Goal: Task Accomplishment & Management: Manage account settings

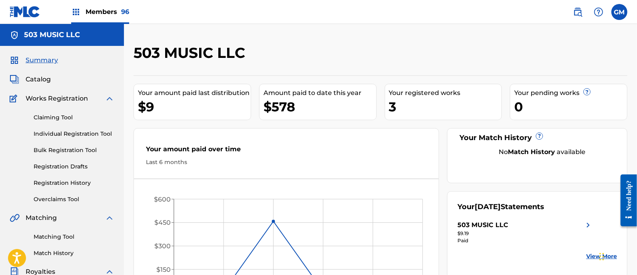
click at [102, 10] on span "Members 96" at bounding box center [108, 11] width 44 height 9
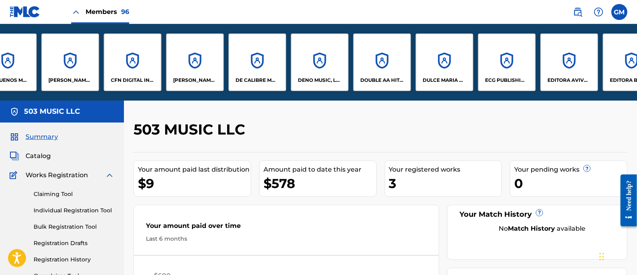
scroll to position [0, 844]
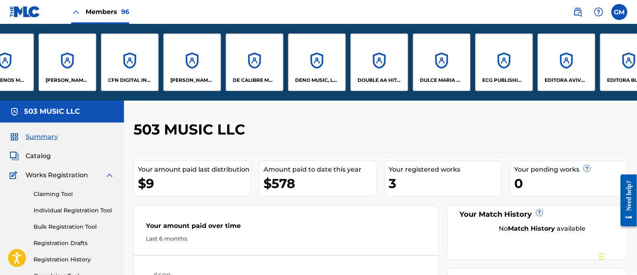
click at [77, 75] on div "[PERSON_NAME] [PERSON_NAME]" at bounding box center [68, 63] width 58 height 58
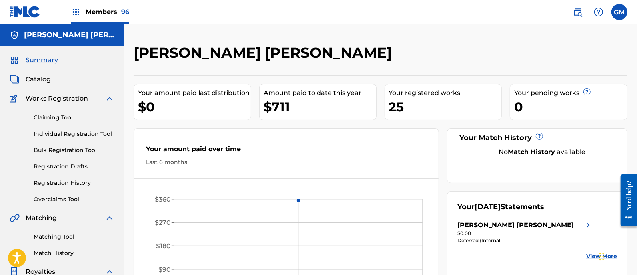
click at [615, 12] on label at bounding box center [619, 12] width 16 height 16
click at [619, 12] on input "GM [PERSON_NAME] [PERSON_NAME][EMAIL_ADDRESS][DOMAIN_NAME] Notification Prefere…" at bounding box center [619, 12] width 0 height 0
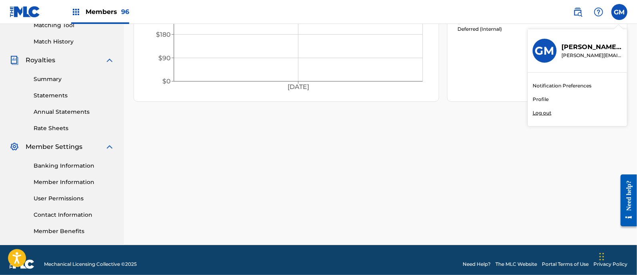
scroll to position [220, 0]
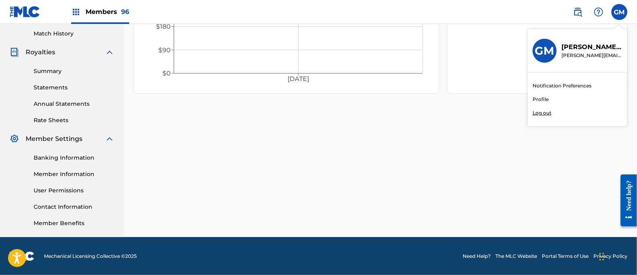
click at [70, 173] on link "Member Information" at bounding box center [74, 174] width 81 height 8
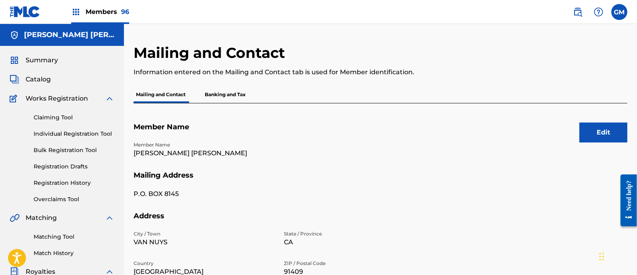
click at [605, 129] on button "Edit" at bounding box center [603, 133] width 48 height 20
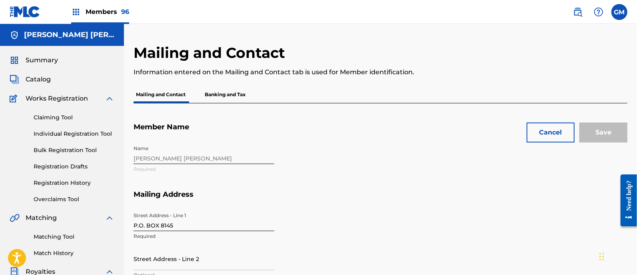
click at [209, 157] on div "Name [PERSON_NAME] [PERSON_NAME] Required" at bounding box center [278, 165] width 291 height 49
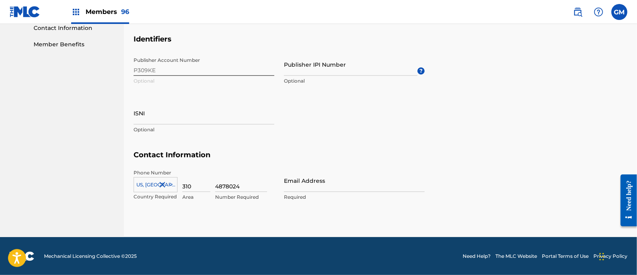
scroll to position [282, 0]
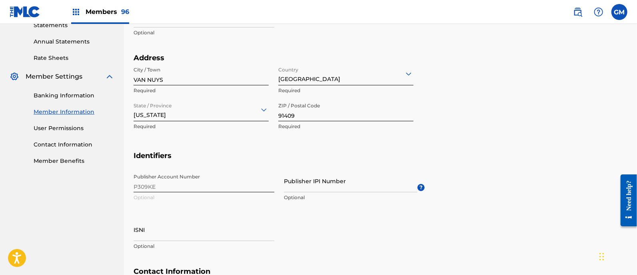
click at [73, 145] on link "Contact Information" at bounding box center [74, 145] width 81 height 8
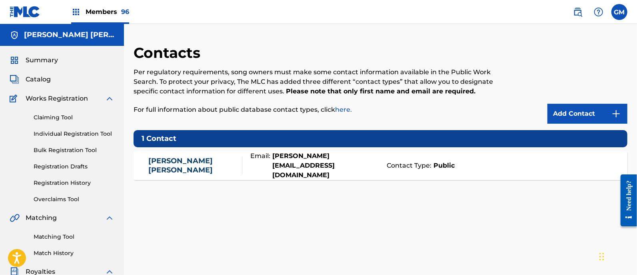
click at [38, 57] on span "Summary" at bounding box center [42, 61] width 32 height 10
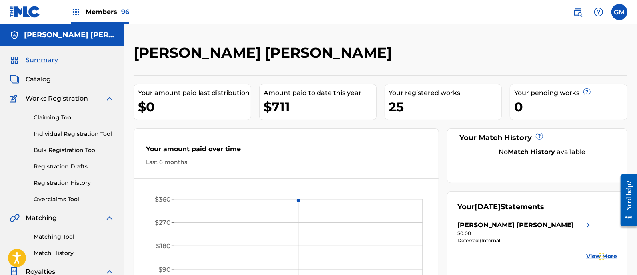
click at [600, 11] on img at bounding box center [598, 12] width 10 height 10
click at [589, 34] on link "Contact us" at bounding box center [598, 33] width 68 height 19
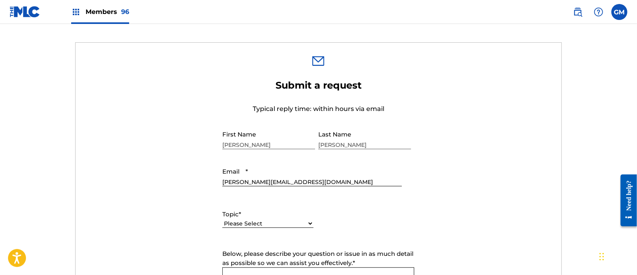
scroll to position [349, 0]
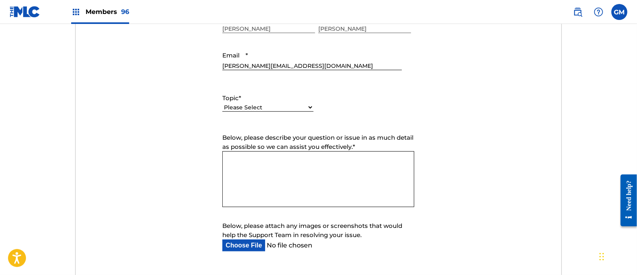
click at [259, 104] on select "Please Select I need help with my account I need help with managing my catalog …" at bounding box center [267, 108] width 91 height 8
select select "I need help with my account"
click at [222, 104] on select "Please Select I need help with my account I need help with managing my catalog …" at bounding box center [267, 108] width 91 height 8
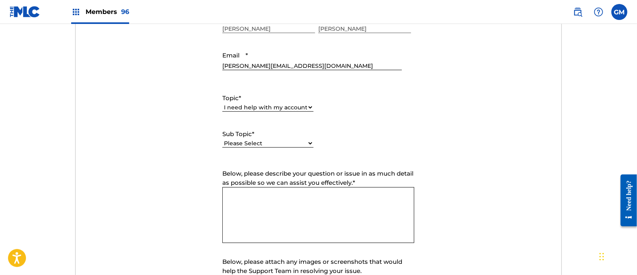
click at [273, 139] on select "Please Select I need help with my user account I can't log in to my user accoun…" at bounding box center [267, 143] width 91 height 8
select select "I need help with my Member account"
click at [222, 139] on select "Please Select I need help with my user account I can't log in to my user accoun…" at bounding box center [267, 143] width 91 height 8
click at [252, 201] on textarea "Below, please describe your question or issue in as much detail as possible so …" at bounding box center [318, 215] width 192 height 56
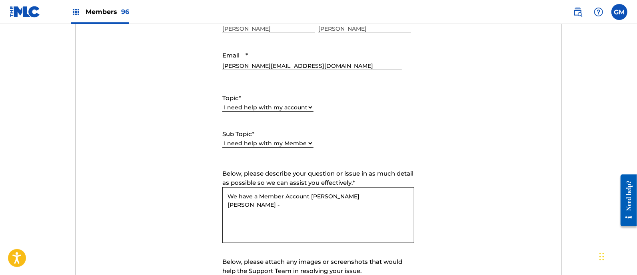
paste textarea "P309KE"
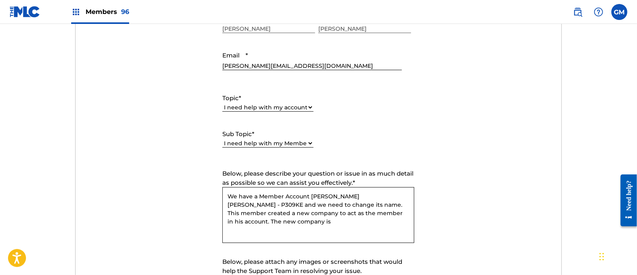
paste textarea "NODO 33 LLC"
drag, startPoint x: 324, startPoint y: 223, endPoint x: 361, endPoint y: 224, distance: 37.2
click at [361, 224] on textarea "We have a Member Account [PERSON_NAME] [PERSON_NAME] - P309KE and we need to ch…" at bounding box center [318, 215] width 192 height 56
click at [316, 222] on textarea "We have a Member Account [PERSON_NAME] [PERSON_NAME] - P309KE and we need to ch…" at bounding box center [318, 215] width 192 height 56
click at [290, 219] on textarea "We have a Member Account [PERSON_NAME] [PERSON_NAME] - P309KE and we need to ch…" at bounding box center [318, 215] width 192 height 56
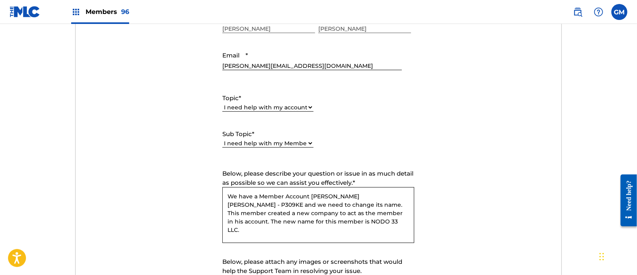
click at [238, 219] on textarea "We have a Member Account [PERSON_NAME] [PERSON_NAME] - P309KE and we need to ch…" at bounding box center [318, 215] width 192 height 56
click at [259, 222] on textarea "We have a Member Account [PERSON_NAME] [PERSON_NAME] - P309KE and we need to ch…" at bounding box center [318, 215] width 192 height 56
click at [285, 231] on textarea "We have a Member Account [PERSON_NAME] [PERSON_NAME] - P309KE and we need to ch…" at bounding box center [318, 215] width 192 height 56
paste textarea "NODO 33 LLC (Member/Payee) P309KE ANTURIO MUSIC PUBLISHING (SESAC) IPI: 0110964…"
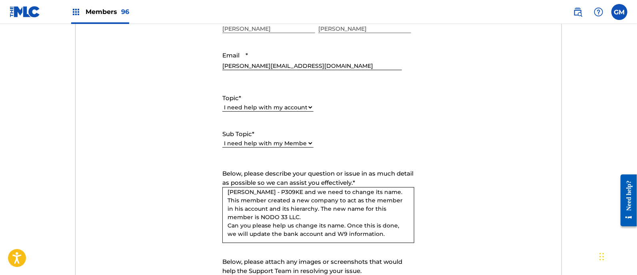
scroll to position [21, 0]
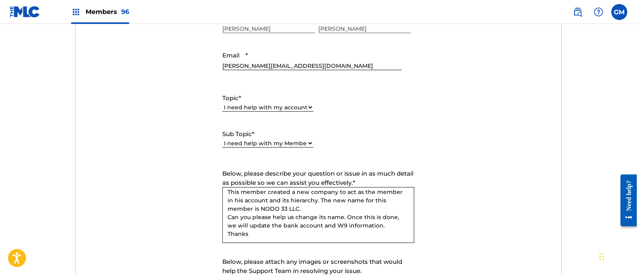
type textarea "We have a Member Account [PERSON_NAME] [PERSON_NAME] - P309KE and we need to ch…"
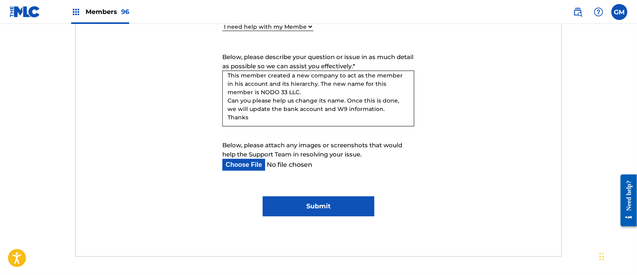
click at [252, 165] on input "Below, please attach any images or screenshots that would help the Support Team…" at bounding box center [311, 165] width 179 height 12
type input "C:\fakepath\New name for Anturio Music Publishg Member [PERSON_NAME] [PERSON_NA…"
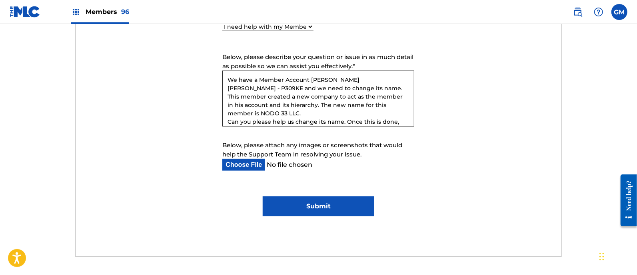
scroll to position [21, 0]
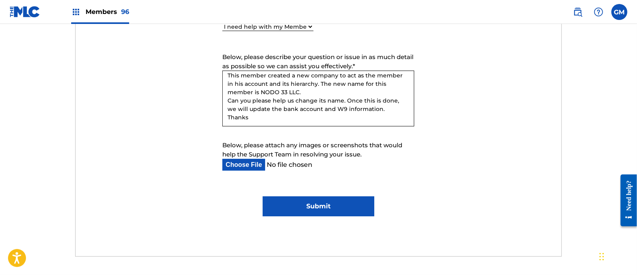
drag, startPoint x: 226, startPoint y: 81, endPoint x: 374, endPoint y: 123, distance: 153.7
click at [390, 134] on form "Submit a request Typical reply time: within hours via email First Name [PERSON_…" at bounding box center [319, 32] width 486 height 370
paste textarea "need to change the name associated with Member Account [PERSON_NAME] [PERSON_NA…"
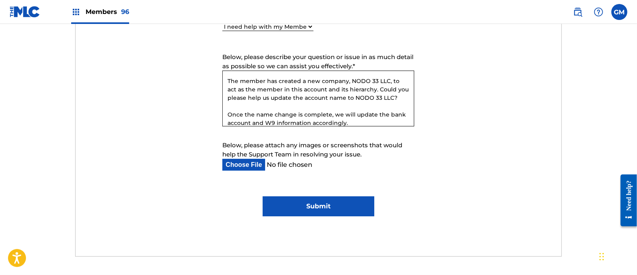
scroll to position [0, 0]
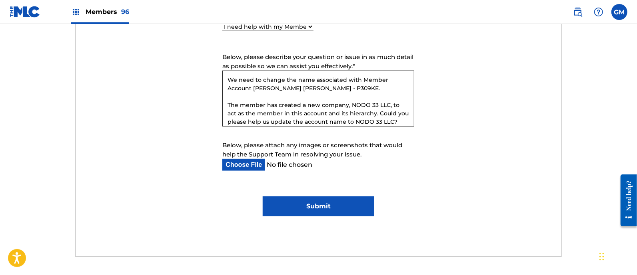
click at [254, 92] on textarea "We need to change the name associated with Member Account [PERSON_NAME] [PERSON…" at bounding box center [318, 99] width 192 height 56
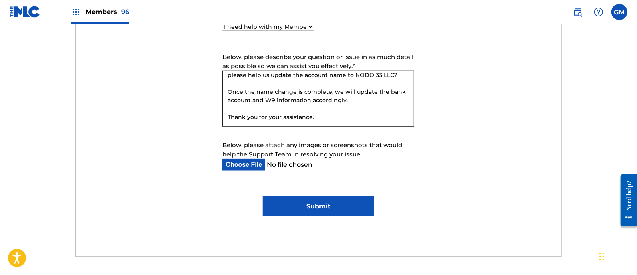
scroll to position [55, 0]
click at [241, 78] on textarea "We need to change the name associated with Member Account [PERSON_NAME] [PERSON…" at bounding box center [318, 99] width 192 height 56
click at [233, 100] on textarea "We need to change the name associated with Member Account [PERSON_NAME] [PERSON…" at bounding box center [318, 99] width 192 height 56
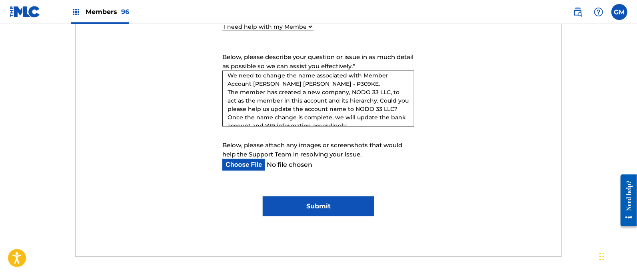
scroll to position [0, 0]
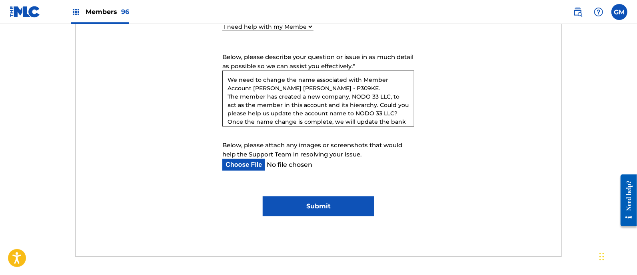
click at [314, 78] on textarea "We need to change the name associated with Member Account [PERSON_NAME] [PERSON…" at bounding box center [318, 99] width 192 height 56
click at [330, 78] on textarea "We need to change the name and [PERSON_NAME] associated with Member Account [PE…" at bounding box center [318, 99] width 192 height 56
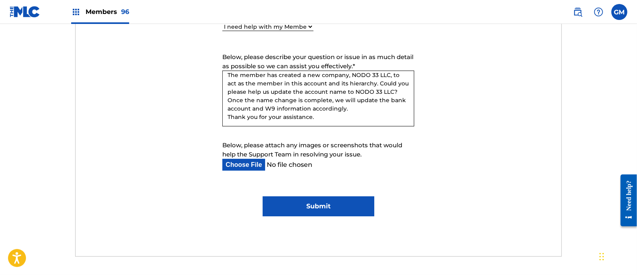
click at [368, 100] on textarea "We need to change the name and payee associated with Member Account [PERSON_NAM…" at bounding box center [318, 99] width 192 height 56
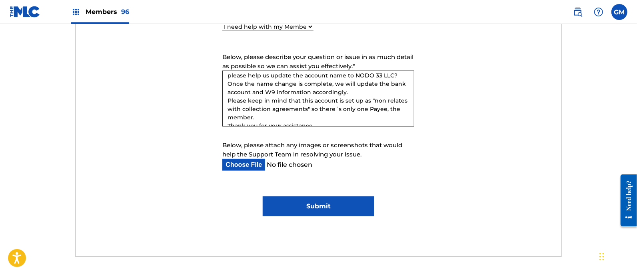
scroll to position [72, 0]
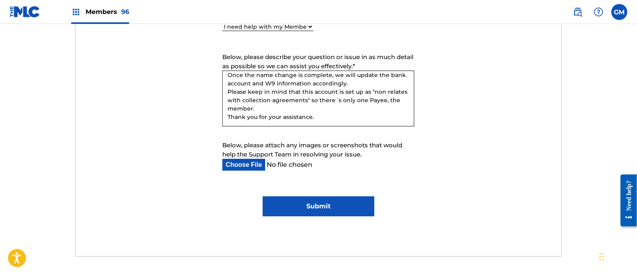
drag, startPoint x: 228, startPoint y: 79, endPoint x: 314, endPoint y: 129, distance: 99.4
click at [314, 129] on form "Submit a request Typical reply time: within hours via email First Name [PERSON_…" at bounding box center [319, 32] width 486 height 370
click at [316, 103] on textarea "We need to change the name and payee associated with Member Account [PERSON_NAM…" at bounding box center [318, 99] width 192 height 56
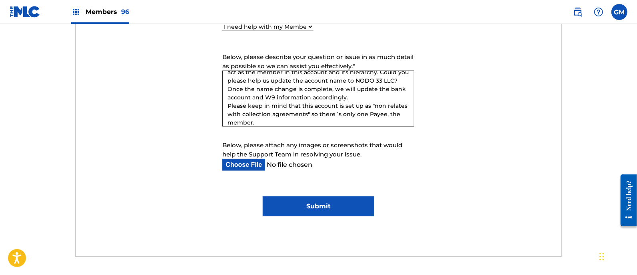
scroll to position [88, 0]
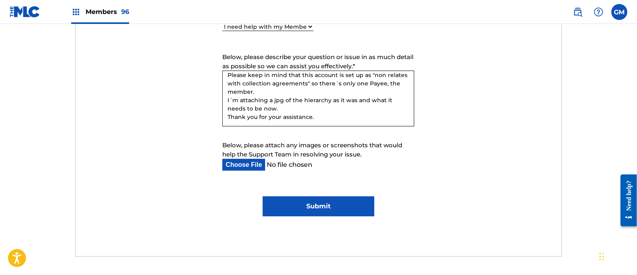
drag, startPoint x: 227, startPoint y: 78, endPoint x: 337, endPoint y: 133, distance: 122.6
click at [337, 133] on form "Submit a request Typical reply time: within hours via email First Name [PERSON_…" at bounding box center [319, 32] width 486 height 370
paste textarea "update the name and payee for Member Account [PERSON_NAME] [PERSON_NAME] - P309…"
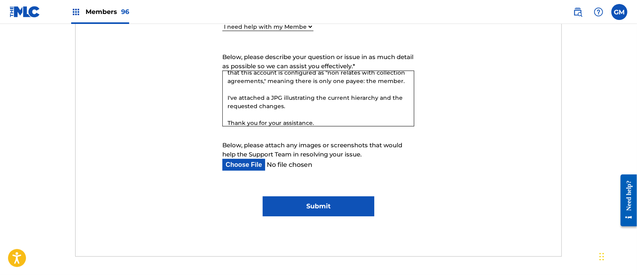
scroll to position [0, 0]
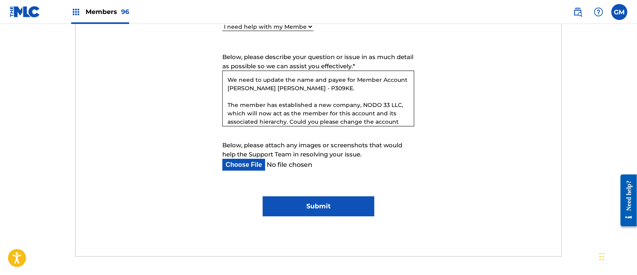
click at [268, 98] on textarea "We need to update the name and payee for Member Account [PERSON_NAME] [PERSON_N…" at bounding box center [318, 99] width 192 height 56
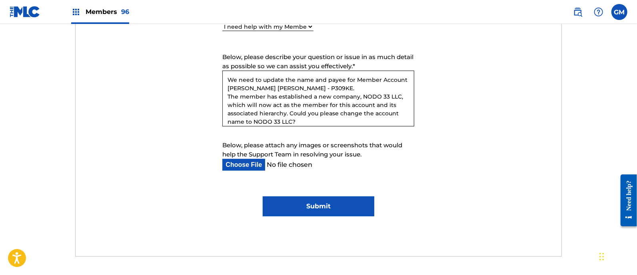
click at [314, 120] on textarea "We need to update the name and payee for Member Account [PERSON_NAME] [PERSON_N…" at bounding box center [318, 99] width 192 height 56
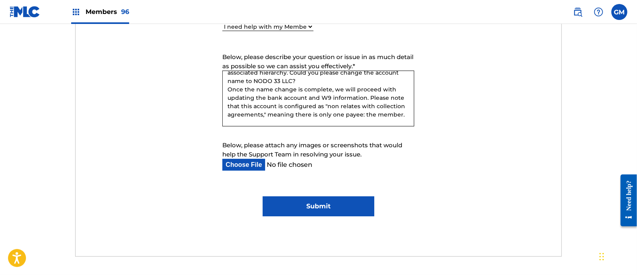
scroll to position [49, 0]
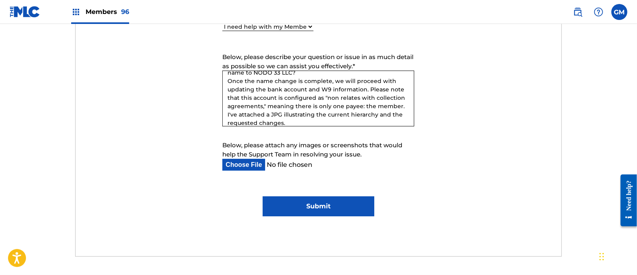
drag, startPoint x: 268, startPoint y: 105, endPoint x: 293, endPoint y: 105, distance: 24.8
click at [293, 105] on textarea "We need to update the name and payee for Member Account [PERSON_NAME] [PERSON_N…" at bounding box center [318, 99] width 192 height 56
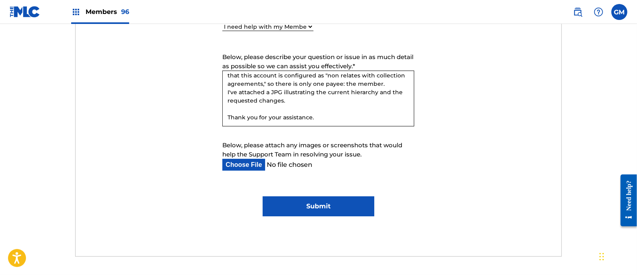
click at [279, 109] on textarea "We need to update the name and payee for Member Account [PERSON_NAME] [PERSON_N…" at bounding box center [318, 99] width 192 height 56
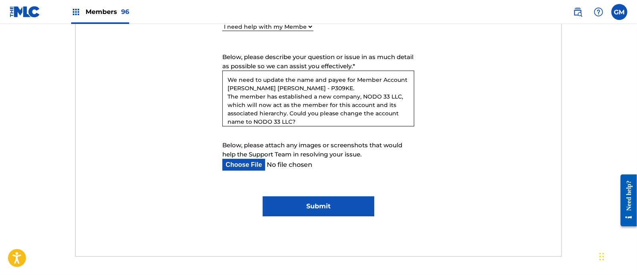
drag, startPoint x: 329, startPoint y: 121, endPoint x: 181, endPoint y: 59, distance: 161.4
click at [181, 59] on form "Submit a request Typical reply time: within hours via email First Name [PERSON_…" at bounding box center [319, 32] width 486 height 370
click at [359, 95] on textarea "We need to update the name and payee for Member Account [PERSON_NAME] [PERSON_N…" at bounding box center [318, 99] width 192 height 56
drag, startPoint x: 358, startPoint y: 96, endPoint x: 396, endPoint y: 95, distance: 37.6
click at [396, 95] on textarea "We need to update the name and payee for Member Account [PERSON_NAME] [PERSON_N…" at bounding box center [318, 99] width 192 height 56
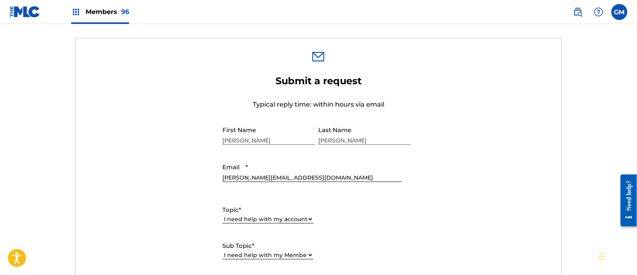
scroll to position [233, 0]
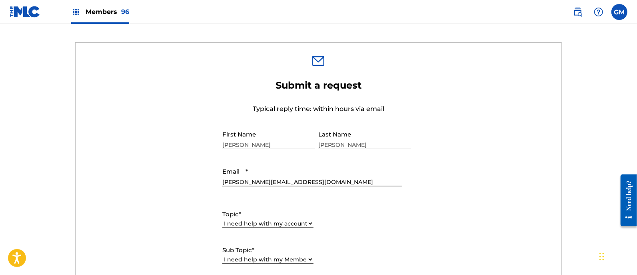
click at [310, 179] on input "[PERSON_NAME][EMAIL_ADDRESS][DOMAIN_NAME]" at bounding box center [311, 175] width 179 height 23
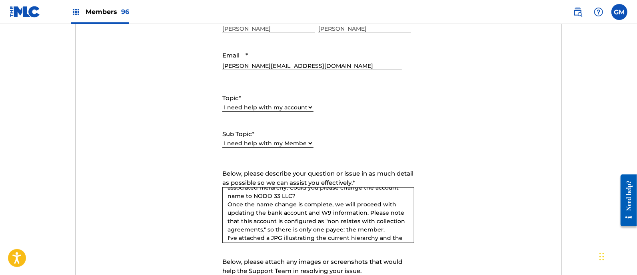
scroll to position [44, 0]
click at [368, 210] on textarea "We need to update the name and payee for Member Account [PERSON_NAME] [PERSON_N…" at bounding box center [318, 215] width 192 height 56
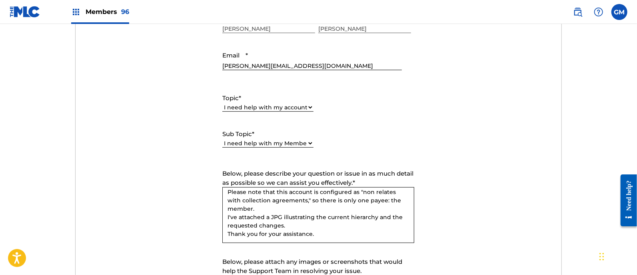
scroll to position [466, 0]
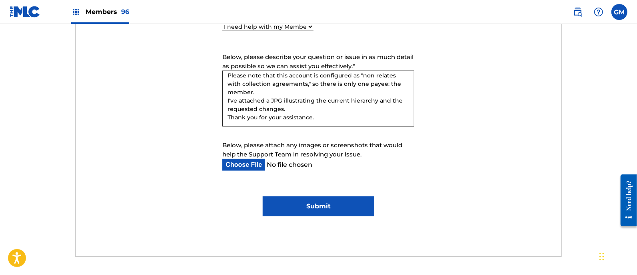
type textarea "We need to update the name and payee for Member Account [PERSON_NAME] [PERSON_N…"
click at [315, 206] on input "Submit" at bounding box center [318, 207] width 111 height 20
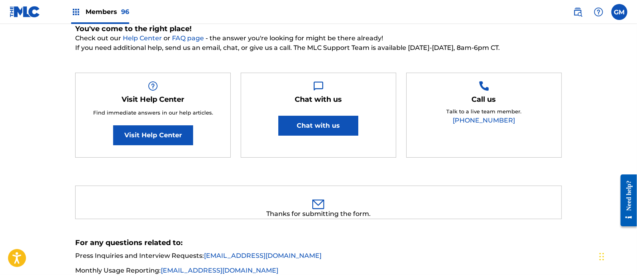
scroll to position [0, 0]
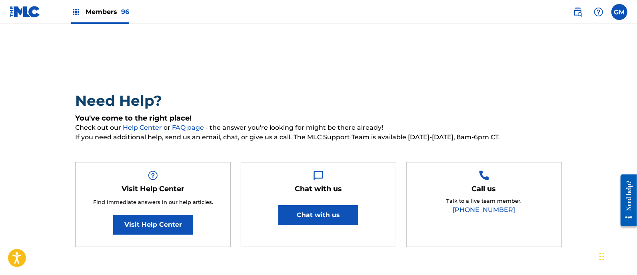
click at [106, 10] on span "Members 96" at bounding box center [108, 11] width 44 height 9
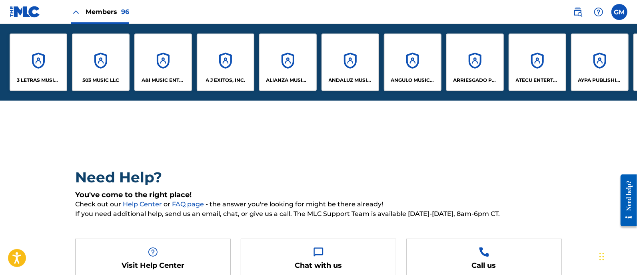
drag, startPoint x: 46, startPoint y: 101, endPoint x: 99, endPoint y: 100, distance: 53.2
click at [99, 100] on div "Members 96 GM GM [PERSON_NAME] [PERSON_NAME][EMAIL_ADDRESS][DOMAIN_NAME] Notifi…" at bounding box center [318, 279] width 637 height 559
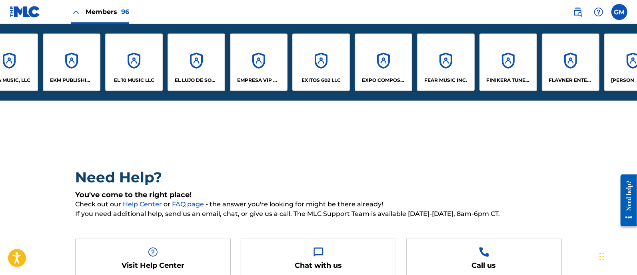
scroll to position [0, 1700]
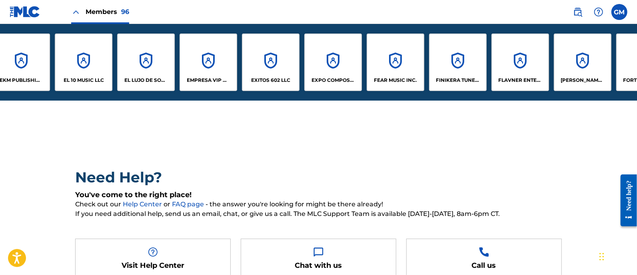
click at [270, 78] on p "EXITOS 602 LLC" at bounding box center [270, 80] width 39 height 7
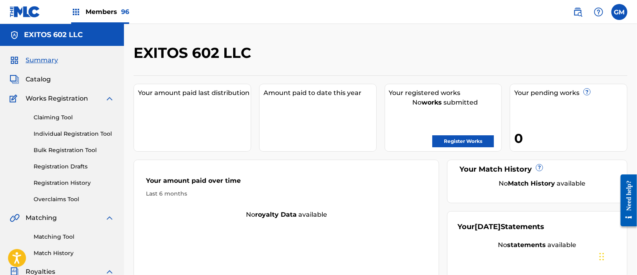
click at [76, 151] on link "Bulk Registration Tool" at bounding box center [74, 150] width 81 height 8
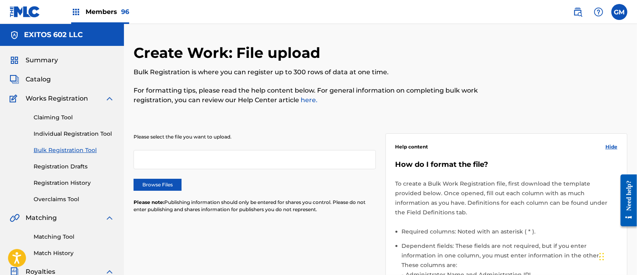
click at [155, 182] on label "Browse Files" at bounding box center [157, 185] width 48 height 12
click at [0, 0] on input "Browse Files" at bounding box center [0, 0] width 0 height 0
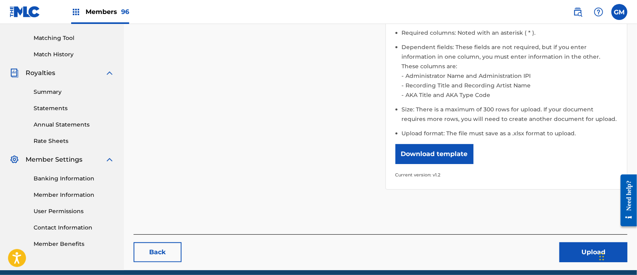
scroll to position [222, 0]
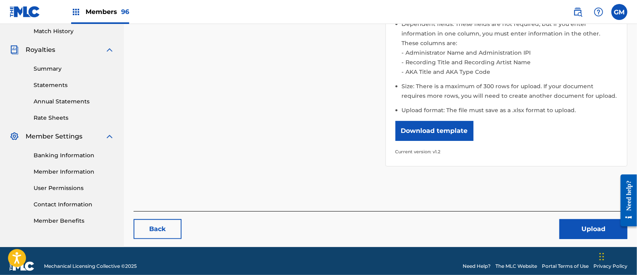
click at [587, 219] on button "Upload" at bounding box center [593, 229] width 68 height 20
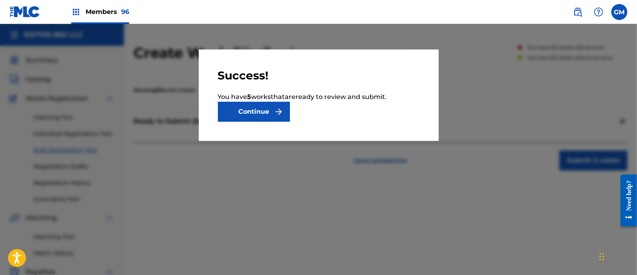
click at [240, 108] on button "Continue" at bounding box center [254, 112] width 72 height 20
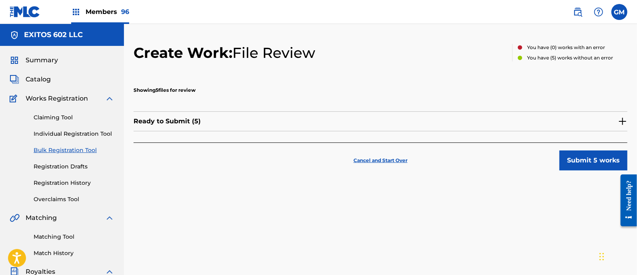
click at [623, 120] on img at bounding box center [622, 122] width 10 height 10
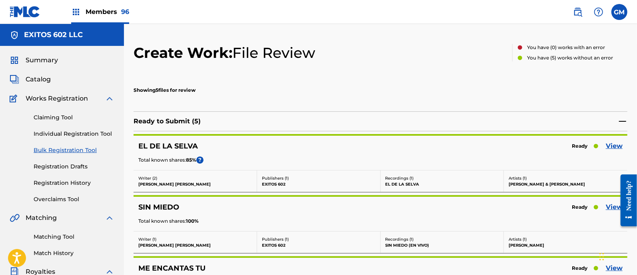
click at [613, 147] on link "View" at bounding box center [613, 146] width 17 height 10
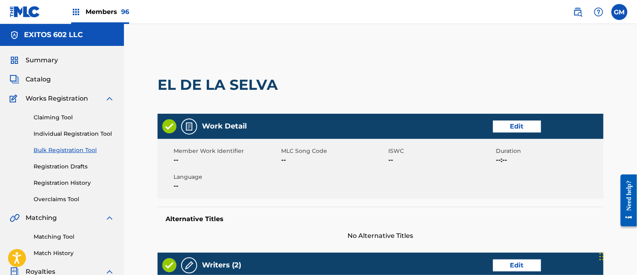
click at [512, 124] on link "Edit" at bounding box center [517, 127] width 48 height 12
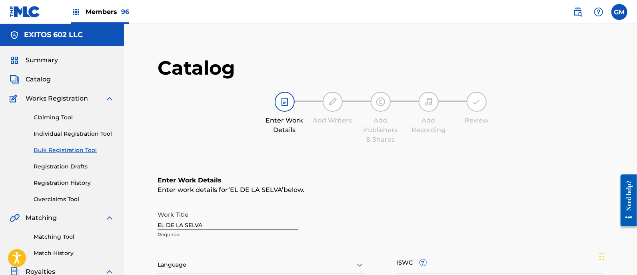
scroll to position [116, 0]
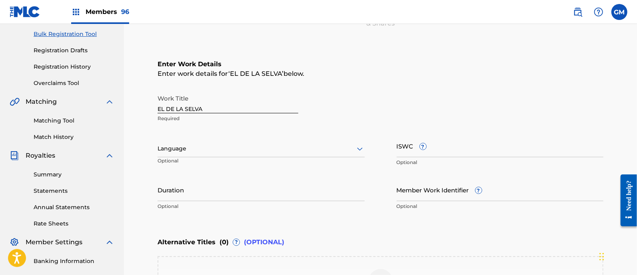
click at [181, 149] on div at bounding box center [260, 149] width 207 height 10
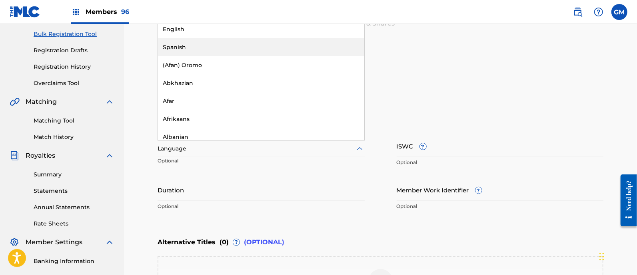
click at [187, 43] on div "Spanish" at bounding box center [261, 47] width 206 height 18
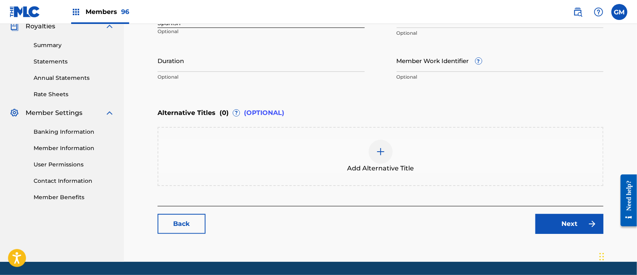
scroll to position [270, 0]
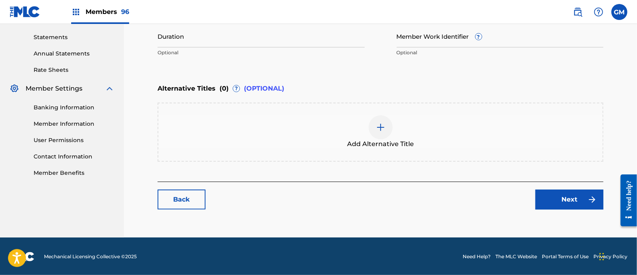
click at [547, 199] on link "Next" at bounding box center [569, 200] width 68 height 20
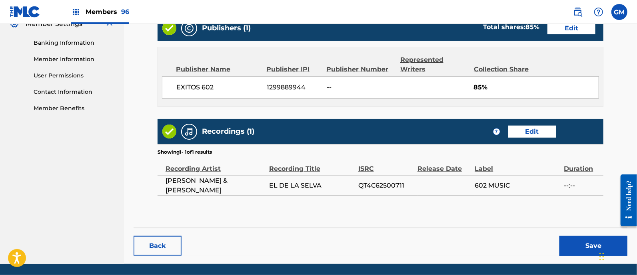
scroll to position [361, 0]
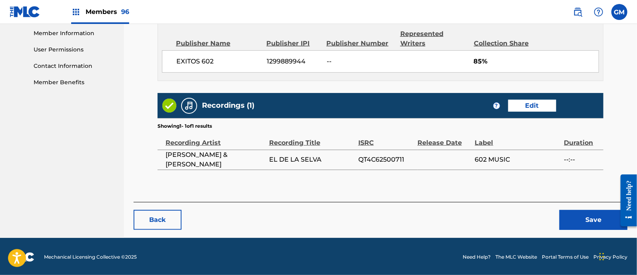
click at [575, 219] on button "Save" at bounding box center [593, 220] width 68 height 20
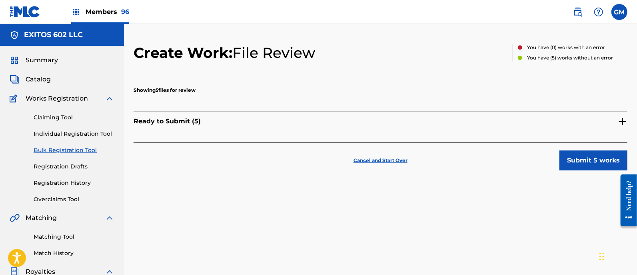
click at [621, 121] on img at bounding box center [622, 122] width 10 height 10
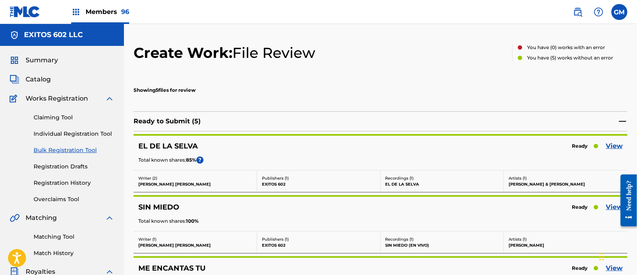
scroll to position [116, 0]
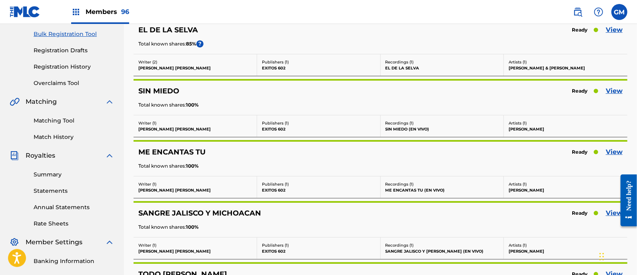
click at [611, 93] on link "View" at bounding box center [613, 91] width 17 height 10
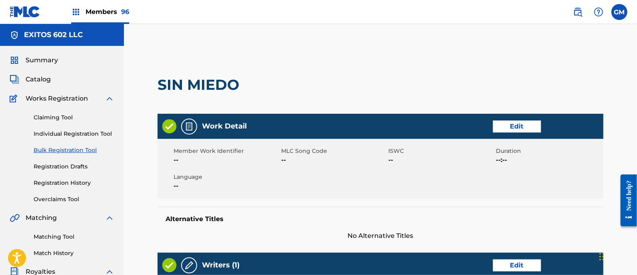
click at [508, 127] on link "Edit" at bounding box center [517, 127] width 48 height 12
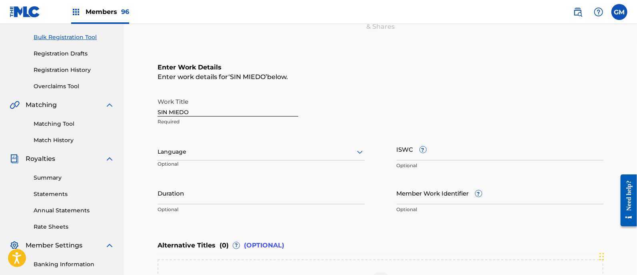
scroll to position [116, 0]
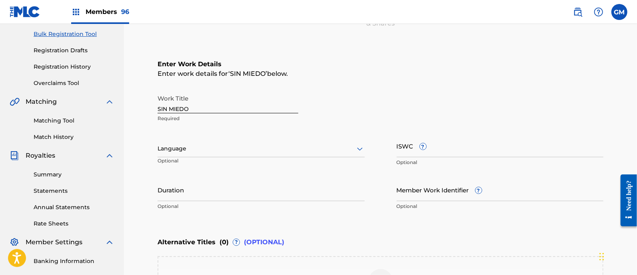
click at [183, 149] on div at bounding box center [260, 149] width 207 height 10
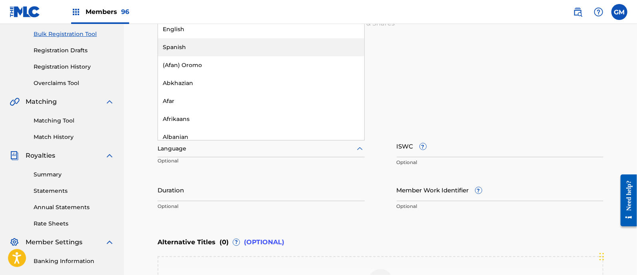
click at [176, 45] on div "Spanish" at bounding box center [261, 47] width 206 height 18
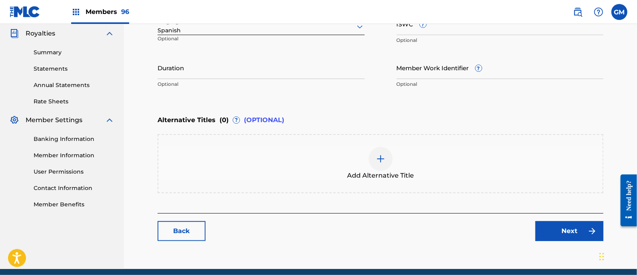
scroll to position [270, 0]
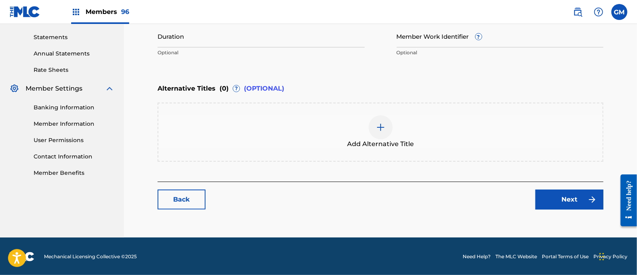
click at [549, 199] on link "Next" at bounding box center [569, 200] width 68 height 20
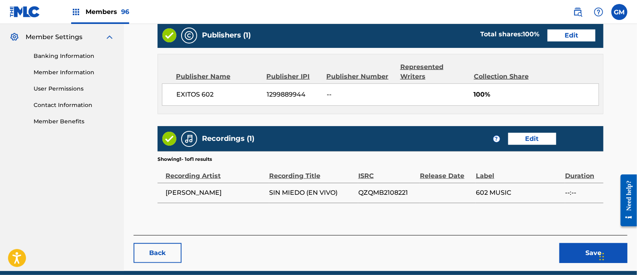
scroll to position [349, 0]
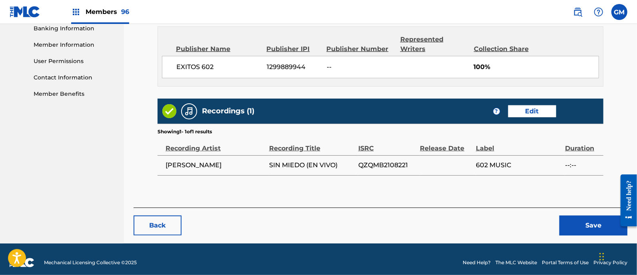
click at [581, 223] on button "Save" at bounding box center [593, 226] width 68 height 20
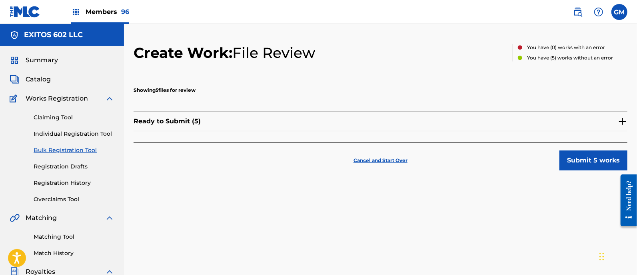
click at [623, 120] on img at bounding box center [622, 122] width 10 height 10
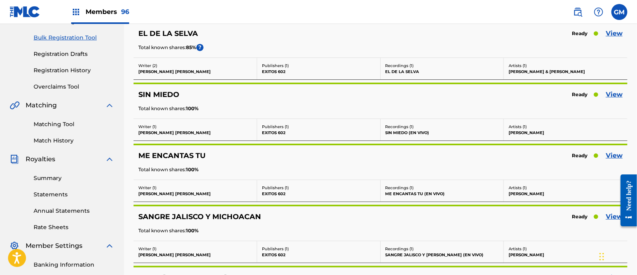
scroll to position [116, 0]
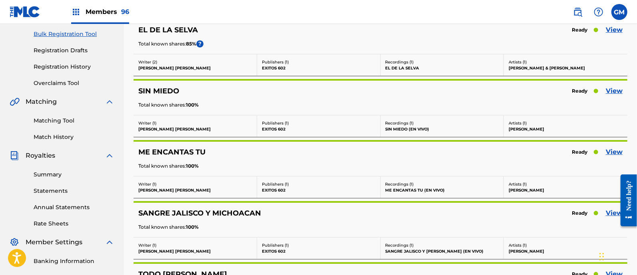
click at [610, 153] on link "View" at bounding box center [613, 152] width 17 height 10
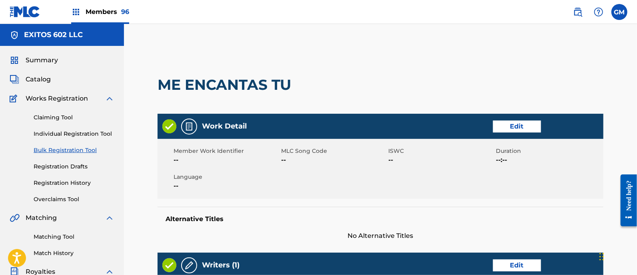
click at [513, 128] on link "Edit" at bounding box center [517, 127] width 48 height 12
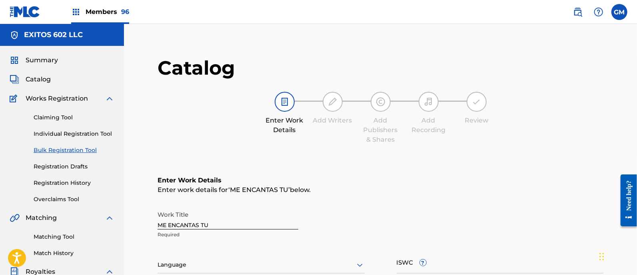
scroll to position [116, 0]
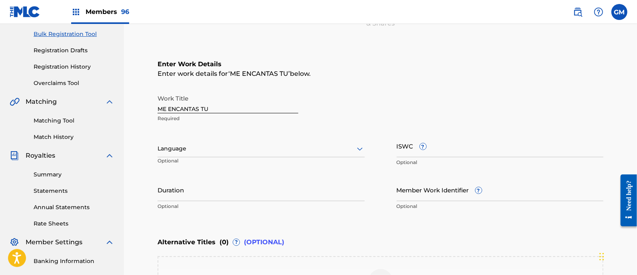
click at [186, 150] on div at bounding box center [260, 149] width 207 height 10
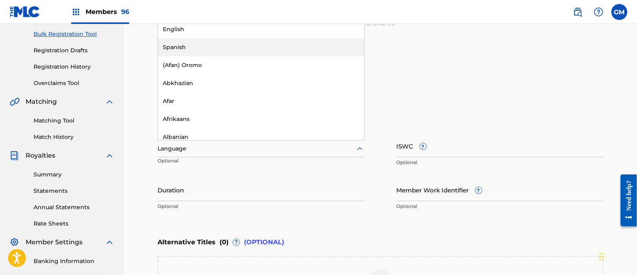
click at [184, 48] on div "Spanish" at bounding box center [261, 47] width 206 height 18
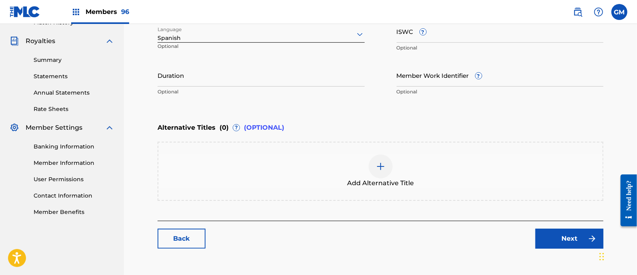
scroll to position [233, 0]
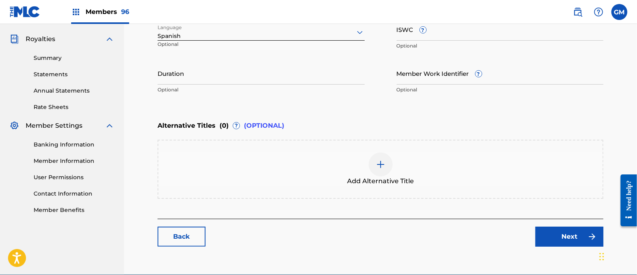
click at [551, 238] on link "Next" at bounding box center [569, 237] width 68 height 20
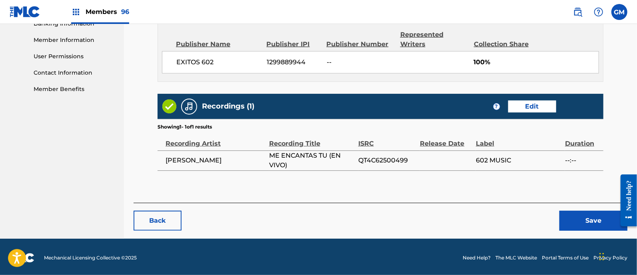
scroll to position [355, 0]
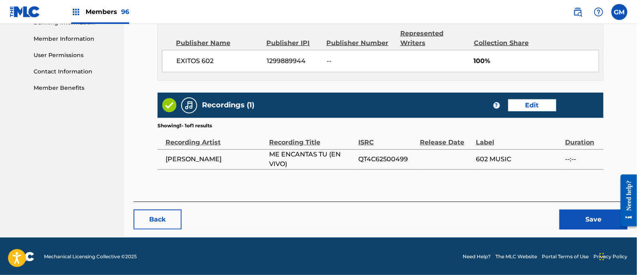
click at [573, 215] on button "Save" at bounding box center [593, 220] width 68 height 20
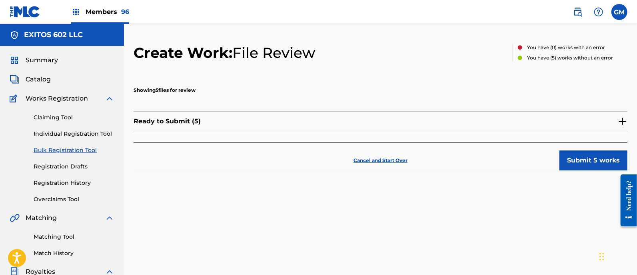
click at [621, 124] on img at bounding box center [622, 122] width 10 height 10
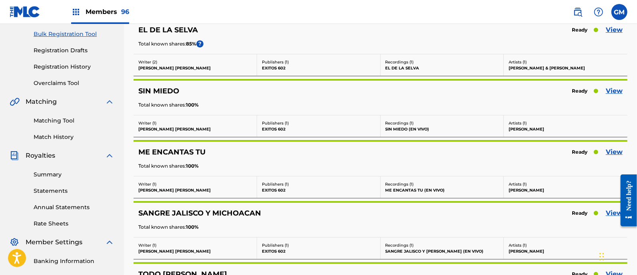
scroll to position [233, 0]
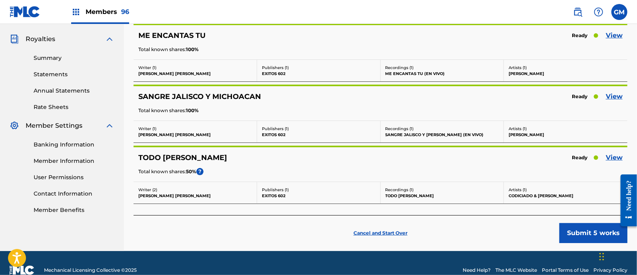
click at [613, 96] on link "View" at bounding box center [613, 97] width 17 height 10
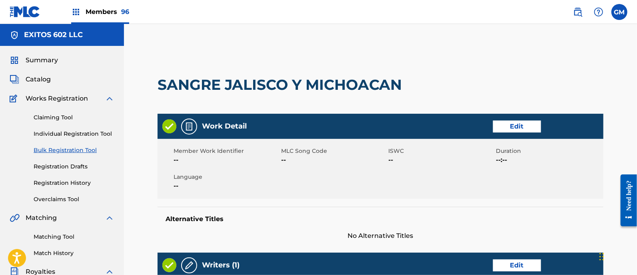
click at [521, 123] on link "Edit" at bounding box center [517, 127] width 48 height 12
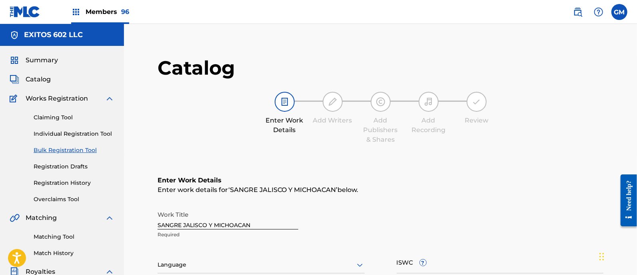
scroll to position [116, 0]
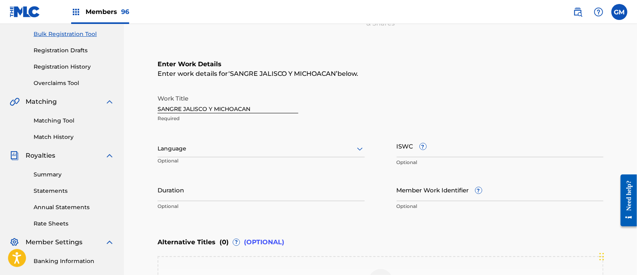
click at [168, 150] on div at bounding box center [260, 149] width 207 height 10
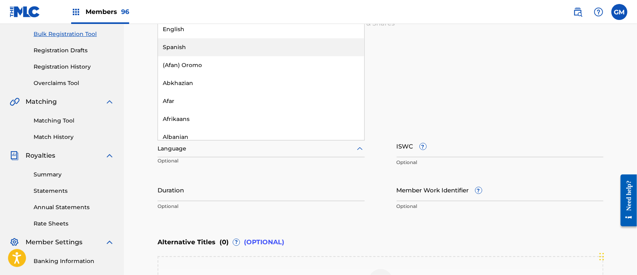
click at [182, 44] on div "Spanish" at bounding box center [261, 47] width 206 height 18
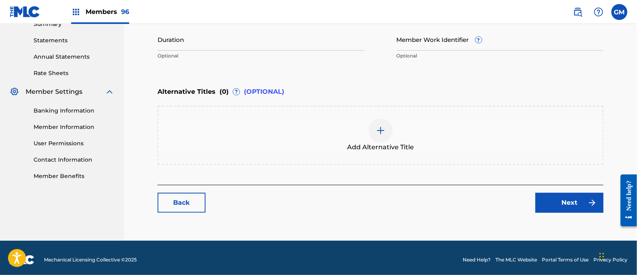
scroll to position [270, 0]
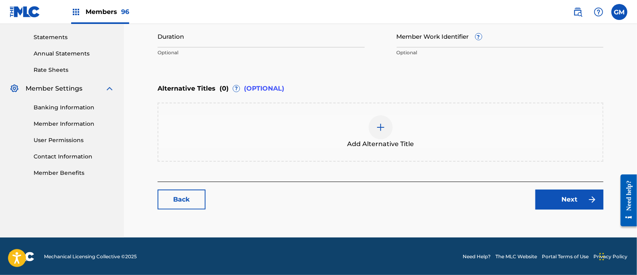
click at [558, 200] on link "Next" at bounding box center [569, 200] width 68 height 20
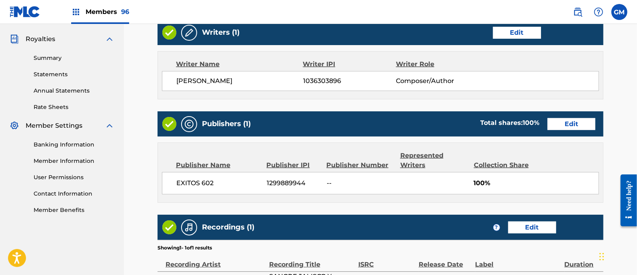
scroll to position [355, 0]
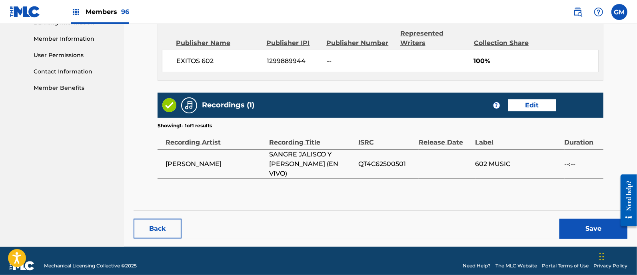
click at [579, 219] on button "Save" at bounding box center [593, 229] width 68 height 20
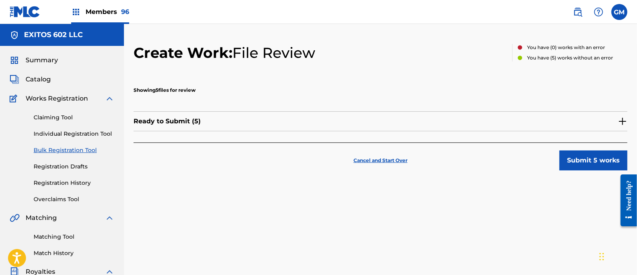
click at [623, 122] on img at bounding box center [622, 122] width 10 height 10
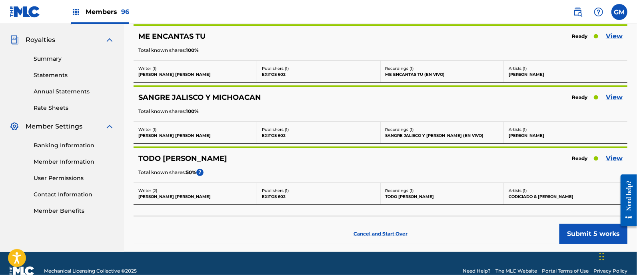
scroll to position [245, 0]
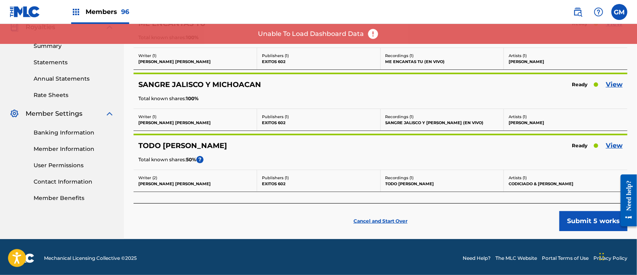
click at [613, 141] on link "View" at bounding box center [613, 146] width 17 height 10
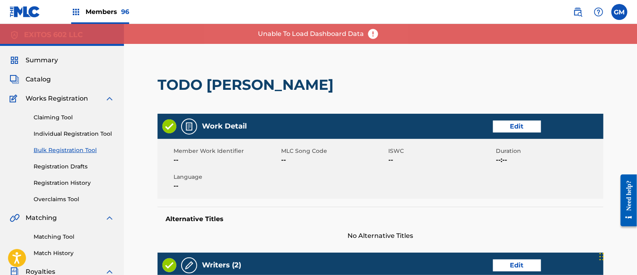
click at [505, 121] on link "Edit" at bounding box center [517, 127] width 48 height 12
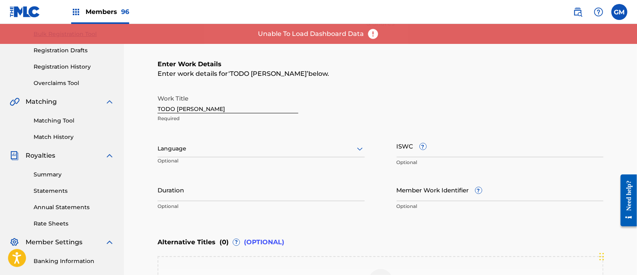
click at [182, 149] on div at bounding box center [260, 149] width 207 height 10
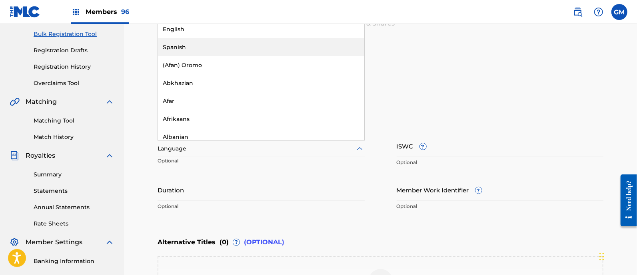
click at [187, 47] on div "Spanish" at bounding box center [261, 47] width 206 height 18
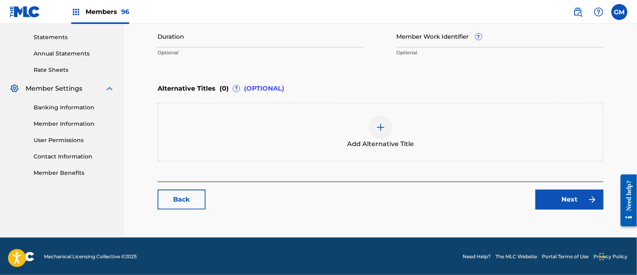
click at [561, 195] on link "Next" at bounding box center [569, 200] width 68 height 20
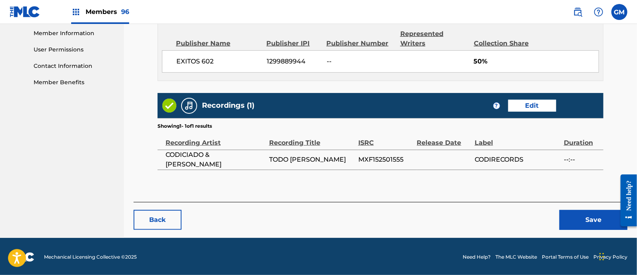
click at [574, 215] on button "Save" at bounding box center [593, 220] width 68 height 20
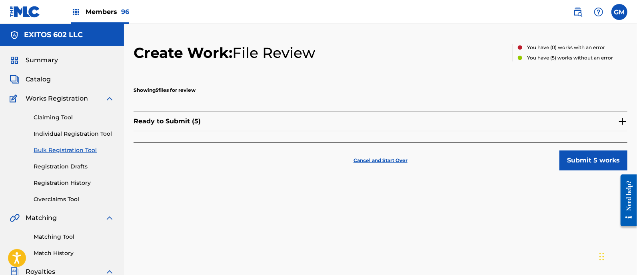
click at [573, 163] on button "Submit 5 works" at bounding box center [593, 161] width 68 height 20
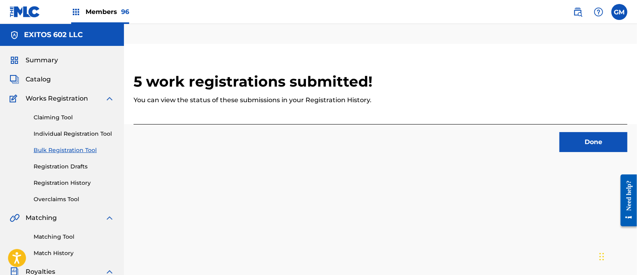
click at [582, 141] on button "Done" at bounding box center [593, 142] width 68 height 20
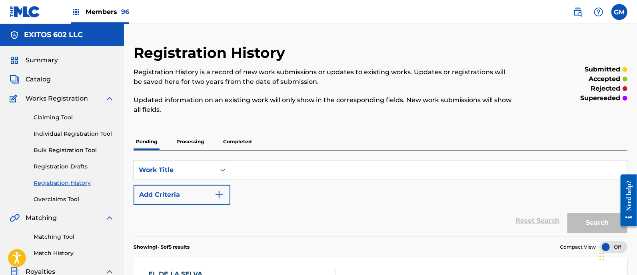
click at [45, 76] on span "Catalog" at bounding box center [38, 80] width 25 height 10
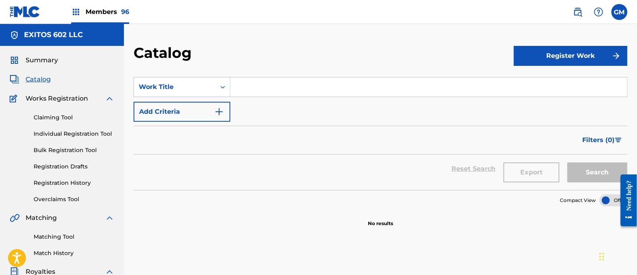
click at [109, 13] on span "Members 96" at bounding box center [108, 11] width 44 height 9
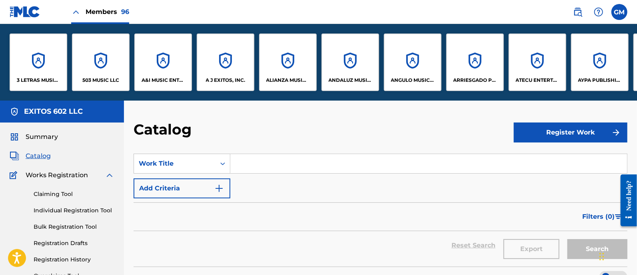
drag, startPoint x: 58, startPoint y: 101, endPoint x: 154, endPoint y: 107, distance: 96.1
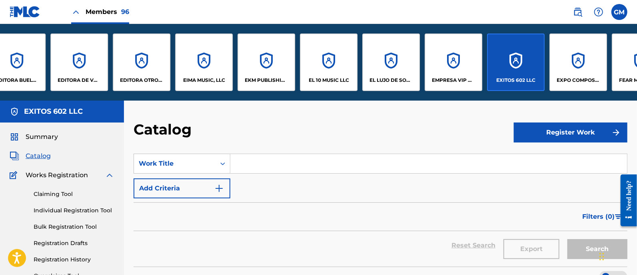
scroll to position [0, 1449]
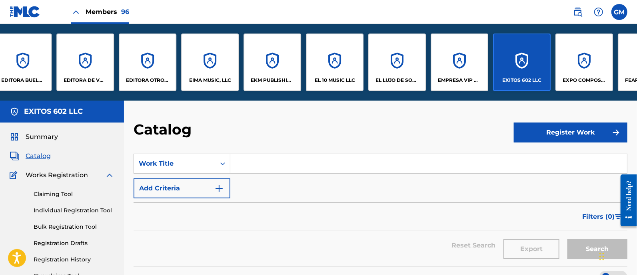
click at [208, 79] on p "EIMA MUSIC, LLC" at bounding box center [210, 80] width 42 height 7
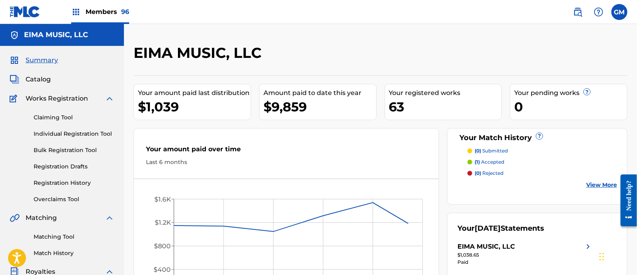
click at [36, 78] on span "Catalog" at bounding box center [38, 80] width 25 height 10
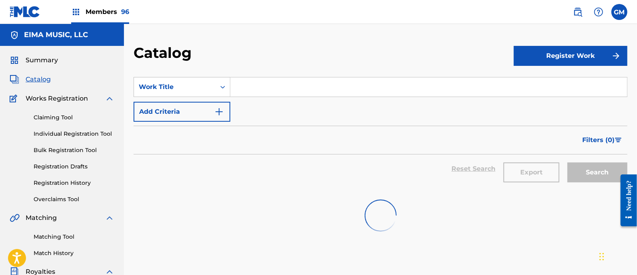
click at [258, 88] on input "Search Form" at bounding box center [428, 87] width 396 height 19
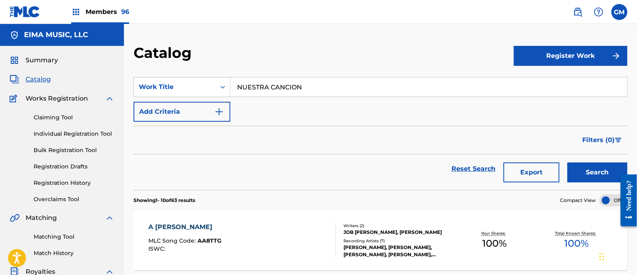
type input "NUESTRA CANCION"
click at [567, 163] on button "Search" at bounding box center [597, 173] width 60 height 20
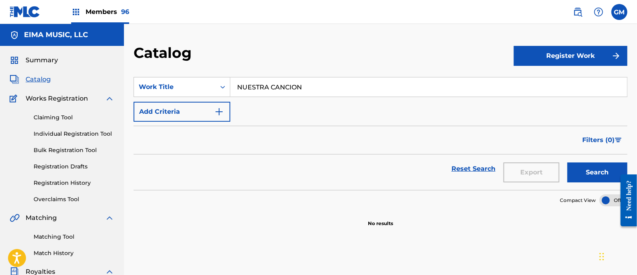
click at [578, 11] on img at bounding box center [578, 12] width 10 height 10
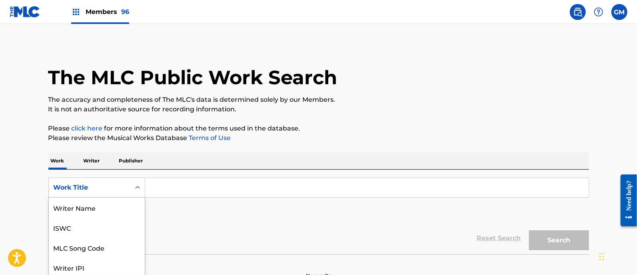
click at [140, 185] on div "8 results available. Use Up and Down to choose options, press Enter to select t…" at bounding box center [96, 188] width 97 height 20
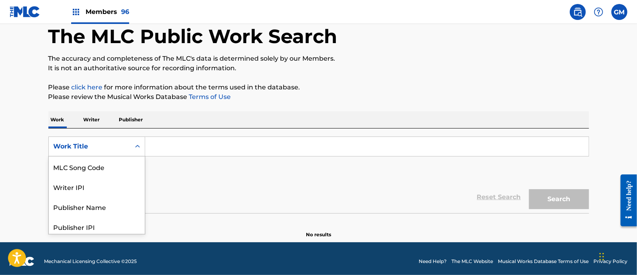
scroll to position [42, 0]
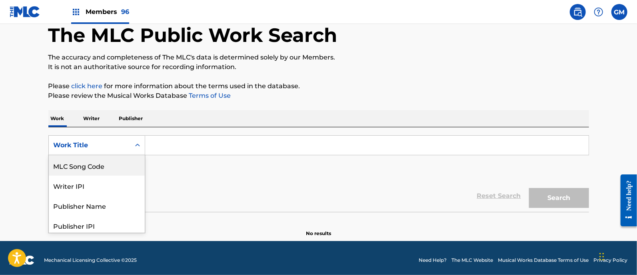
click at [115, 163] on div "MLC Song Code" at bounding box center [97, 166] width 96 height 20
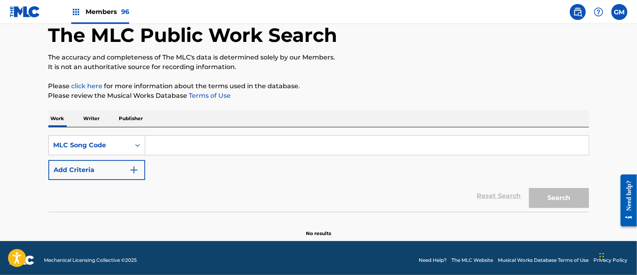
click at [153, 149] on input "Search Form" at bounding box center [366, 145] width 443 height 19
paste input "NG83L0"
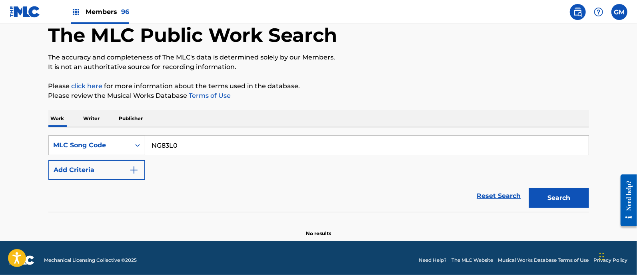
type input "NG83L0"
drag, startPoint x: 547, startPoint y: 194, endPoint x: 526, endPoint y: 194, distance: 20.8
click at [547, 195] on button "Search" at bounding box center [559, 198] width 60 height 20
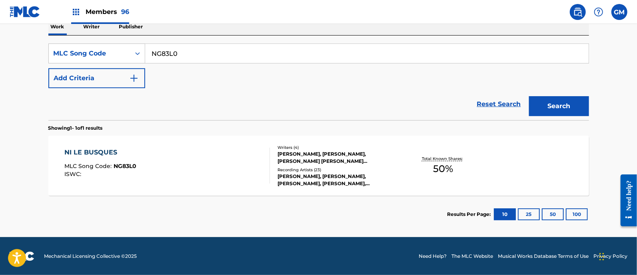
scroll to position [18, 0]
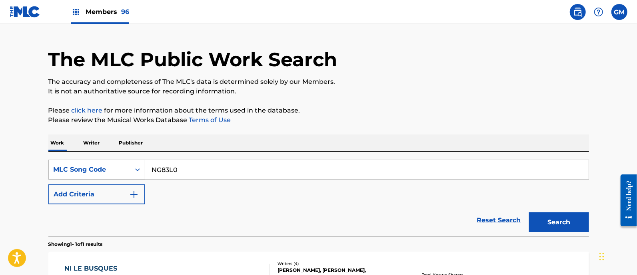
click at [139, 167] on div "MLC Song Code" at bounding box center [96, 170] width 97 height 20
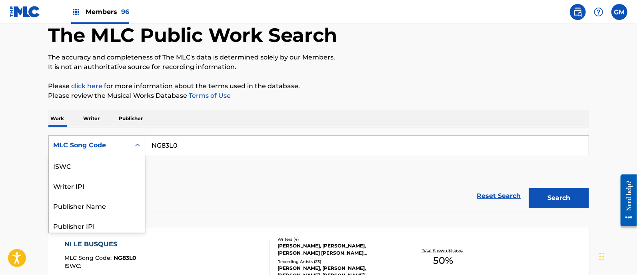
scroll to position [0, 0]
click at [112, 170] on div "Work Title" at bounding box center [97, 165] width 96 height 20
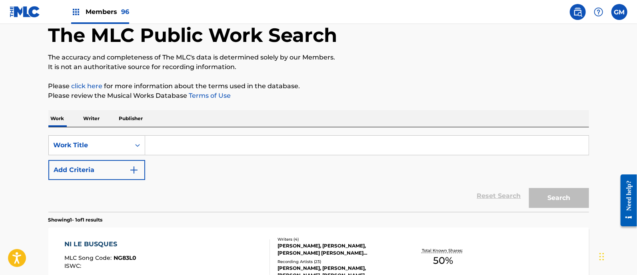
click at [181, 145] on input "Search Form" at bounding box center [366, 145] width 443 height 19
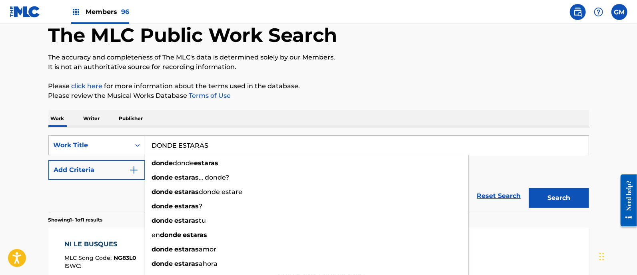
type input "DONDE ESTARAS"
click at [253, 118] on div "Work Writer Publisher" at bounding box center [318, 118] width 540 height 17
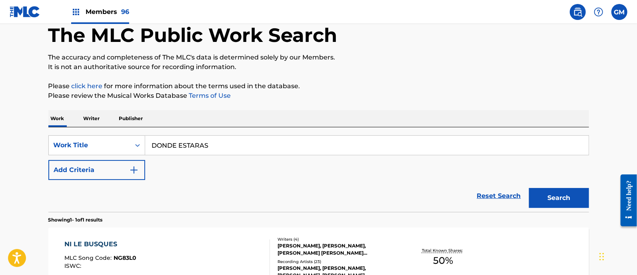
click at [139, 167] on button "Add Criteria" at bounding box center [96, 170] width 97 height 20
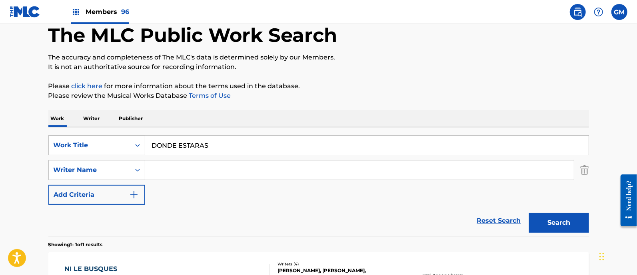
click at [163, 167] on input "Search Form" at bounding box center [359, 170] width 428 height 19
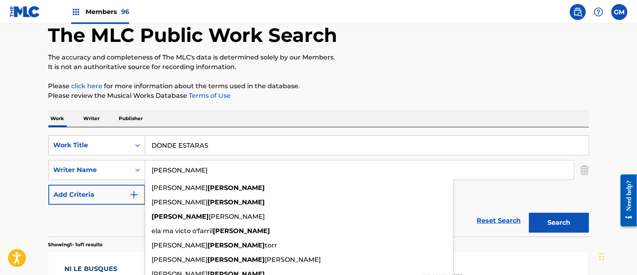
type input "[PERSON_NAME]"
click at [567, 220] on button "Search" at bounding box center [559, 223] width 60 height 20
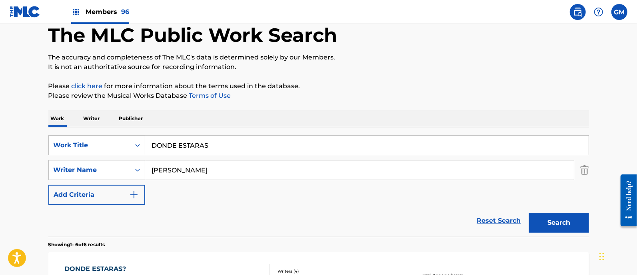
scroll to position [159, 0]
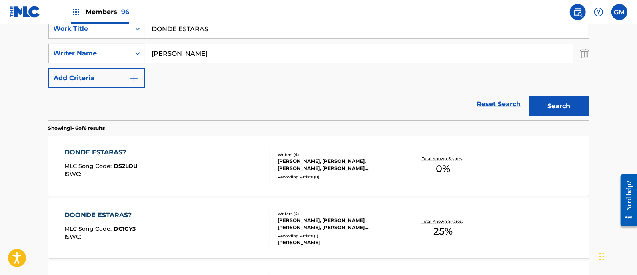
click at [215, 162] on div "DONDE ESTARAS? MLC Song Code : DS2LOU ISWC :" at bounding box center [166, 166] width 205 height 36
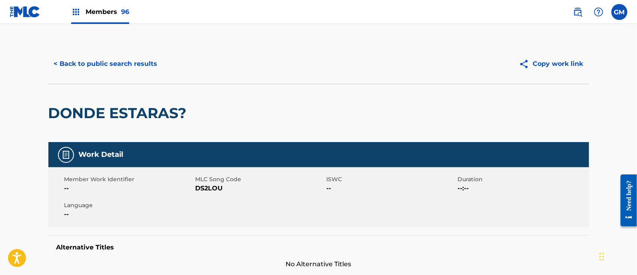
scroll to position [116, 0]
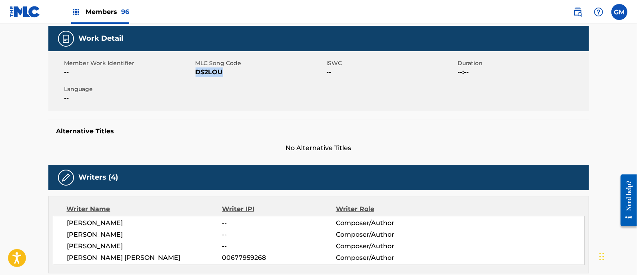
drag, startPoint x: 228, startPoint y: 76, endPoint x: 196, endPoint y: 75, distance: 32.0
click at [196, 75] on span "DS2LOU" at bounding box center [259, 73] width 129 height 10
copy span "DS2LOU"
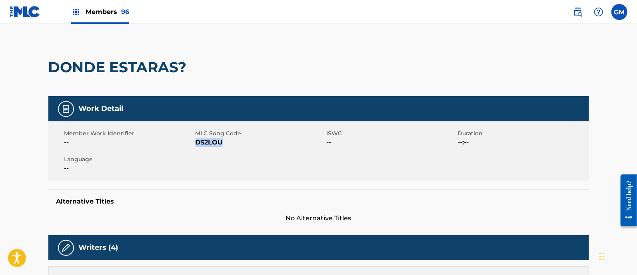
scroll to position [0, 0]
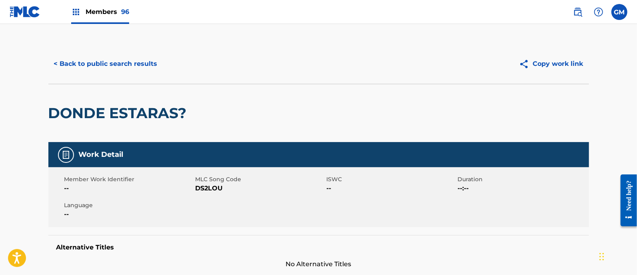
click at [107, 9] on span "Members 96" at bounding box center [108, 11] width 44 height 9
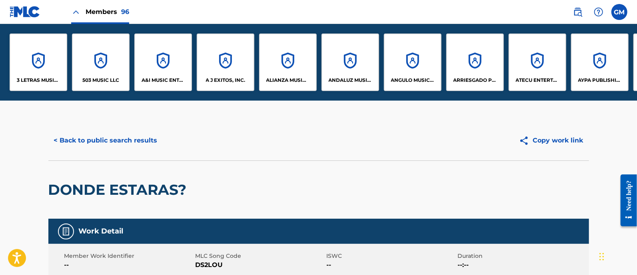
drag, startPoint x: 49, startPoint y: 100, endPoint x: 72, endPoint y: 100, distance: 23.2
click at [73, 100] on div "3 LETRAS MUSIC LLC 503 MUSIC LLC A&I MUSIC ENTERTAINMENT, INC A J EXITOS, INC. …" at bounding box center [318, 62] width 637 height 77
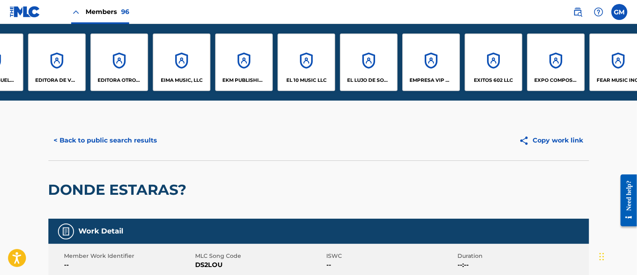
scroll to position [0, 1468]
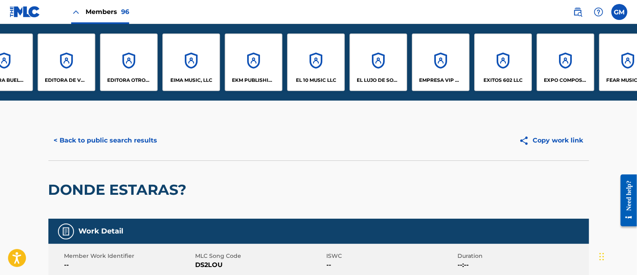
click at [196, 70] on div "EIMA MUSIC, LLC" at bounding box center [191, 63] width 58 height 58
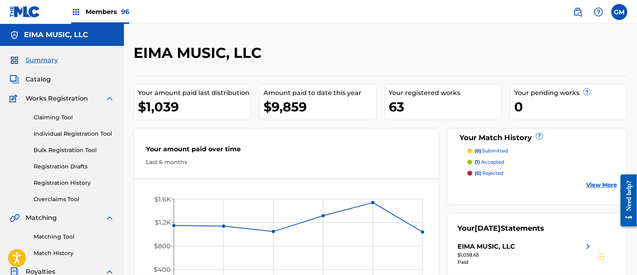
click at [68, 148] on link "Bulk Registration Tool" at bounding box center [74, 150] width 81 height 8
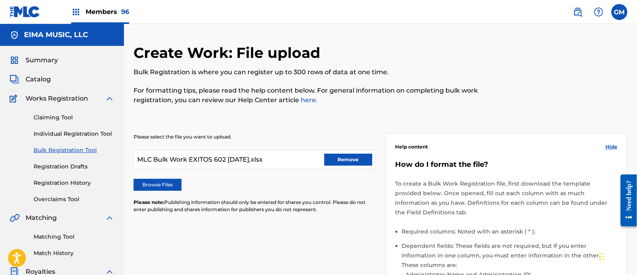
click at [339, 158] on button "Remove" at bounding box center [348, 160] width 48 height 12
click at [172, 181] on label "Browse Files" at bounding box center [157, 185] width 48 height 12
click at [0, 0] on input "Browse Files" at bounding box center [0, 0] width 0 height 0
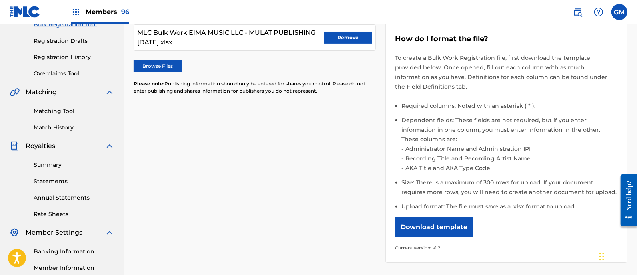
scroll to position [222, 0]
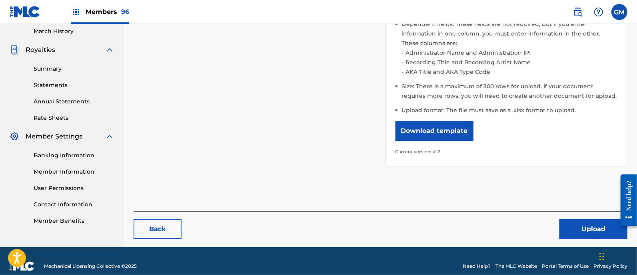
click at [577, 219] on button "Upload" at bounding box center [593, 229] width 68 height 20
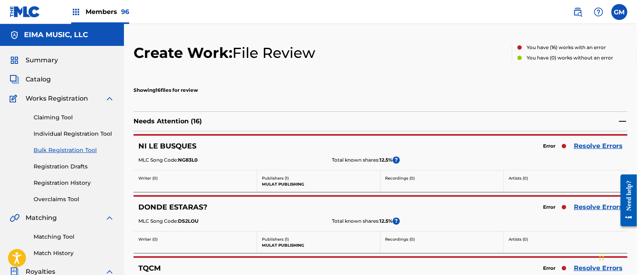
click at [587, 145] on link "Resolve Errors" at bounding box center [597, 146] width 49 height 10
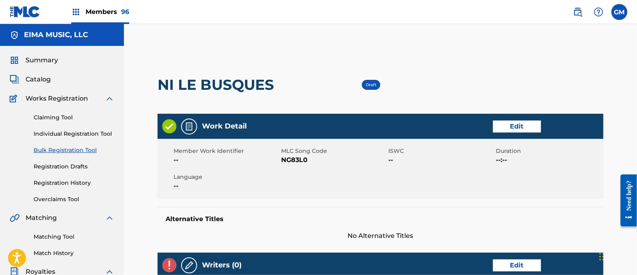
scroll to position [116, 0]
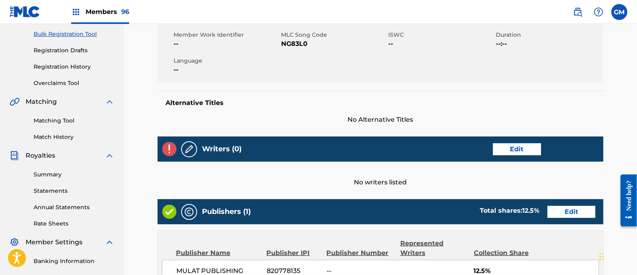
click at [165, 149] on img at bounding box center [169, 149] width 14 height 14
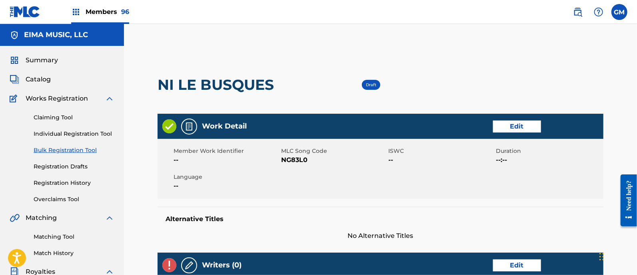
click at [50, 116] on link "Claiming Tool" at bounding box center [74, 117] width 81 height 8
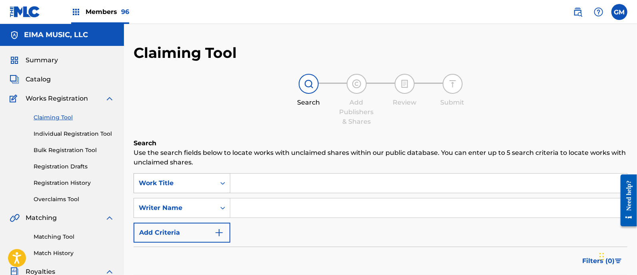
click at [222, 181] on div "Work Title" at bounding box center [181, 183] width 97 height 20
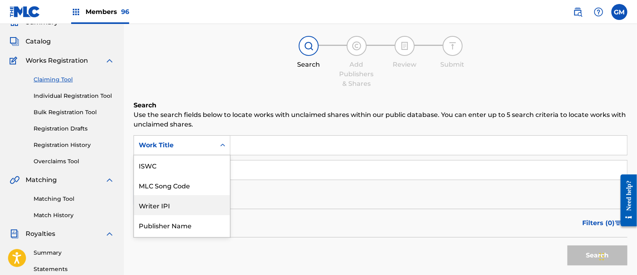
scroll to position [20, 0]
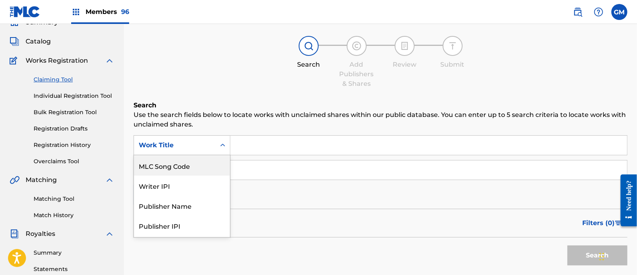
click at [198, 167] on div "MLC Song Code" at bounding box center [182, 166] width 96 height 20
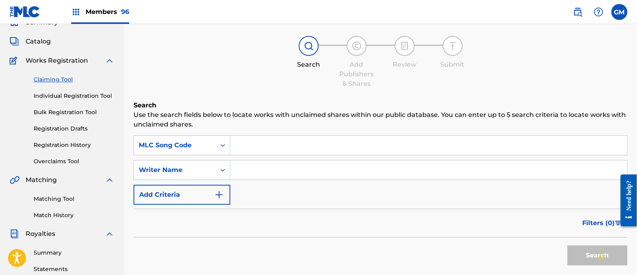
click at [255, 145] on input "Search Form" at bounding box center [428, 145] width 396 height 19
paste input "NG83L0"
type input "NG83L0"
click at [573, 254] on button "Search" at bounding box center [597, 256] width 60 height 20
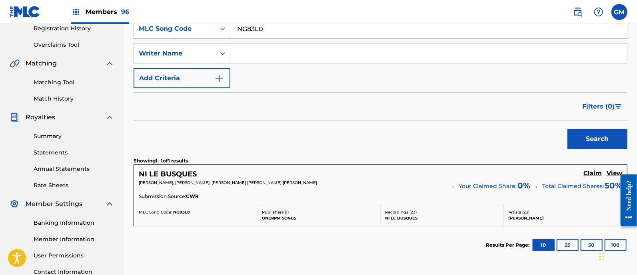
click at [591, 174] on h5 "Claim" at bounding box center [592, 174] width 18 height 8
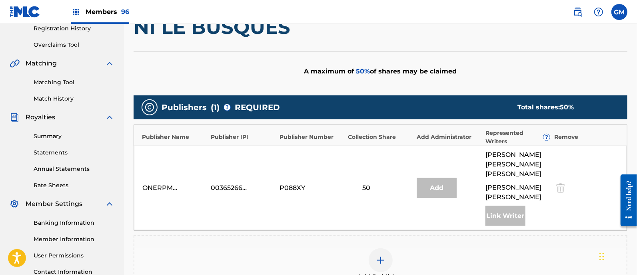
click at [382, 256] on img at bounding box center [381, 261] width 10 height 10
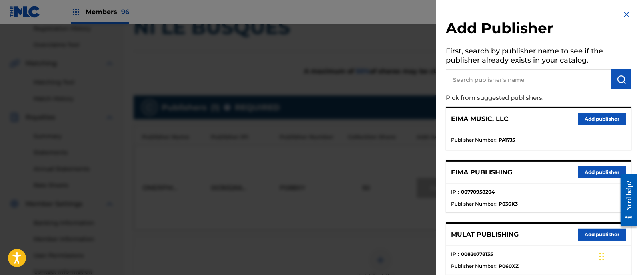
scroll to position [114, 0]
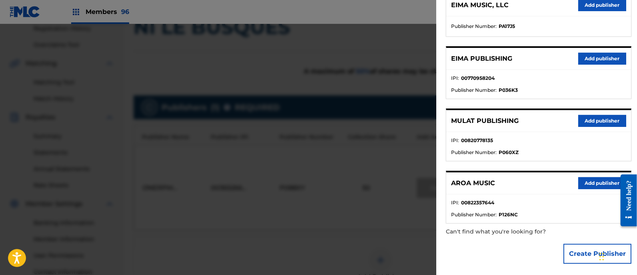
click at [589, 117] on button "Add publisher" at bounding box center [602, 121] width 48 height 12
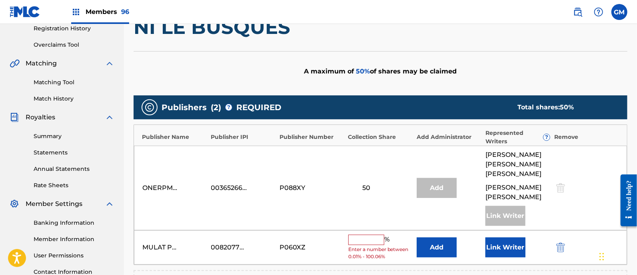
click at [365, 235] on input "text" at bounding box center [366, 240] width 36 height 10
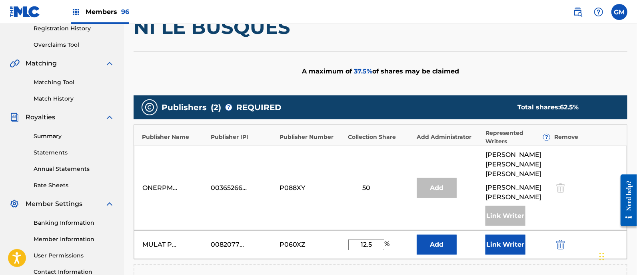
type input "12.5"
click at [502, 235] on button "Link Writer" at bounding box center [505, 245] width 40 height 20
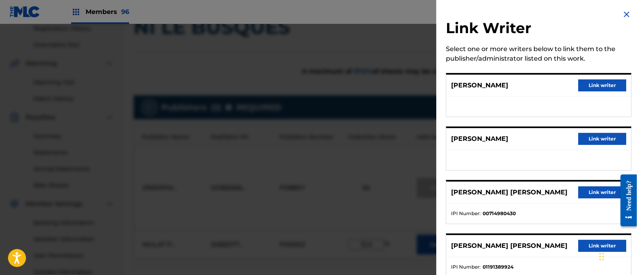
click at [583, 141] on button "Link writer" at bounding box center [602, 139] width 48 height 12
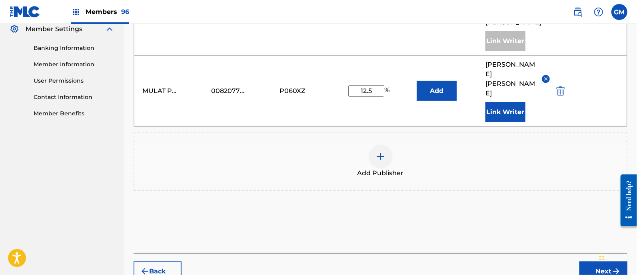
scroll to position [344, 0]
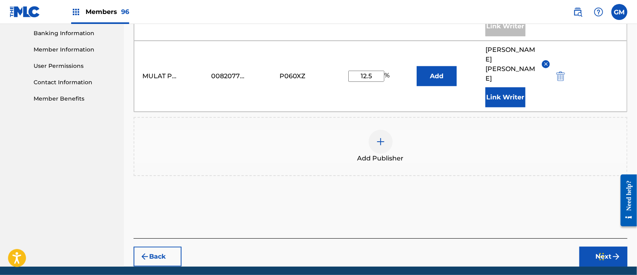
click at [587, 247] on button "Next" at bounding box center [603, 257] width 48 height 20
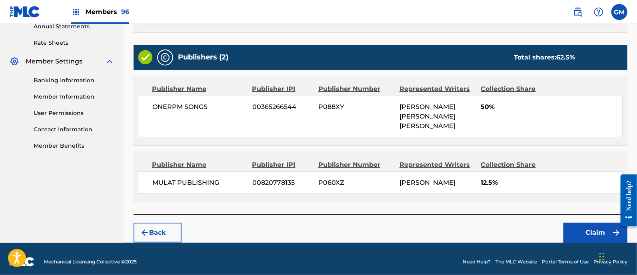
scroll to position [312, 0]
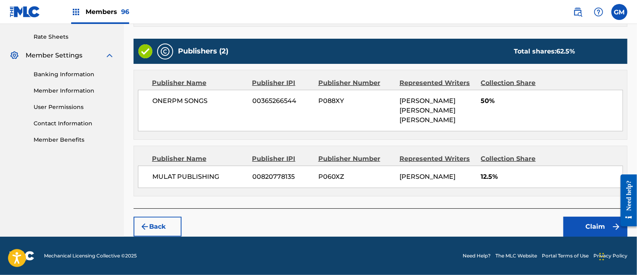
click at [587, 225] on button "Claim" at bounding box center [595, 227] width 64 height 20
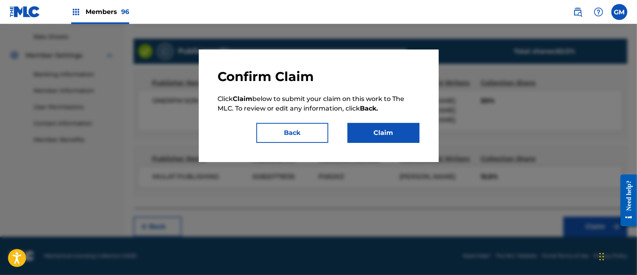
click at [383, 132] on button "Claim" at bounding box center [383, 133] width 72 height 20
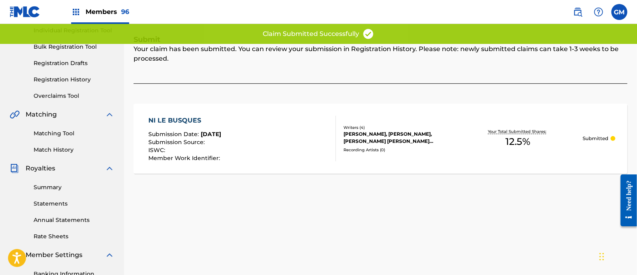
scroll to position [0, 0]
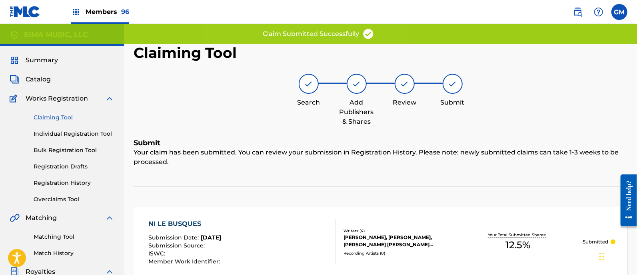
click at [62, 117] on link "Claiming Tool" at bounding box center [74, 117] width 81 height 8
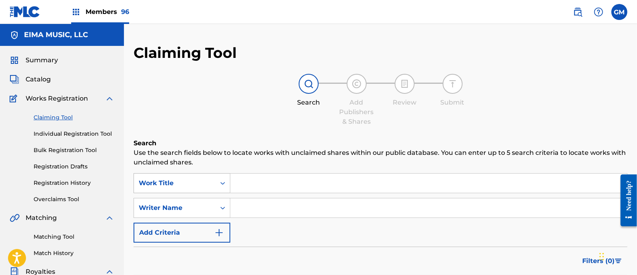
click at [227, 183] on div "Work Title" at bounding box center [181, 183] width 97 height 20
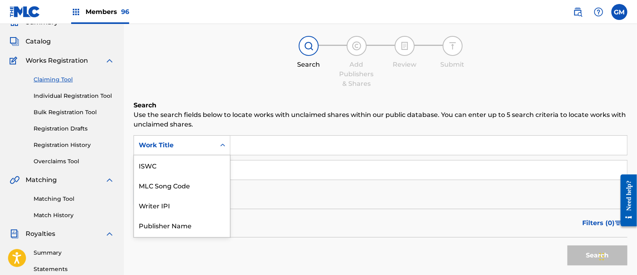
scroll to position [20, 0]
click at [202, 169] on div "MLC Song Code" at bounding box center [182, 166] width 96 height 20
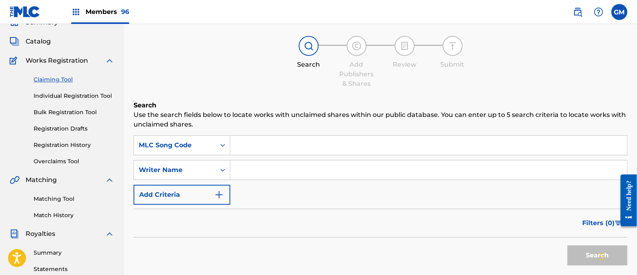
click at [255, 141] on input "Search Form" at bounding box center [428, 145] width 396 height 19
paste input "DS2LOU"
type input "DS2LOU"
click at [573, 251] on button "Search" at bounding box center [597, 256] width 60 height 20
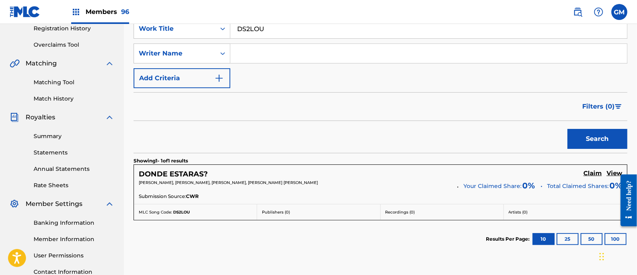
click at [589, 173] on h5 "Claim" at bounding box center [592, 174] width 18 height 8
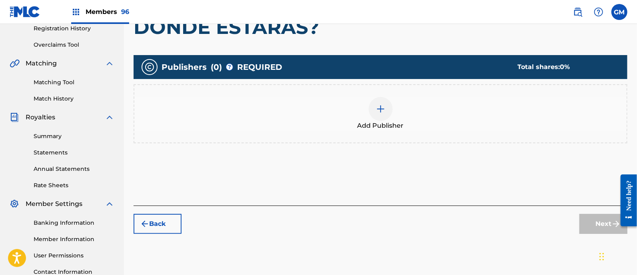
click at [381, 110] on img at bounding box center [381, 109] width 10 height 10
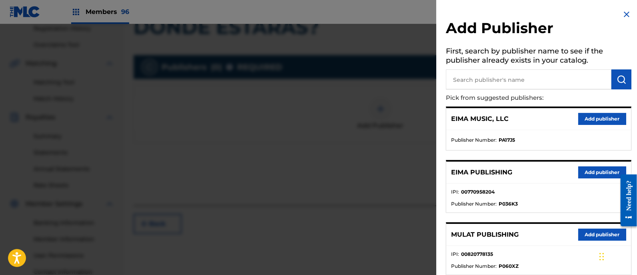
click at [587, 232] on button "Add publisher" at bounding box center [602, 235] width 48 height 12
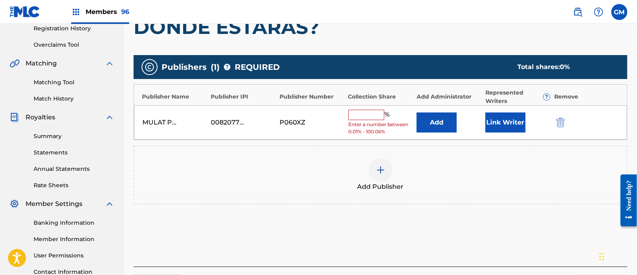
click at [363, 110] on input "text" at bounding box center [366, 115] width 36 height 10
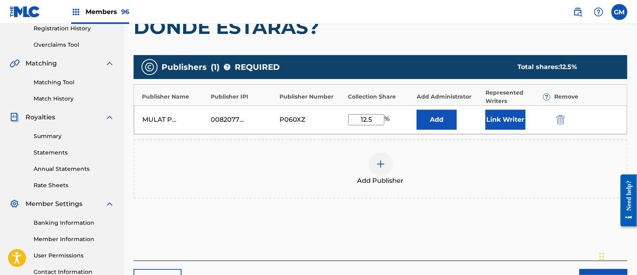
type input "12.5"
click at [504, 118] on button "Link Writer" at bounding box center [505, 120] width 40 height 20
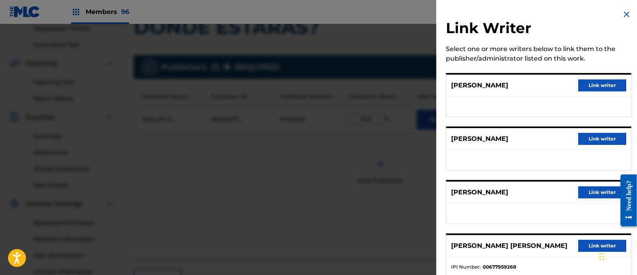
click at [590, 139] on button "Link writer" at bounding box center [602, 139] width 48 height 12
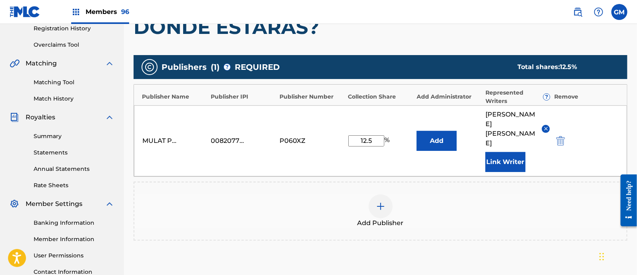
scroll to position [229, 0]
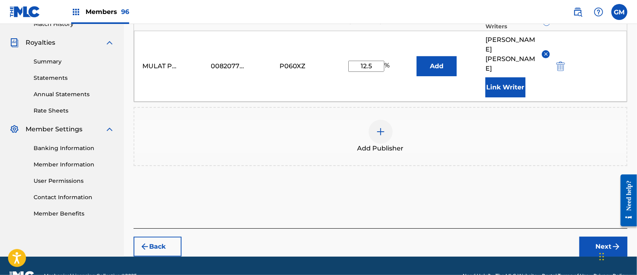
click at [587, 237] on button "Next" at bounding box center [603, 247] width 48 height 20
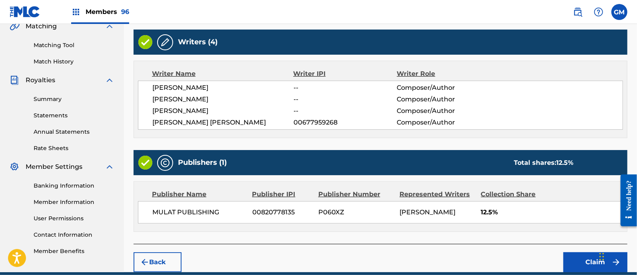
scroll to position [227, 0]
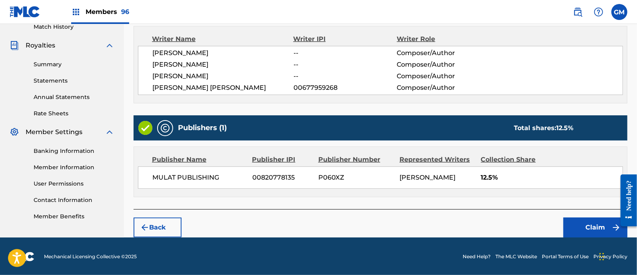
click at [575, 227] on button "Claim" at bounding box center [595, 228] width 64 height 20
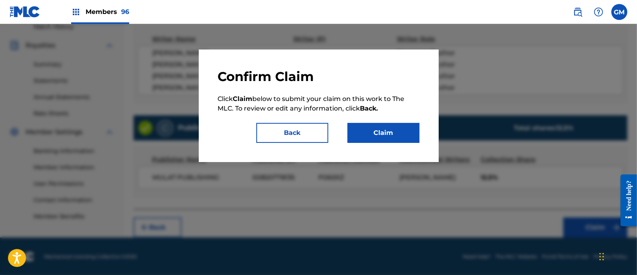
click at [389, 131] on button "Claim" at bounding box center [383, 133] width 72 height 20
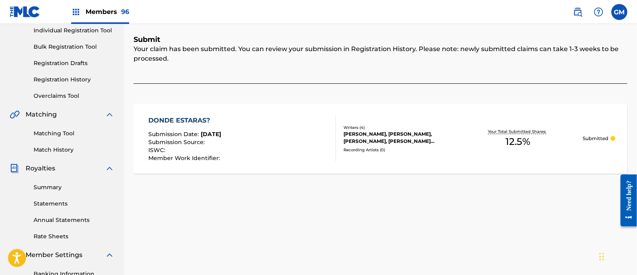
scroll to position [0, 0]
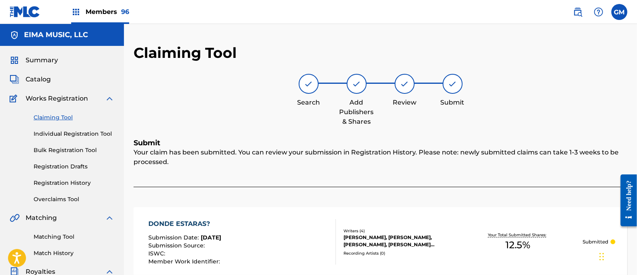
click at [61, 118] on link "Claiming Tool" at bounding box center [74, 117] width 81 height 8
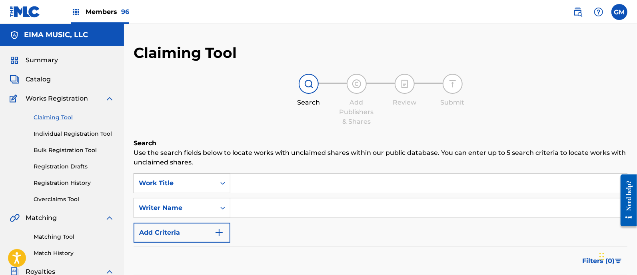
click at [224, 180] on div "Work Title" at bounding box center [181, 183] width 97 height 20
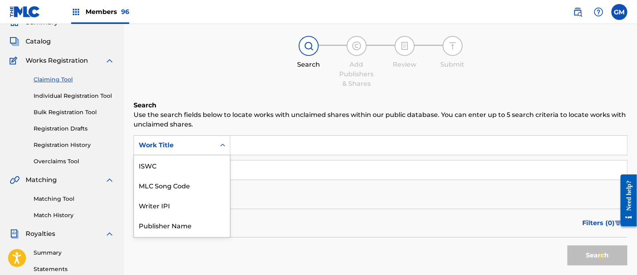
scroll to position [20, 0]
drag, startPoint x: 194, startPoint y: 167, endPoint x: 231, endPoint y: 159, distance: 38.6
click at [194, 167] on div "MLC Song Code" at bounding box center [182, 166] width 96 height 20
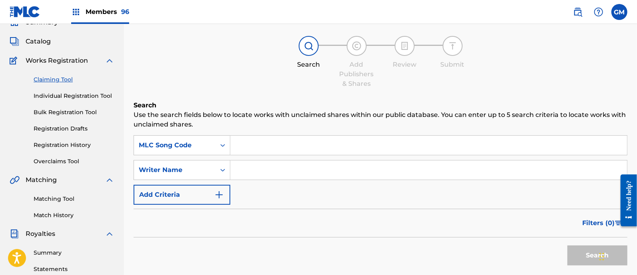
click at [244, 148] on input "Search Form" at bounding box center [428, 145] width 396 height 19
paste input "TB2AGX"
type input "TB2AGX"
click at [576, 253] on button "Search" at bounding box center [597, 256] width 60 height 20
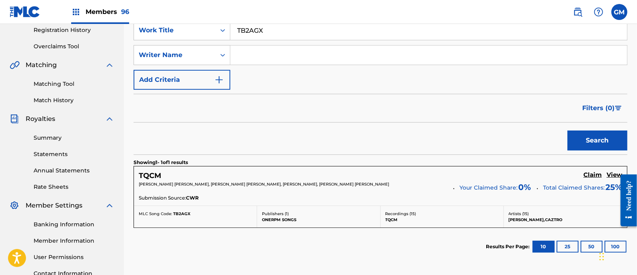
scroll to position [155, 0]
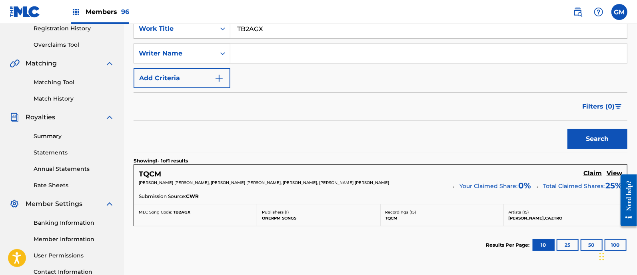
click at [594, 171] on h5 "Claim" at bounding box center [592, 174] width 18 height 8
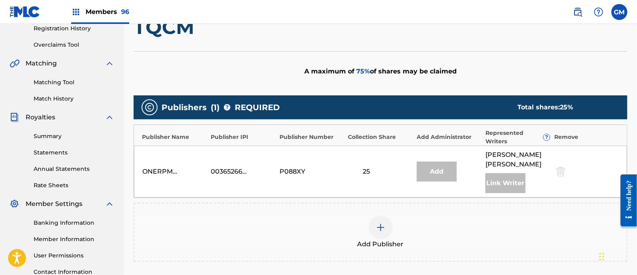
click at [385, 223] on img at bounding box center [381, 228] width 10 height 10
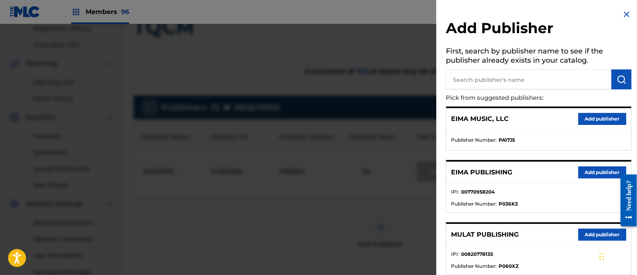
click at [580, 231] on button "Add publisher" at bounding box center [602, 235] width 48 height 12
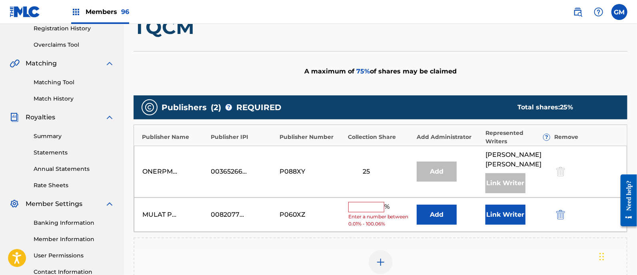
click at [370, 202] on input "text" at bounding box center [366, 207] width 36 height 10
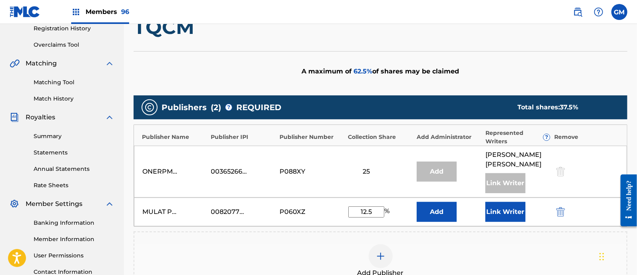
type input "12.5"
click at [511, 208] on button "Link Writer" at bounding box center [505, 212] width 40 height 20
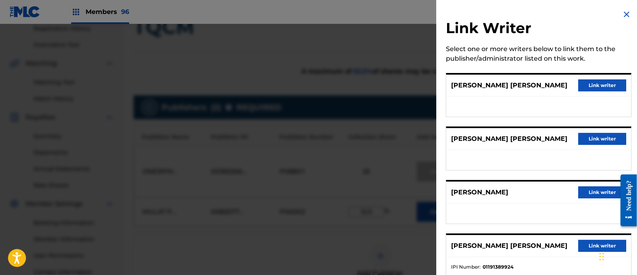
click at [595, 192] on button "Link writer" at bounding box center [602, 193] width 48 height 12
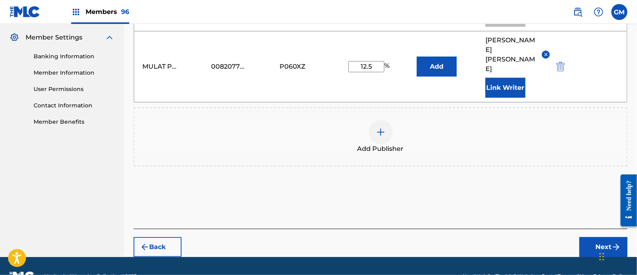
click at [590, 237] on button "Next" at bounding box center [603, 247] width 48 height 20
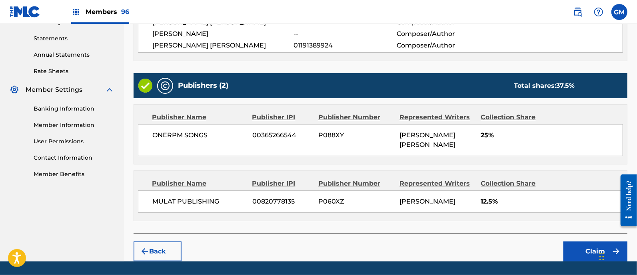
scroll to position [293, 0]
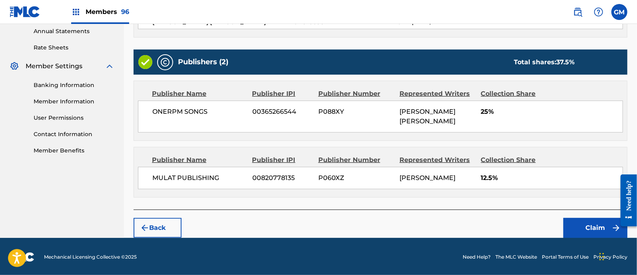
click at [578, 223] on button "Claim" at bounding box center [595, 228] width 64 height 20
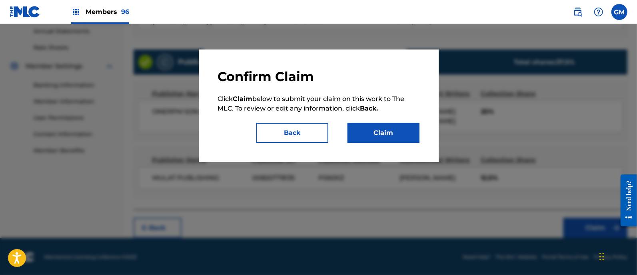
click at [394, 134] on button "Claim" at bounding box center [383, 133] width 72 height 20
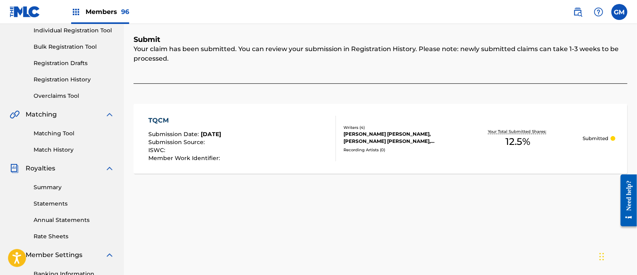
scroll to position [0, 0]
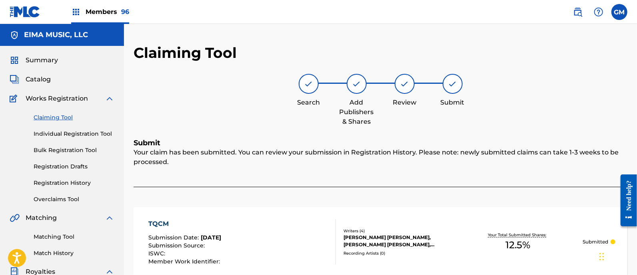
click at [61, 116] on link "Claiming Tool" at bounding box center [74, 117] width 81 height 8
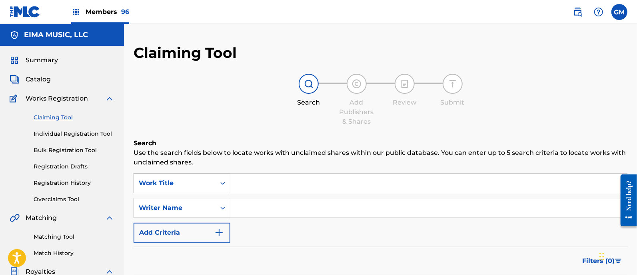
click at [221, 179] on div "Work Title" at bounding box center [181, 183] width 97 height 20
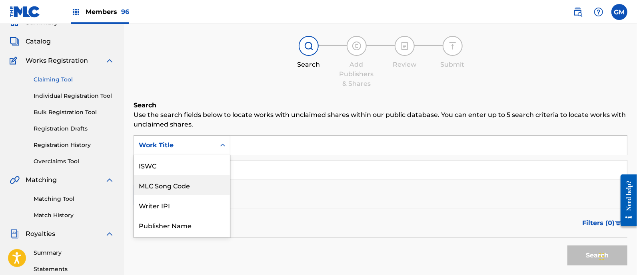
scroll to position [20, 0]
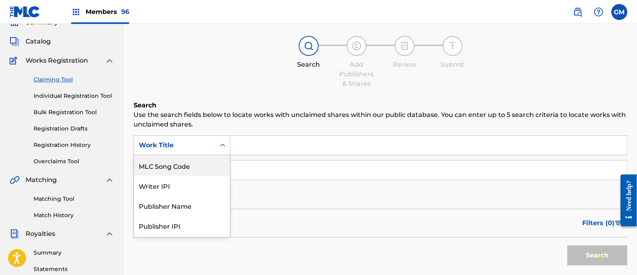
click at [200, 164] on div "MLC Song Code" at bounding box center [182, 166] width 96 height 20
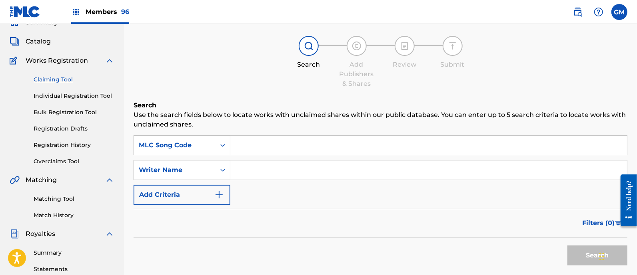
click at [245, 145] on input "Search Form" at bounding box center [428, 145] width 396 height 19
paste input "EQ0SUE"
type input "EQ0SUE"
click at [571, 253] on button "Search" at bounding box center [597, 256] width 60 height 20
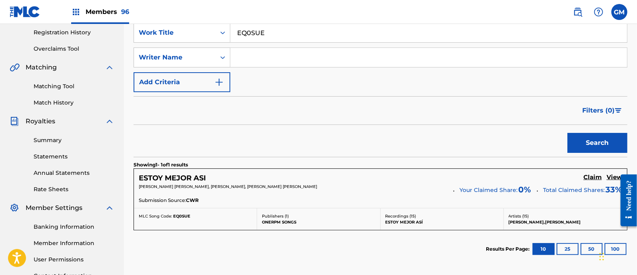
scroll to position [155, 0]
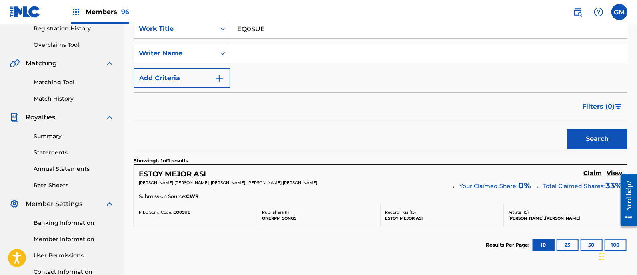
click at [586, 173] on h5 "Claim" at bounding box center [592, 174] width 18 height 8
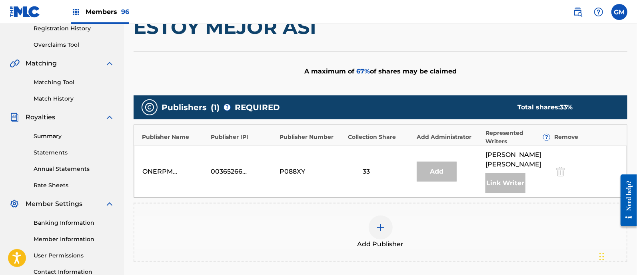
click at [378, 221] on div at bounding box center [380, 228] width 24 height 24
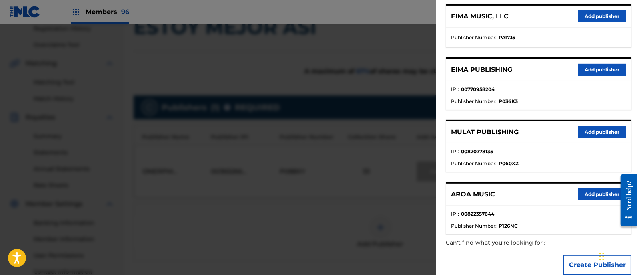
scroll to position [114, 0]
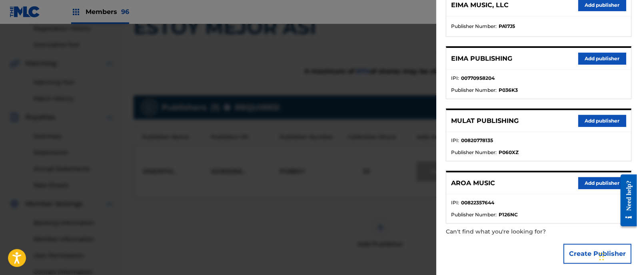
click at [590, 118] on button "Add publisher" at bounding box center [602, 121] width 48 height 12
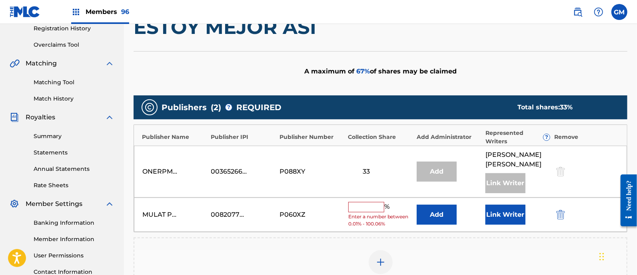
click at [364, 209] on input "text" at bounding box center [366, 207] width 36 height 10
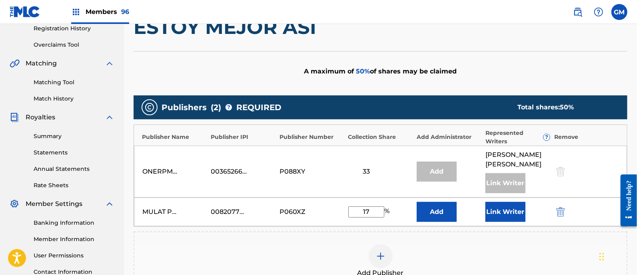
type input "17"
click at [505, 210] on button "Link Writer" at bounding box center [505, 212] width 40 height 20
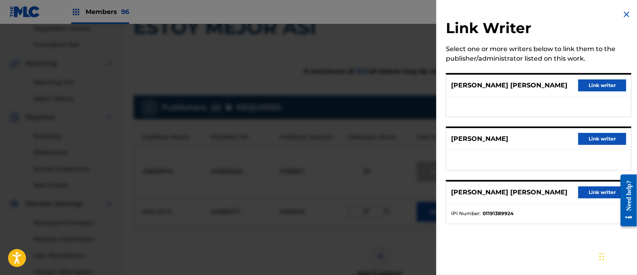
click at [591, 137] on button "Link writer" at bounding box center [602, 139] width 48 height 12
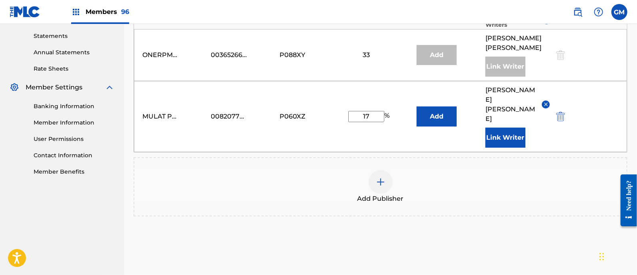
scroll to position [321, 0]
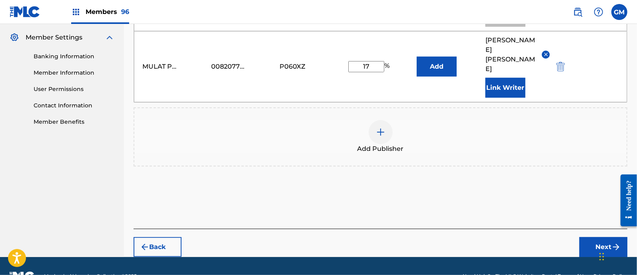
click at [588, 237] on button "Next" at bounding box center [603, 247] width 48 height 20
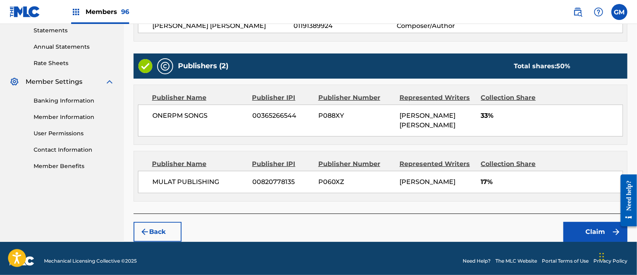
scroll to position [281, 0]
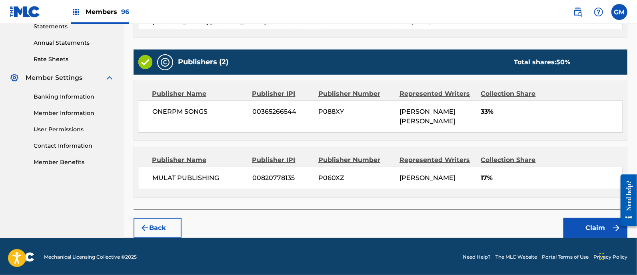
click at [575, 221] on button "Claim" at bounding box center [595, 228] width 64 height 20
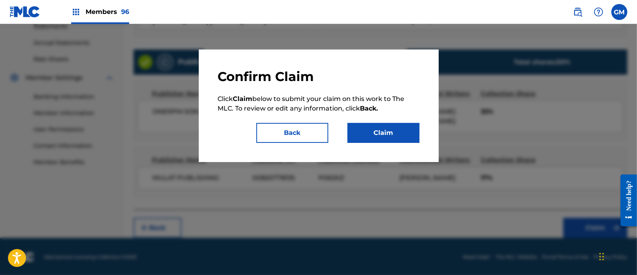
click at [392, 135] on button "Claim" at bounding box center [383, 133] width 72 height 20
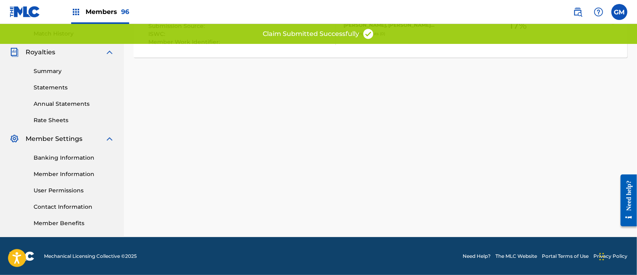
scroll to position [0, 0]
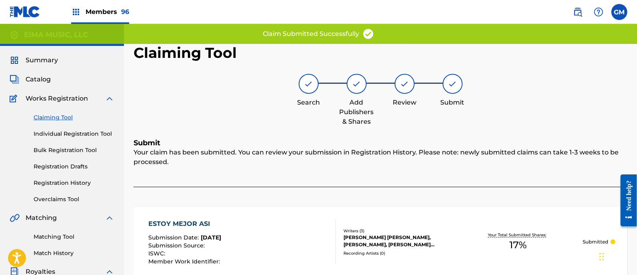
click at [50, 117] on link "Claiming Tool" at bounding box center [74, 117] width 81 height 8
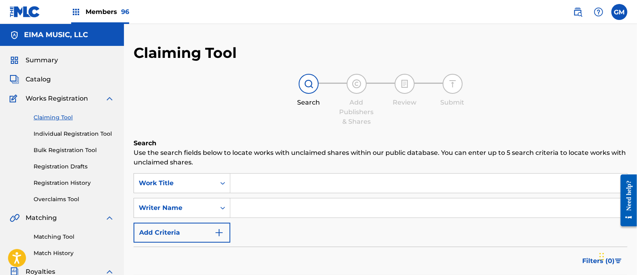
click at [62, 115] on link "Claiming Tool" at bounding box center [74, 117] width 81 height 8
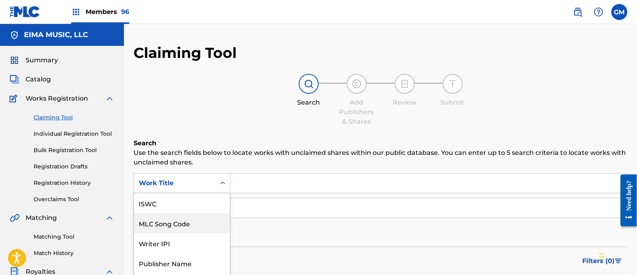
click at [222, 182] on div "7 results available. Use Up and Down to choose options, press Enter to select t…" at bounding box center [181, 183] width 97 height 20
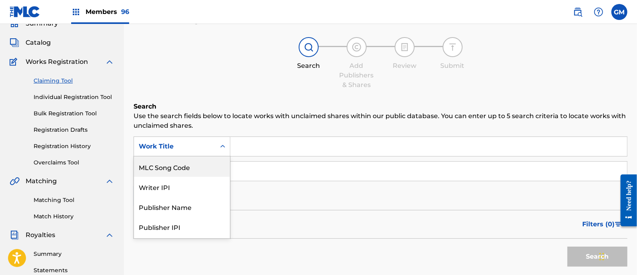
scroll to position [38, 0]
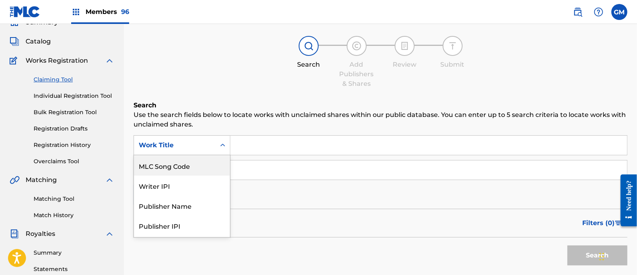
click at [197, 163] on div "MLC Song Code" at bounding box center [182, 166] width 96 height 20
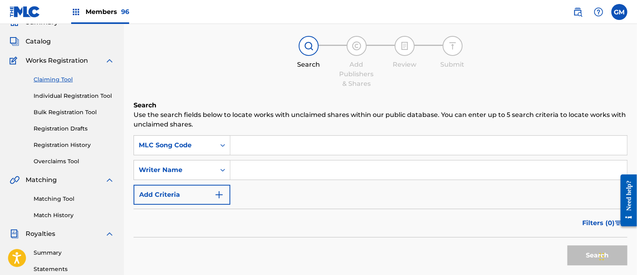
click at [249, 142] on input "Search Form" at bounding box center [428, 145] width 396 height 19
paste input "DR1FDZ"
type input "DR1FDZ"
click at [581, 254] on button "Search" at bounding box center [597, 256] width 60 height 20
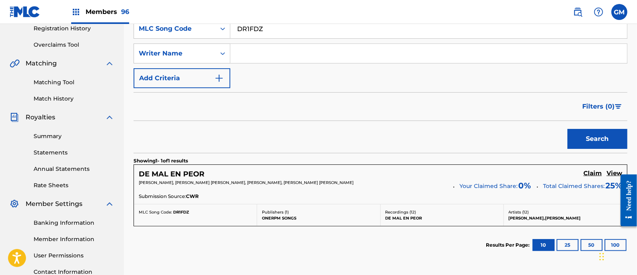
click at [589, 173] on h5 "Claim" at bounding box center [592, 174] width 18 height 8
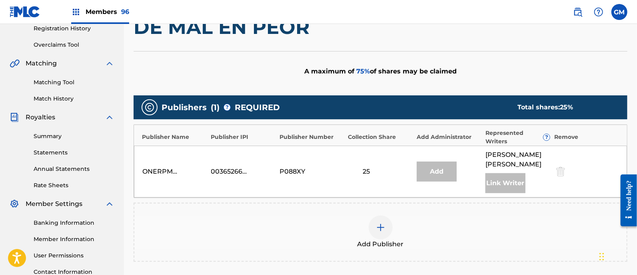
click at [379, 225] on img at bounding box center [381, 228] width 10 height 10
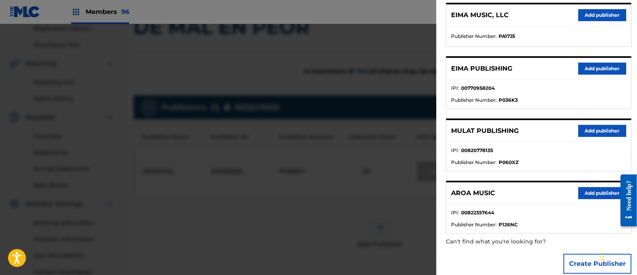
scroll to position [114, 0]
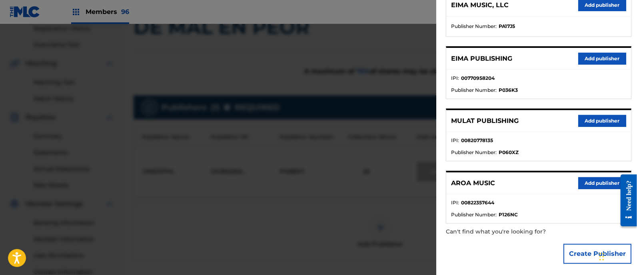
click at [607, 117] on button "Add publisher" at bounding box center [602, 121] width 48 height 12
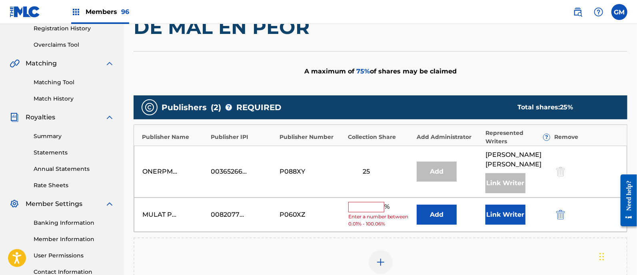
click at [370, 208] on input "text" at bounding box center [366, 207] width 36 height 10
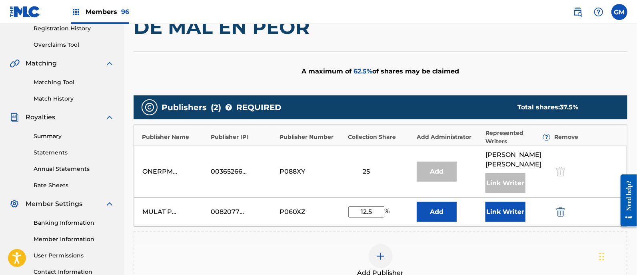
type input "12.5"
click at [511, 212] on button "Link Writer" at bounding box center [505, 212] width 40 height 20
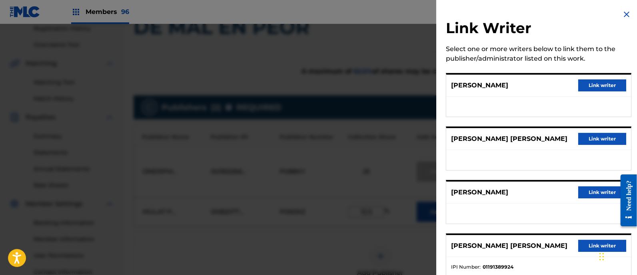
click at [591, 187] on button "Link writer" at bounding box center [602, 193] width 48 height 12
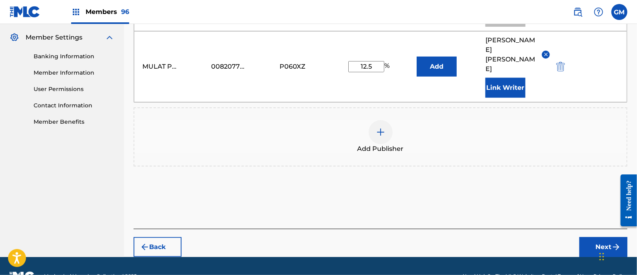
click at [588, 237] on button "Next" at bounding box center [603, 247] width 48 height 20
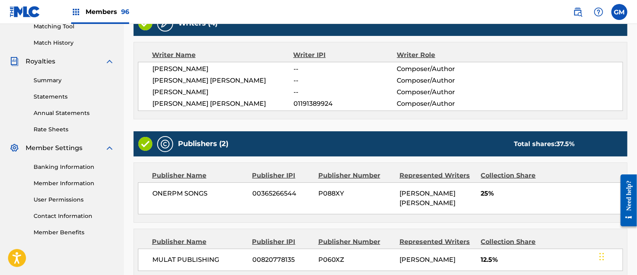
scroll to position [269, 0]
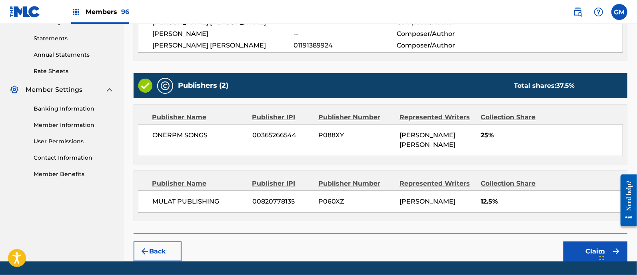
click at [577, 251] on button "Claim" at bounding box center [595, 252] width 64 height 20
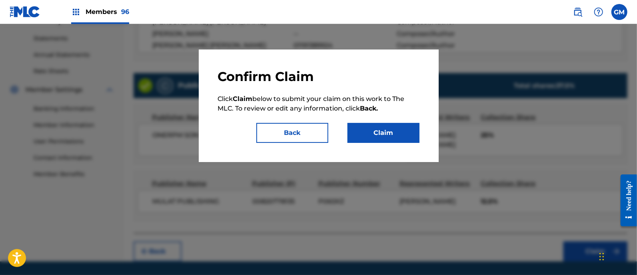
click at [370, 130] on button "Claim" at bounding box center [383, 133] width 72 height 20
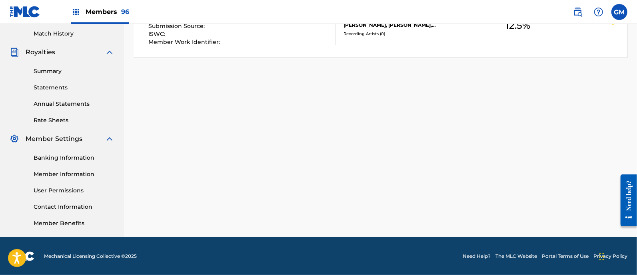
scroll to position [0, 0]
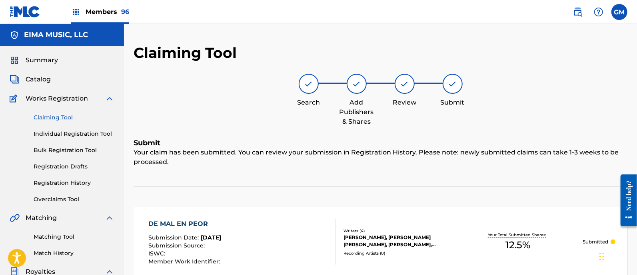
click at [52, 115] on link "Claiming Tool" at bounding box center [74, 117] width 81 height 8
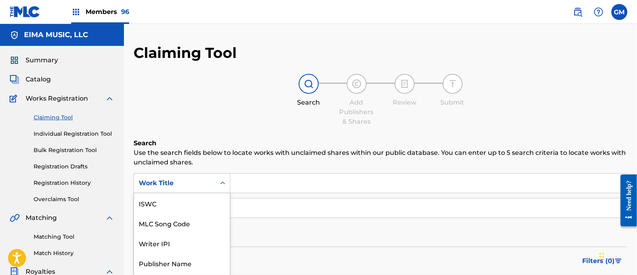
click at [224, 183] on div "7 results available. Use Up and Down to choose options, press Enter to select t…" at bounding box center [181, 183] width 97 height 20
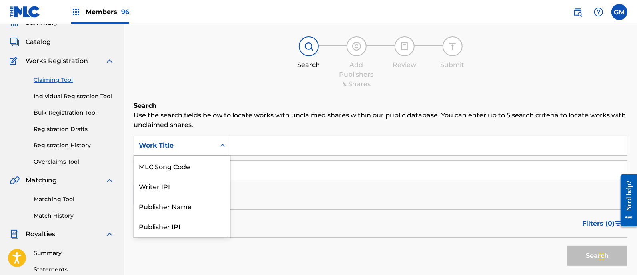
scroll to position [38, 0]
click at [193, 159] on div "MLC Song Code" at bounding box center [182, 166] width 96 height 20
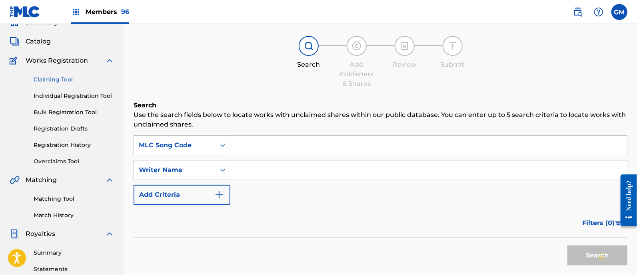
click at [241, 146] on input "Search Form" at bounding box center [428, 145] width 396 height 19
paste input "P060XZ"
type input "P060XZ"
click at [576, 250] on button "Search" at bounding box center [597, 256] width 60 height 20
click at [225, 143] on icon "Search Form" at bounding box center [223, 145] width 8 height 8
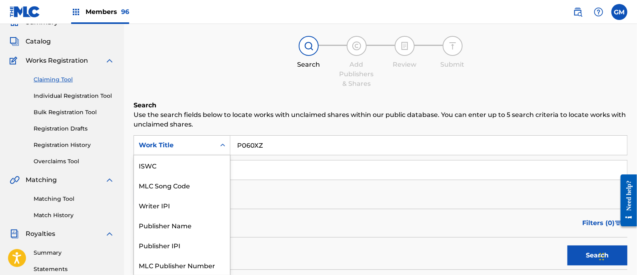
scroll to position [20, 0]
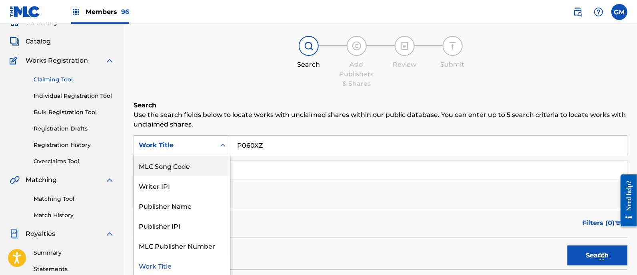
click at [197, 159] on div "MLC Song Code" at bounding box center [182, 166] width 96 height 20
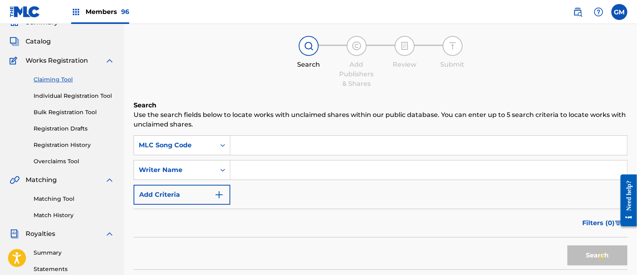
click at [243, 147] on input "Search Form" at bounding box center [428, 145] width 396 height 19
paste input "P060XZ"
click at [573, 252] on button "Search" at bounding box center [597, 256] width 60 height 20
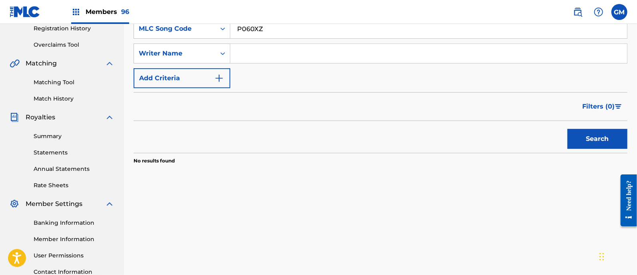
scroll to position [38, 0]
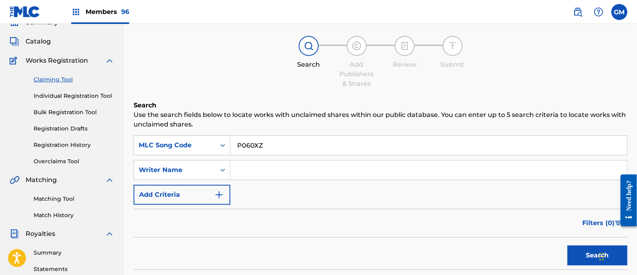
click at [238, 145] on input "P060XZ" at bounding box center [428, 145] width 396 height 19
click at [572, 251] on button "Search" at bounding box center [597, 256] width 60 height 20
drag, startPoint x: 294, startPoint y: 149, endPoint x: 203, endPoint y: 147, distance: 90.4
click at [203, 147] on div "SearchWithCriteria8c4f8ea6-a651-4aec-938b-f1d9cd398d4c MLC Song Code P060XZ" at bounding box center [380, 145] width 494 height 20
paste input "VC1FPJ"
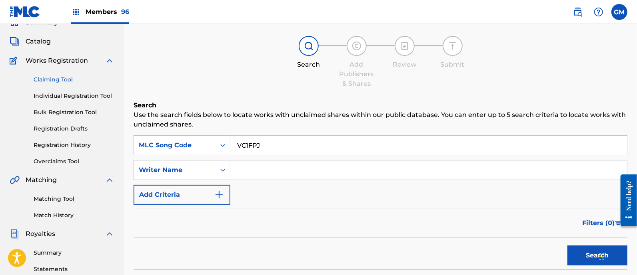
type input "VC1FPJ"
click at [570, 253] on button "Search" at bounding box center [597, 256] width 60 height 20
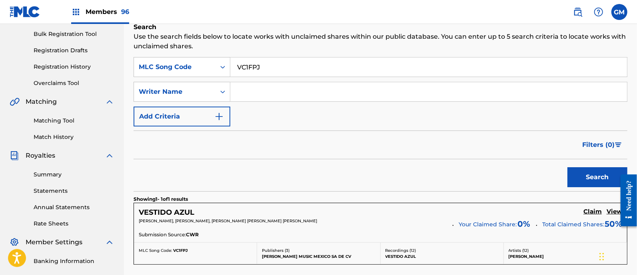
scroll to position [221, 0]
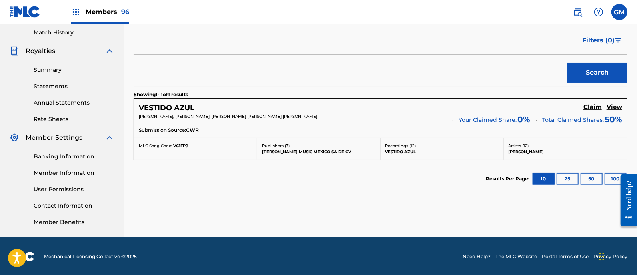
click at [588, 104] on h5 "Claim" at bounding box center [592, 108] width 18 height 8
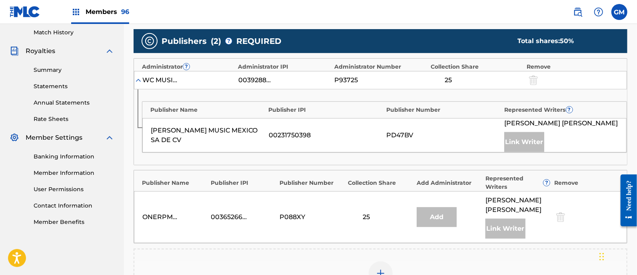
scroll to position [337, 0]
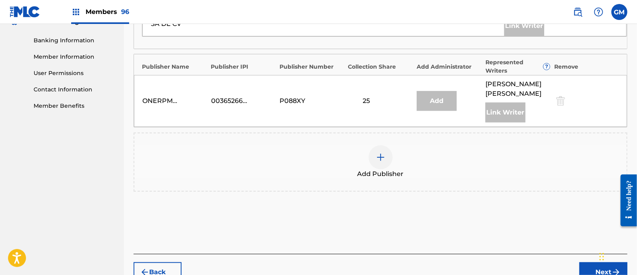
click at [381, 153] on img at bounding box center [381, 158] width 10 height 10
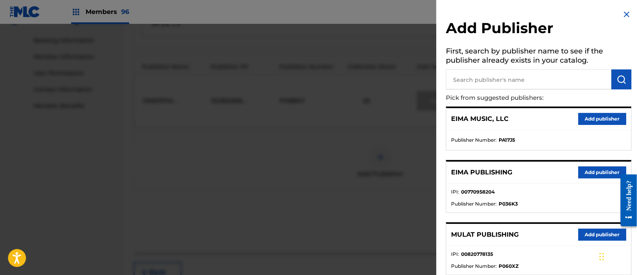
click at [597, 232] on button "Add publisher" at bounding box center [602, 235] width 48 height 12
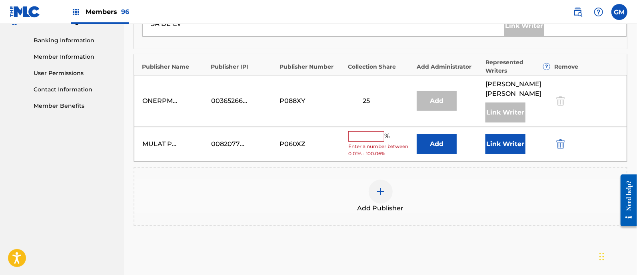
click at [359, 132] on input "text" at bounding box center [366, 136] width 36 height 10
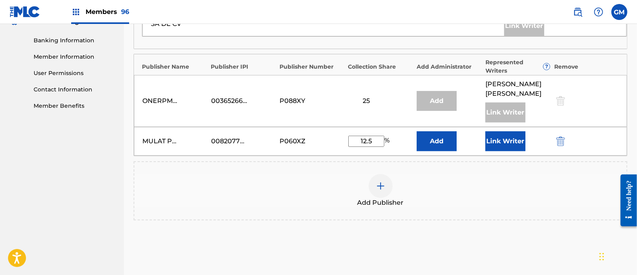
type input "12.5"
click at [511, 140] on button "Link Writer" at bounding box center [505, 141] width 40 height 20
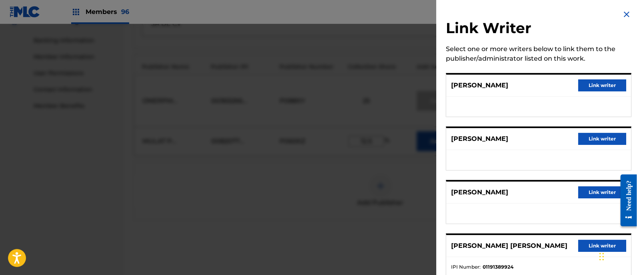
click at [583, 135] on button "Link writer" at bounding box center [602, 139] width 48 height 12
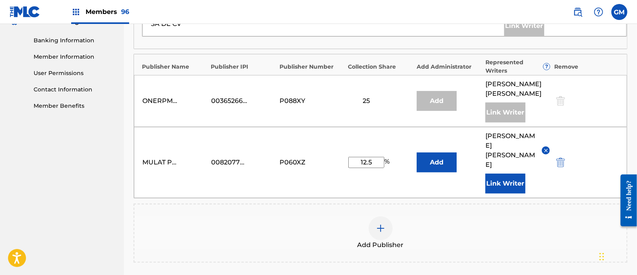
scroll to position [442, 0]
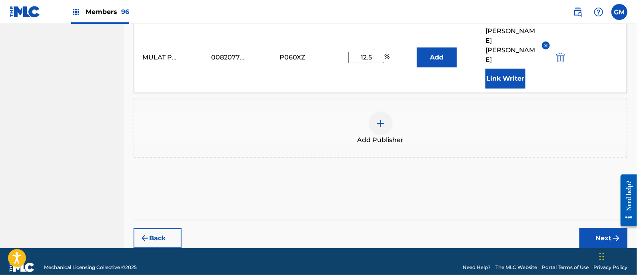
click at [591, 229] on button "Next" at bounding box center [603, 239] width 48 height 20
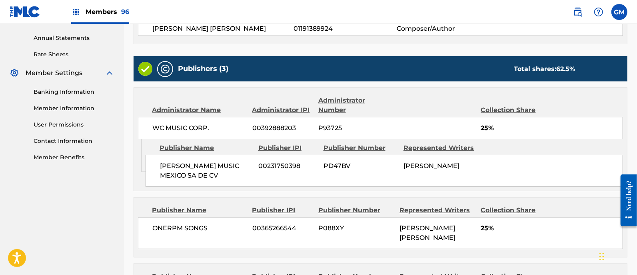
scroll to position [412, 0]
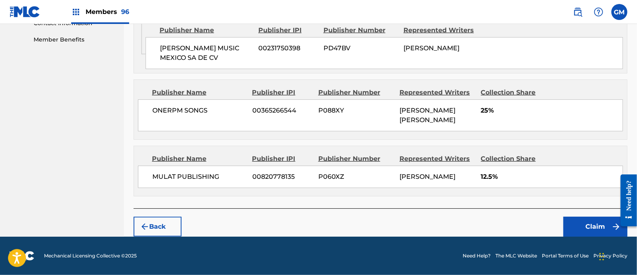
click at [589, 227] on button "Claim" at bounding box center [595, 227] width 64 height 20
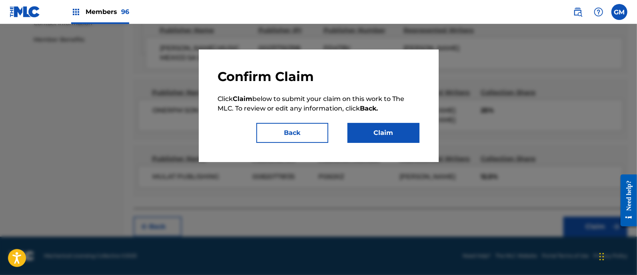
click at [377, 133] on button "Claim" at bounding box center [383, 133] width 72 height 20
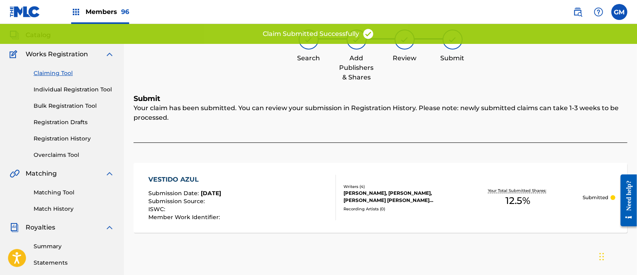
scroll to position [0, 0]
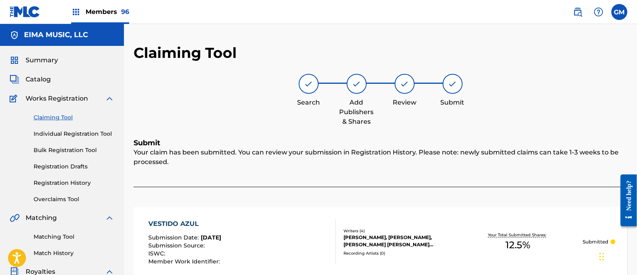
click at [61, 116] on link "Claiming Tool" at bounding box center [74, 117] width 81 height 8
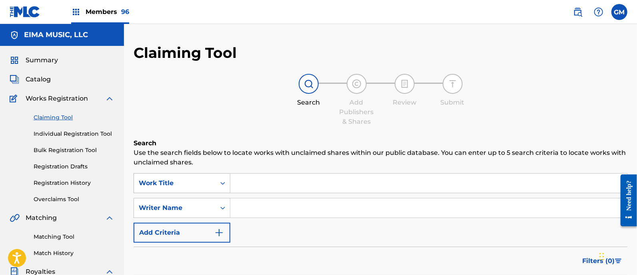
click at [222, 182] on div "Work Title" at bounding box center [181, 183] width 97 height 20
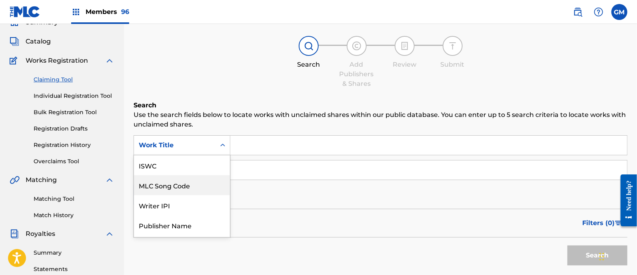
scroll to position [20, 0]
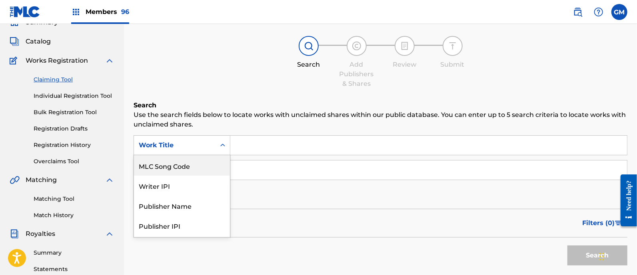
click at [198, 163] on div "MLC Song Code" at bounding box center [182, 166] width 96 height 20
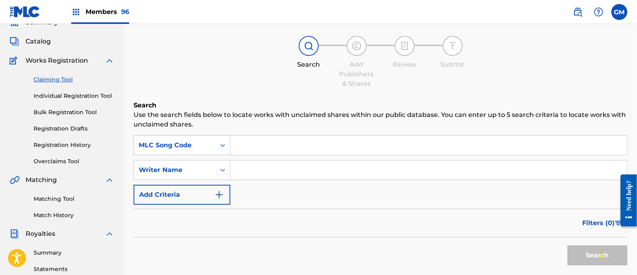
click at [247, 147] on input "Search Form" at bounding box center [428, 145] width 396 height 19
paste input "CI65GZ"
type input "CI65GZ"
click at [567, 255] on button "Search" at bounding box center [597, 256] width 60 height 20
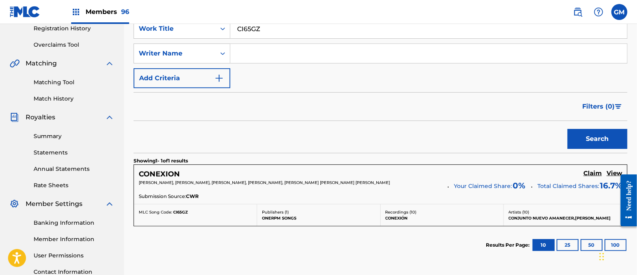
click at [587, 172] on h5 "Claim" at bounding box center [592, 174] width 18 height 8
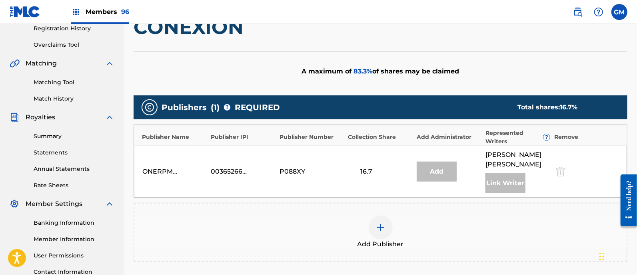
click at [386, 229] on div at bounding box center [380, 228] width 24 height 24
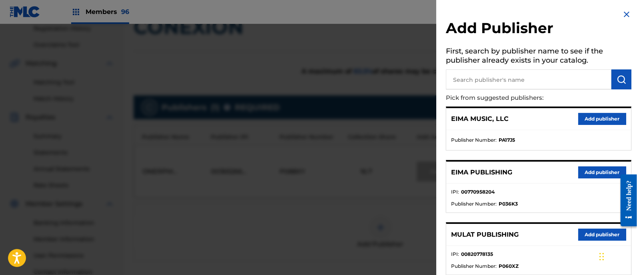
scroll to position [114, 0]
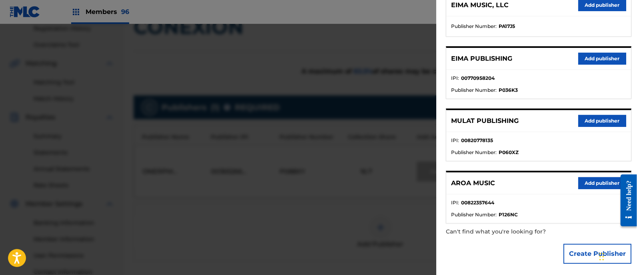
click at [589, 119] on button "Add publisher" at bounding box center [602, 121] width 48 height 12
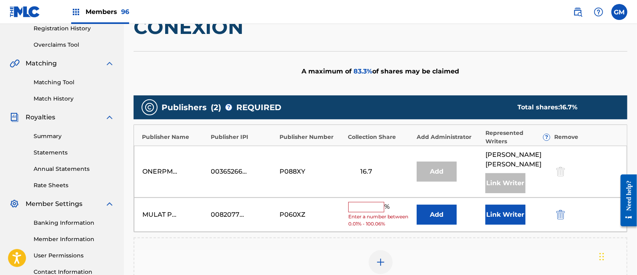
click at [361, 205] on input "text" at bounding box center [366, 207] width 36 height 10
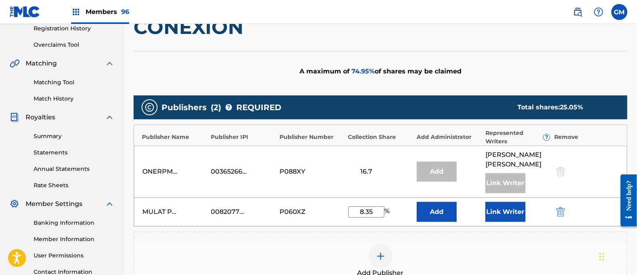
type input "8.35"
click at [504, 213] on button "Link Writer" at bounding box center [505, 212] width 40 height 20
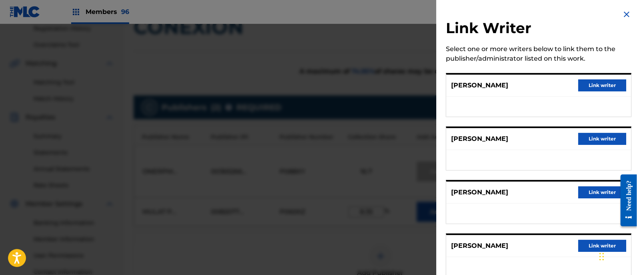
scroll to position [116, 0]
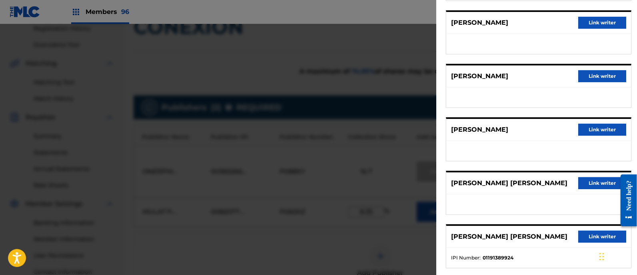
click at [593, 127] on button "Link writer" at bounding box center [602, 130] width 48 height 12
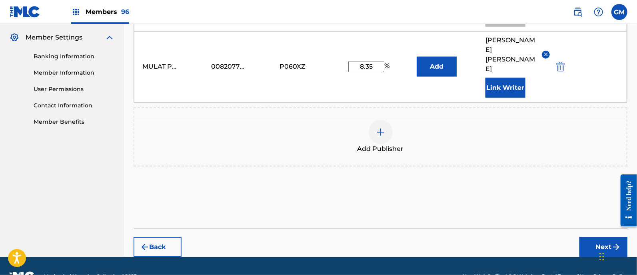
click at [584, 237] on button "Next" at bounding box center [603, 247] width 48 height 20
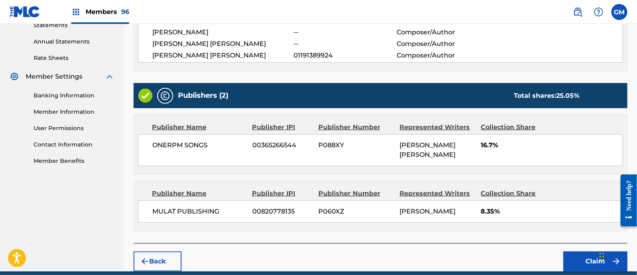
scroll to position [316, 0]
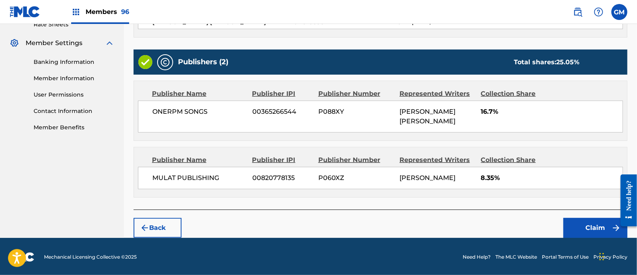
click at [583, 222] on button "Claim" at bounding box center [595, 228] width 64 height 20
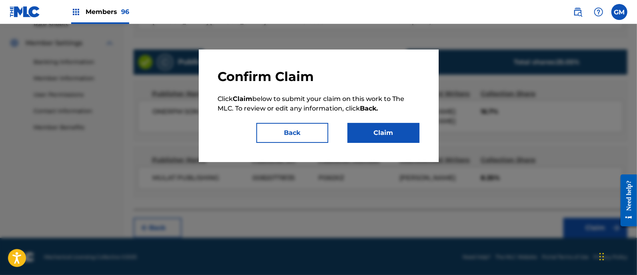
click at [386, 134] on button "Claim" at bounding box center [383, 133] width 72 height 20
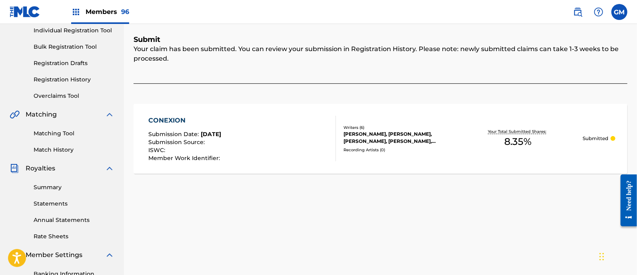
scroll to position [0, 0]
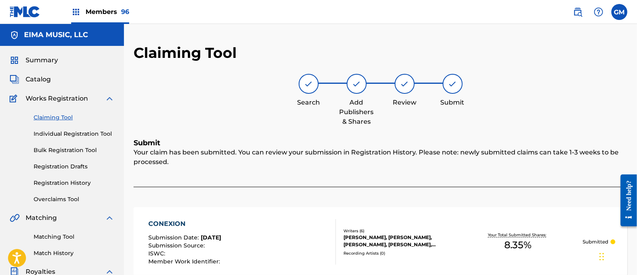
click at [52, 118] on link "Claiming Tool" at bounding box center [74, 117] width 81 height 8
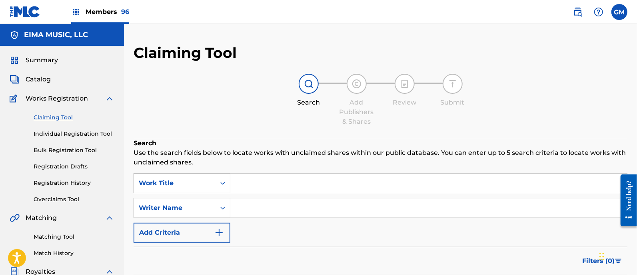
click at [222, 180] on div "Work Title" at bounding box center [181, 183] width 97 height 20
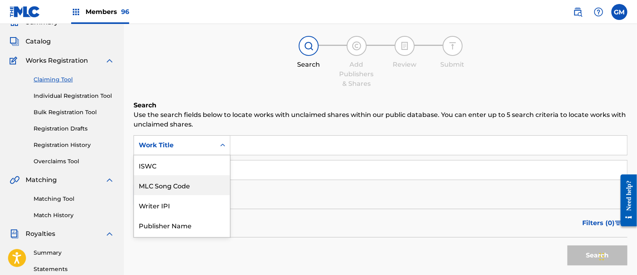
scroll to position [20, 0]
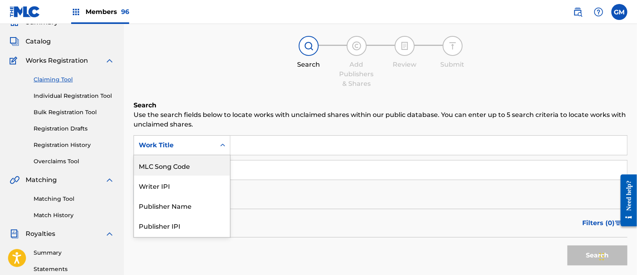
click at [196, 163] on div "MLC Song Code" at bounding box center [182, 166] width 96 height 20
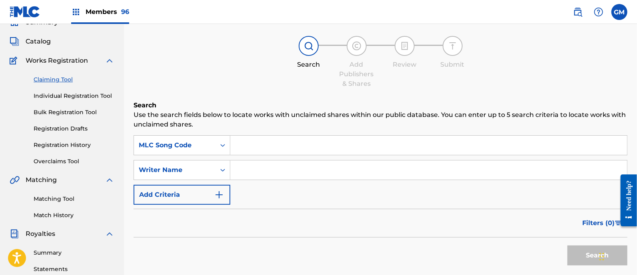
click at [246, 151] on input "Search Form" at bounding box center [428, 145] width 396 height 19
paste input "ES1JIQ"
type input "ES1JIQ"
click at [581, 251] on button "Search" at bounding box center [597, 256] width 60 height 20
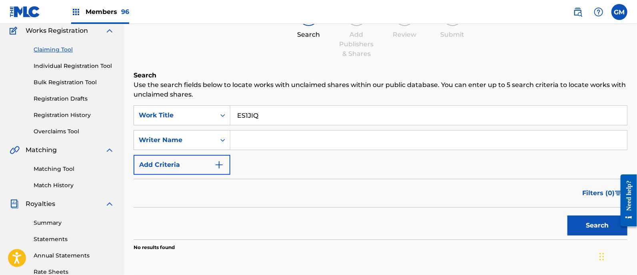
scroll to position [38, 0]
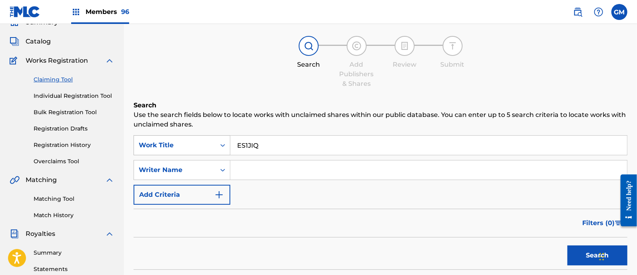
click at [221, 147] on icon "Search Form" at bounding box center [223, 145] width 8 height 8
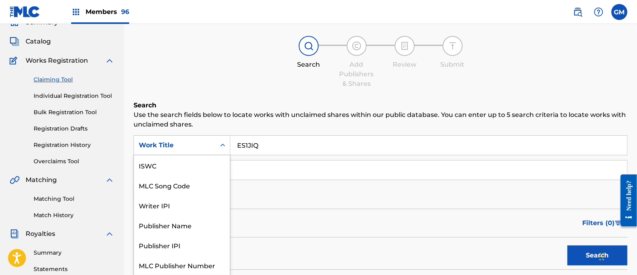
scroll to position [20, 0]
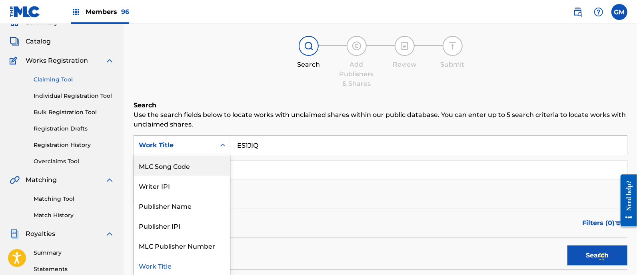
click at [197, 161] on div "MLC Song Code" at bounding box center [182, 166] width 96 height 20
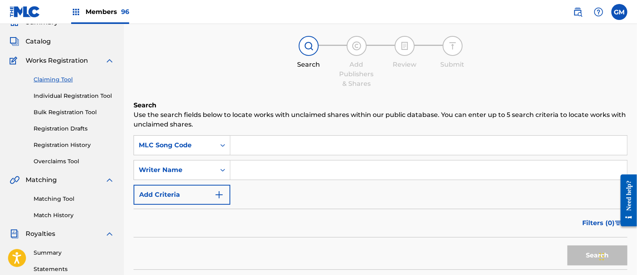
click at [245, 143] on input "Search Form" at bounding box center [428, 145] width 396 height 19
paste input "ES1JIQ"
type input "ES1JIQ"
click at [578, 257] on button "Search" at bounding box center [597, 256] width 60 height 20
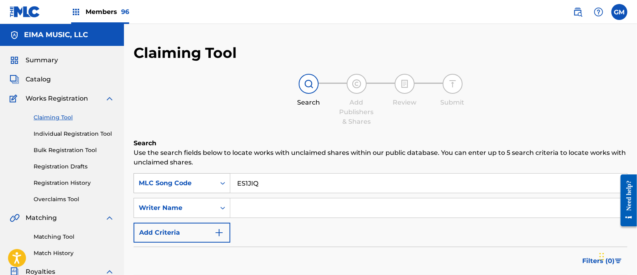
drag, startPoint x: 275, startPoint y: 181, endPoint x: 224, endPoint y: 181, distance: 50.8
click at [224, 181] on div "SearchWithCriteria8fb7604b-07fd-4294-b6f9-721287e5f65c MLC Song Code ES1JIQ" at bounding box center [380, 183] width 494 height 20
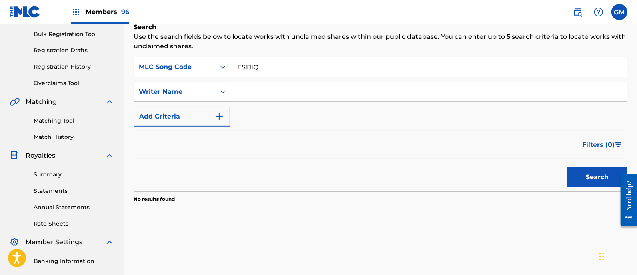
click at [590, 180] on button "Search" at bounding box center [597, 177] width 60 height 20
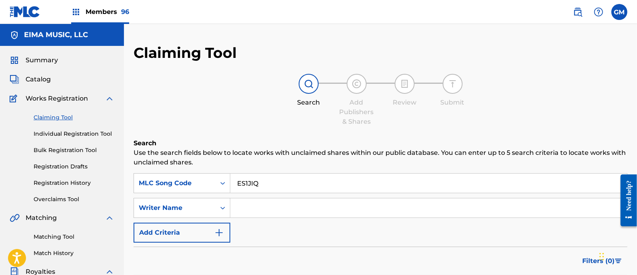
click at [579, 13] on img at bounding box center [578, 12] width 10 height 10
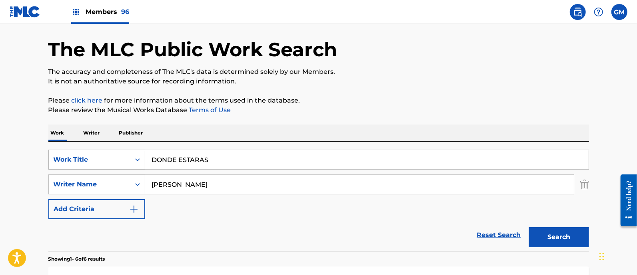
click at [138, 170] on div "Work Title" at bounding box center [96, 160] width 97 height 20
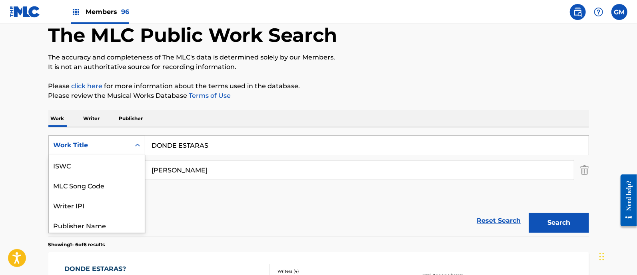
scroll to position [20, 0]
click at [110, 159] on div "MLC Song Code" at bounding box center [97, 166] width 96 height 20
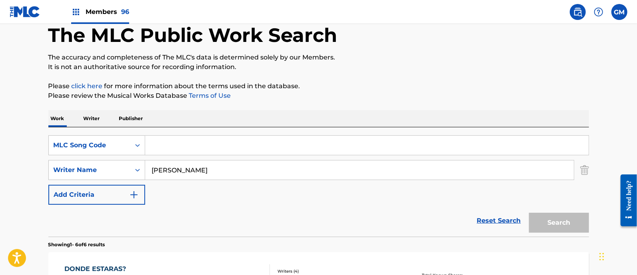
click at [164, 145] on input "Search Form" at bounding box center [366, 145] width 443 height 19
paste input "ES1JIQ"
type input "ES1JIQ"
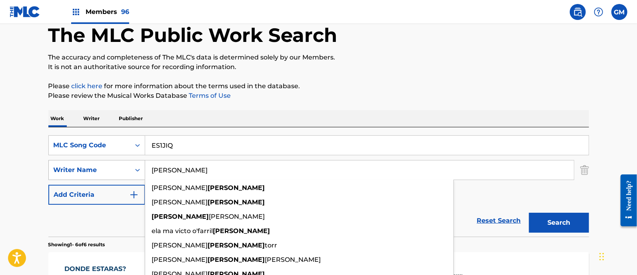
drag, startPoint x: 212, startPoint y: 172, endPoint x: 108, endPoint y: 172, distance: 103.9
click at [108, 172] on div "SearchWithCriteria8622e107-b850-4471-beb7-84888a722eb2 Writer Name [PERSON_NAME…" at bounding box center [318, 170] width 540 height 20
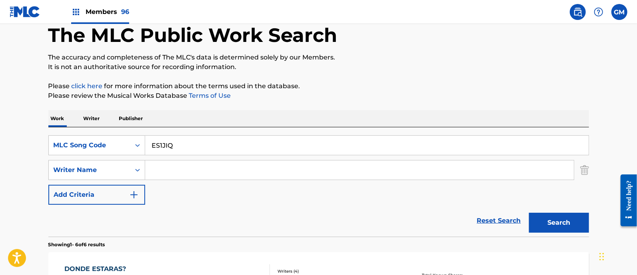
click at [553, 221] on button "Search" at bounding box center [559, 223] width 60 height 20
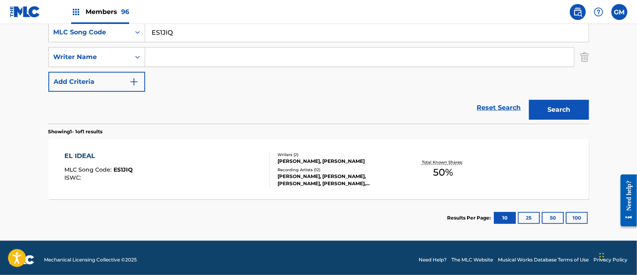
scroll to position [159, 0]
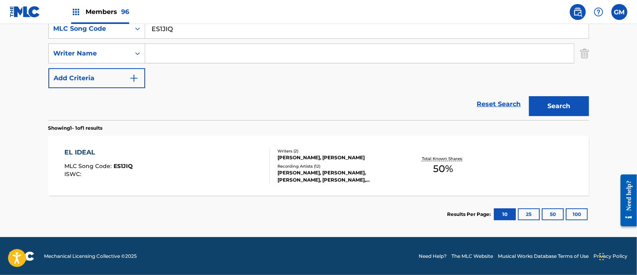
click at [300, 162] on div "Writers ( 2 ) [PERSON_NAME], [PERSON_NAME] Recording Artists ( 12 ) [PERSON_NAM…" at bounding box center [334, 166] width 128 height 36
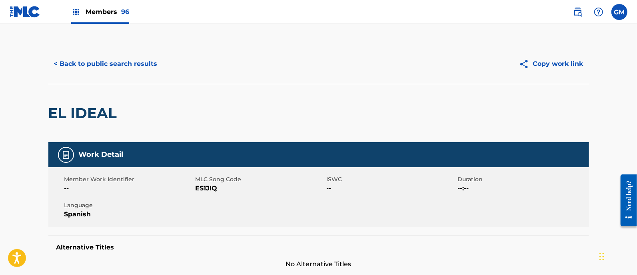
click at [108, 10] on span "Members 96" at bounding box center [108, 11] width 44 height 9
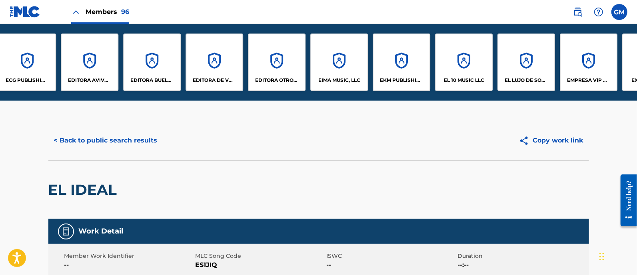
scroll to position [0, 1324]
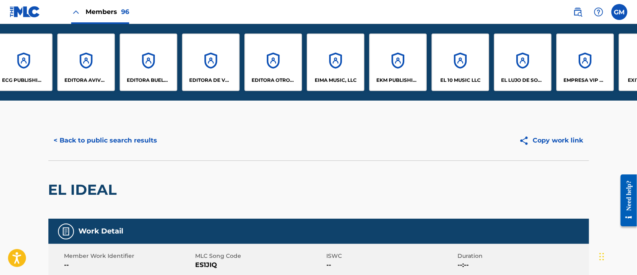
click at [326, 74] on div "EIMA MUSIC, LLC" at bounding box center [336, 63] width 58 height 58
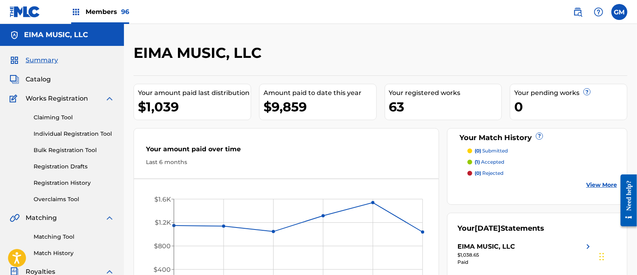
click at [43, 78] on span "Catalog" at bounding box center [38, 80] width 25 height 10
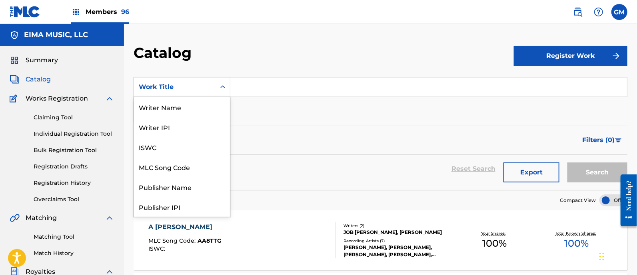
click at [222, 84] on icon "Search Form" at bounding box center [223, 87] width 8 height 8
click at [168, 163] on div "MLC Song Code" at bounding box center [182, 167] width 96 height 20
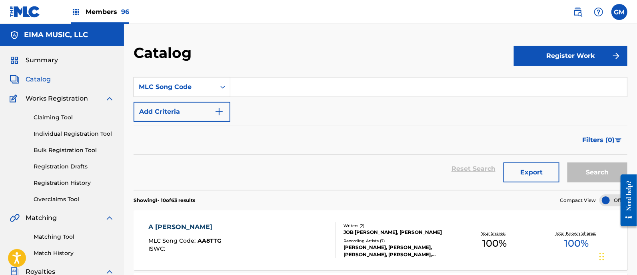
click at [241, 90] on input "Search Form" at bounding box center [428, 87] width 396 height 19
paste input "ES1JIQ"
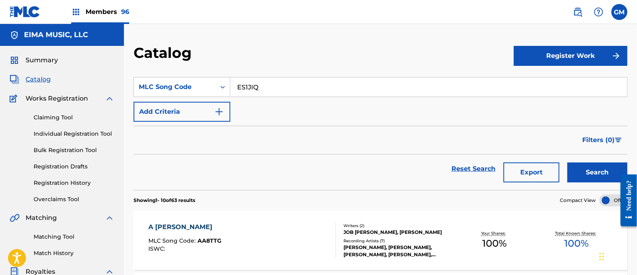
type input "ES1JIQ"
click at [582, 172] on button "Search" at bounding box center [597, 173] width 60 height 20
click at [267, 233] on div "EL IDEAL MLC Song Code : ES1JIQ ISWC :" at bounding box center [241, 241] width 187 height 36
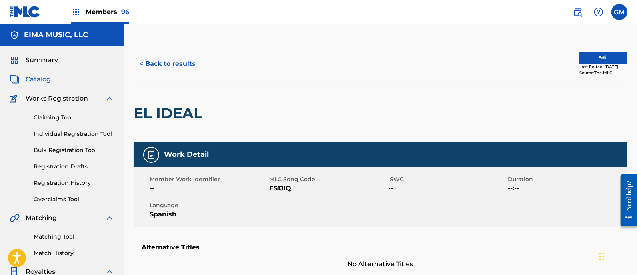
click at [579, 57] on button "Edit" at bounding box center [603, 58] width 48 height 12
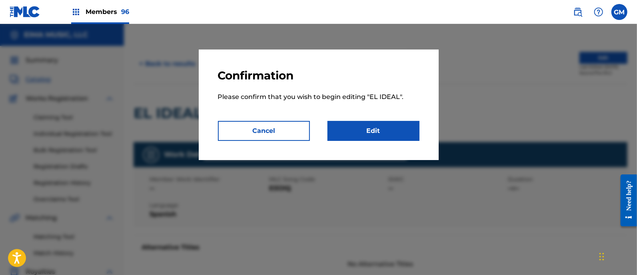
click at [371, 131] on link "Edit" at bounding box center [373, 131] width 92 height 20
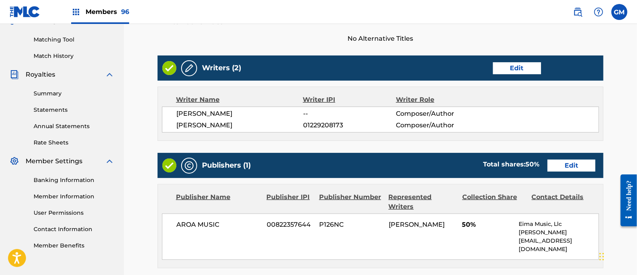
scroll to position [233, 0]
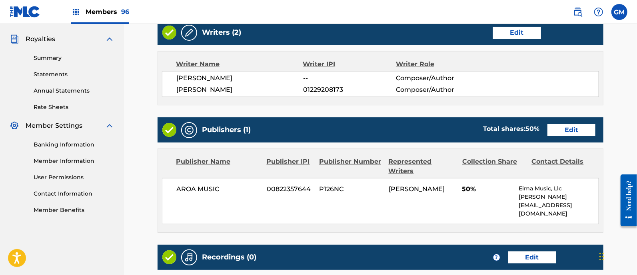
click at [561, 129] on link "Edit" at bounding box center [571, 130] width 48 height 12
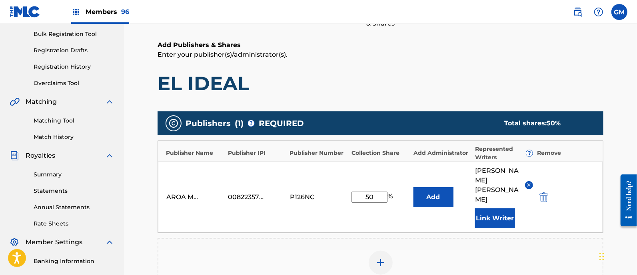
scroll to position [233, 0]
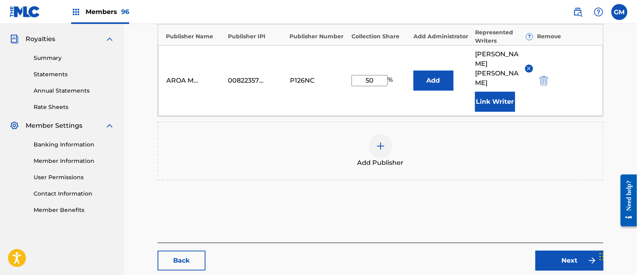
click at [380, 141] on img at bounding box center [381, 146] width 10 height 10
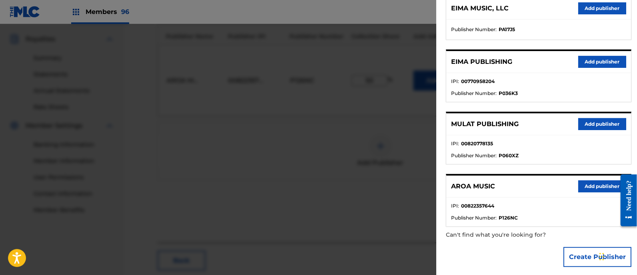
scroll to position [114, 0]
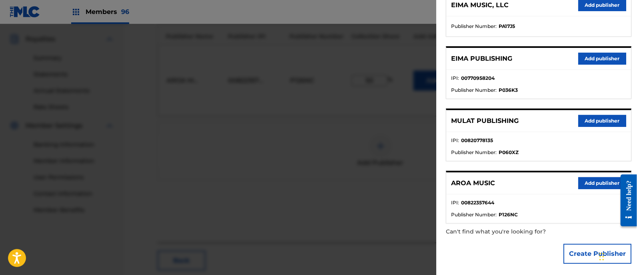
click at [603, 121] on button "Add publisher" at bounding box center [602, 121] width 48 height 12
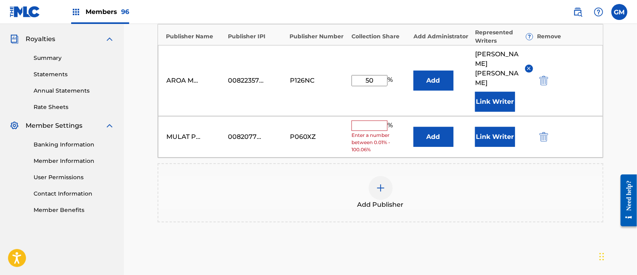
click at [368, 121] on input "text" at bounding box center [369, 126] width 36 height 10
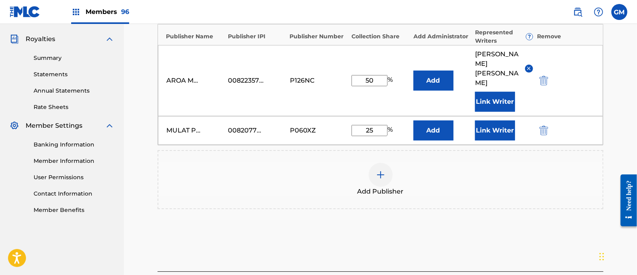
type input "25"
click at [494, 121] on button "Link Writer" at bounding box center [495, 131] width 40 height 20
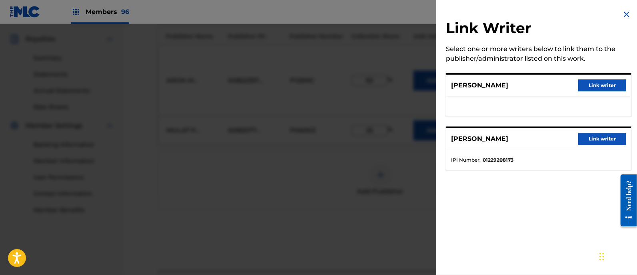
click at [593, 80] on button "Link writer" at bounding box center [602, 86] width 48 height 12
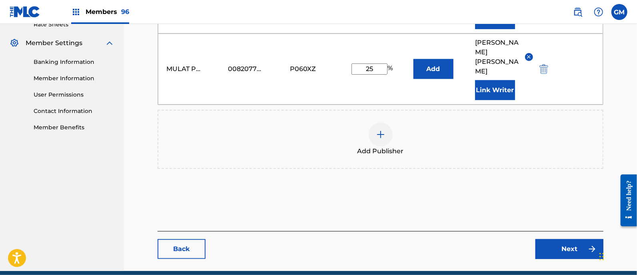
scroll to position [320, 0]
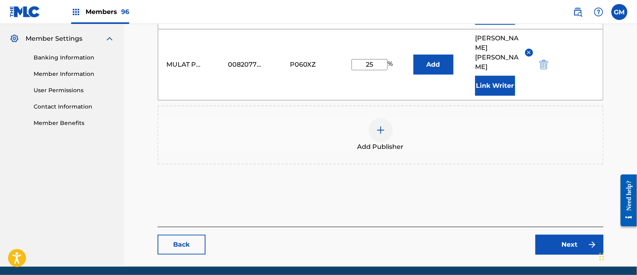
click at [557, 235] on link "Next" at bounding box center [569, 245] width 68 height 20
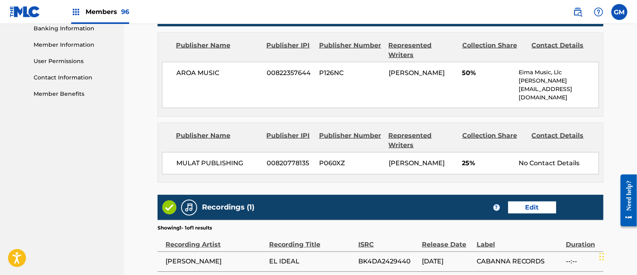
scroll to position [420, 0]
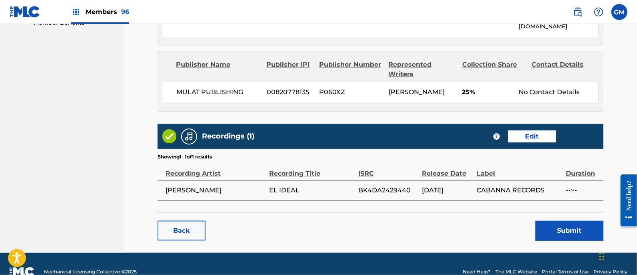
click at [554, 221] on button "Submit" at bounding box center [569, 231] width 68 height 20
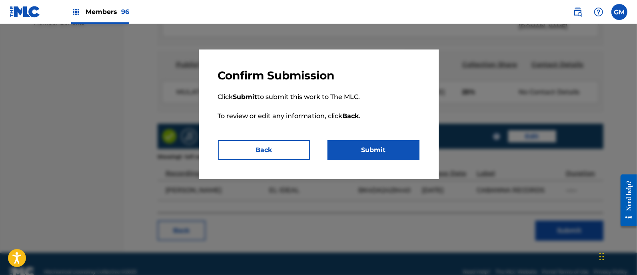
click at [369, 151] on button "Submit" at bounding box center [373, 150] width 92 height 20
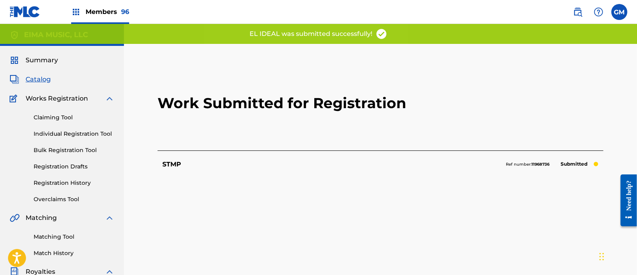
click at [54, 117] on link "Claiming Tool" at bounding box center [74, 117] width 81 height 8
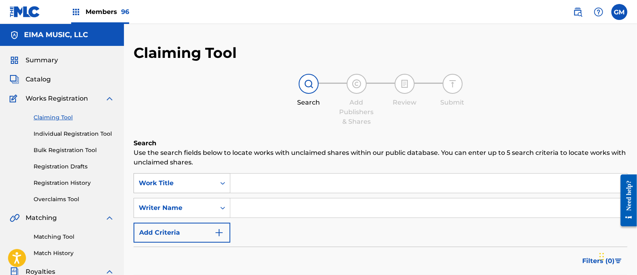
click at [225, 183] on div "Work Title" at bounding box center [181, 183] width 97 height 20
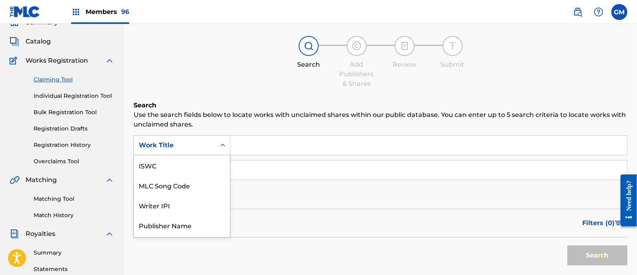
scroll to position [20, 0]
click at [198, 164] on div "MLC Song Code" at bounding box center [182, 166] width 96 height 20
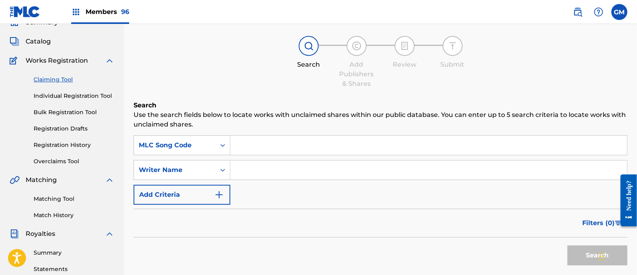
click at [239, 143] on input "Search Form" at bounding box center [428, 145] width 396 height 19
paste input "S58G1D"
type input "S58G1D"
click at [572, 253] on button "Search" at bounding box center [597, 256] width 60 height 20
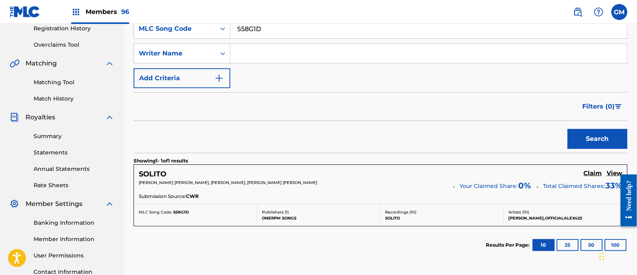
click at [593, 170] on h5 "Claim" at bounding box center [592, 174] width 18 height 8
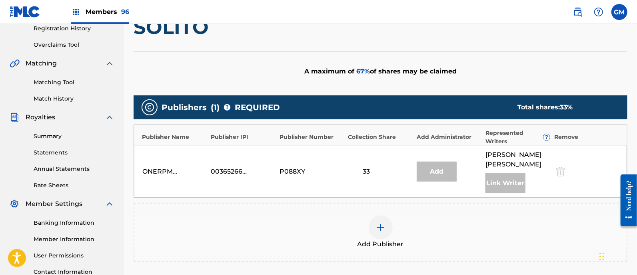
click at [381, 225] on img at bounding box center [381, 228] width 10 height 10
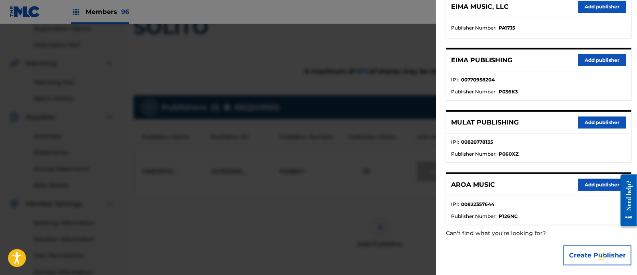
scroll to position [114, 0]
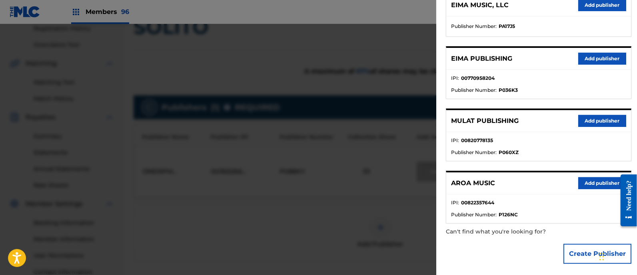
click at [597, 116] on button "Add publisher" at bounding box center [602, 121] width 48 height 12
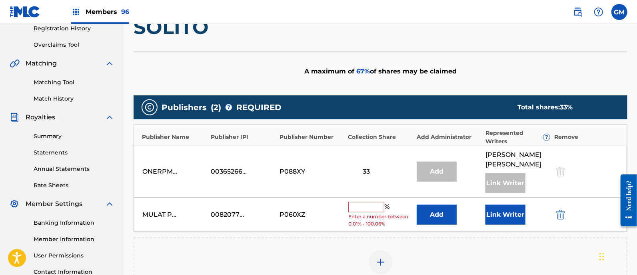
click at [365, 204] on input "text" at bounding box center [366, 207] width 36 height 10
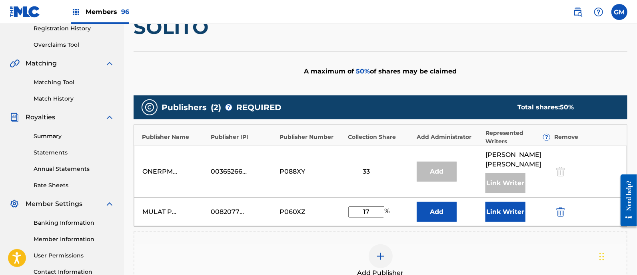
type input "17"
click at [510, 215] on button "Link Writer" at bounding box center [505, 212] width 40 height 20
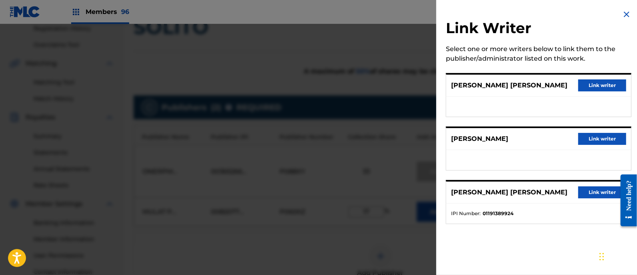
click at [591, 133] on button "Link writer" at bounding box center [602, 139] width 48 height 12
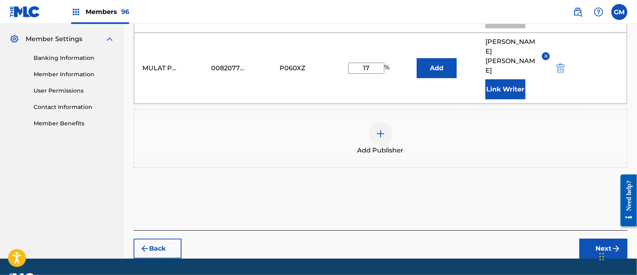
scroll to position [321, 0]
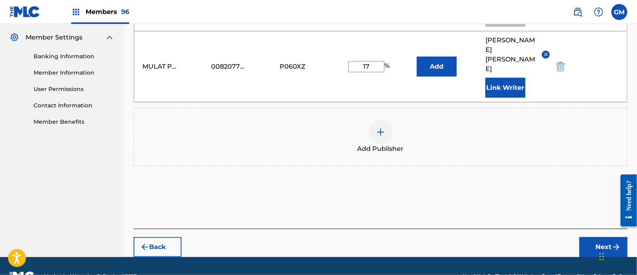
click at [591, 237] on button "Next" at bounding box center [603, 247] width 48 height 20
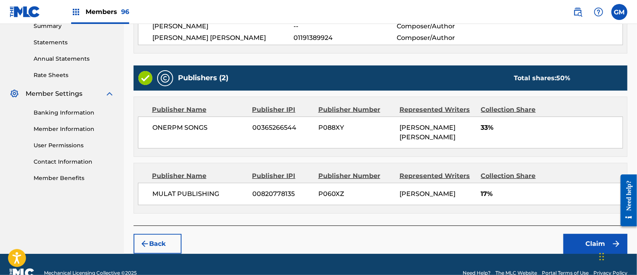
scroll to position [269, 0]
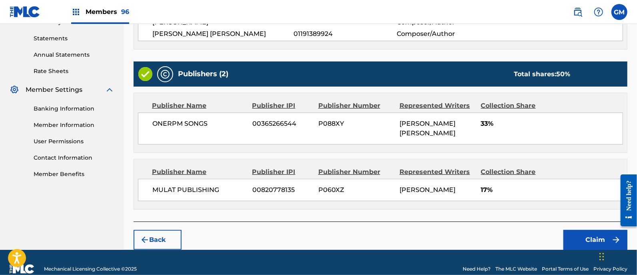
click at [579, 237] on button "Claim" at bounding box center [595, 240] width 64 height 20
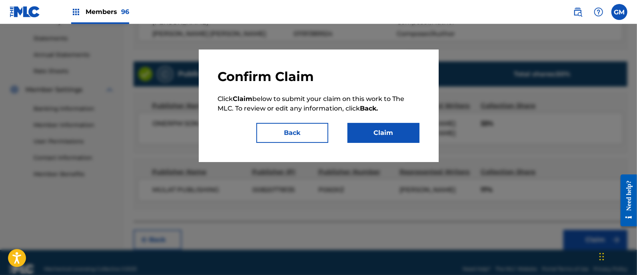
click at [377, 131] on button "Claim" at bounding box center [383, 133] width 72 height 20
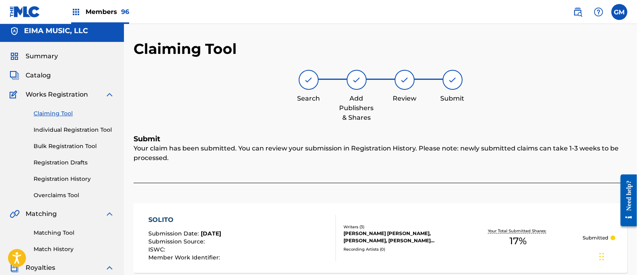
scroll to position [0, 0]
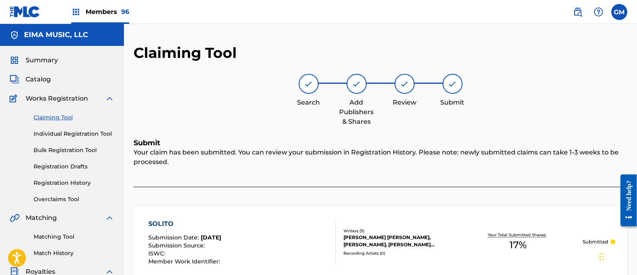
click at [62, 117] on link "Claiming Tool" at bounding box center [74, 117] width 81 height 8
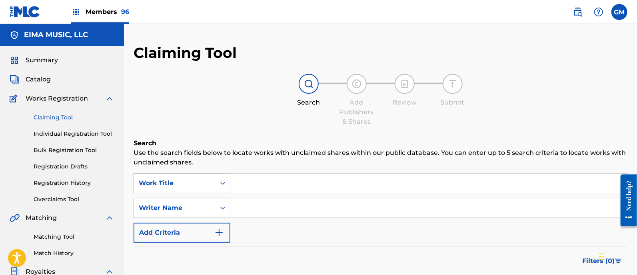
click at [223, 182] on div "Work Title" at bounding box center [181, 183] width 97 height 20
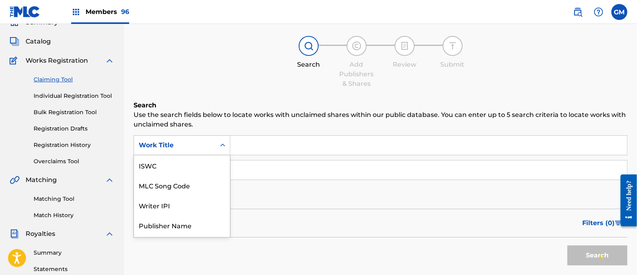
scroll to position [20, 0]
click at [207, 166] on div "MLC Song Code" at bounding box center [182, 166] width 96 height 20
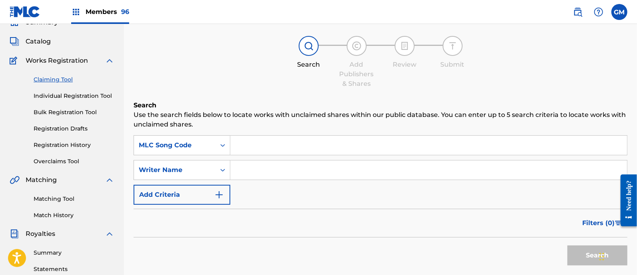
click at [260, 141] on input "Search Form" at bounding box center [428, 145] width 396 height 19
paste input "PM7WVQ"
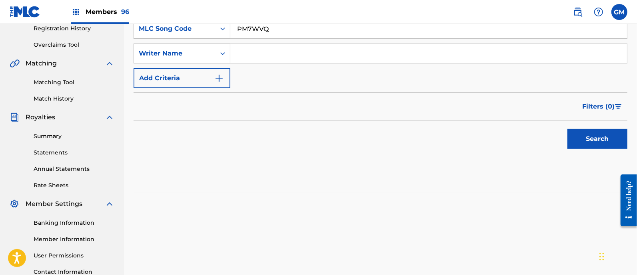
type input "PM7WVQ"
click at [593, 137] on button "Search" at bounding box center [597, 139] width 60 height 20
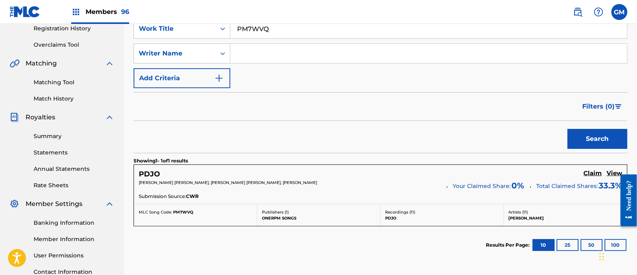
click at [591, 173] on h5 "Claim" at bounding box center [592, 174] width 18 height 8
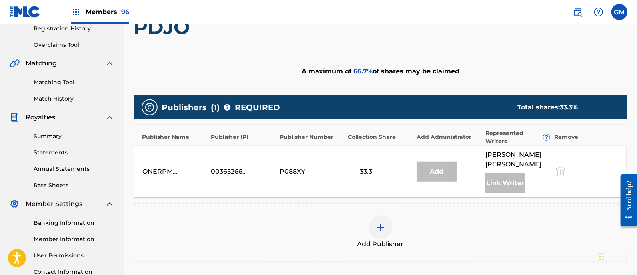
click at [380, 221] on div at bounding box center [380, 228] width 24 height 24
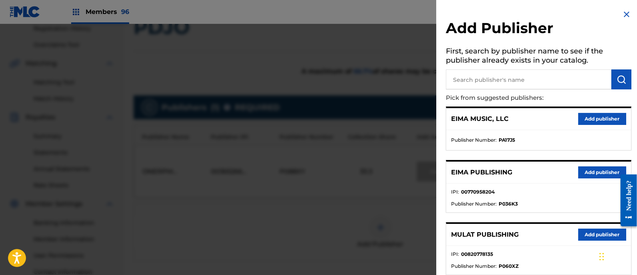
scroll to position [114, 0]
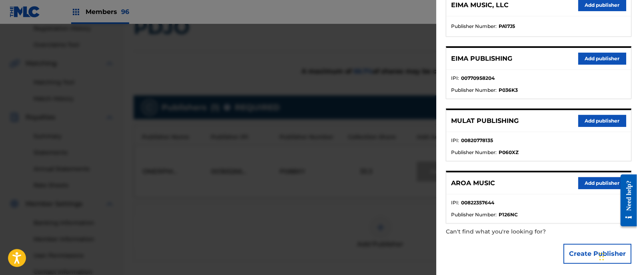
click at [585, 121] on button "Add publisher" at bounding box center [602, 121] width 48 height 12
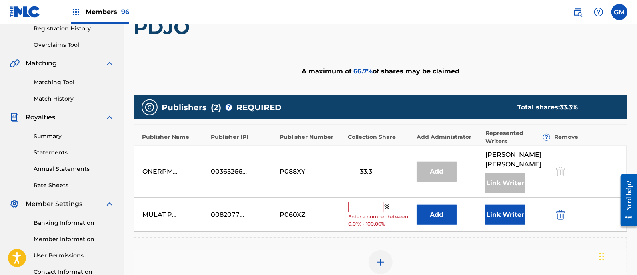
click at [368, 202] on input "text" at bounding box center [366, 207] width 36 height 10
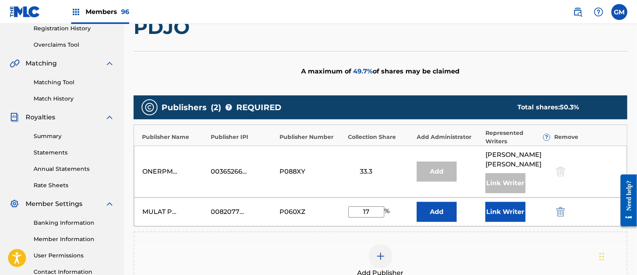
type input "17"
click at [515, 213] on button "Link Writer" at bounding box center [505, 212] width 40 height 20
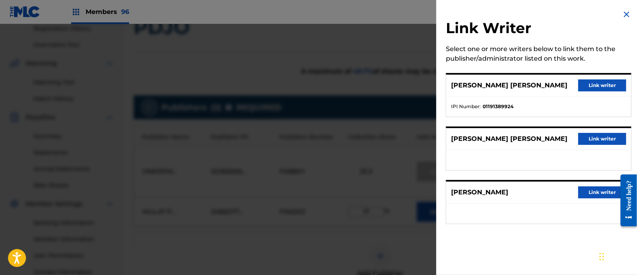
click at [590, 190] on button "Link writer" at bounding box center [602, 193] width 48 height 12
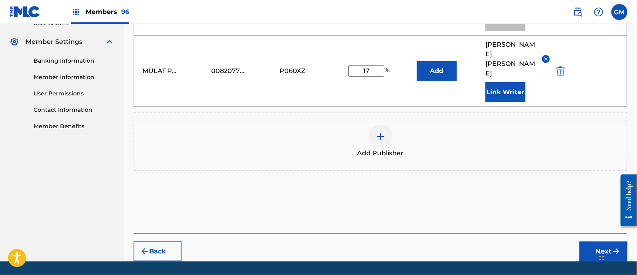
scroll to position [321, 0]
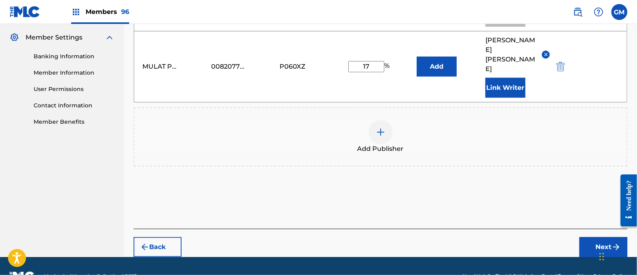
click at [584, 237] on button "Next" at bounding box center [603, 247] width 48 height 20
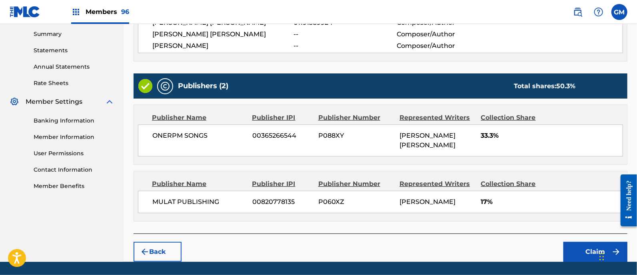
scroll to position [269, 0]
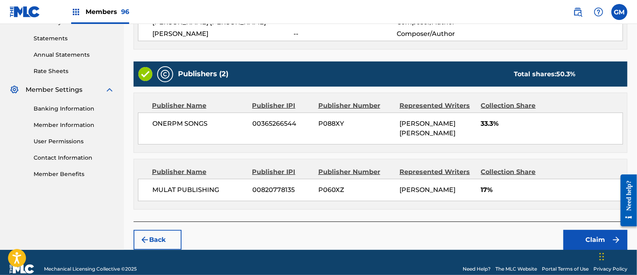
click at [577, 239] on button "Claim" at bounding box center [595, 240] width 64 height 20
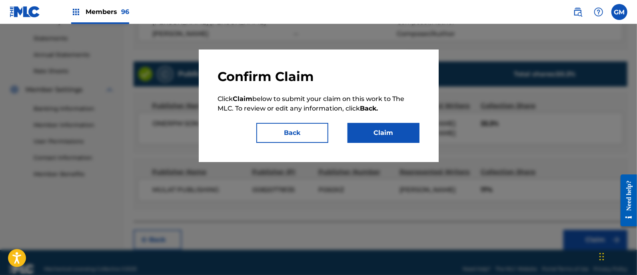
click at [393, 129] on button "Claim" at bounding box center [383, 133] width 72 height 20
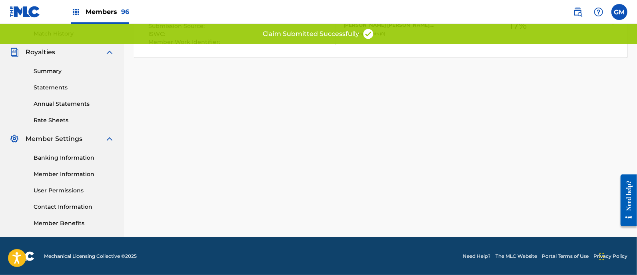
scroll to position [0, 0]
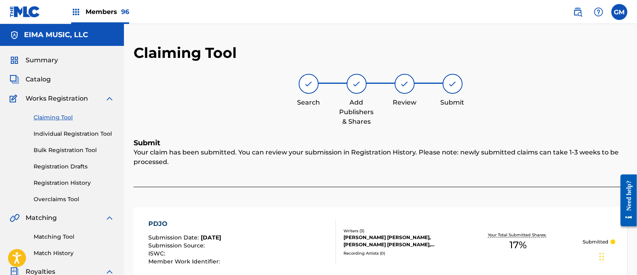
click at [52, 114] on link "Claiming Tool" at bounding box center [74, 117] width 81 height 8
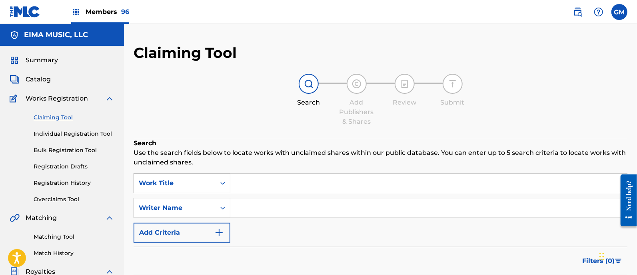
click at [220, 179] on div "Work Title" at bounding box center [181, 183] width 97 height 20
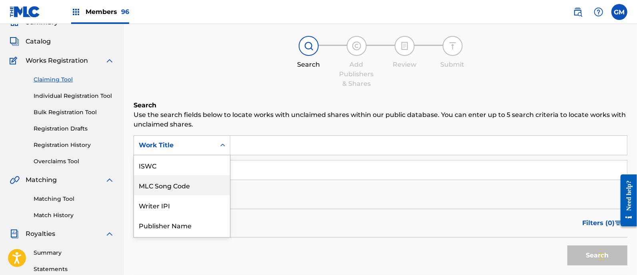
scroll to position [20, 0]
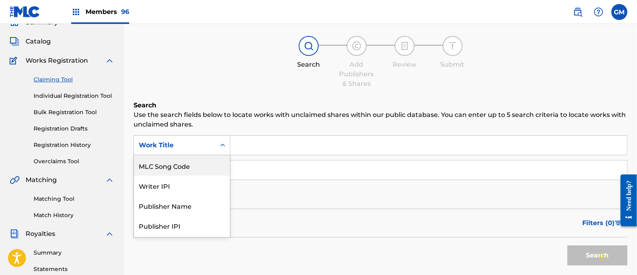
click at [194, 159] on div "MLC Song Code" at bounding box center [182, 166] width 96 height 20
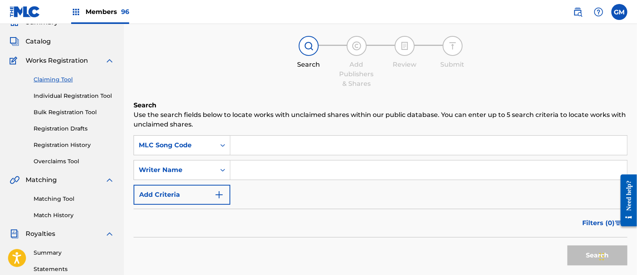
click at [256, 142] on input "Search Form" at bounding box center [428, 145] width 396 height 19
paste input "N95E3B"
type input "N95E3B"
click at [568, 253] on button "Search" at bounding box center [597, 256] width 60 height 20
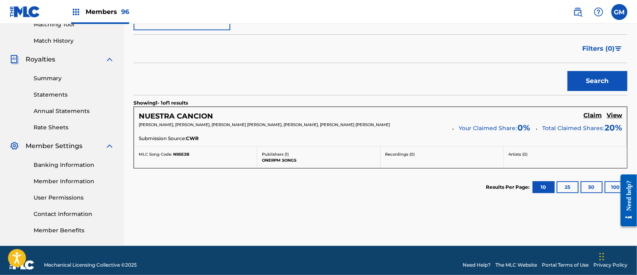
scroll to position [221, 0]
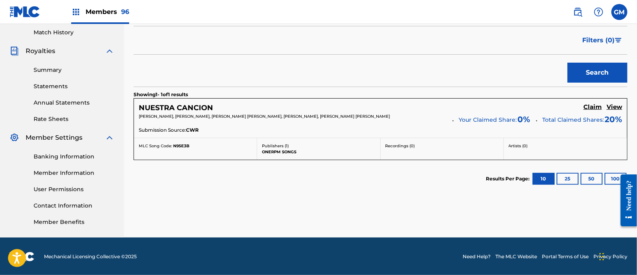
click at [589, 104] on h5 "Claim" at bounding box center [592, 108] width 18 height 8
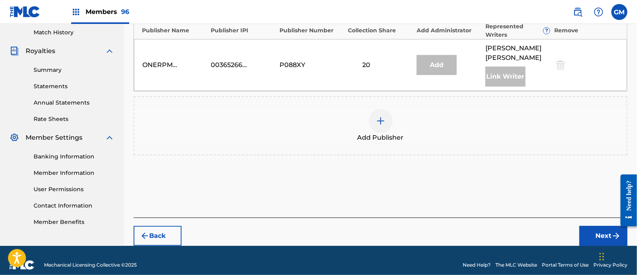
click at [382, 118] on img at bounding box center [381, 121] width 10 height 10
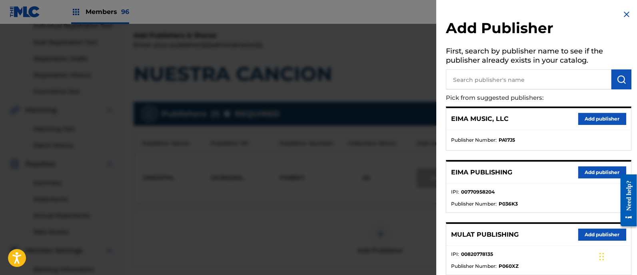
scroll to position [104, 0]
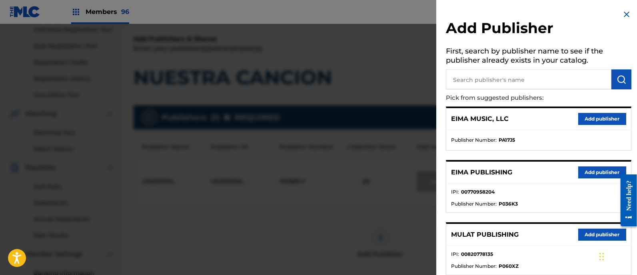
click at [595, 172] on button "Add publisher" at bounding box center [602, 173] width 48 height 12
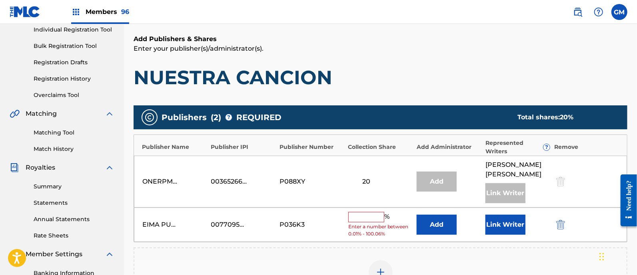
click at [362, 213] on input "text" at bounding box center [366, 217] width 36 height 10
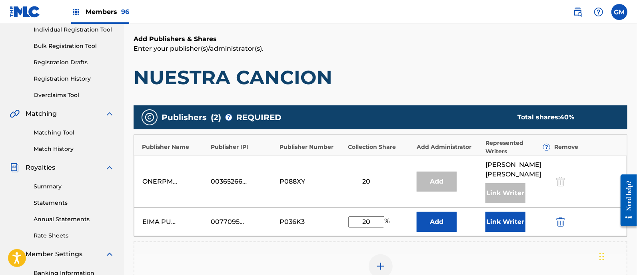
type input "20"
click at [377, 266] on img at bounding box center [381, 267] width 10 height 10
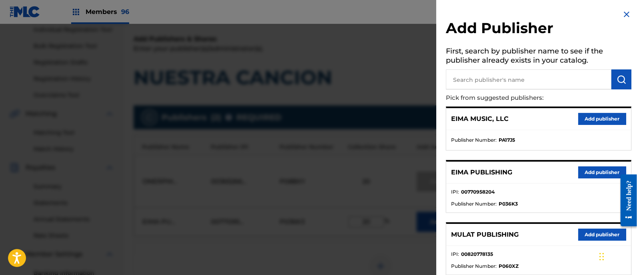
scroll to position [114, 0]
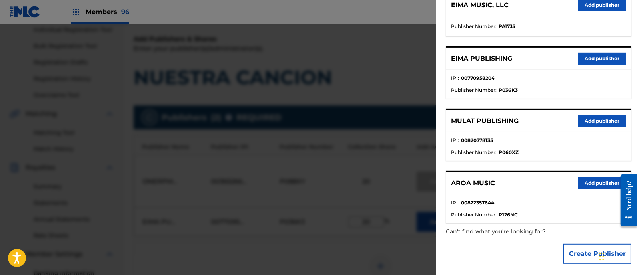
drag, startPoint x: 591, startPoint y: 117, endPoint x: 579, endPoint y: 121, distance: 11.9
click at [591, 116] on button "Add publisher" at bounding box center [602, 121] width 48 height 12
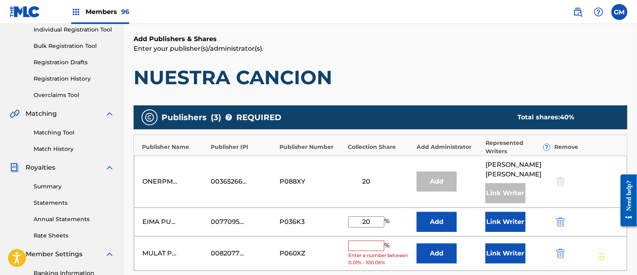
click at [359, 243] on input "text" at bounding box center [366, 246] width 36 height 10
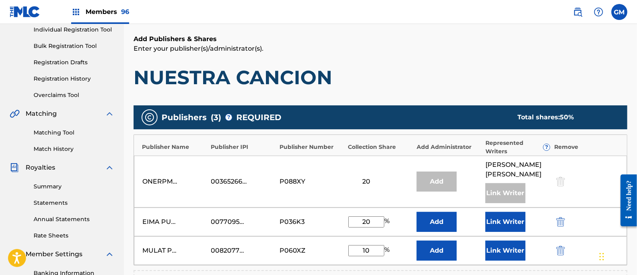
scroll to position [221, 0]
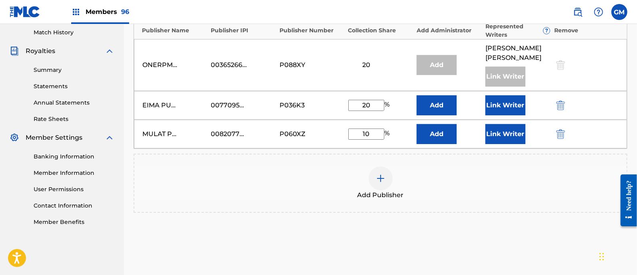
type input "10"
click at [377, 179] on img at bounding box center [381, 179] width 10 height 10
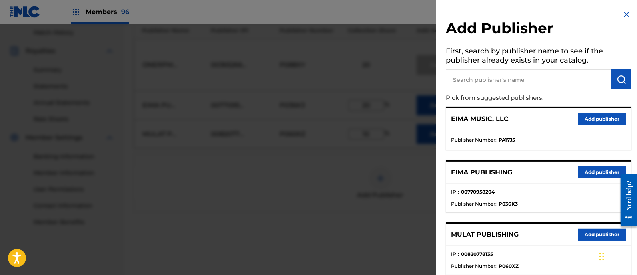
scroll to position [114, 0]
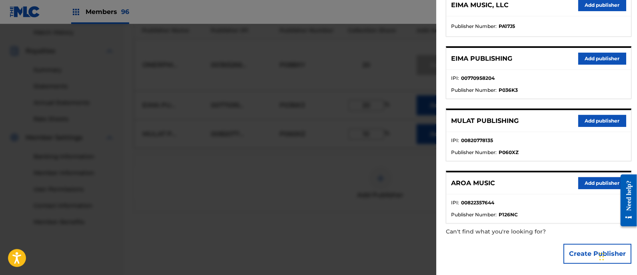
click at [592, 182] on button "Add publisher" at bounding box center [602, 183] width 48 height 12
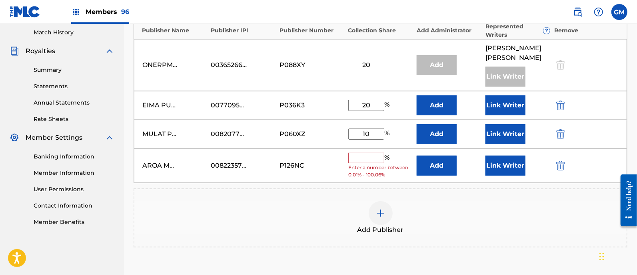
click at [365, 159] on input "text" at bounding box center [366, 158] width 36 height 10
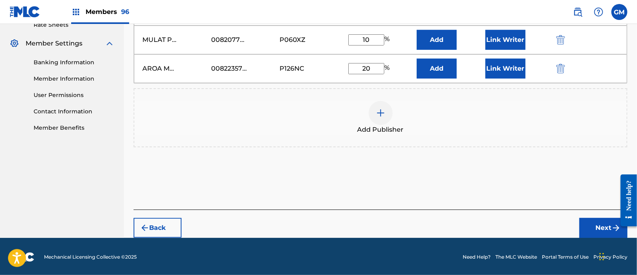
type input "20"
click at [598, 225] on button "Next" at bounding box center [603, 228] width 48 height 20
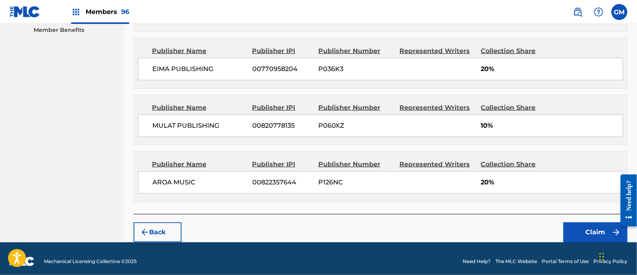
scroll to position [417, 0]
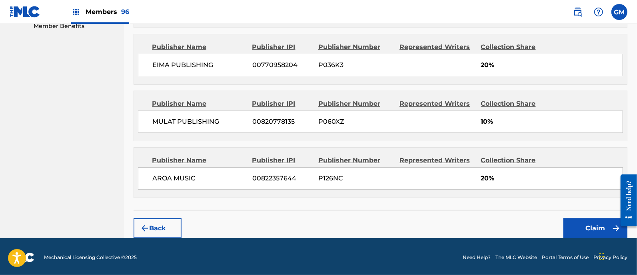
click at [578, 222] on button "Claim" at bounding box center [595, 229] width 64 height 20
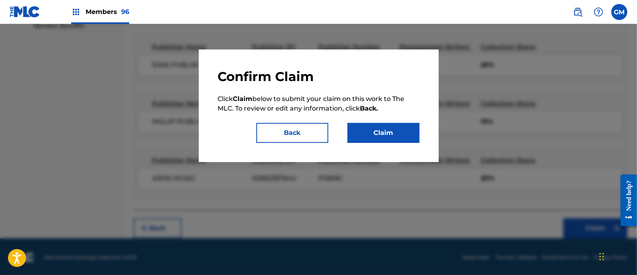
click at [405, 131] on button "Claim" at bounding box center [383, 133] width 72 height 20
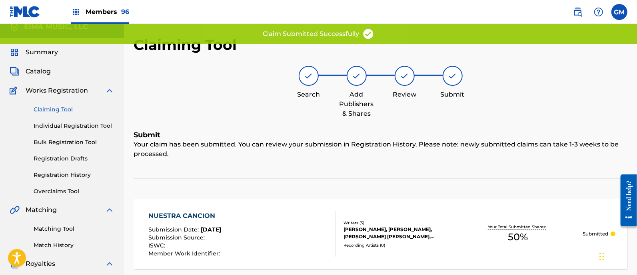
scroll to position [0, 0]
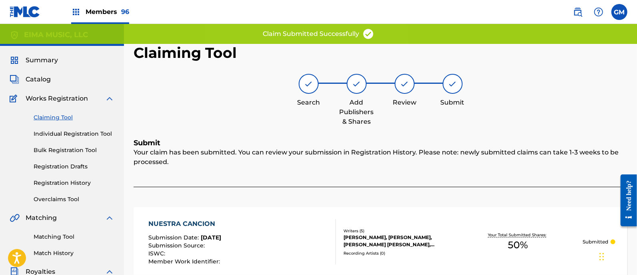
click at [59, 115] on link "Claiming Tool" at bounding box center [74, 117] width 81 height 8
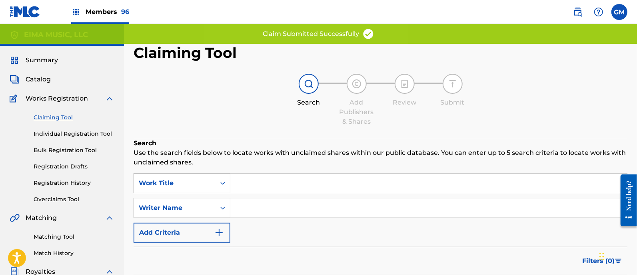
click at [225, 181] on div "Work Title" at bounding box center [181, 183] width 97 height 20
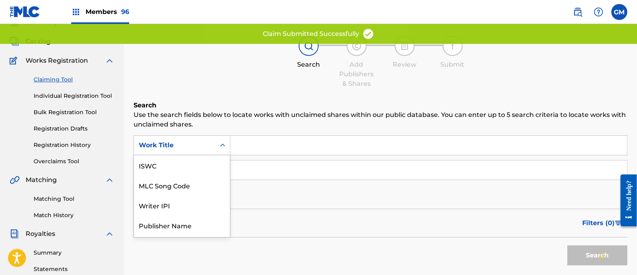
scroll to position [20, 0]
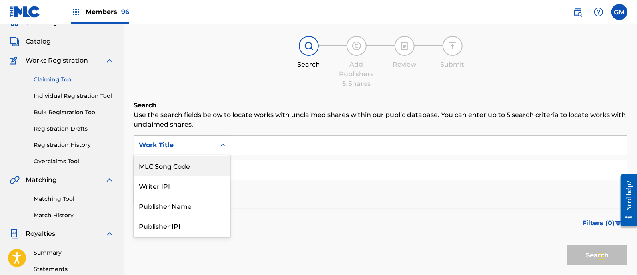
click at [197, 163] on div "MLC Song Code" at bounding box center [182, 166] width 96 height 20
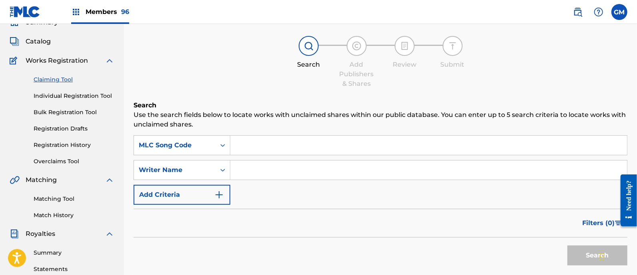
click at [260, 150] on input "Search Form" at bounding box center [428, 145] width 396 height 19
paste input "A98FNE"
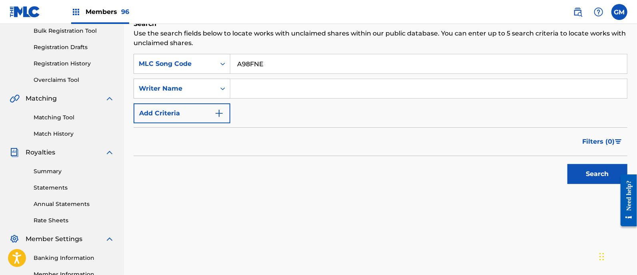
scroll to position [155, 0]
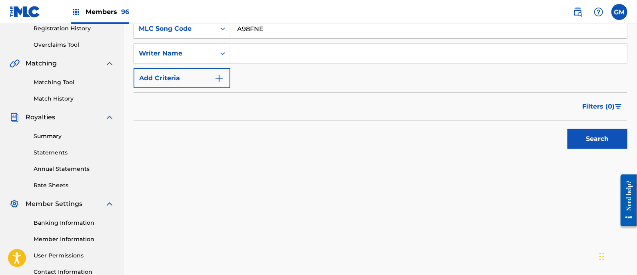
type input "A98FNE"
click at [580, 130] on button "Search" at bounding box center [597, 139] width 60 height 20
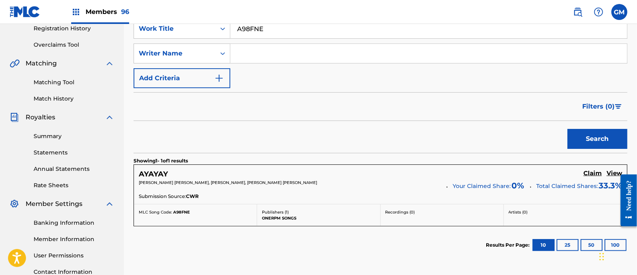
click at [591, 171] on h5 "Claim" at bounding box center [592, 174] width 18 height 8
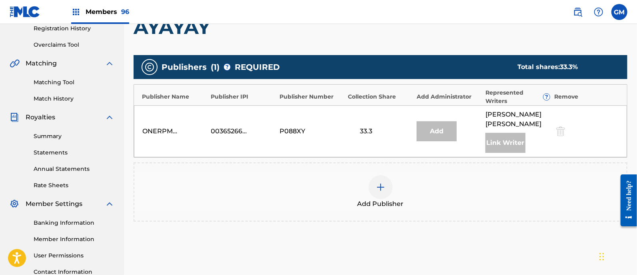
click at [383, 187] on img at bounding box center [381, 188] width 10 height 10
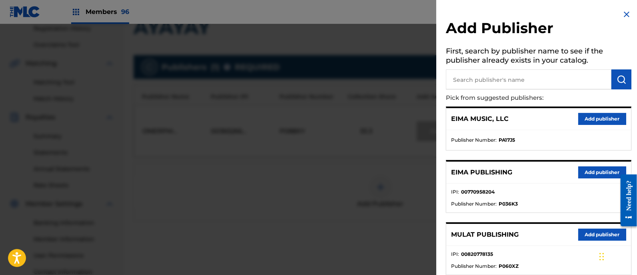
scroll to position [114, 0]
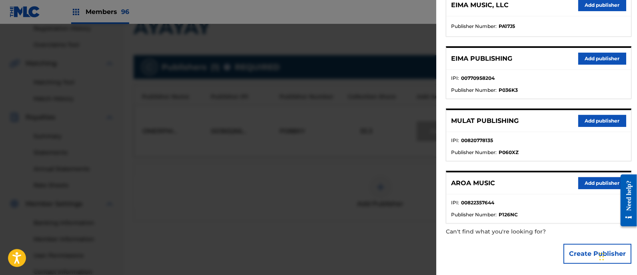
click at [587, 115] on button "Add publisher" at bounding box center [602, 121] width 48 height 12
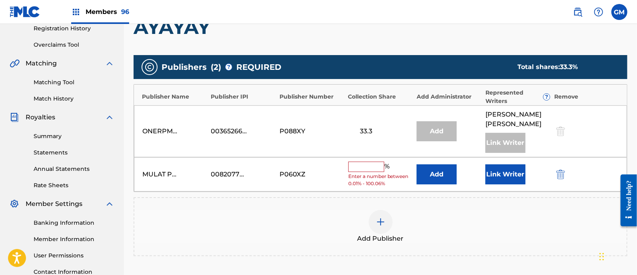
click at [369, 165] on input "text" at bounding box center [366, 167] width 36 height 10
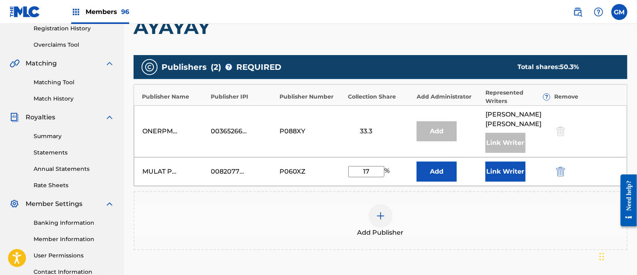
type input "17"
click at [502, 169] on button "Link Writer" at bounding box center [505, 172] width 40 height 20
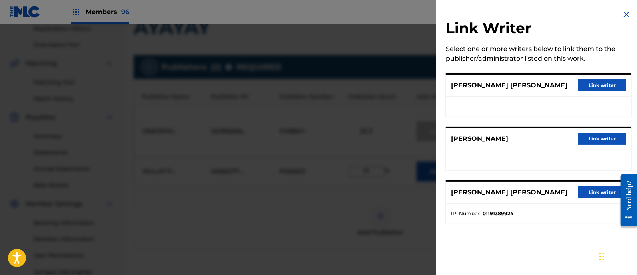
click at [597, 136] on button "Link writer" at bounding box center [602, 139] width 48 height 12
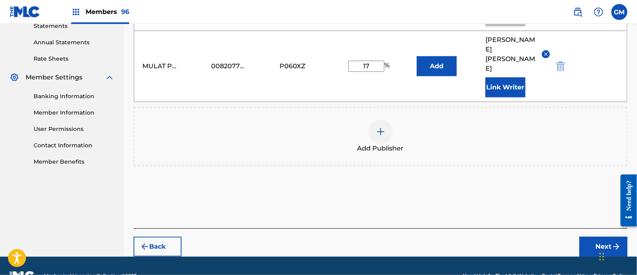
click at [594, 237] on button "Next" at bounding box center [603, 247] width 48 height 20
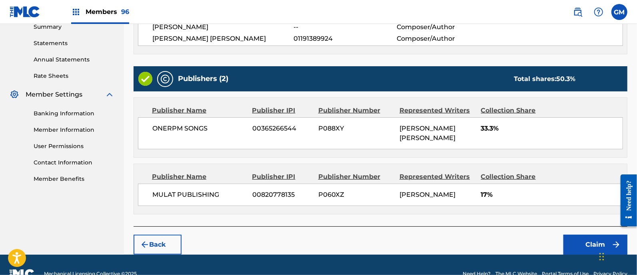
scroll to position [269, 0]
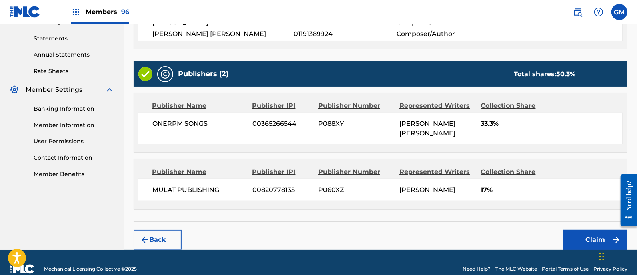
click at [587, 237] on button "Claim" at bounding box center [595, 240] width 64 height 20
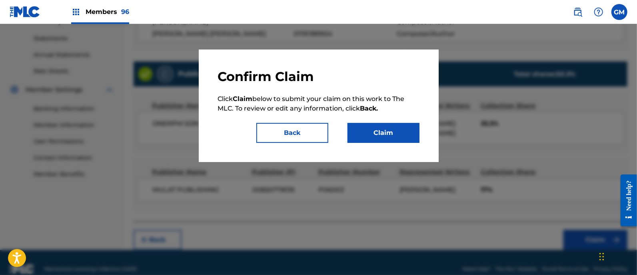
click at [384, 131] on button "Claim" at bounding box center [383, 133] width 72 height 20
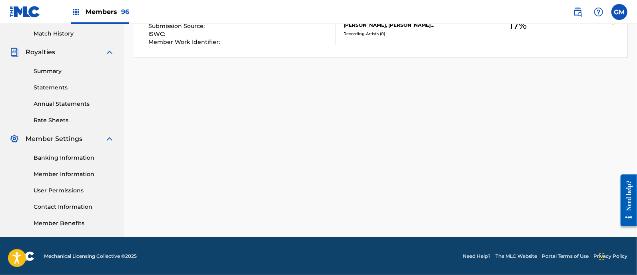
scroll to position [0, 0]
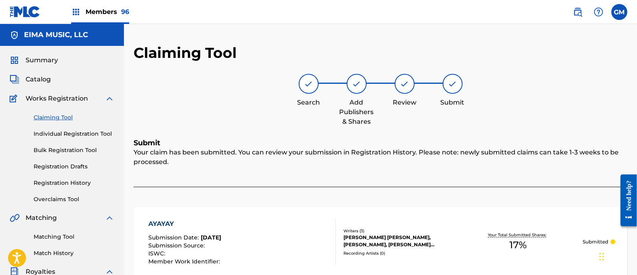
click at [59, 117] on link "Claiming Tool" at bounding box center [74, 117] width 81 height 8
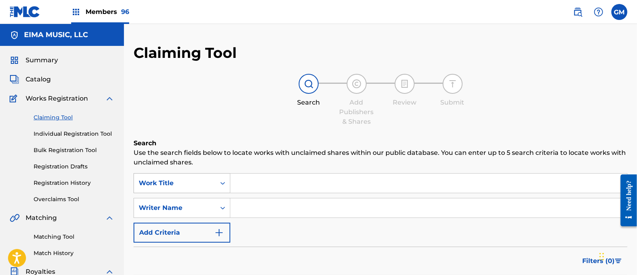
click at [221, 180] on div "Work Title" at bounding box center [181, 183] width 97 height 20
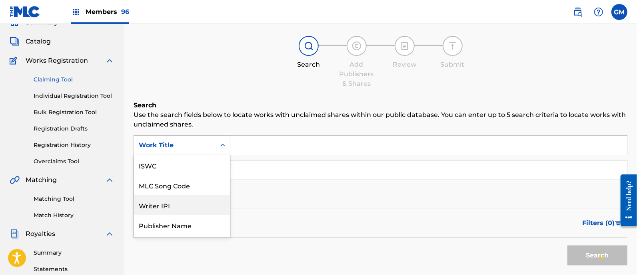
scroll to position [20, 0]
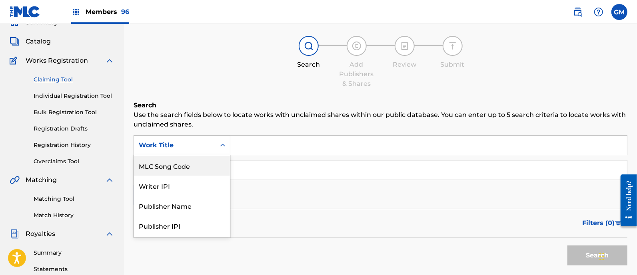
click at [205, 159] on div "MLC Song Code" at bounding box center [182, 166] width 96 height 20
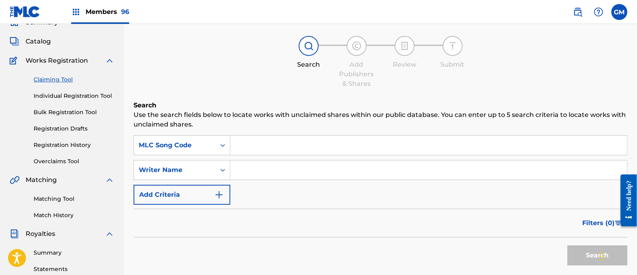
click at [255, 149] on input "Search Form" at bounding box center [428, 145] width 396 height 19
paste input "J58NUY"
type input "J58NUY"
click at [579, 256] on button "Search" at bounding box center [597, 256] width 60 height 20
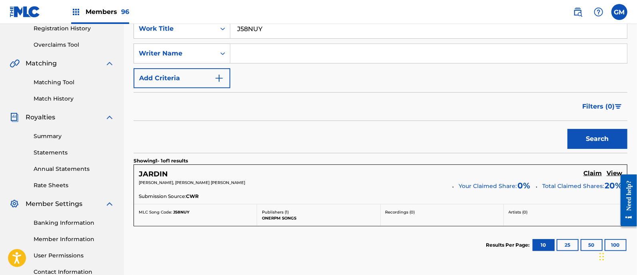
click at [589, 173] on h5 "Claim" at bounding box center [592, 174] width 18 height 8
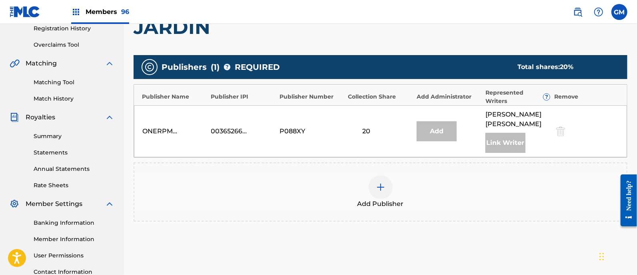
click at [380, 181] on div at bounding box center [380, 187] width 24 height 24
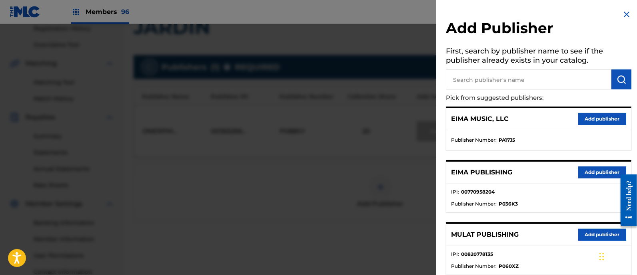
scroll to position [114, 0]
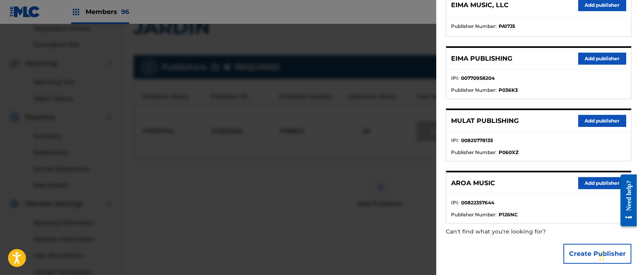
click at [600, 117] on button "Add publisher" at bounding box center [602, 121] width 48 height 12
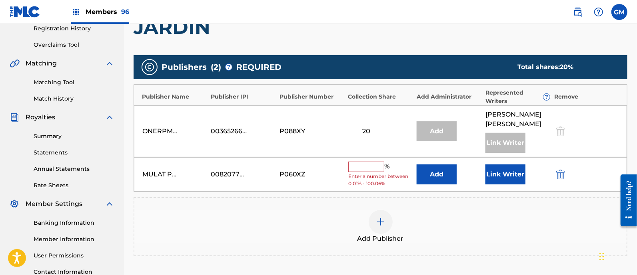
click at [365, 163] on input "text" at bounding box center [366, 167] width 36 height 10
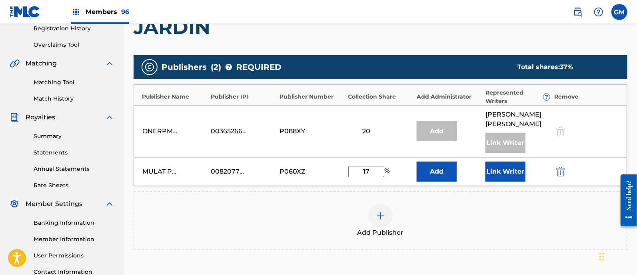
click at [512, 170] on button "Link Writer" at bounding box center [505, 172] width 40 height 20
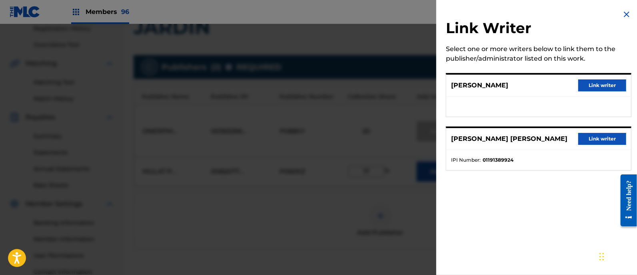
click at [597, 82] on button "Link writer" at bounding box center [602, 86] width 48 height 12
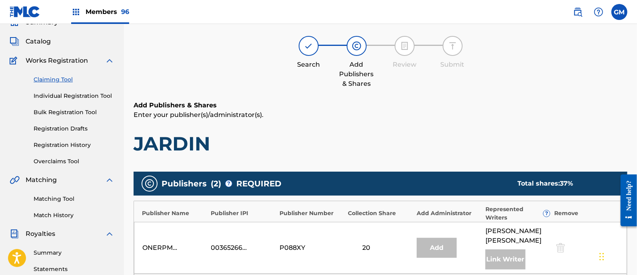
scroll to position [155, 0]
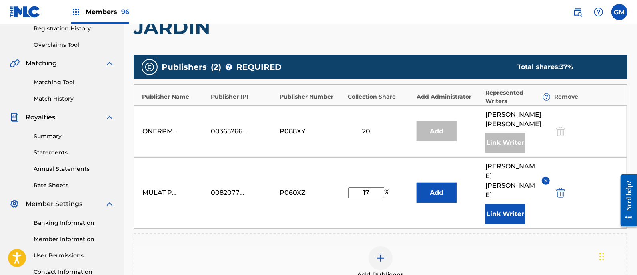
drag, startPoint x: 371, startPoint y: 180, endPoint x: 354, endPoint y: 179, distance: 17.6
click at [354, 187] on input "17" at bounding box center [366, 192] width 36 height 11
type input "40"
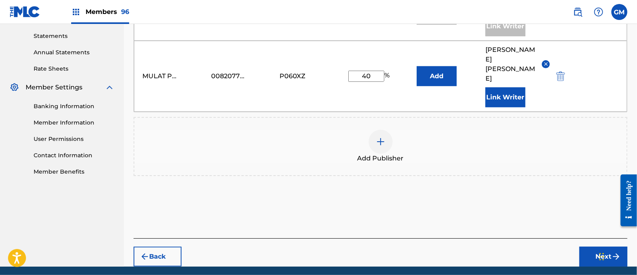
click at [598, 247] on button "Next" at bounding box center [603, 257] width 48 height 20
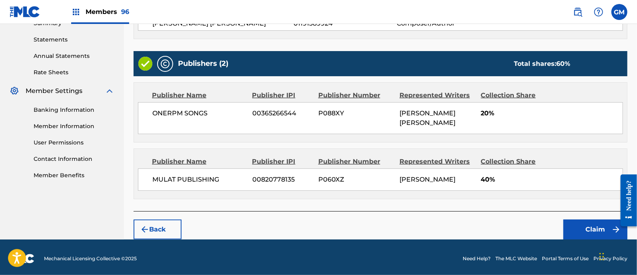
scroll to position [269, 0]
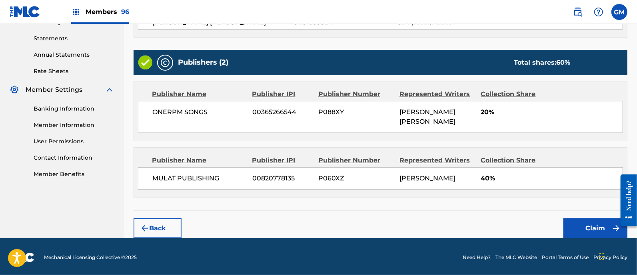
click at [584, 230] on button "Claim" at bounding box center [595, 229] width 64 height 20
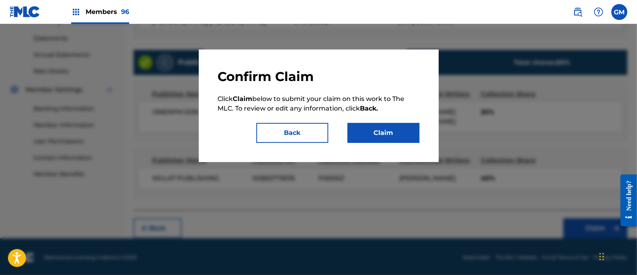
click at [396, 135] on button "Claim" at bounding box center [383, 133] width 72 height 20
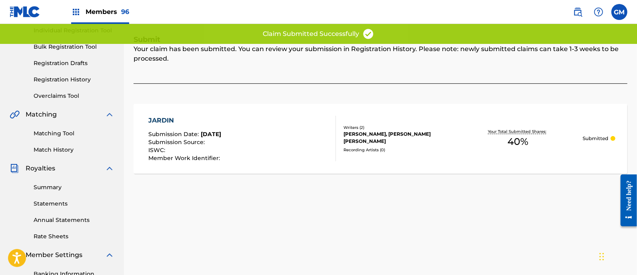
scroll to position [0, 0]
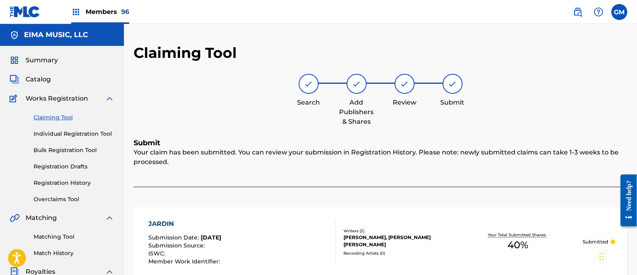
click at [55, 118] on link "Claiming Tool" at bounding box center [74, 117] width 81 height 8
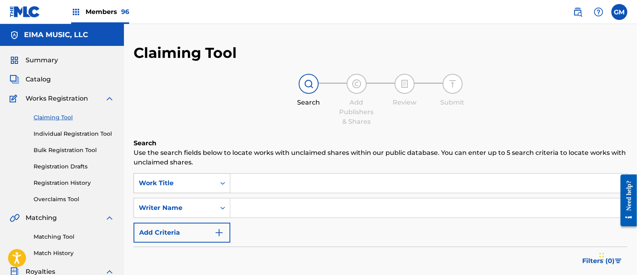
click at [220, 183] on div "Work Title" at bounding box center [181, 183] width 97 height 20
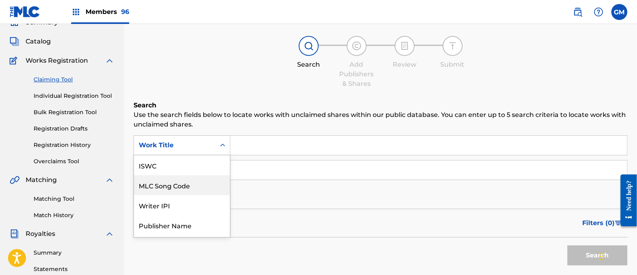
scroll to position [20, 0]
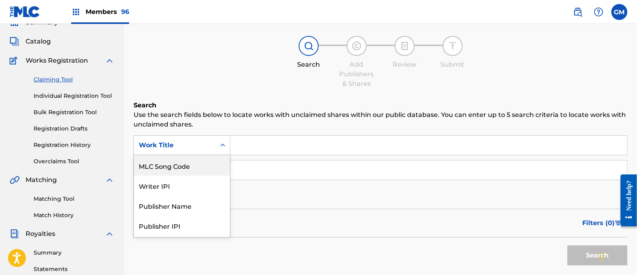
click at [198, 167] on div "MLC Song Code" at bounding box center [182, 166] width 96 height 20
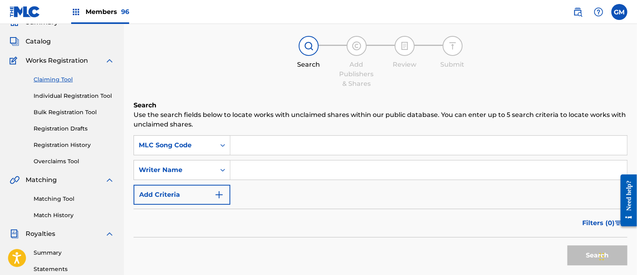
click at [249, 146] on input "Search Form" at bounding box center [428, 145] width 396 height 19
paste input "T52AKB"
type input "T52AKB"
click at [582, 252] on button "Search" at bounding box center [597, 256] width 60 height 20
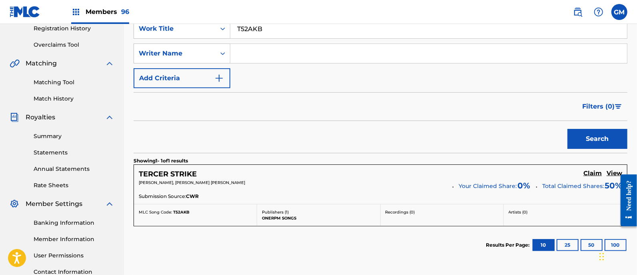
click at [592, 172] on h5 "Claim" at bounding box center [592, 174] width 18 height 8
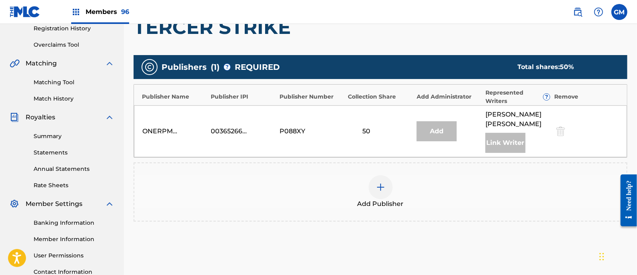
click at [378, 181] on div at bounding box center [380, 187] width 24 height 24
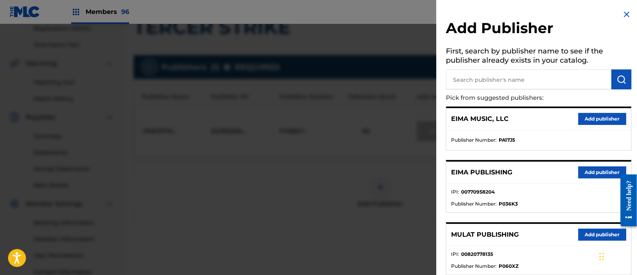
scroll to position [114, 0]
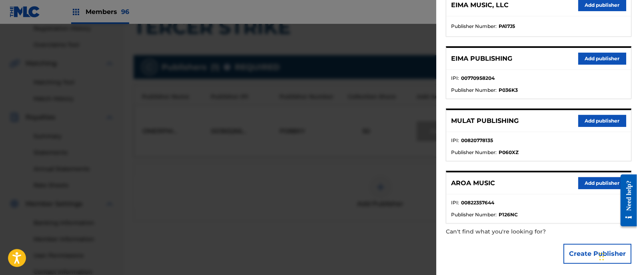
click at [589, 116] on button "Add publisher" at bounding box center [602, 121] width 48 height 12
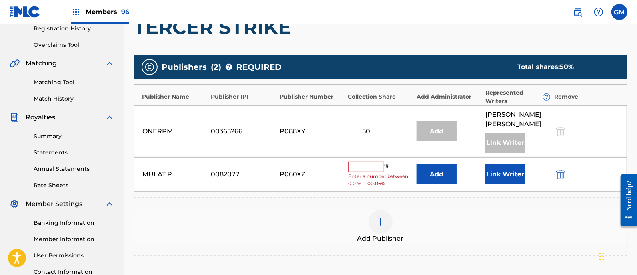
drag, startPoint x: 367, startPoint y: 165, endPoint x: 328, endPoint y: 178, distance: 41.7
click at [367, 165] on input "text" at bounding box center [366, 167] width 36 height 10
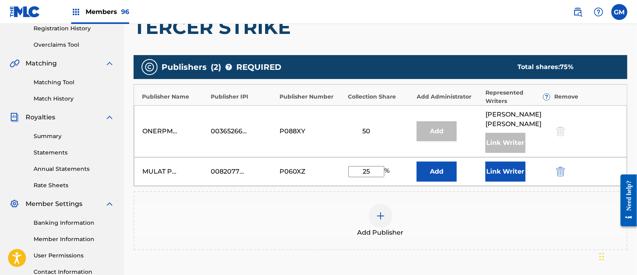
type input "25"
click at [508, 167] on button "Link Writer" at bounding box center [505, 172] width 40 height 20
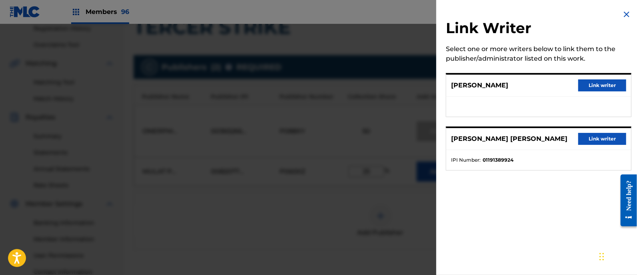
click at [596, 81] on button "Link writer" at bounding box center [602, 86] width 48 height 12
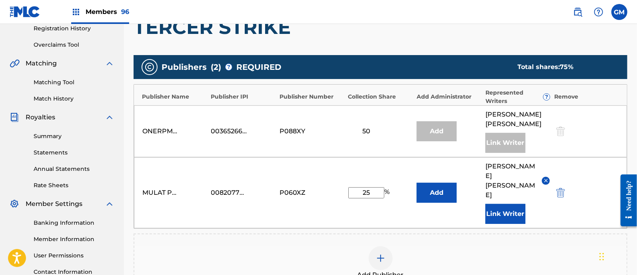
scroll to position [271, 0]
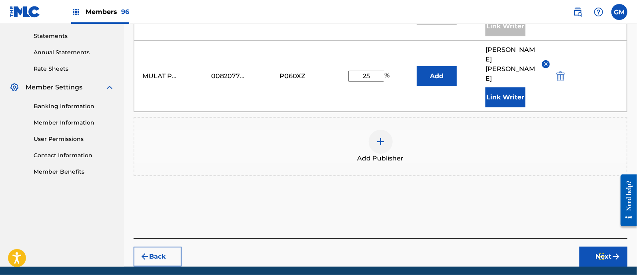
click at [596, 247] on button "Next" at bounding box center [603, 257] width 48 height 20
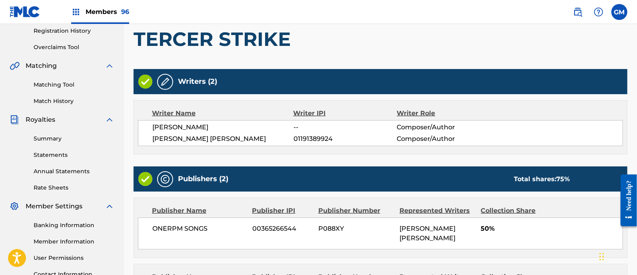
scroll to position [269, 0]
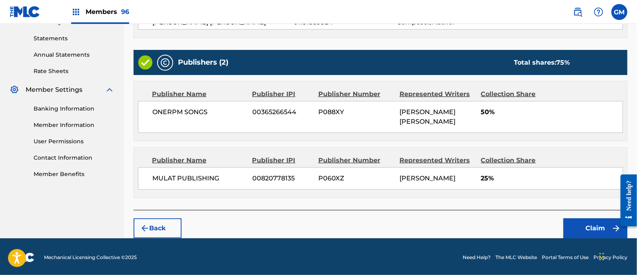
click at [577, 227] on button "Claim" at bounding box center [595, 229] width 64 height 20
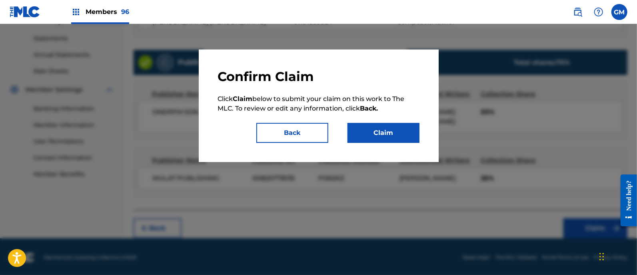
click at [379, 133] on button "Claim" at bounding box center [383, 133] width 72 height 20
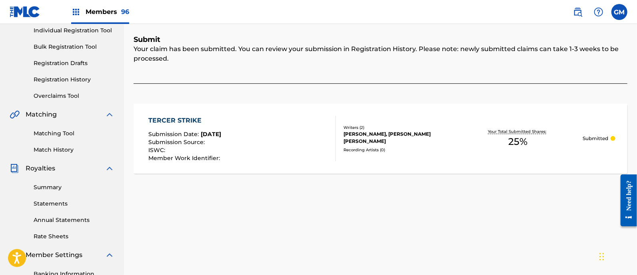
scroll to position [0, 0]
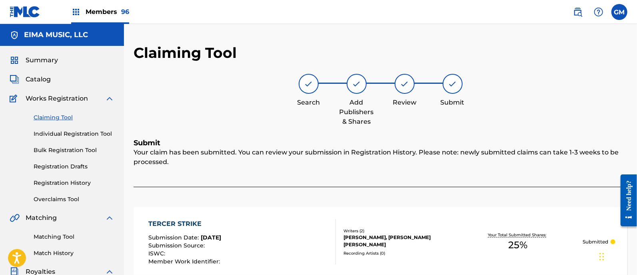
click at [70, 113] on link "Claiming Tool" at bounding box center [74, 117] width 81 height 8
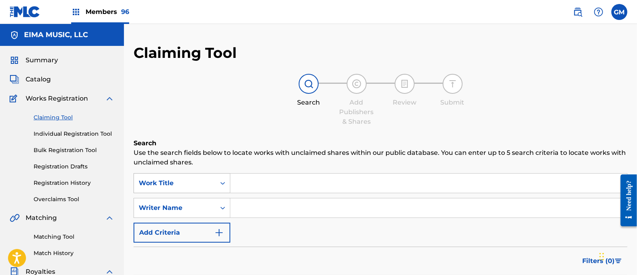
click at [226, 180] on div "Work Title" at bounding box center [181, 183] width 97 height 20
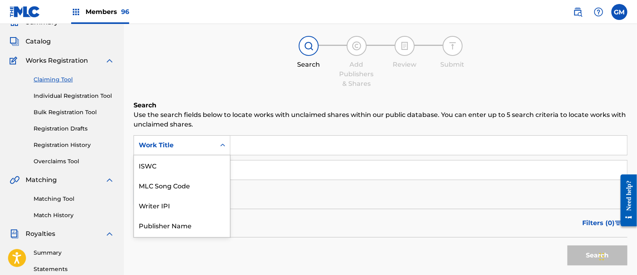
scroll to position [20, 0]
click at [204, 164] on div "MLC Song Code" at bounding box center [182, 166] width 96 height 20
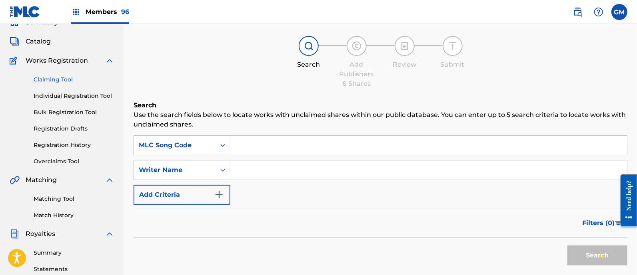
click at [243, 146] on input "Search Form" at bounding box center [428, 145] width 396 height 19
paste input "LS8OVK"
type input "LS8OVK"
click at [573, 251] on button "Search" at bounding box center [597, 256] width 60 height 20
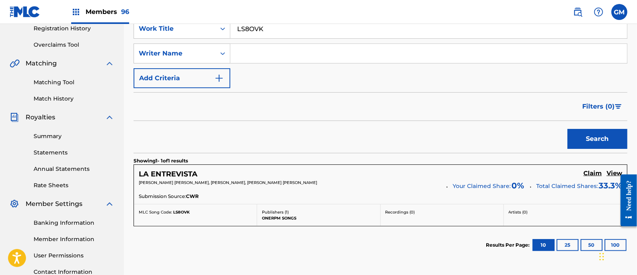
click at [588, 170] on h5 "Claim" at bounding box center [592, 174] width 18 height 8
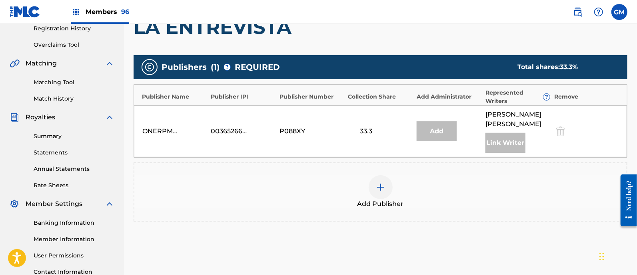
click at [384, 184] on img at bounding box center [381, 188] width 10 height 10
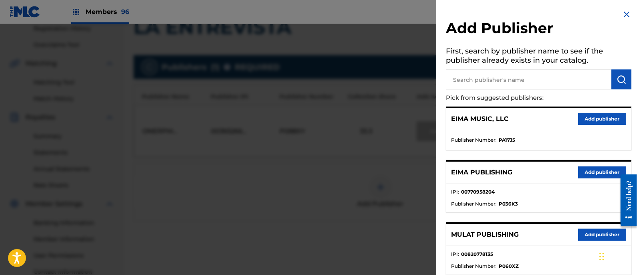
scroll to position [114, 0]
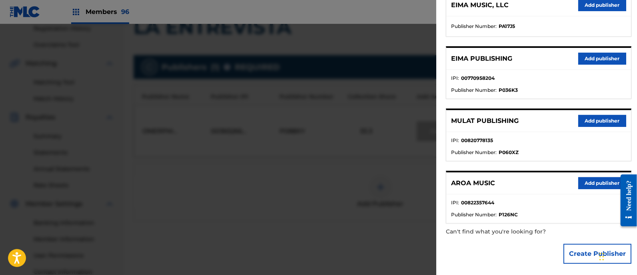
click at [600, 115] on button "Add publisher" at bounding box center [602, 121] width 48 height 12
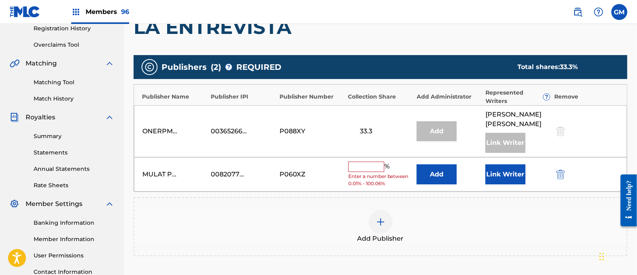
click at [369, 167] on input "text" at bounding box center [366, 167] width 36 height 10
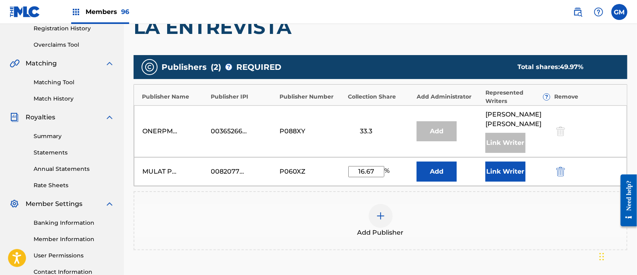
type input "16.67"
click at [499, 168] on button "Link Writer" at bounding box center [505, 172] width 40 height 20
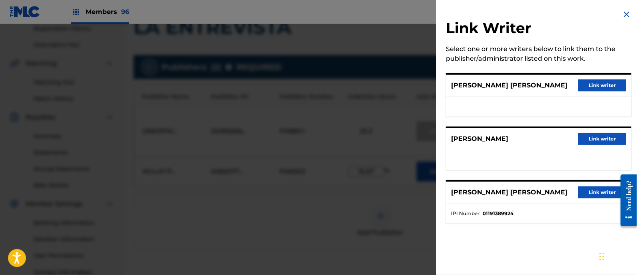
click at [602, 128] on div "[PERSON_NAME] Link writer" at bounding box center [538, 139] width 185 height 22
click at [591, 135] on button "Link writer" at bounding box center [602, 139] width 48 height 12
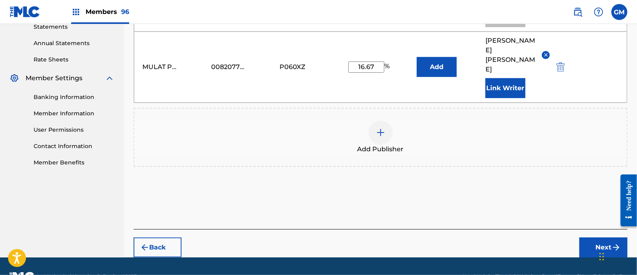
scroll to position [281, 0]
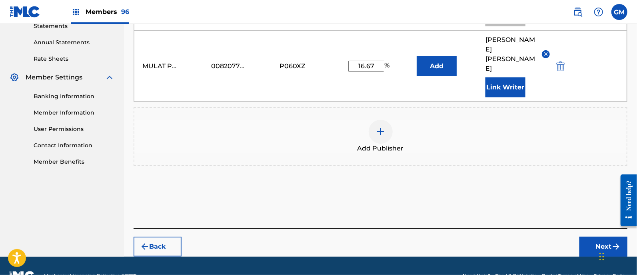
click at [585, 237] on button "Next" at bounding box center [603, 247] width 48 height 20
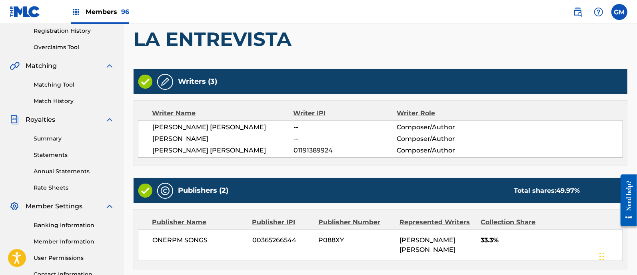
scroll to position [269, 0]
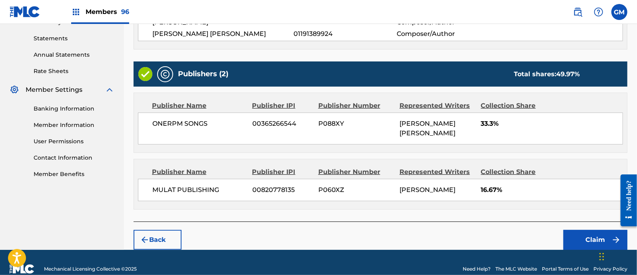
click at [579, 238] on button "Claim" at bounding box center [595, 240] width 64 height 20
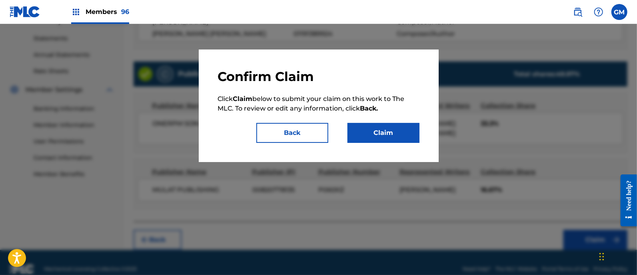
click at [390, 131] on button "Claim" at bounding box center [383, 133] width 72 height 20
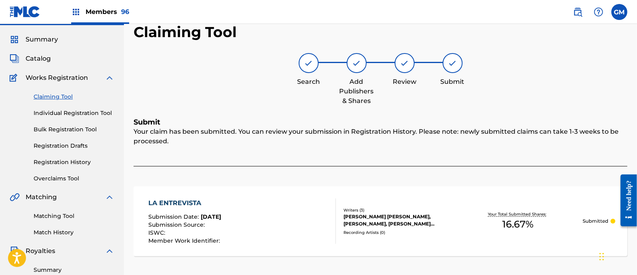
scroll to position [0, 0]
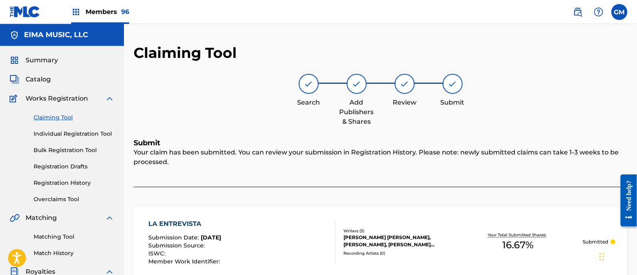
click at [59, 115] on link "Claiming Tool" at bounding box center [74, 117] width 81 height 8
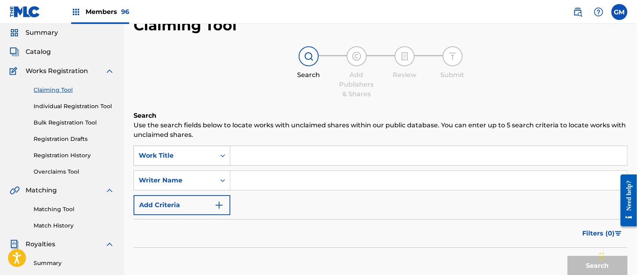
click at [225, 166] on div "Work Title" at bounding box center [181, 156] width 97 height 20
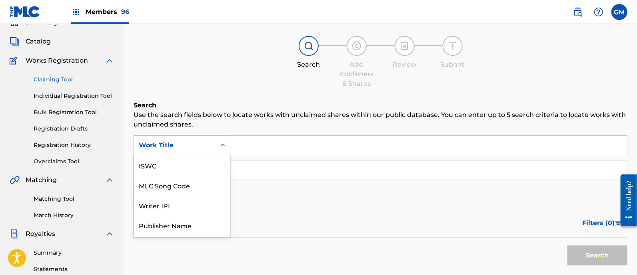
scroll to position [20, 0]
click at [201, 164] on div "MLC Song Code" at bounding box center [182, 166] width 96 height 20
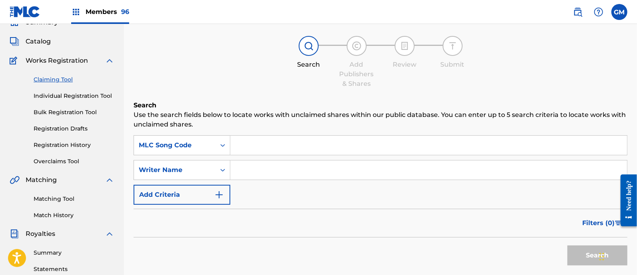
click at [257, 143] on input "Search Form" at bounding box center [428, 145] width 396 height 19
paste input "T52HA6"
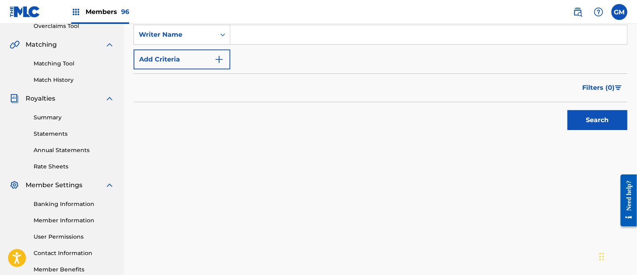
scroll to position [220, 0]
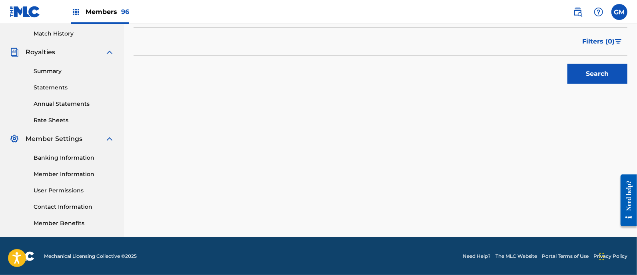
type input "T52HA6"
click at [579, 73] on button "Search" at bounding box center [597, 74] width 60 height 20
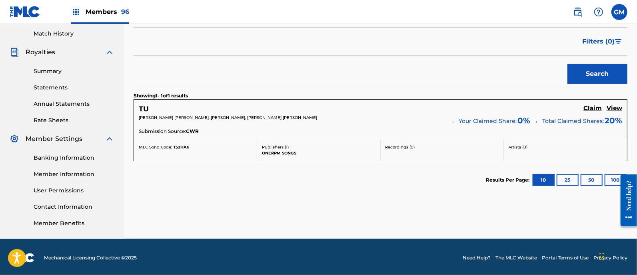
click at [588, 105] on h5 "Claim" at bounding box center [592, 109] width 18 height 8
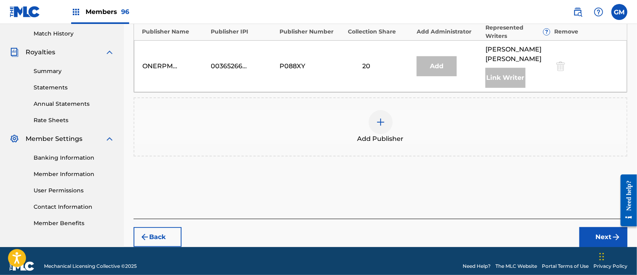
click at [381, 121] on img at bounding box center [381, 122] width 10 height 10
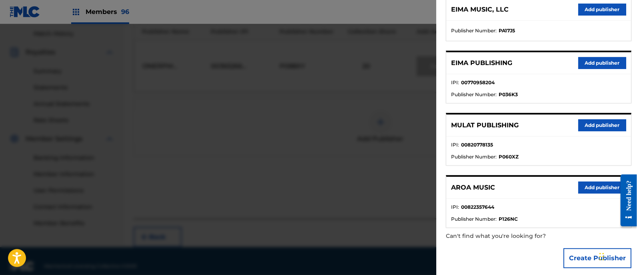
scroll to position [114, 0]
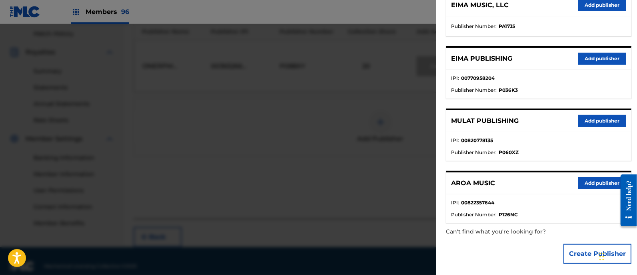
click at [593, 119] on button "Add publisher" at bounding box center [602, 121] width 48 height 12
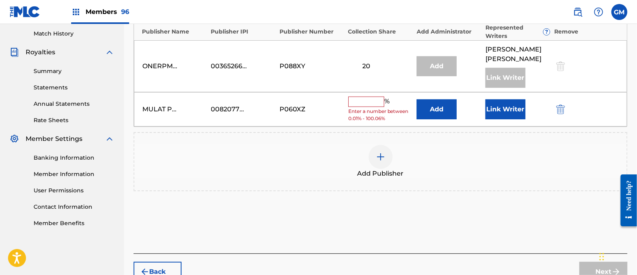
click at [358, 102] on input "text" at bounding box center [366, 102] width 36 height 10
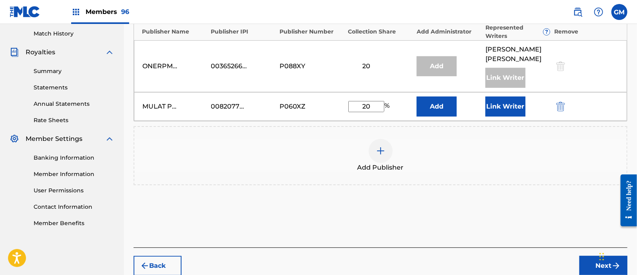
type input "20"
click at [515, 103] on button "Link Writer" at bounding box center [505, 107] width 40 height 20
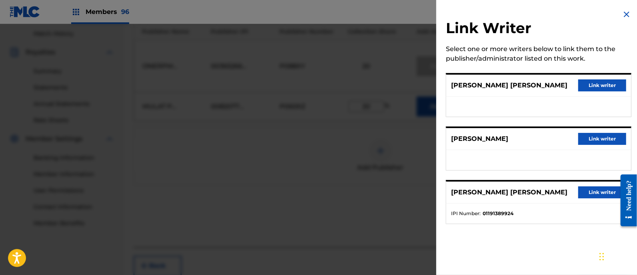
click at [597, 134] on button "Link writer" at bounding box center [602, 139] width 48 height 12
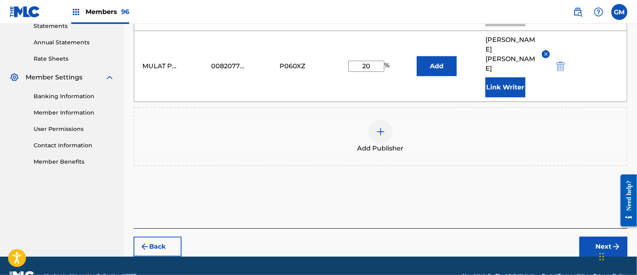
click at [597, 237] on button "Next" at bounding box center [603, 247] width 48 height 20
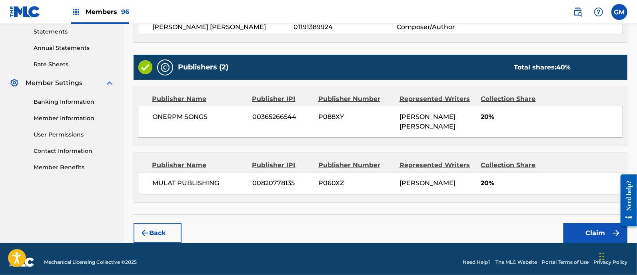
scroll to position [281, 0]
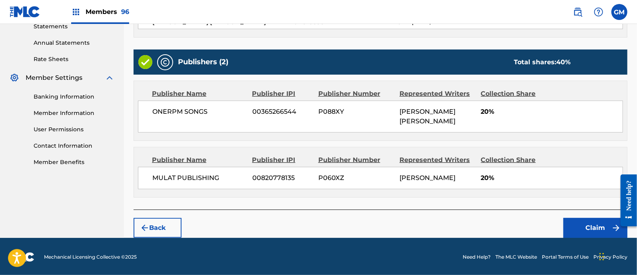
click at [580, 225] on button "Claim" at bounding box center [595, 228] width 64 height 20
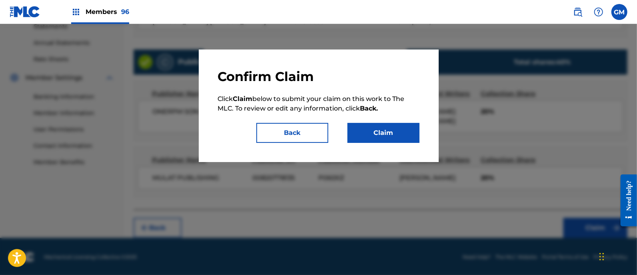
click at [386, 133] on button "Claim" at bounding box center [383, 133] width 72 height 20
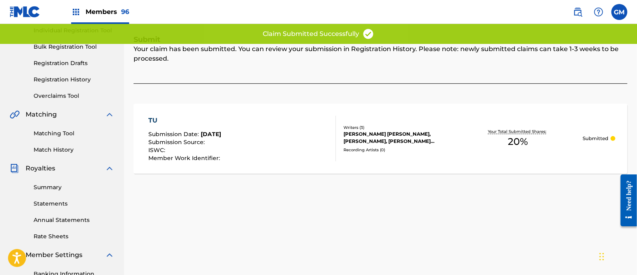
scroll to position [0, 0]
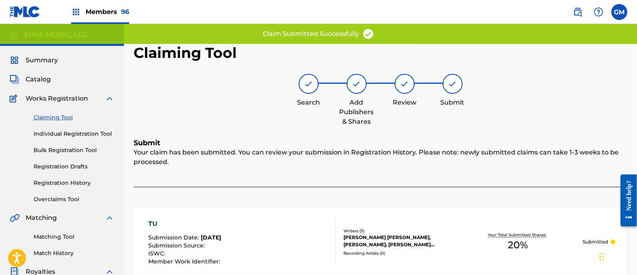
click at [65, 181] on link "Registration History" at bounding box center [74, 183] width 81 height 8
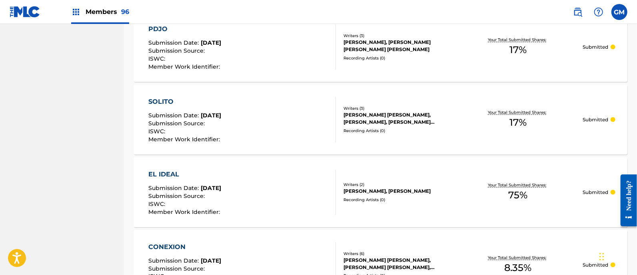
scroll to position [798, 0]
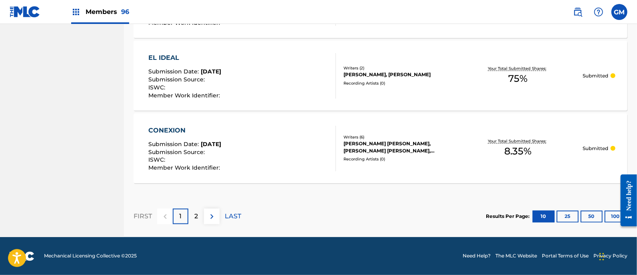
click at [564, 211] on button "25" at bounding box center [567, 217] width 22 height 12
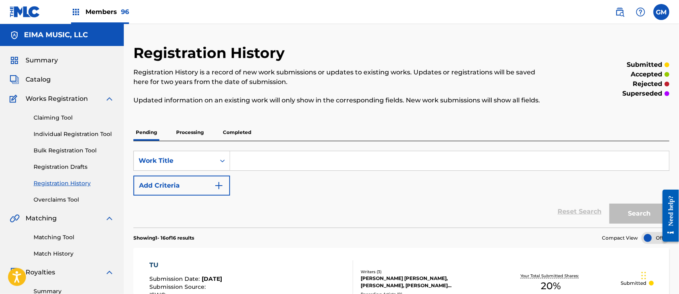
scroll to position [124, 0]
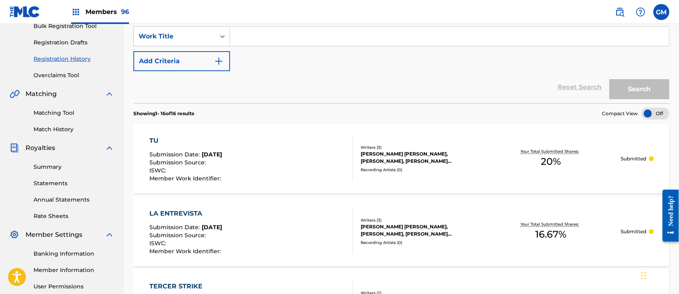
click at [636, 110] on div at bounding box center [656, 114] width 28 height 12
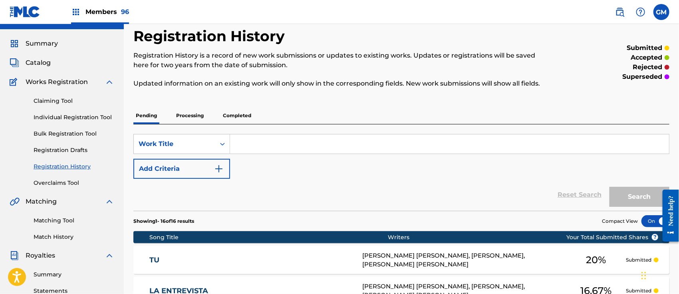
scroll to position [0, 0]
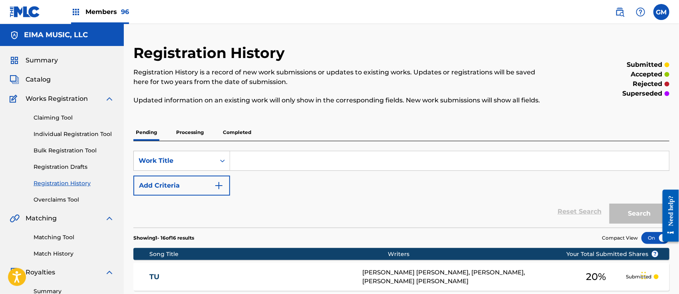
click at [107, 10] on span "Members 96" at bounding box center [108, 11] width 44 height 9
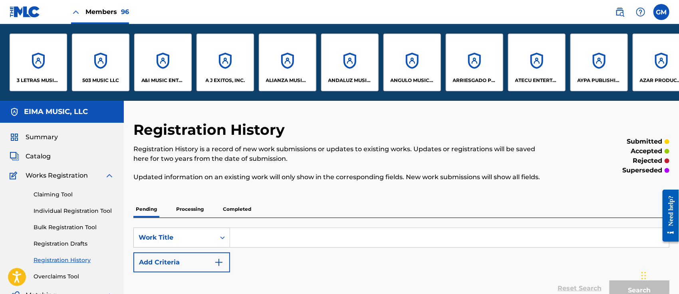
click at [164, 71] on div "A&I MUSIC ENTERTAINMENT, INC" at bounding box center [163, 63] width 58 height 58
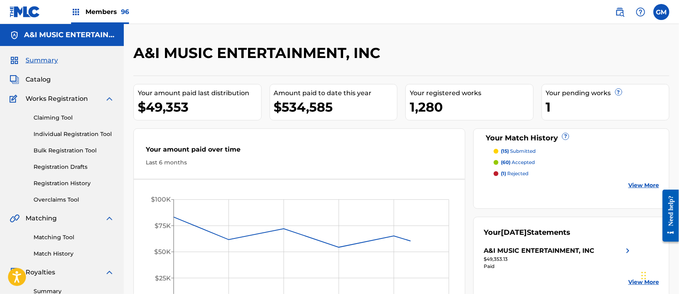
click at [60, 115] on link "Claiming Tool" at bounding box center [74, 117] width 81 height 8
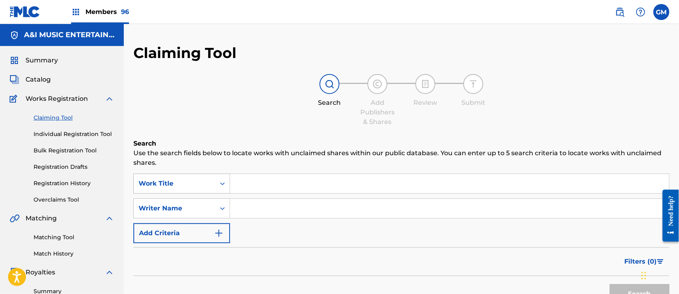
click at [221, 181] on div "Work Title" at bounding box center [181, 183] width 97 height 20
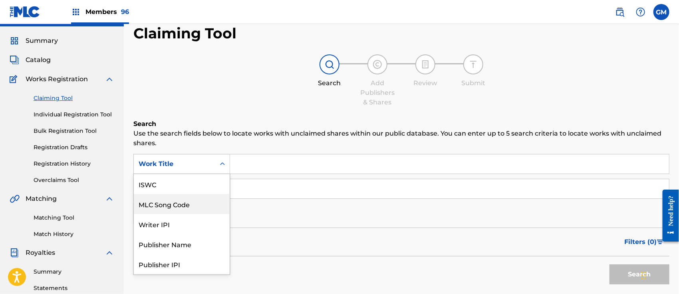
scroll to position [20, 0]
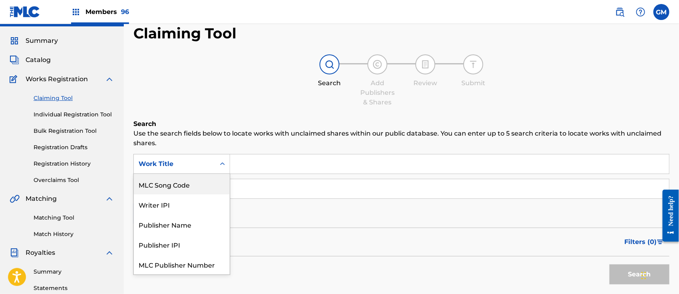
click at [199, 181] on div "MLC Song Code" at bounding box center [182, 184] width 96 height 20
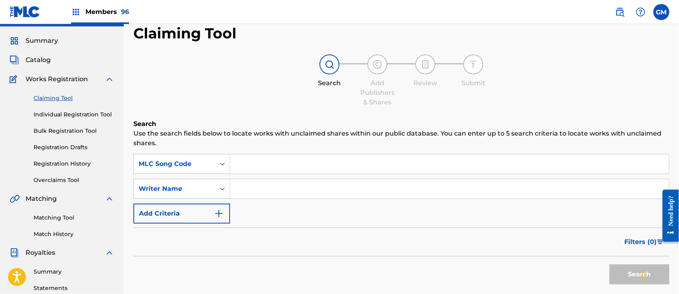
click at [241, 165] on input "Search Form" at bounding box center [449, 163] width 439 height 19
paste input "NG83L0"
type input "NG83L0"
click at [614, 271] on button "Search" at bounding box center [640, 274] width 60 height 20
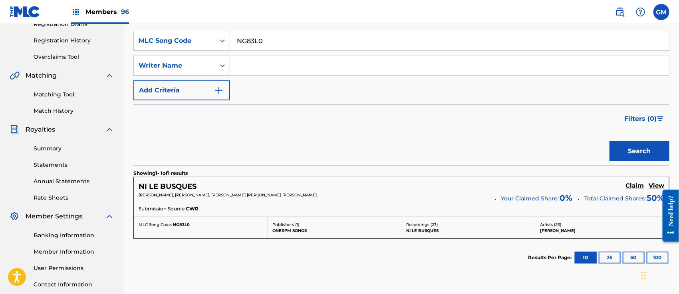
scroll to position [144, 0]
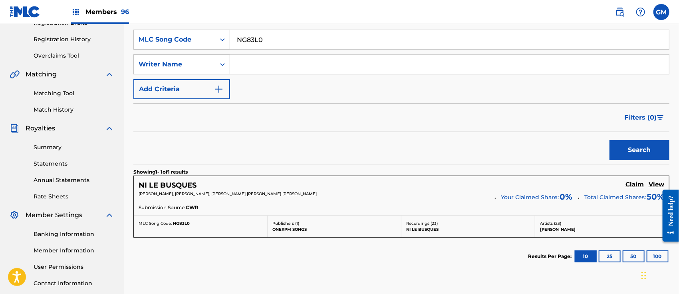
click at [632, 181] on h5 "Claim" at bounding box center [635, 185] width 18 height 8
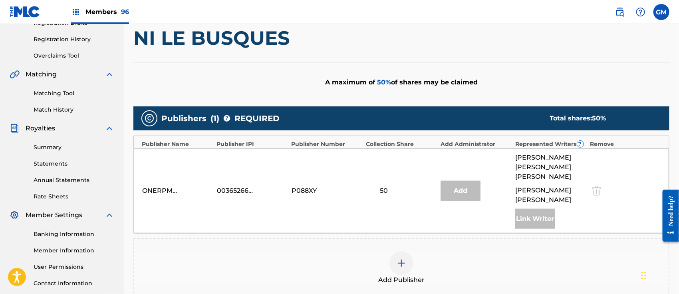
click at [400, 258] on img at bounding box center [402, 263] width 10 height 10
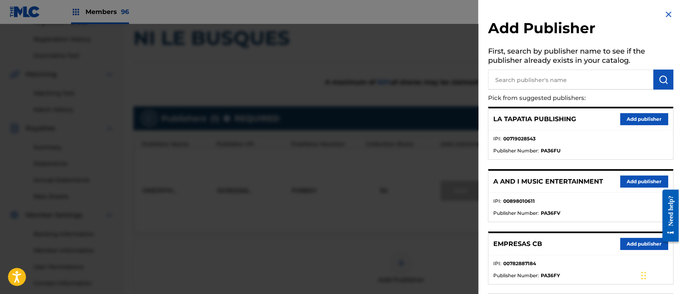
click at [636, 242] on button "Add publisher" at bounding box center [645, 244] width 48 height 12
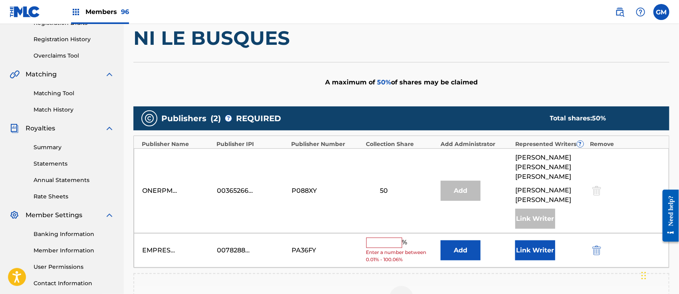
click at [382, 237] on input "text" at bounding box center [384, 242] width 36 height 10
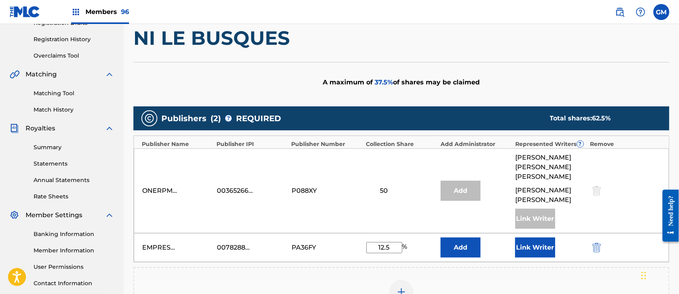
type input "12.5"
click at [544, 237] on button "Link Writer" at bounding box center [536, 247] width 40 height 20
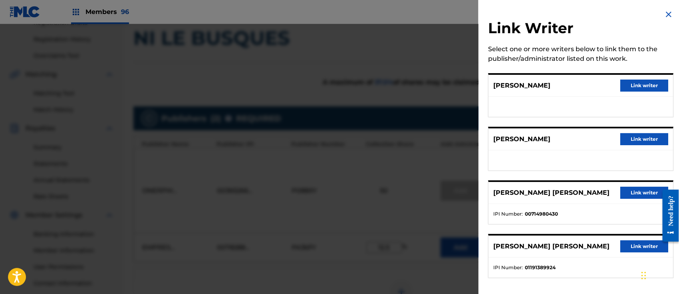
click at [625, 136] on button "Link writer" at bounding box center [645, 139] width 48 height 12
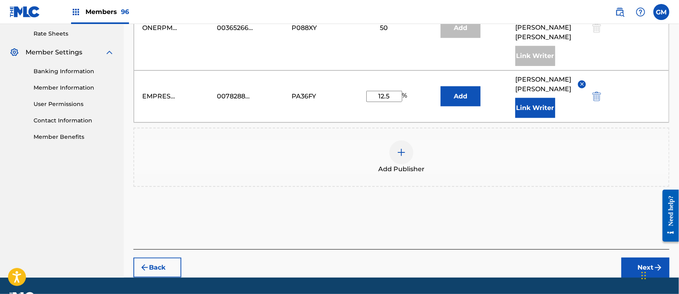
scroll to position [309, 0]
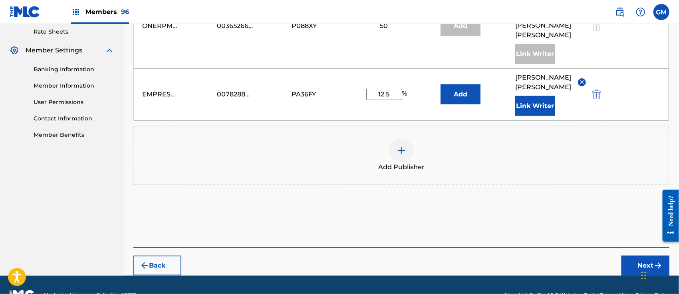
click at [636, 255] on button "Next" at bounding box center [646, 265] width 48 height 20
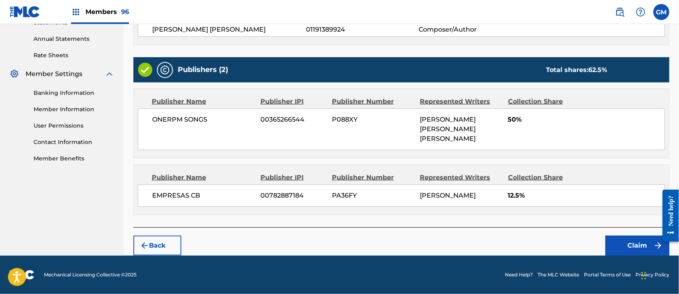
scroll to position [294, 0]
click at [622, 245] on button "Claim" at bounding box center [638, 245] width 64 height 20
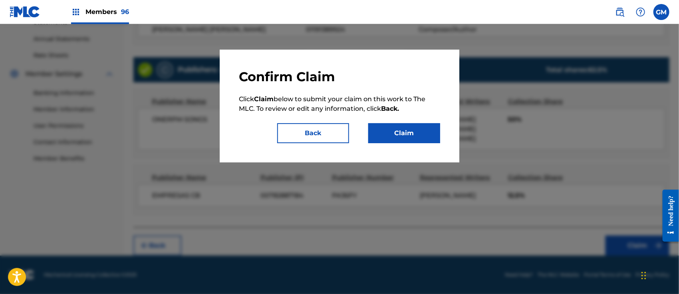
click at [412, 138] on button "Claim" at bounding box center [404, 133] width 72 height 20
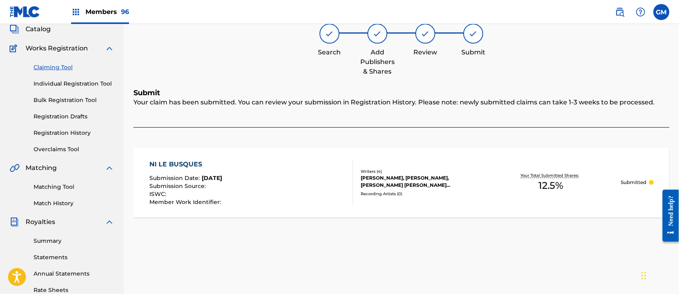
scroll to position [0, 0]
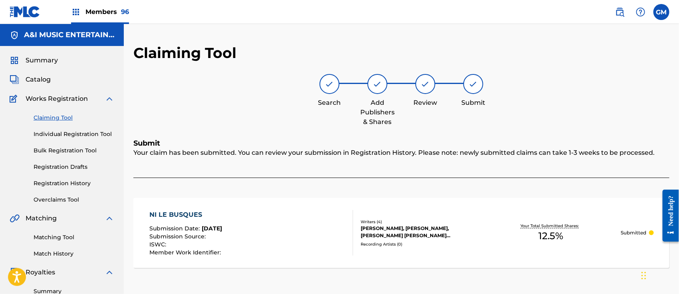
click at [62, 114] on link "Claiming Tool" at bounding box center [74, 117] width 81 height 8
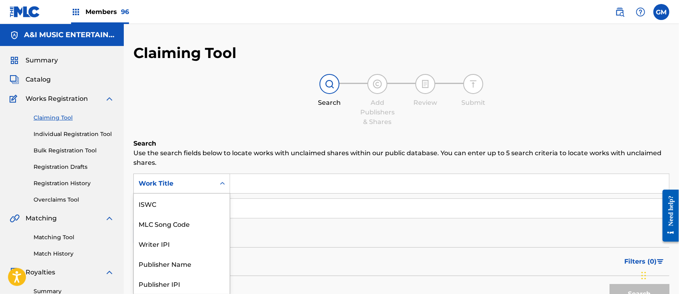
click at [222, 181] on div "7 results available. Use Up and Down to choose options, press Enter to select t…" at bounding box center [181, 183] width 97 height 20
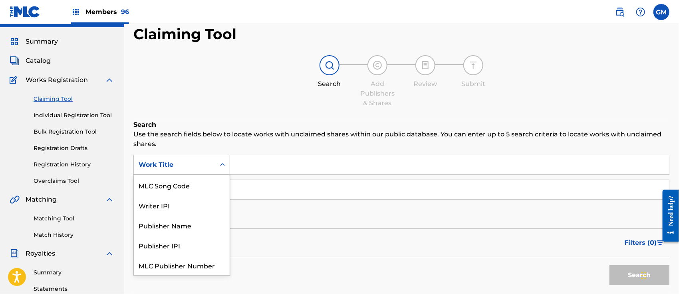
scroll to position [20, 0]
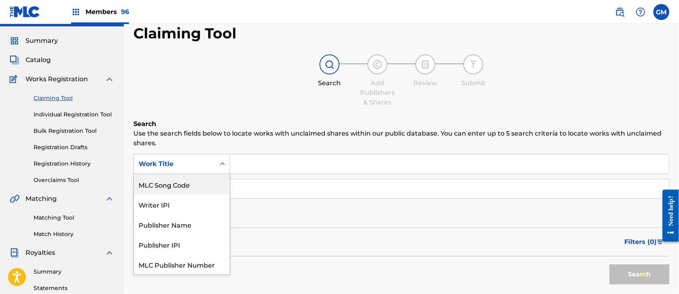
click at [210, 183] on div "MLC Song Code" at bounding box center [182, 184] width 96 height 20
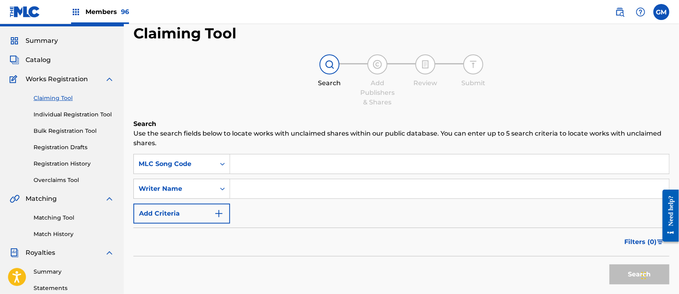
click at [245, 163] on input "Search Form" at bounding box center [449, 163] width 439 height 19
paste input "DS2LOU"
type input "DS2LOU"
click at [632, 272] on button "Search" at bounding box center [640, 274] width 60 height 20
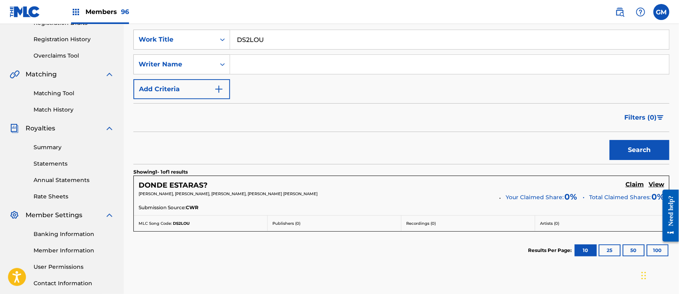
click at [629, 181] on h5 "Claim" at bounding box center [635, 185] width 18 height 8
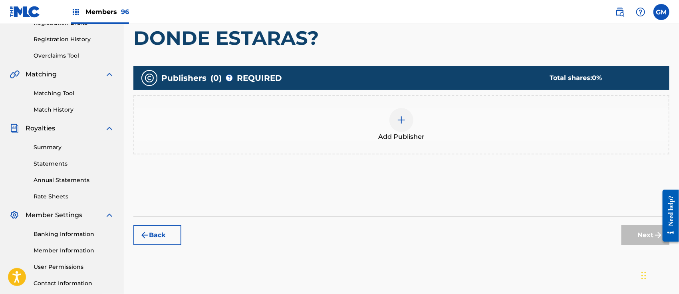
click at [399, 121] on img at bounding box center [402, 120] width 10 height 10
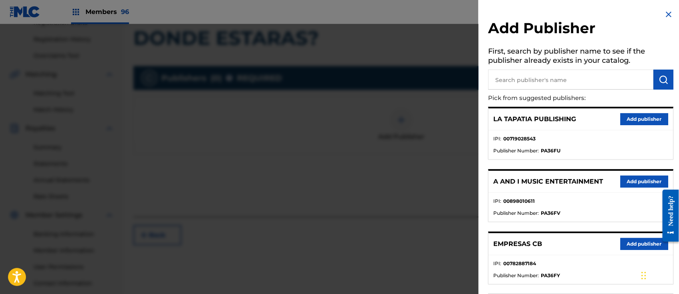
scroll to position [96, 0]
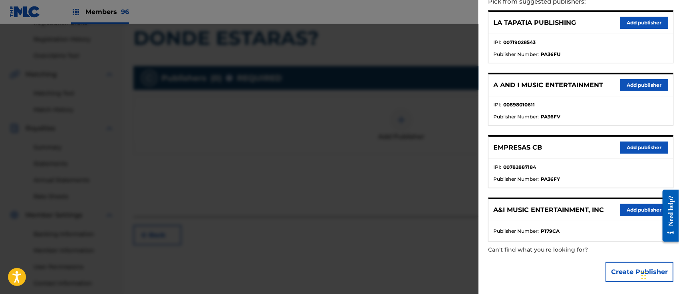
click at [627, 144] on button "Add publisher" at bounding box center [645, 147] width 48 height 12
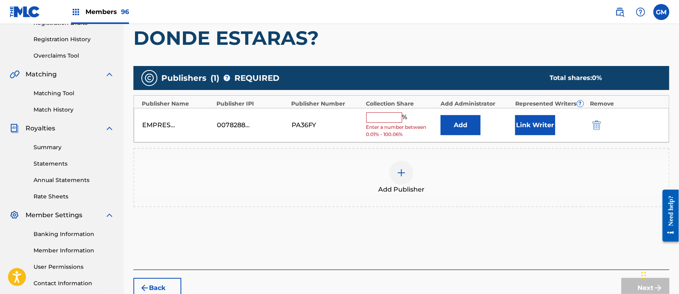
click at [378, 115] on input "text" at bounding box center [384, 117] width 36 height 10
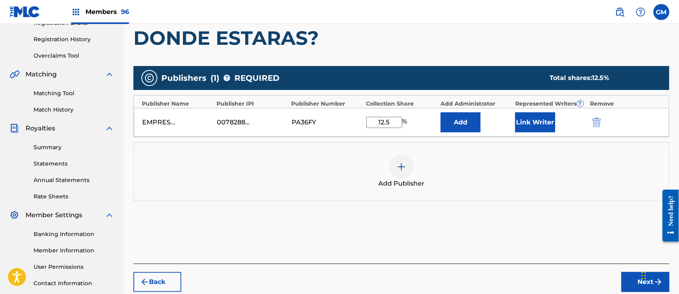
type input "12.5"
click at [530, 120] on button "Link Writer" at bounding box center [536, 122] width 40 height 20
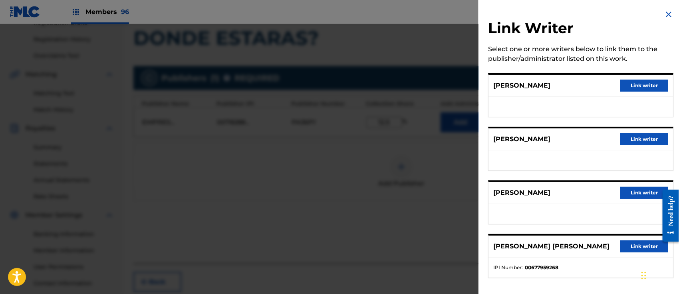
click at [636, 135] on button "Link writer" at bounding box center [645, 139] width 48 height 12
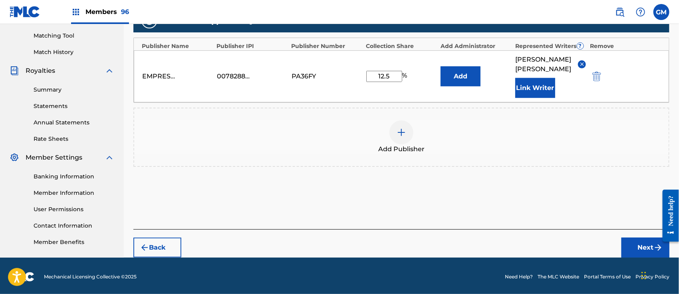
click at [635, 237] on button "Next" at bounding box center [646, 247] width 48 height 20
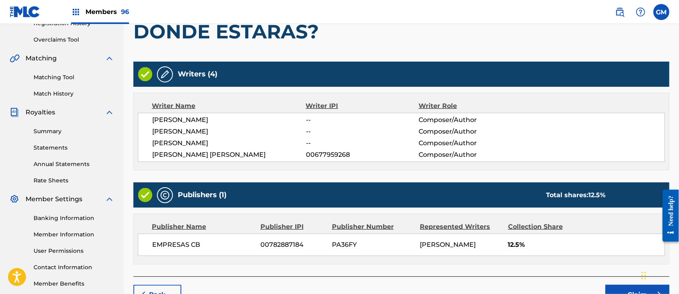
scroll to position [208, 0]
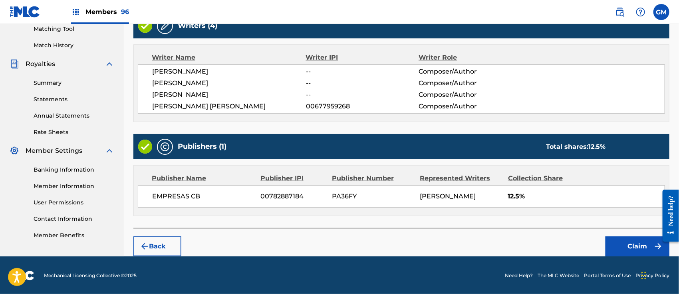
click at [619, 245] on button "Claim" at bounding box center [638, 246] width 64 height 20
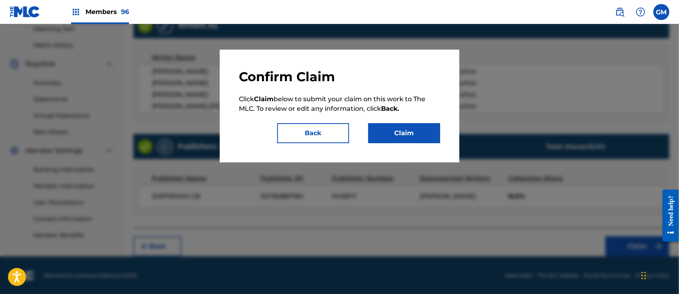
click at [398, 128] on button "Claim" at bounding box center [404, 133] width 72 height 20
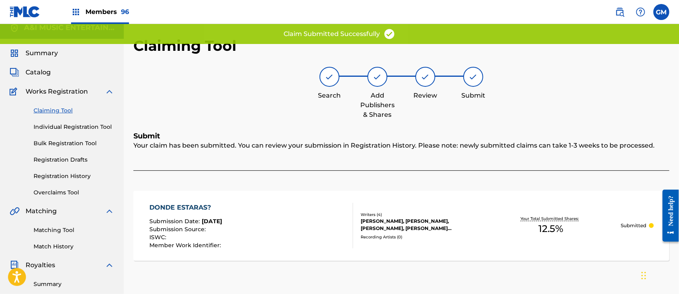
scroll to position [0, 0]
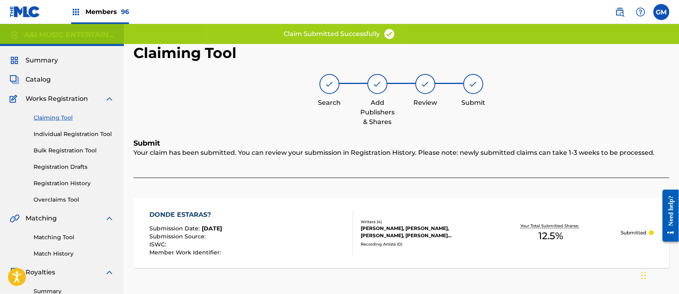
click at [57, 118] on link "Claiming Tool" at bounding box center [74, 117] width 81 height 8
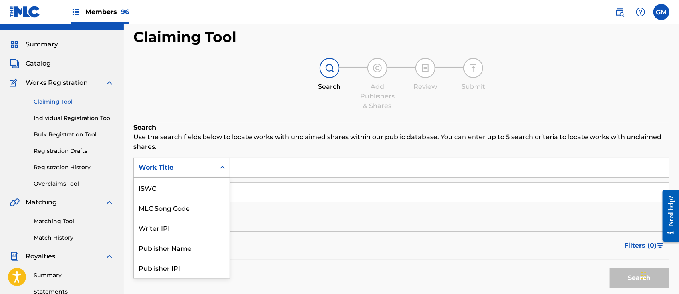
click at [228, 177] on div "7 results available. Use Up and Down to choose options, press Enter to select t…" at bounding box center [181, 167] width 97 height 20
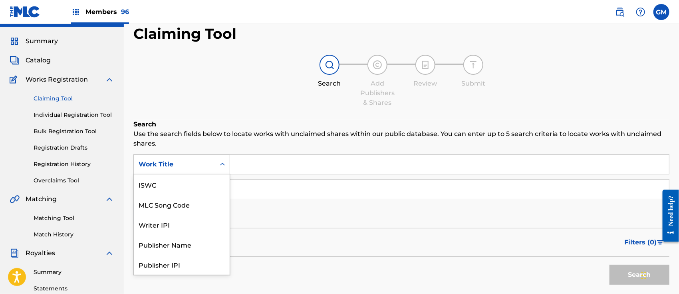
scroll to position [20, 0]
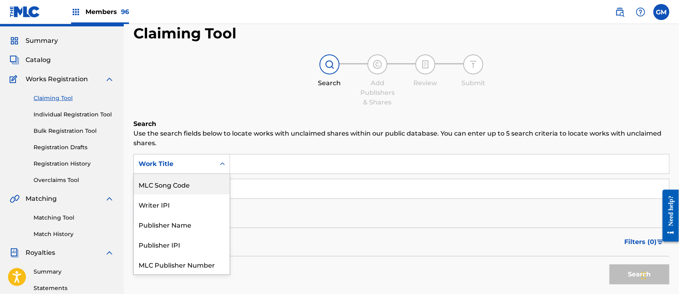
click at [198, 179] on div "MLC Song Code" at bounding box center [182, 184] width 96 height 20
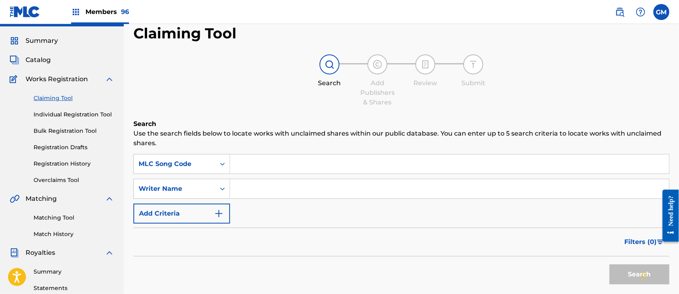
click at [253, 164] on input "Search Form" at bounding box center [449, 163] width 439 height 19
paste input "TB2AGX"
type input "TB2AGX"
click at [615, 269] on button "Search" at bounding box center [640, 274] width 60 height 20
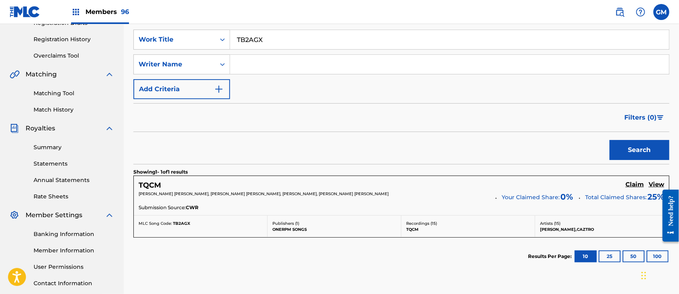
click at [631, 181] on h5 "Claim" at bounding box center [635, 185] width 18 height 8
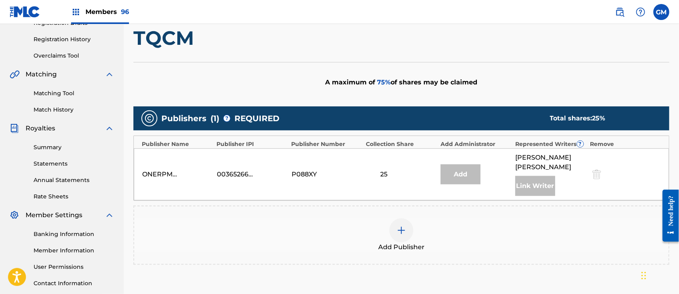
click at [404, 225] on img at bounding box center [402, 230] width 10 height 10
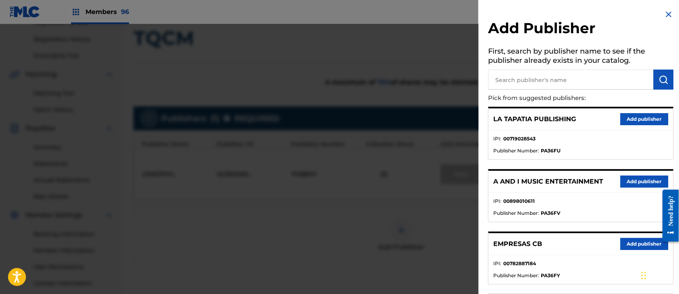
click at [630, 238] on button "Add publisher" at bounding box center [645, 244] width 48 height 12
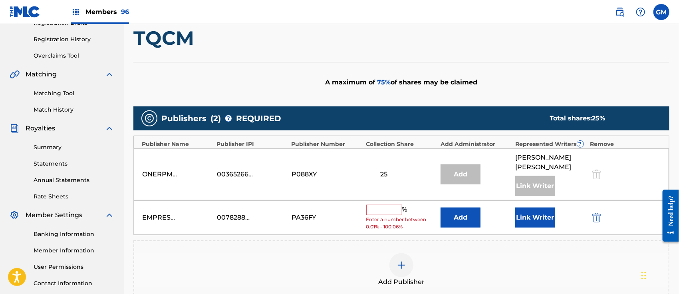
click at [377, 211] on input "text" at bounding box center [384, 210] width 36 height 10
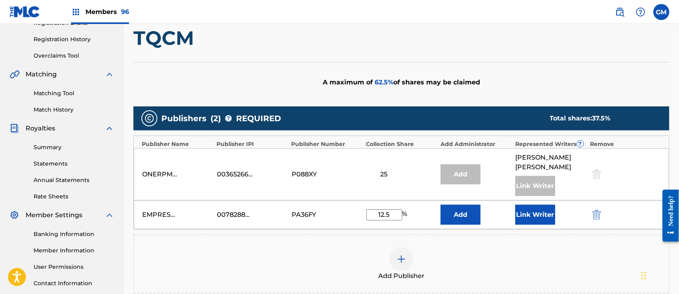
type input "12.5"
click at [534, 210] on button "Link Writer" at bounding box center [536, 215] width 40 height 20
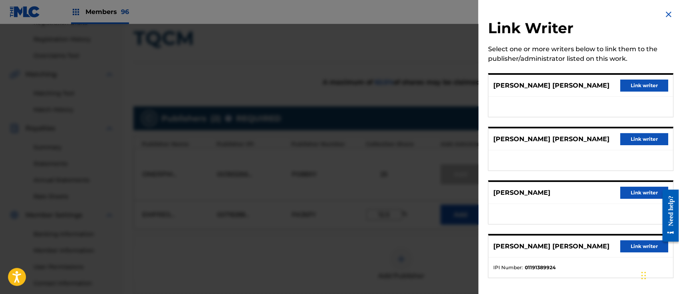
click at [633, 188] on button "Link writer" at bounding box center [645, 193] width 48 height 12
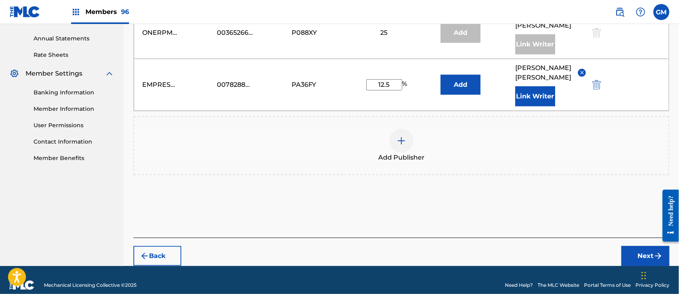
click at [631, 246] on button "Next" at bounding box center [646, 256] width 48 height 20
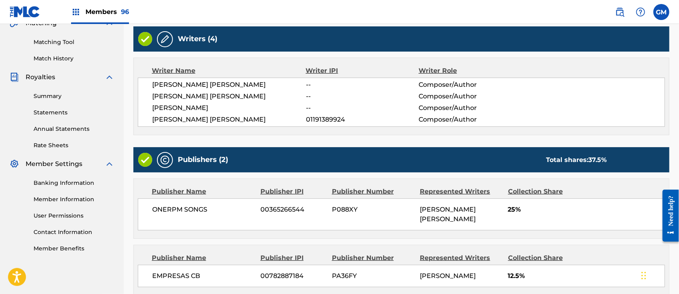
scroll to position [275, 0]
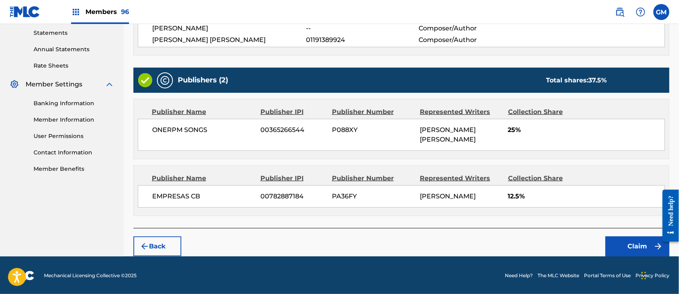
click at [629, 245] on button "Claim" at bounding box center [638, 246] width 64 height 20
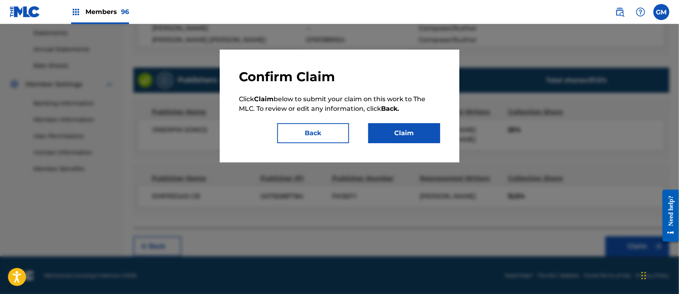
click at [409, 129] on button "Claim" at bounding box center [404, 133] width 72 height 20
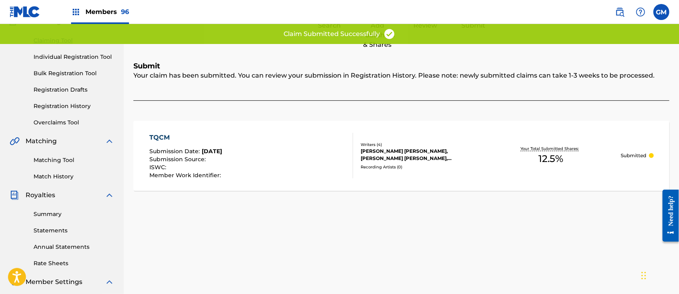
scroll to position [0, 0]
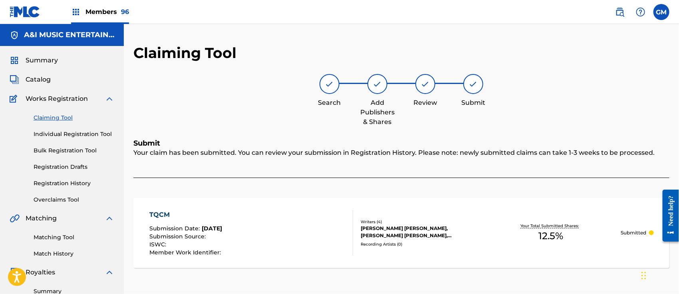
click at [60, 115] on link "Claiming Tool" at bounding box center [74, 117] width 81 height 8
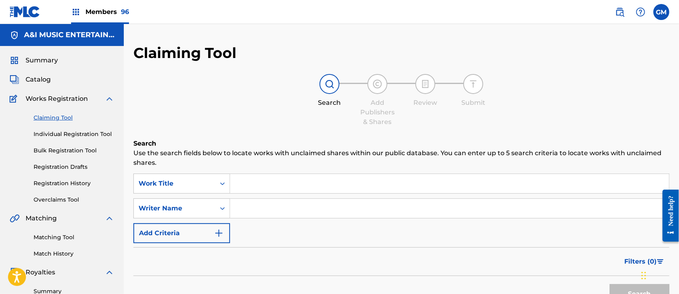
click at [68, 177] on div "Claiming Tool Individual Registration Tool Bulk Registration Tool Registration …" at bounding box center [62, 154] width 105 height 100
click at [70, 180] on link "Registration History" at bounding box center [74, 183] width 81 height 8
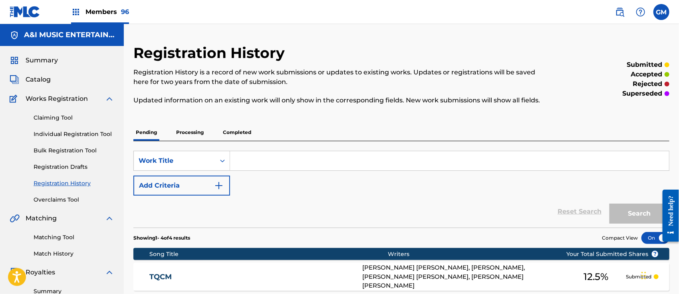
click at [53, 117] on link "Claiming Tool" at bounding box center [74, 117] width 81 height 8
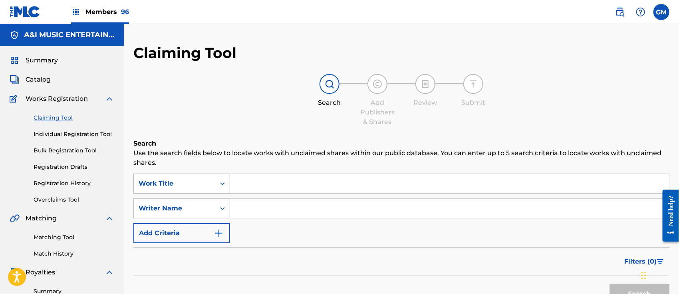
click at [221, 178] on div "Search Form" at bounding box center [222, 183] width 14 height 19
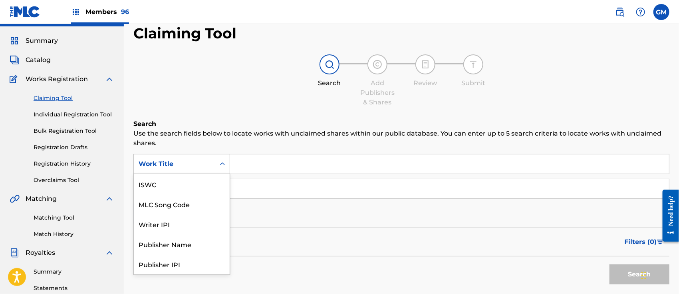
scroll to position [20, 0]
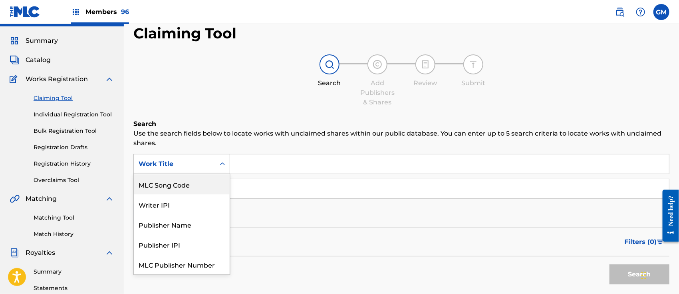
click at [192, 179] on div "MLC Song Code" at bounding box center [182, 184] width 96 height 20
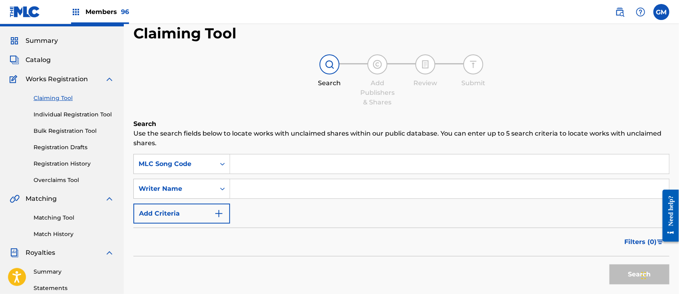
drag, startPoint x: 257, startPoint y: 159, endPoint x: 263, endPoint y: 159, distance: 5.2
click at [257, 159] on input "Search Form" at bounding box center [449, 163] width 439 height 19
paste input "EQ0SUE"
type input "EQ0SUE"
click at [625, 271] on button "Search" at bounding box center [640, 274] width 60 height 20
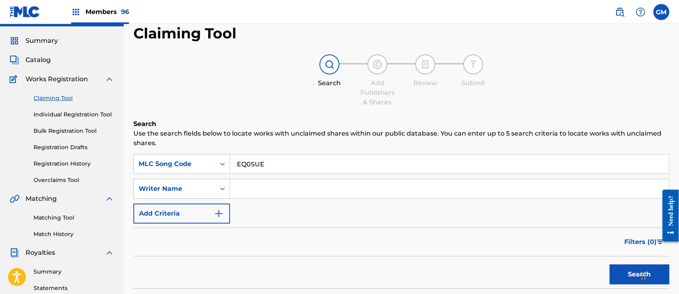
scroll to position [144, 0]
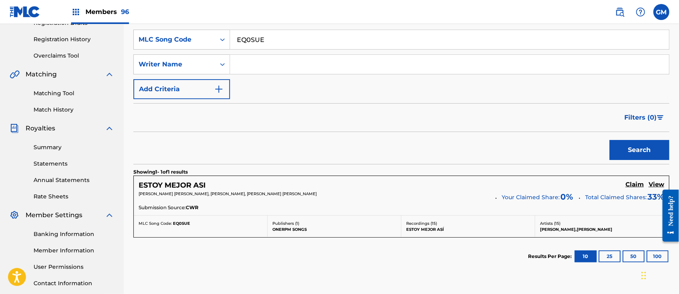
click at [633, 179] on div "ESTOY MEJOR ASI Claim View [PERSON_NAME] [PERSON_NAME], [PERSON_NAME], [PERSON_…" at bounding box center [402, 195] width 536 height 39
click at [630, 183] on h5 "Claim" at bounding box center [635, 185] width 18 height 8
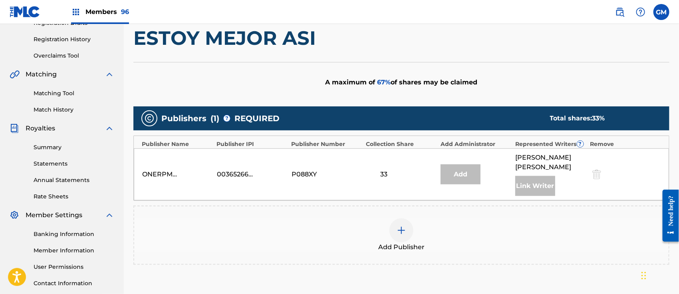
click at [401, 225] on img at bounding box center [402, 230] width 10 height 10
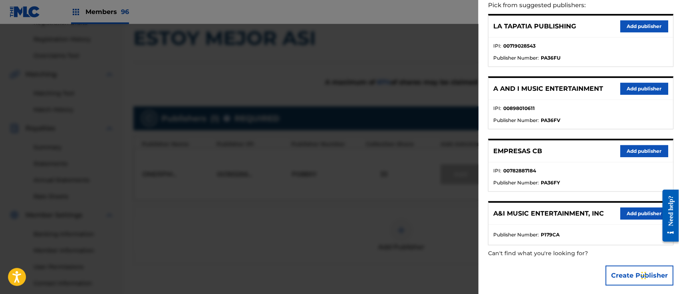
scroll to position [96, 0]
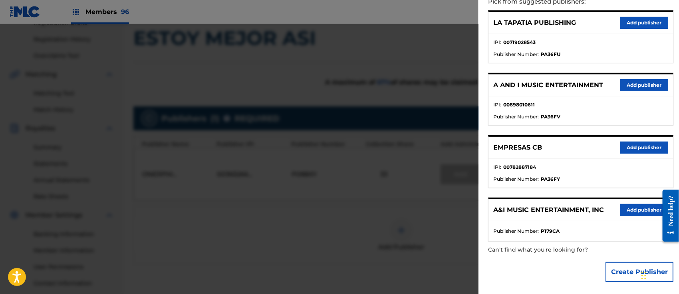
click at [636, 144] on button "Add publisher" at bounding box center [645, 147] width 48 height 12
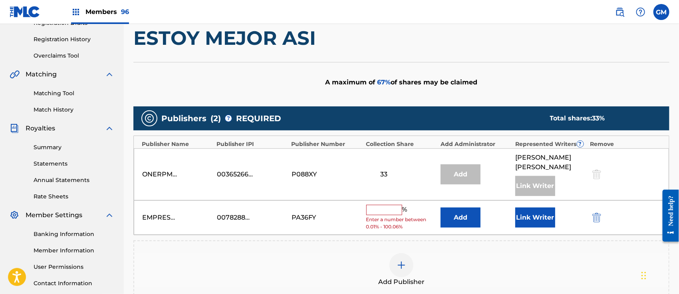
click at [388, 207] on input "text" at bounding box center [384, 210] width 36 height 10
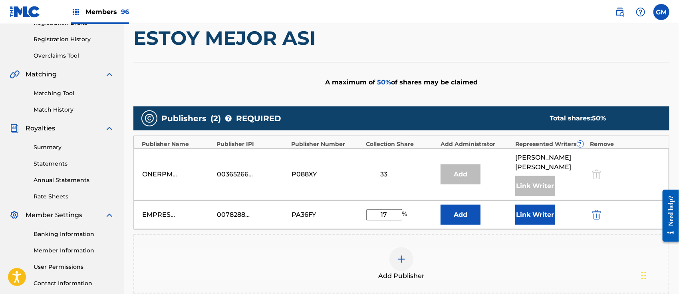
type input "17"
click at [524, 212] on button "Link Writer" at bounding box center [536, 215] width 40 height 20
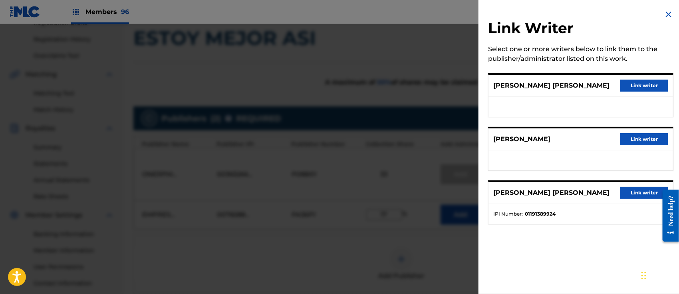
click at [636, 133] on button "Link writer" at bounding box center [645, 139] width 48 height 12
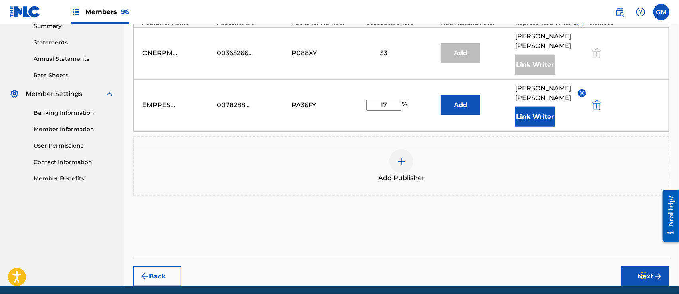
scroll to position [285, 0]
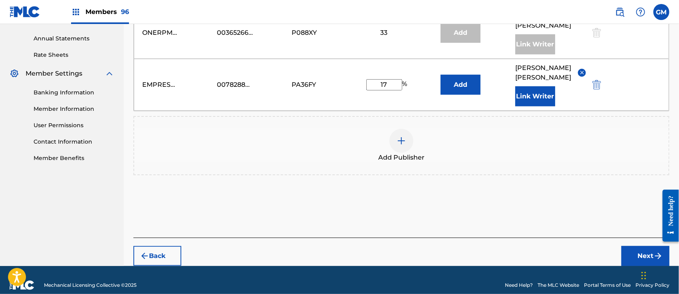
click at [633, 237] on div "Back Next" at bounding box center [401, 251] width 536 height 28
click at [627, 246] on button "Next" at bounding box center [646, 256] width 48 height 20
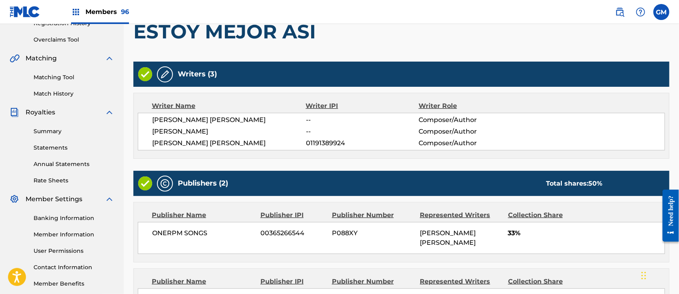
scroll to position [263, 0]
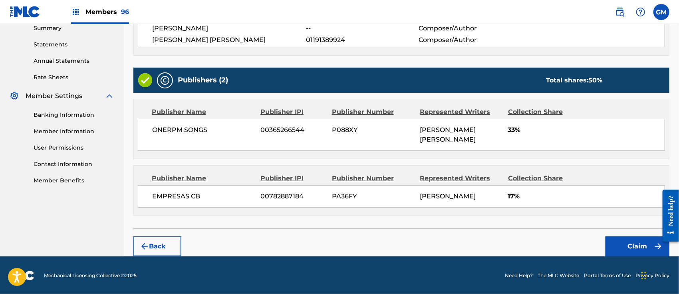
click at [631, 245] on button "Claim" at bounding box center [638, 246] width 64 height 20
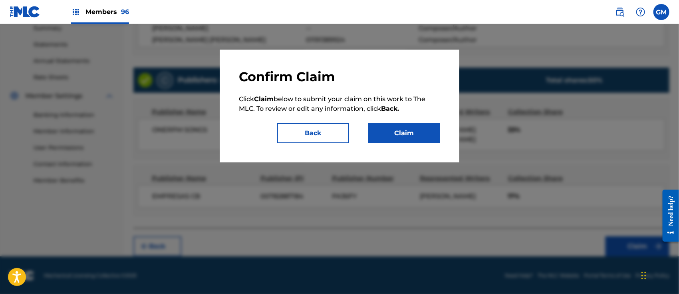
click at [416, 131] on button "Claim" at bounding box center [404, 133] width 72 height 20
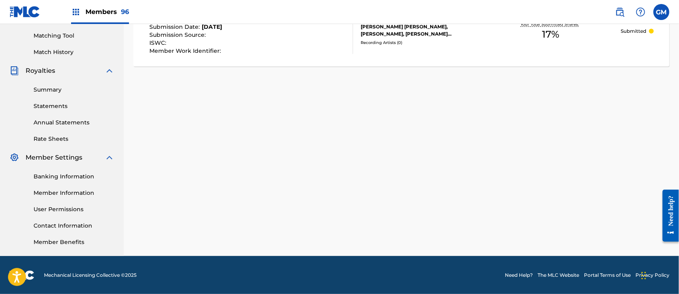
scroll to position [0, 0]
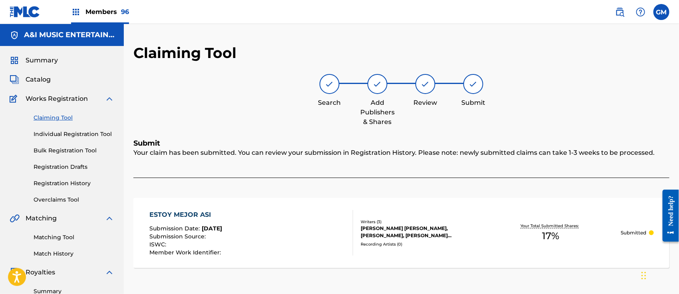
click at [69, 114] on link "Claiming Tool" at bounding box center [74, 117] width 81 height 8
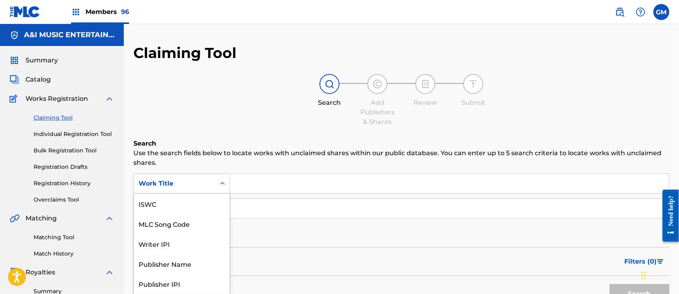
click at [225, 182] on div "7 results available. Use Up and Down to choose options, press Enter to select t…" at bounding box center [181, 183] width 97 height 20
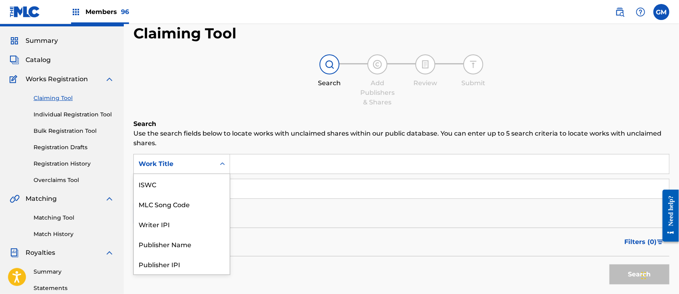
scroll to position [20, 0]
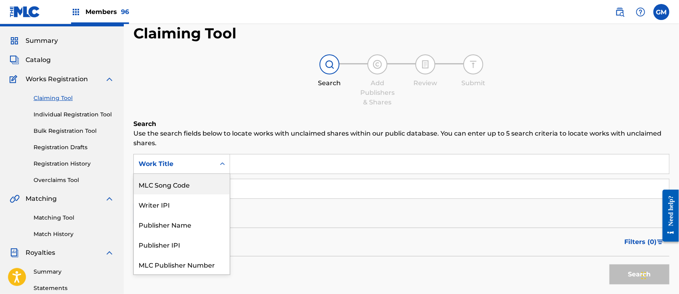
click at [196, 185] on div "MLC Song Code" at bounding box center [182, 184] width 96 height 20
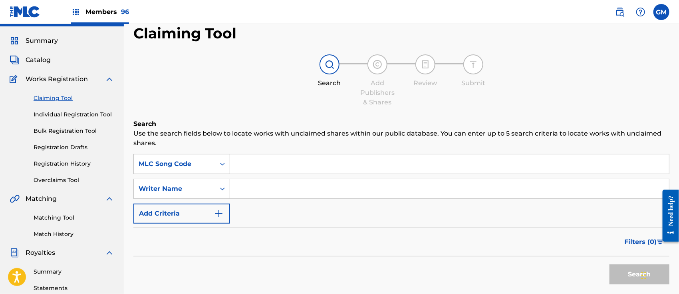
click at [241, 166] on input "Search Form" at bounding box center [449, 163] width 439 height 19
paste input "DR1FDZ"
type input "DR1FDZ"
click at [625, 273] on button "Search" at bounding box center [640, 274] width 60 height 20
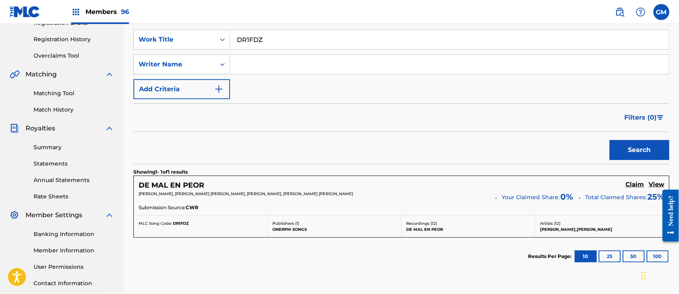
click at [630, 184] on h5 "Claim" at bounding box center [635, 185] width 18 height 8
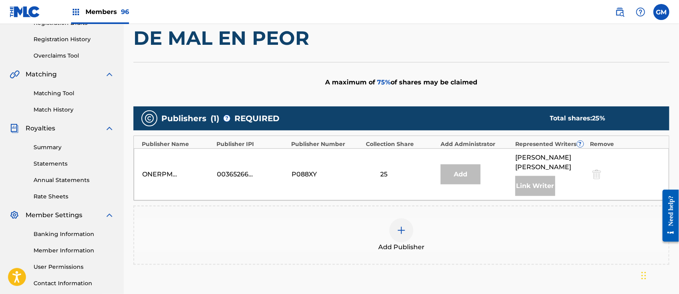
click at [403, 229] on img at bounding box center [402, 230] width 10 height 10
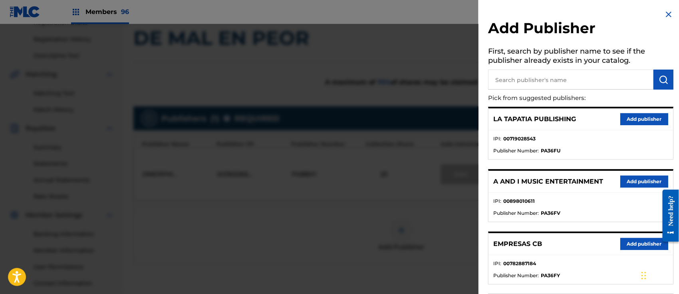
click at [627, 243] on button "Add publisher" at bounding box center [645, 244] width 48 height 12
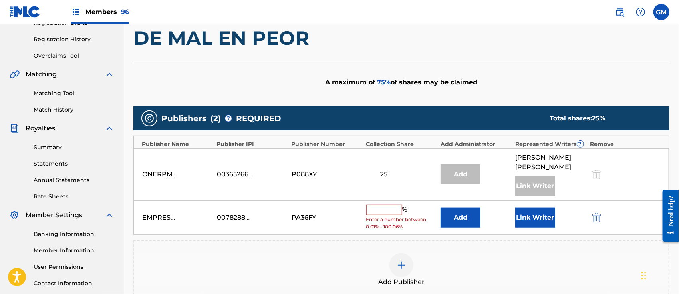
click at [382, 207] on input "text" at bounding box center [384, 210] width 36 height 10
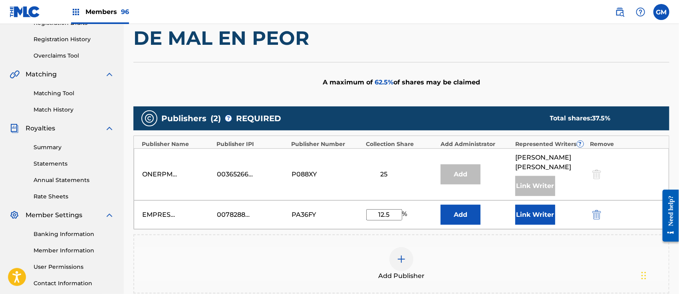
type input "12.5"
click at [527, 208] on button "Link Writer" at bounding box center [536, 215] width 40 height 20
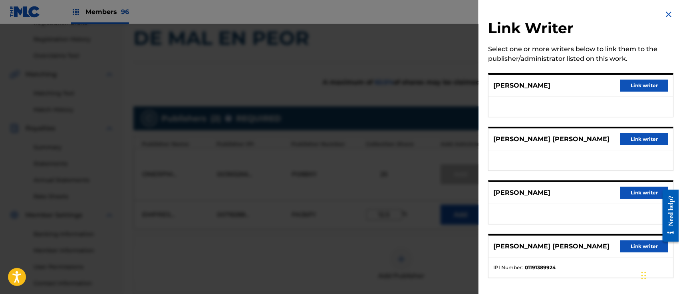
click at [635, 188] on button "Link writer" at bounding box center [645, 193] width 48 height 12
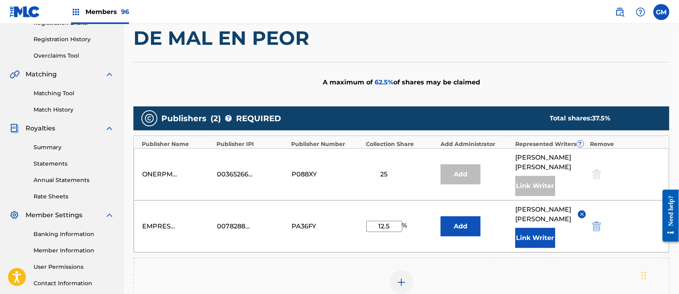
scroll to position [269, 0]
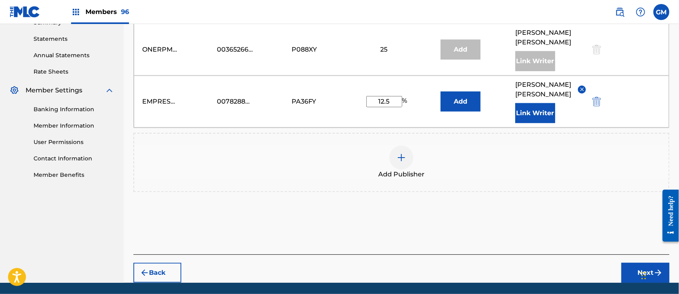
click at [629, 263] on button "Next" at bounding box center [646, 273] width 48 height 20
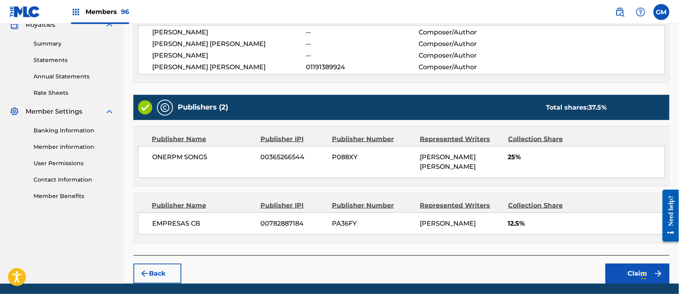
scroll to position [275, 0]
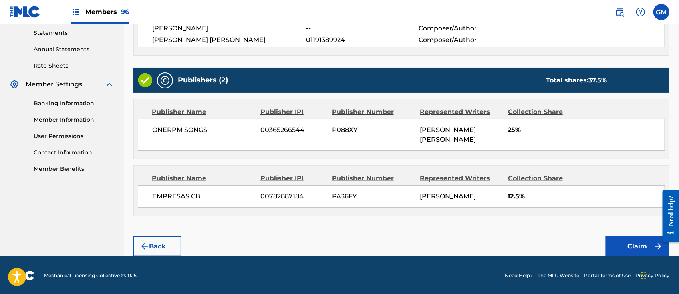
click at [630, 245] on button "Claim" at bounding box center [638, 246] width 64 height 20
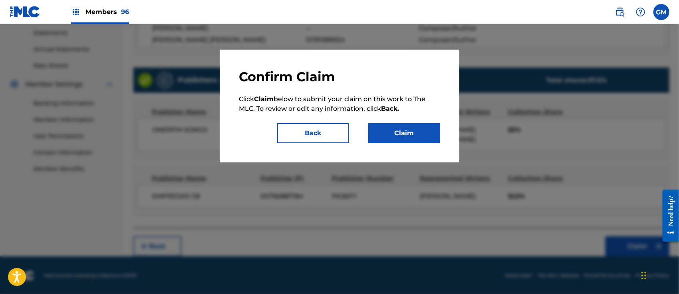
click at [416, 130] on button "Claim" at bounding box center [404, 133] width 72 height 20
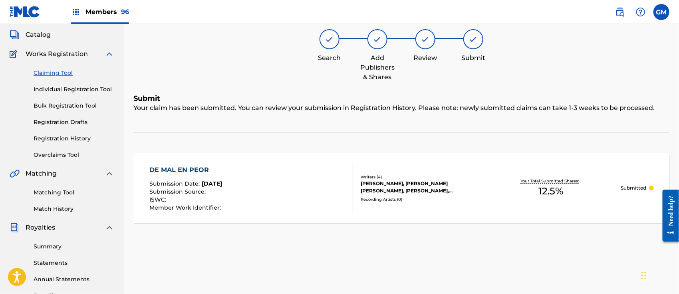
scroll to position [0, 0]
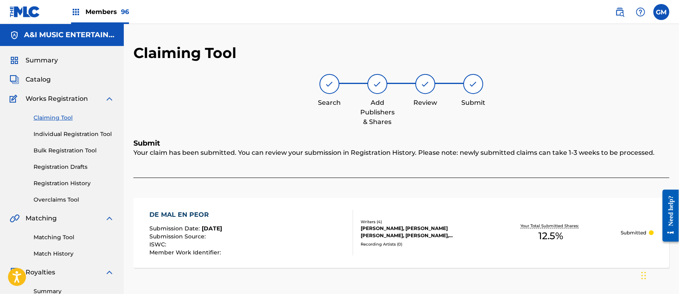
click at [65, 117] on link "Claiming Tool" at bounding box center [74, 117] width 81 height 8
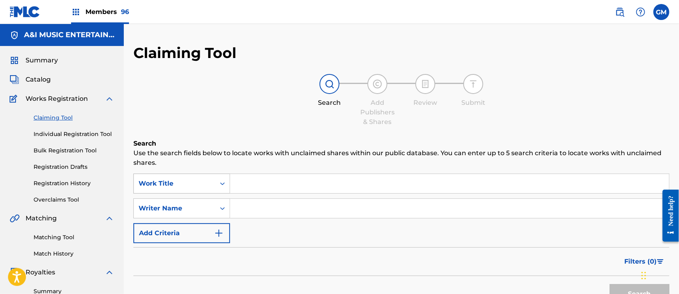
click at [221, 184] on div "Work Title" at bounding box center [181, 183] width 97 height 20
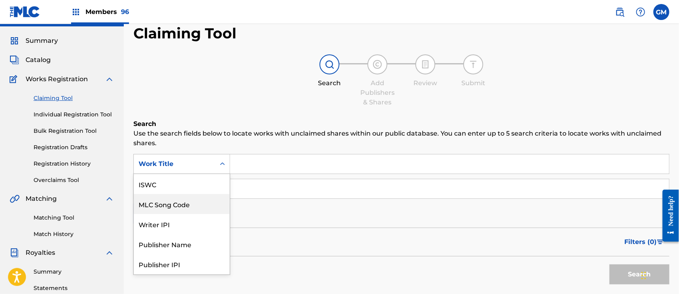
scroll to position [20, 0]
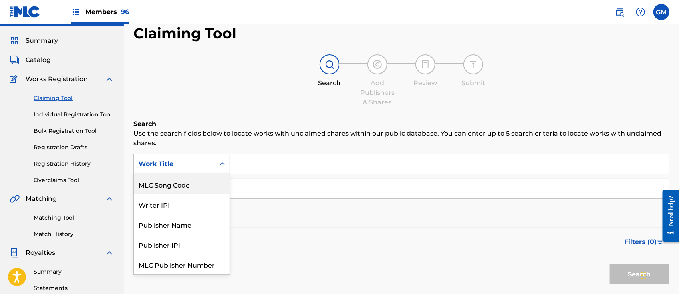
click at [199, 184] on div "MLC Song Code" at bounding box center [182, 184] width 96 height 20
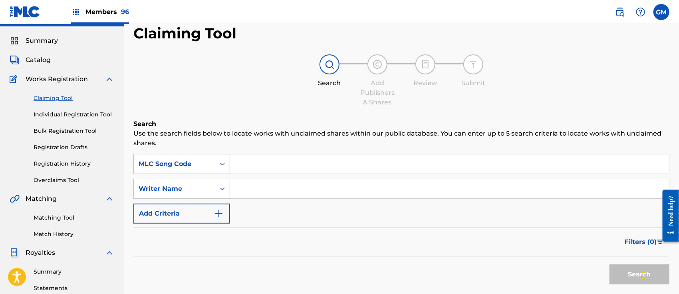
click at [249, 164] on input "Search Form" at bounding box center [449, 163] width 439 height 19
paste input "VC1FPJ"
type input "VC1FPJ"
click at [619, 275] on button "Search" at bounding box center [640, 274] width 60 height 20
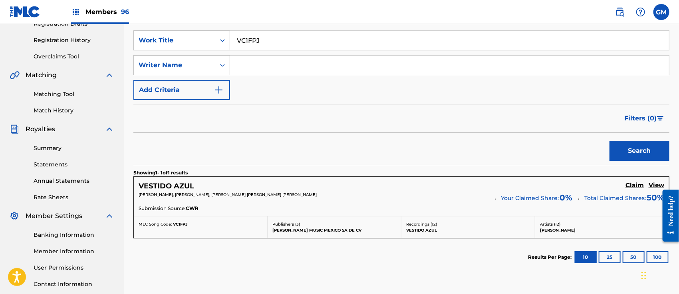
scroll to position [144, 0]
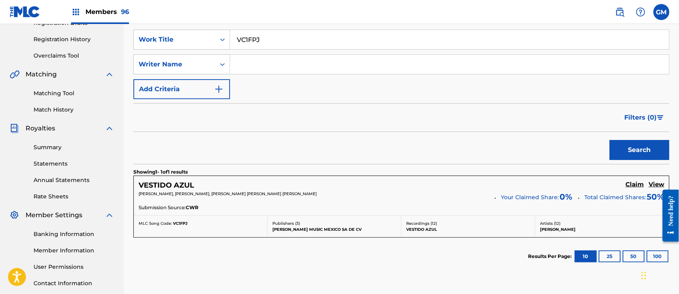
click at [633, 183] on h5 "Claim" at bounding box center [635, 185] width 18 height 8
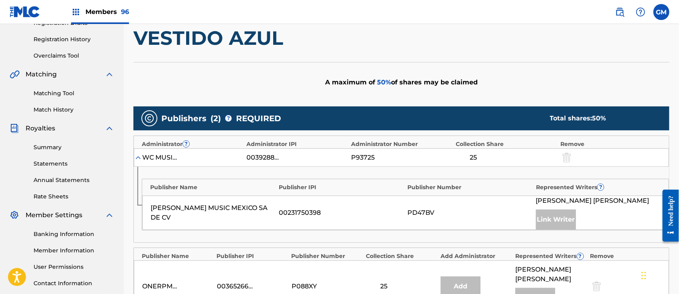
scroll to position [269, 0]
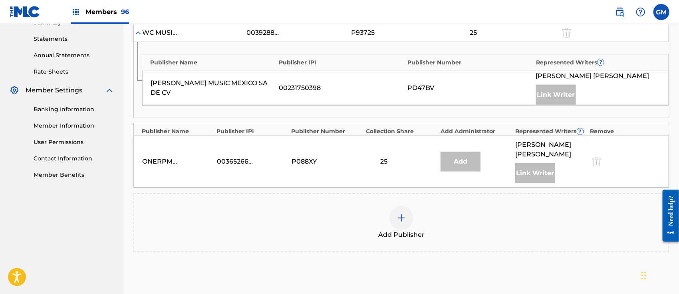
click at [398, 213] on img at bounding box center [402, 218] width 10 height 10
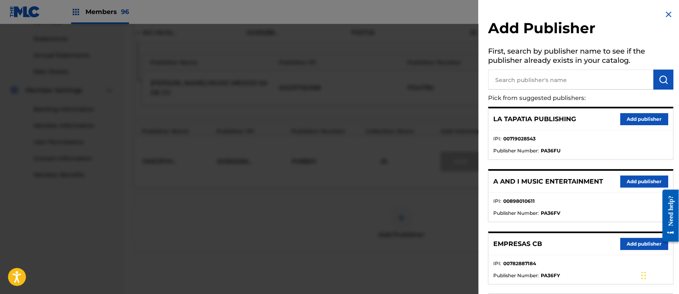
click at [625, 239] on button "Add publisher" at bounding box center [645, 244] width 48 height 12
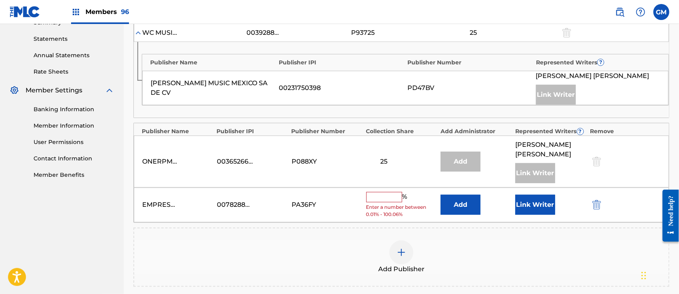
click at [389, 199] on input "text" at bounding box center [384, 197] width 36 height 10
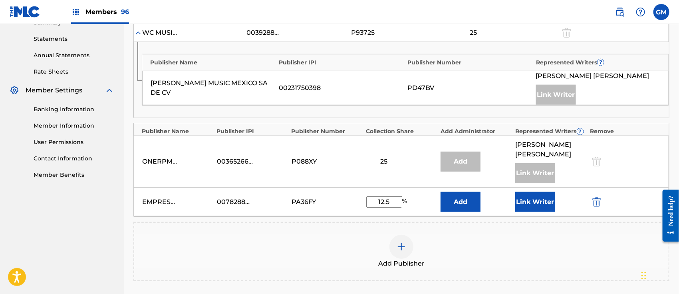
type input "12.5"
click at [533, 196] on button "Link Writer" at bounding box center [536, 202] width 40 height 20
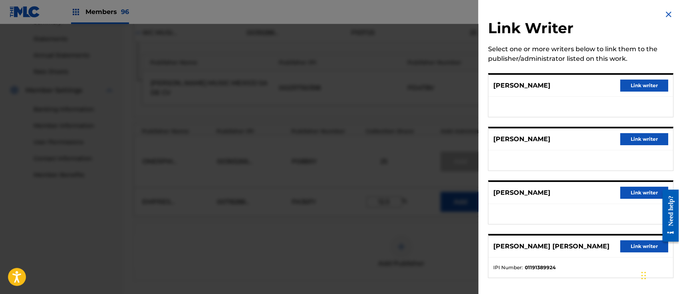
click at [636, 137] on button "Link writer" at bounding box center [645, 139] width 48 height 12
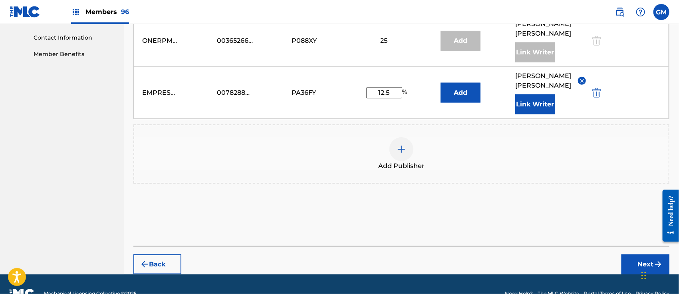
scroll to position [406, 0]
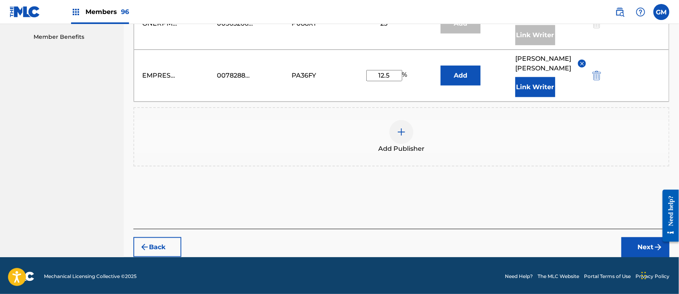
click at [633, 241] on button "Next" at bounding box center [646, 247] width 48 height 20
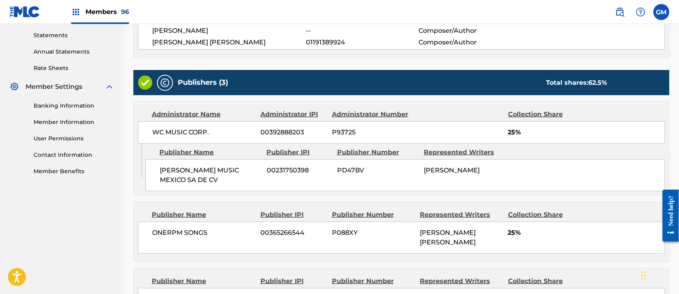
scroll to position [384, 0]
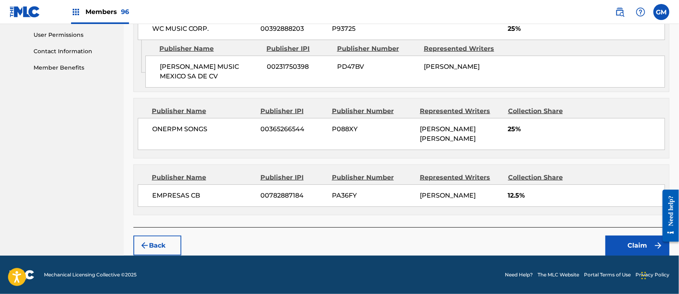
click at [620, 241] on button "Claim" at bounding box center [638, 245] width 64 height 20
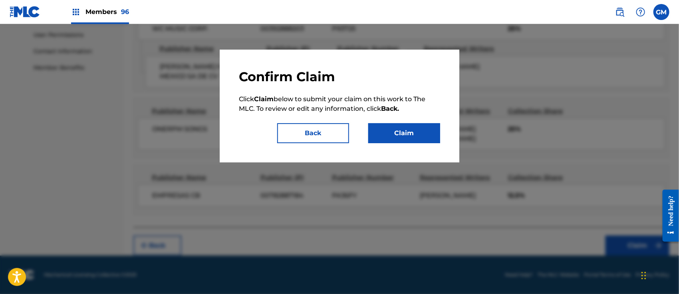
click at [410, 127] on button "Claim" at bounding box center [404, 133] width 72 height 20
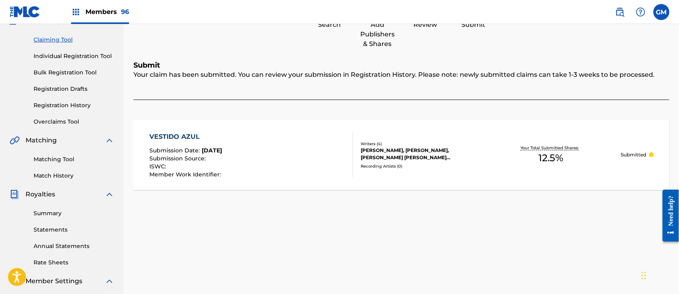
scroll to position [77, 0]
click at [67, 39] on link "Claiming Tool" at bounding box center [74, 40] width 81 height 8
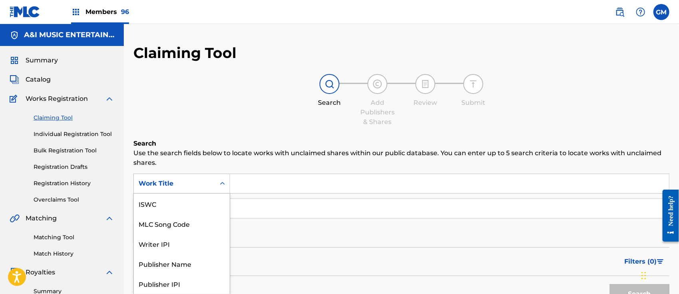
scroll to position [16, 0]
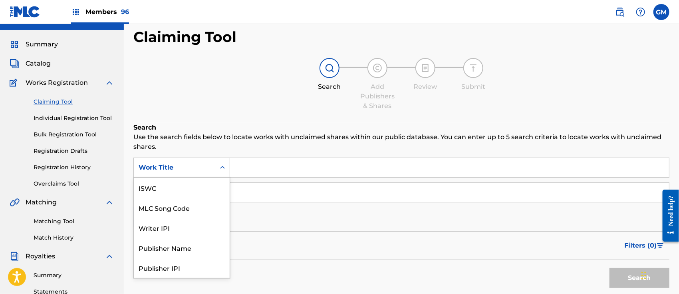
click at [227, 177] on div "7 results available. Use Up and Down to choose options, press Enter to select t…" at bounding box center [181, 167] width 97 height 20
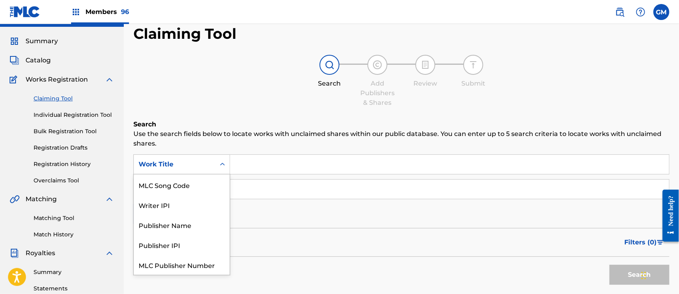
scroll to position [20, 0]
click at [201, 181] on div "MLC Song Code" at bounding box center [182, 184] width 96 height 20
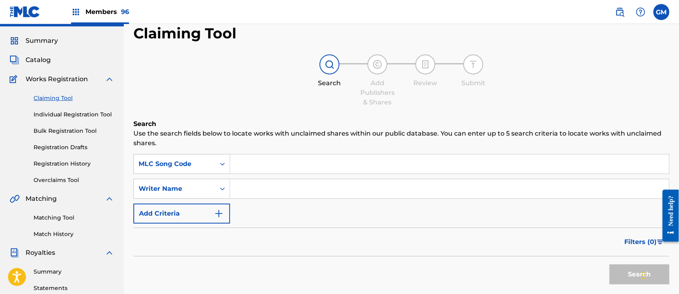
click at [247, 167] on input "Search Form" at bounding box center [449, 163] width 439 height 19
paste input "CI65GZ"
type input "CI65GZ"
click at [619, 270] on button "Search" at bounding box center [640, 274] width 60 height 20
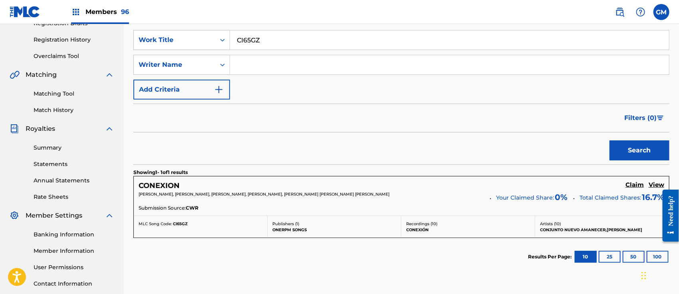
scroll to position [144, 0]
click at [633, 183] on h5 "Claim" at bounding box center [635, 185] width 18 height 8
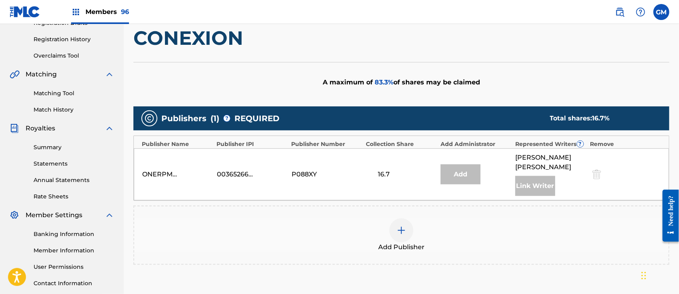
click at [400, 229] on img at bounding box center [402, 230] width 10 height 10
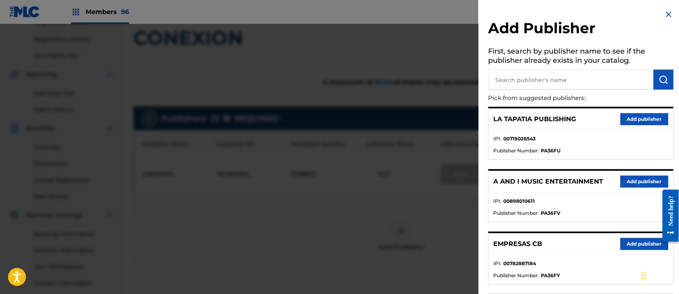
click at [625, 239] on button "Add publisher" at bounding box center [645, 244] width 48 height 12
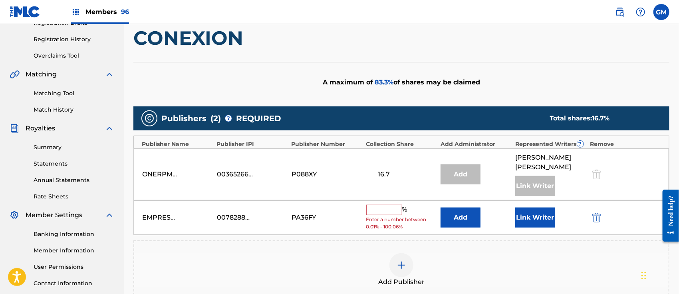
click at [387, 206] on input "text" at bounding box center [384, 210] width 36 height 10
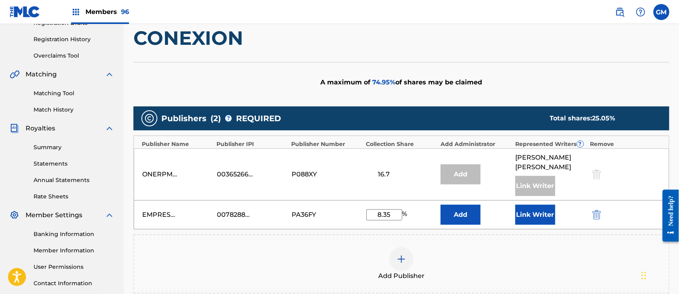
type input "8.35"
click at [532, 210] on button "Link Writer" at bounding box center [536, 215] width 40 height 20
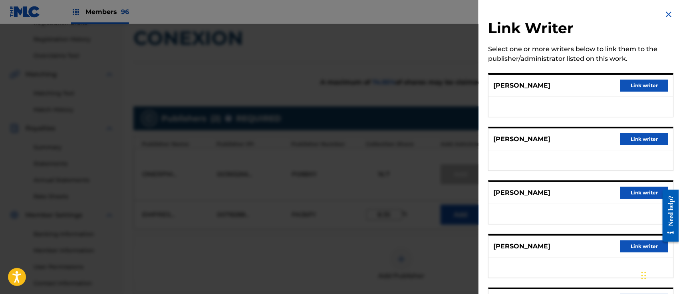
click at [629, 246] on button "Link writer" at bounding box center [645, 246] width 48 height 12
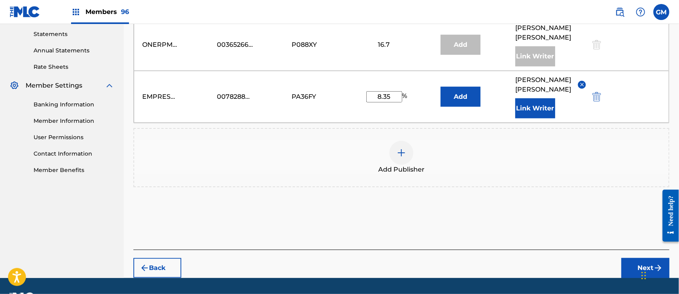
scroll to position [285, 0]
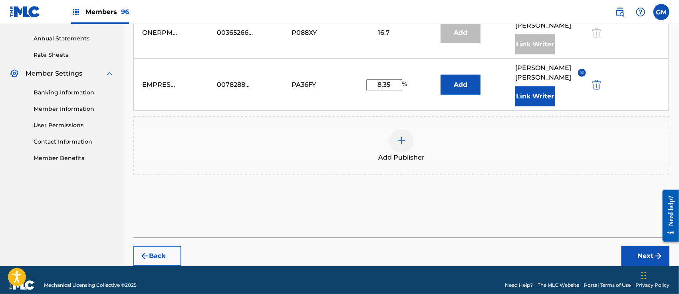
click at [631, 246] on button "Next" at bounding box center [646, 256] width 48 height 20
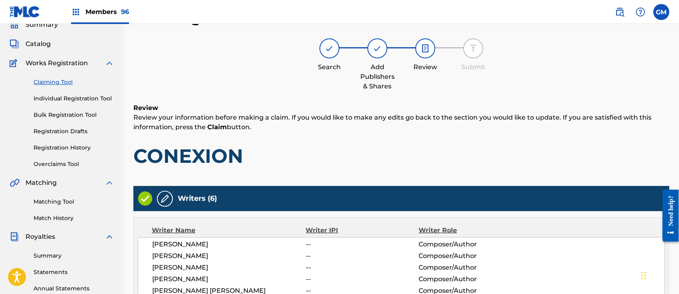
scroll to position [298, 0]
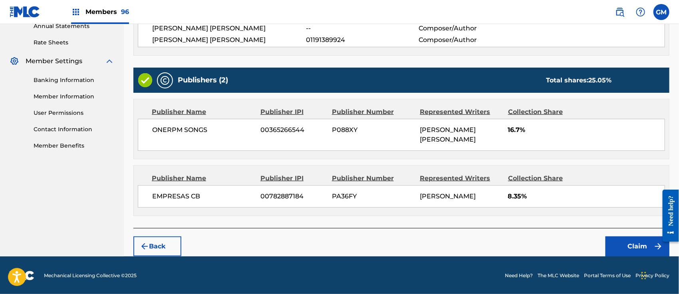
click at [628, 247] on button "Claim" at bounding box center [638, 246] width 64 height 20
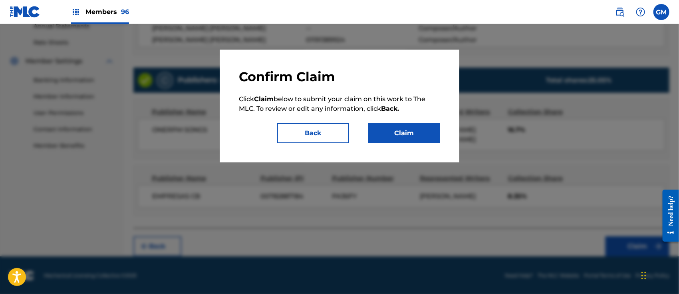
click at [416, 129] on button "Claim" at bounding box center [404, 133] width 72 height 20
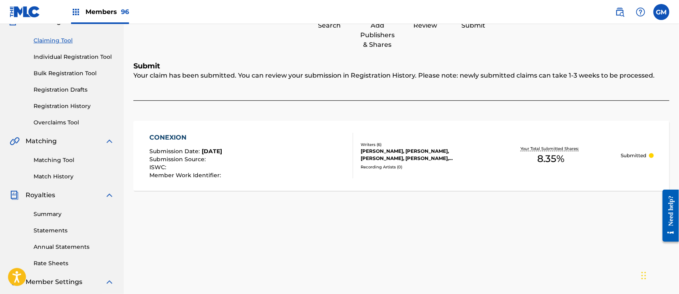
scroll to position [0, 0]
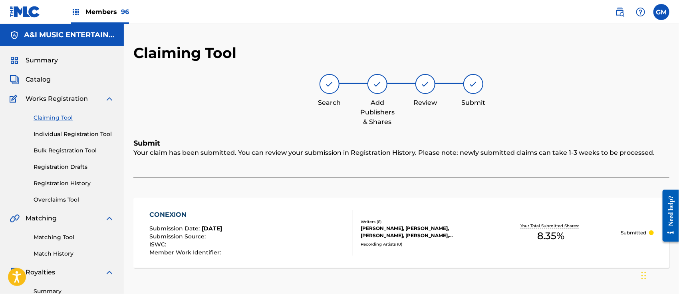
click at [60, 115] on link "Claiming Tool" at bounding box center [74, 117] width 81 height 8
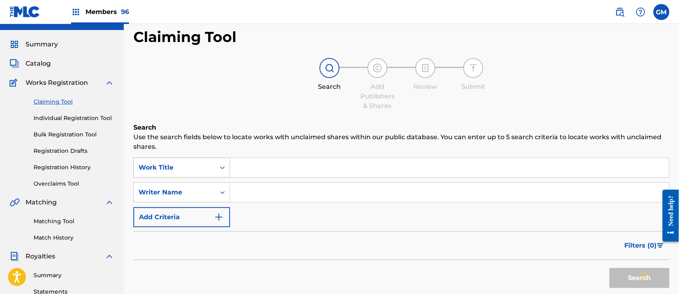
click at [219, 177] on div "Work Title" at bounding box center [181, 167] width 97 height 20
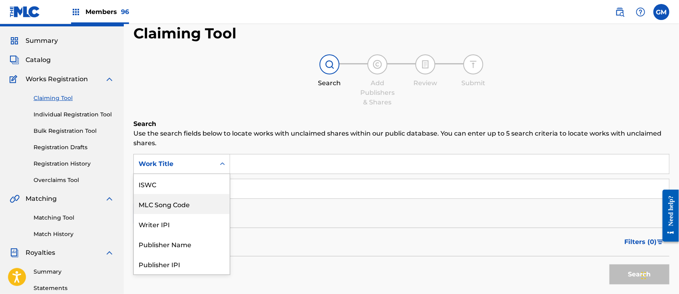
scroll to position [20, 0]
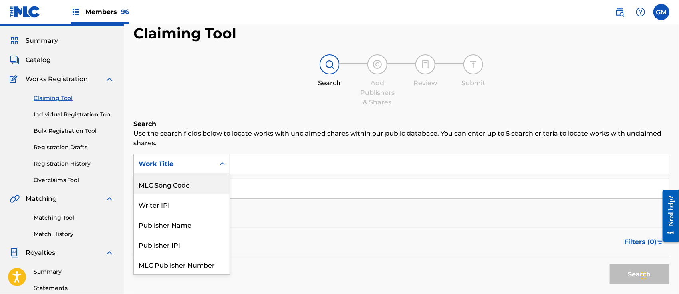
click at [205, 177] on div "MLC Song Code" at bounding box center [182, 184] width 96 height 20
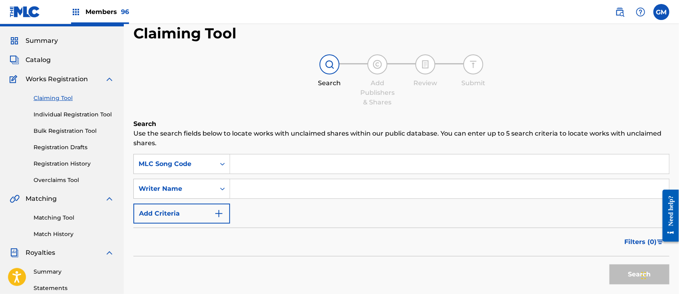
click at [243, 165] on input "Search Form" at bounding box center [449, 163] width 439 height 19
paste input "ES1JIQ"
type input "ES1JIQ"
click at [623, 274] on button "Search" at bounding box center [640, 274] width 60 height 20
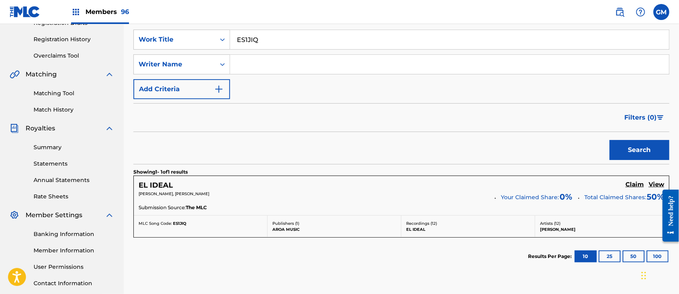
click at [631, 183] on h5 "Claim" at bounding box center [635, 185] width 18 height 8
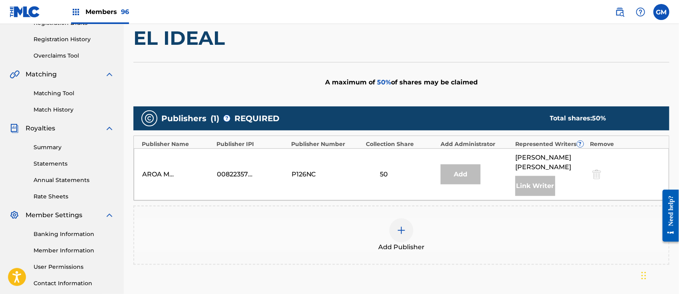
click at [403, 229] on img at bounding box center [402, 230] width 10 height 10
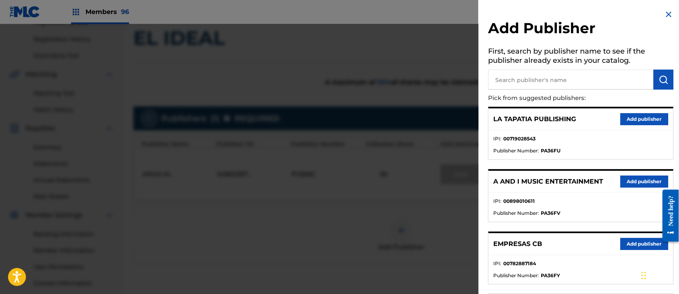
click at [630, 241] on button "Add publisher" at bounding box center [645, 244] width 48 height 12
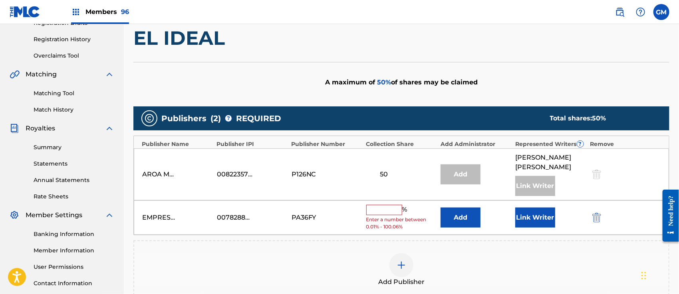
click at [388, 209] on input "text" at bounding box center [384, 210] width 36 height 10
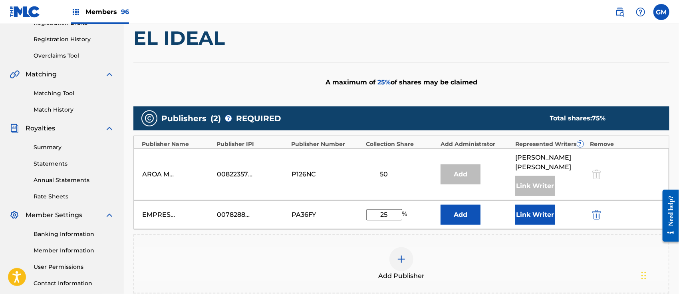
type input "25"
click at [530, 211] on button "Link Writer" at bounding box center [536, 215] width 40 height 20
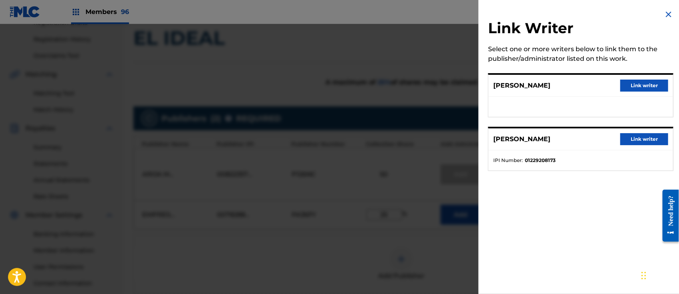
click at [630, 80] on button "Link writer" at bounding box center [645, 86] width 48 height 12
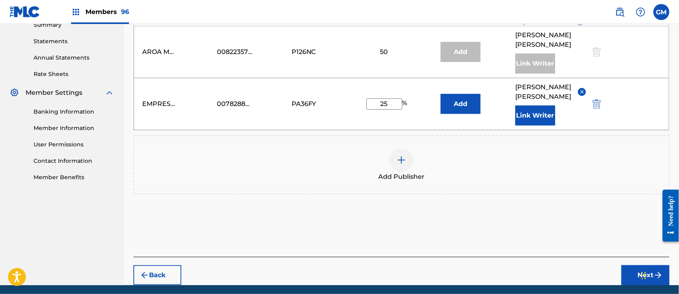
scroll to position [285, 0]
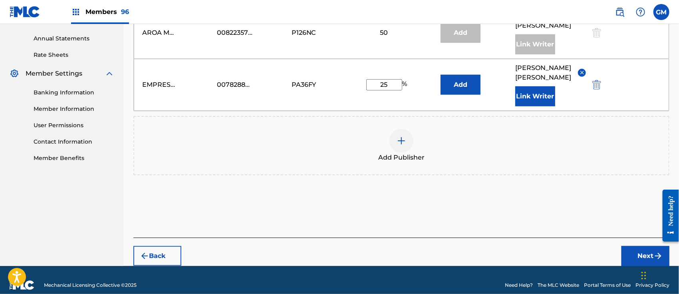
click at [630, 246] on button "Next" at bounding box center [646, 256] width 48 height 20
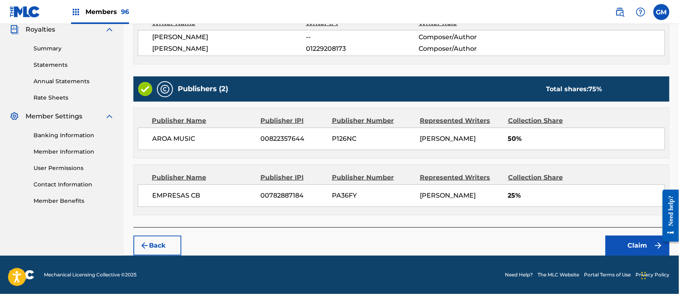
scroll to position [251, 0]
click at [630, 245] on button "Claim" at bounding box center [638, 245] width 64 height 20
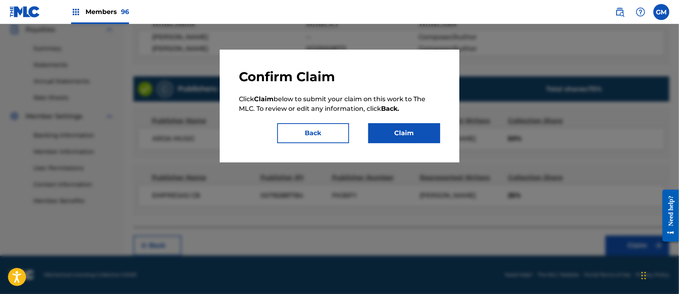
click at [403, 129] on button "Claim" at bounding box center [404, 133] width 72 height 20
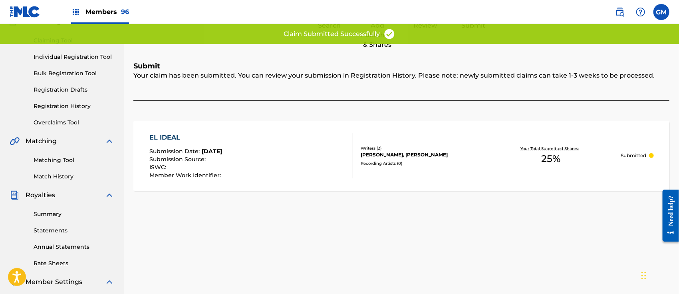
scroll to position [0, 0]
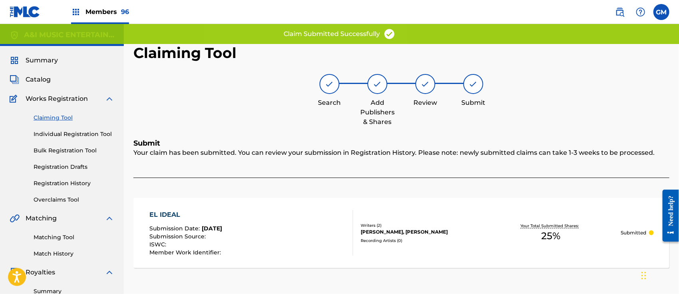
click at [49, 113] on link "Claiming Tool" at bounding box center [74, 117] width 81 height 8
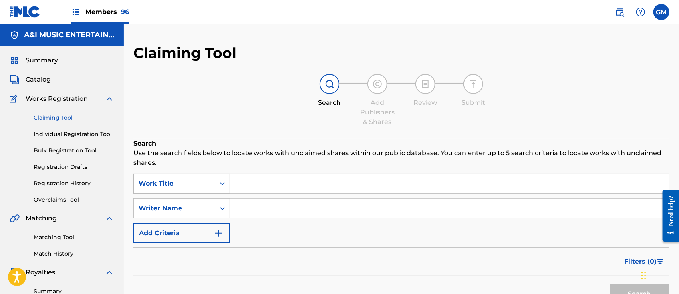
click at [222, 180] on div "Work Title" at bounding box center [181, 183] width 97 height 20
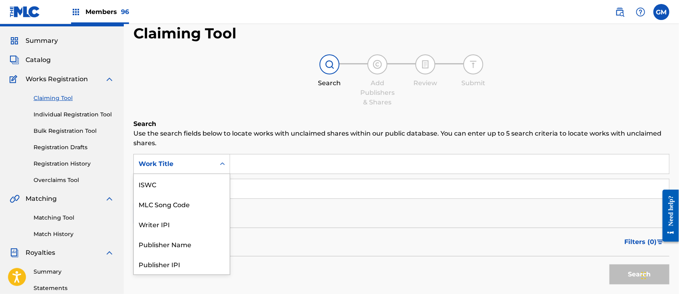
scroll to position [20, 0]
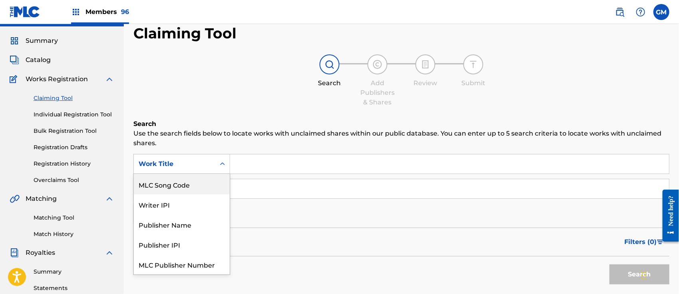
click at [201, 180] on div "MLC Song Code" at bounding box center [182, 184] width 96 height 20
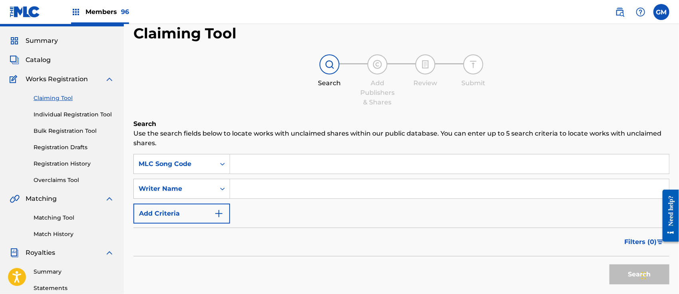
click at [252, 167] on input "Search Form" at bounding box center [449, 163] width 439 height 19
paste input "S58G1D"
type input "S58G1D"
click at [620, 270] on button "Search" at bounding box center [640, 274] width 60 height 20
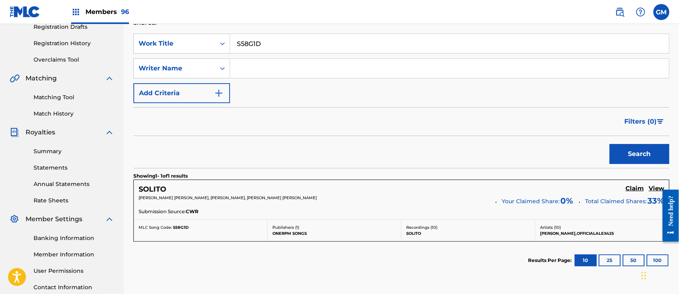
scroll to position [144, 0]
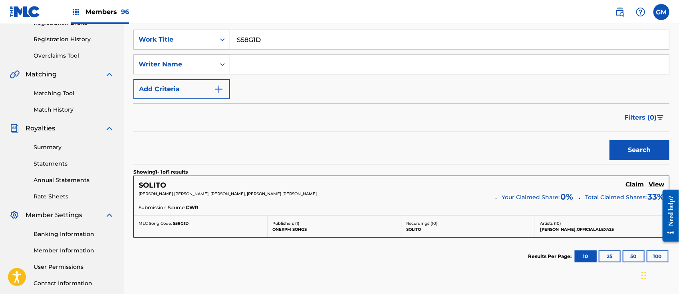
click at [630, 179] on div "SOLITO Claim View [PERSON_NAME] [PERSON_NAME], [PERSON_NAME], [PERSON_NAME] [PE…" at bounding box center [402, 195] width 536 height 39
click at [631, 181] on h5 "Claim" at bounding box center [635, 185] width 18 height 8
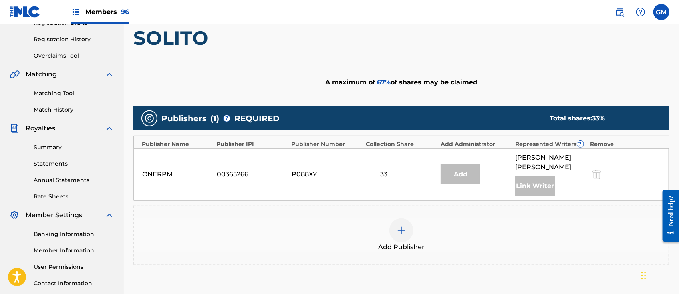
click at [405, 223] on div at bounding box center [402, 230] width 24 height 24
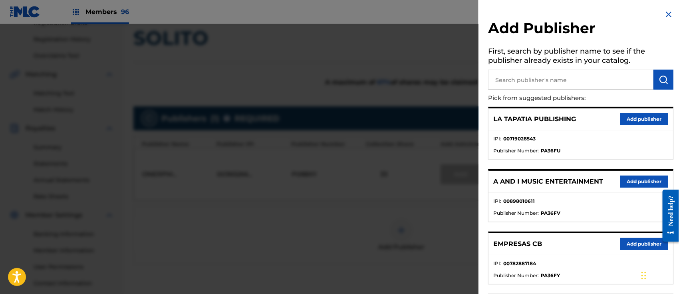
click at [623, 243] on button "Add publisher" at bounding box center [645, 244] width 48 height 12
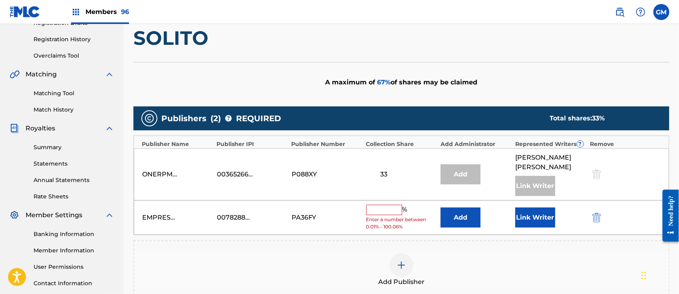
click at [372, 207] on input "text" at bounding box center [384, 210] width 36 height 10
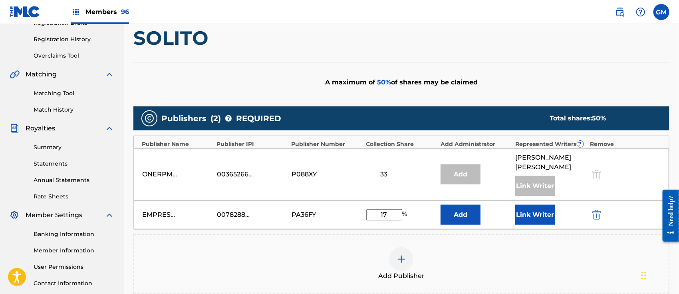
type input "17"
click at [527, 211] on button "Link Writer" at bounding box center [536, 215] width 40 height 20
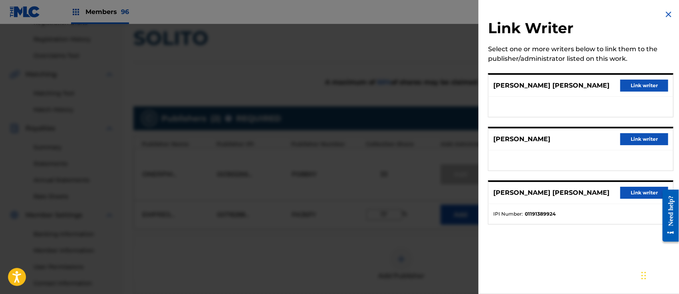
click at [636, 137] on button "Link writer" at bounding box center [645, 139] width 48 height 12
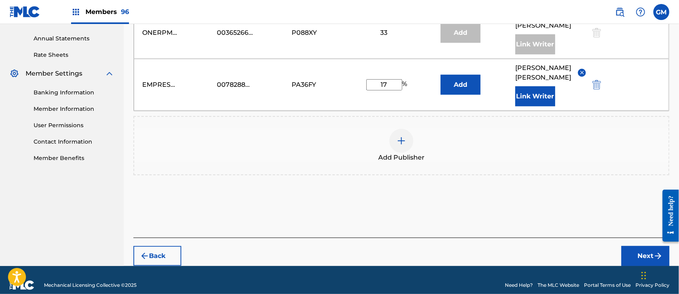
click at [635, 246] on button "Next" at bounding box center [646, 256] width 48 height 20
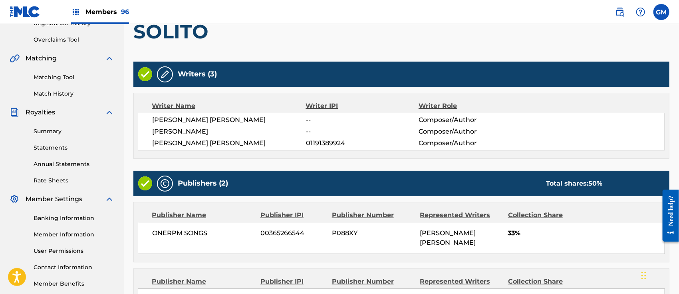
scroll to position [263, 0]
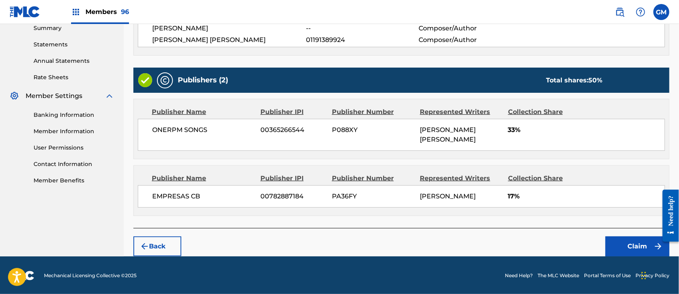
click at [616, 243] on button "Claim" at bounding box center [638, 246] width 64 height 20
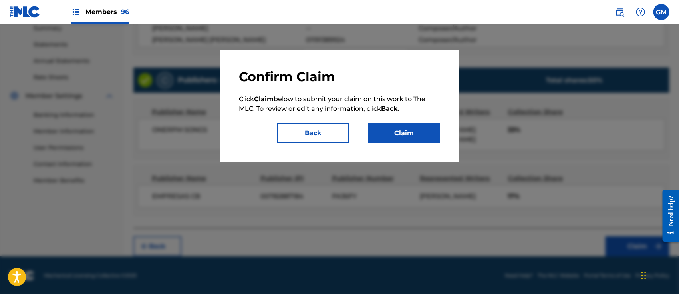
click at [410, 135] on button "Claim" at bounding box center [404, 133] width 72 height 20
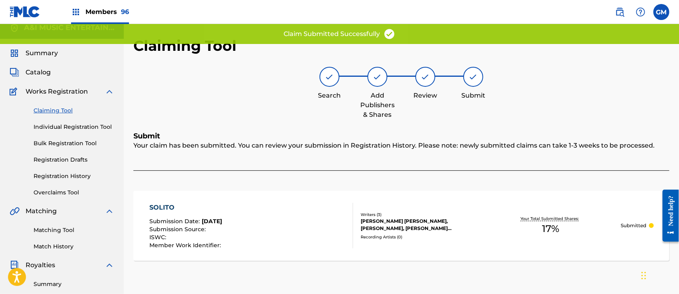
scroll to position [0, 0]
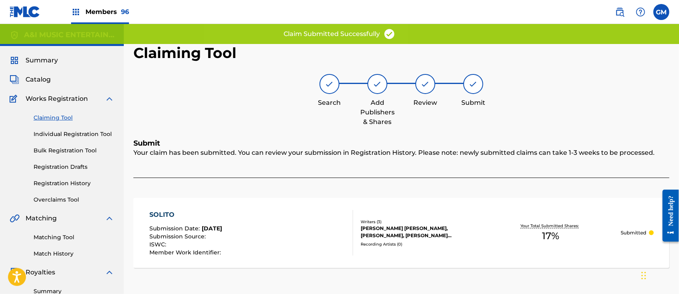
click at [60, 114] on link "Claiming Tool" at bounding box center [74, 117] width 81 height 8
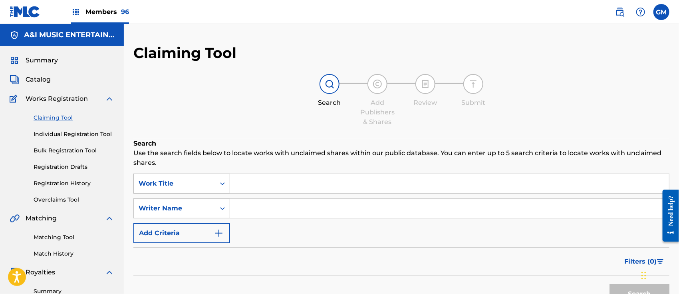
click at [221, 183] on div "Work Title" at bounding box center [181, 183] width 97 height 20
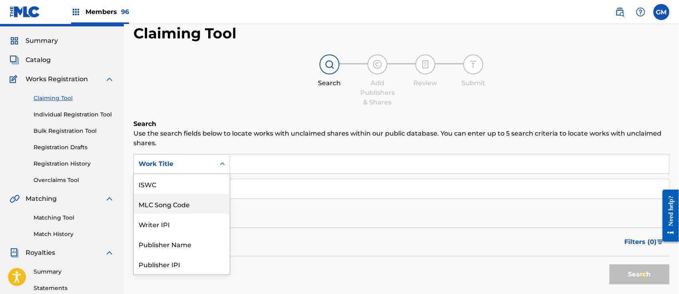
scroll to position [20, 0]
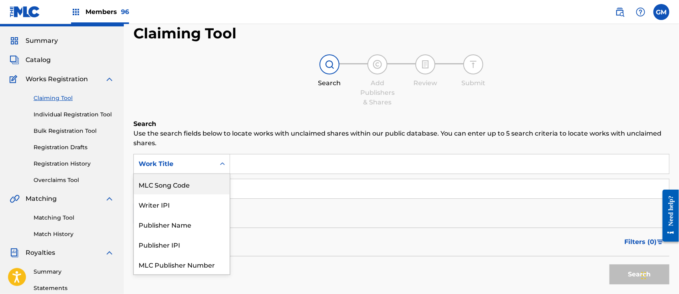
click at [209, 182] on div "MLC Song Code" at bounding box center [182, 184] width 96 height 20
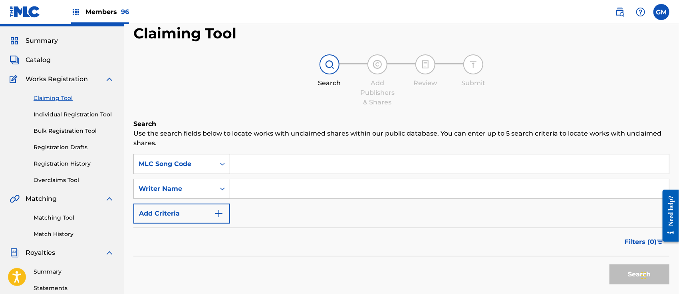
click at [249, 166] on input "Search Form" at bounding box center [449, 163] width 439 height 19
paste input "PM7WVQ"
type input "PM7WVQ"
click at [620, 269] on button "Search" at bounding box center [640, 274] width 60 height 20
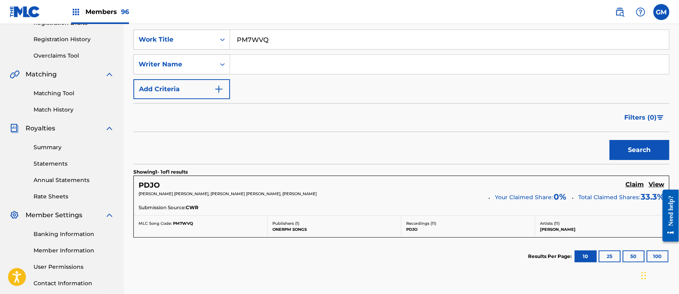
click at [632, 184] on h5 "Claim" at bounding box center [635, 185] width 18 height 8
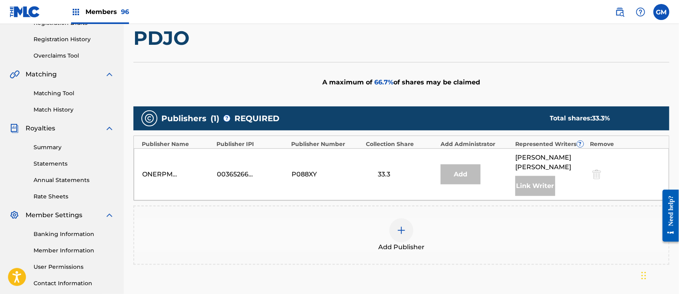
click at [400, 230] on img at bounding box center [402, 230] width 10 height 10
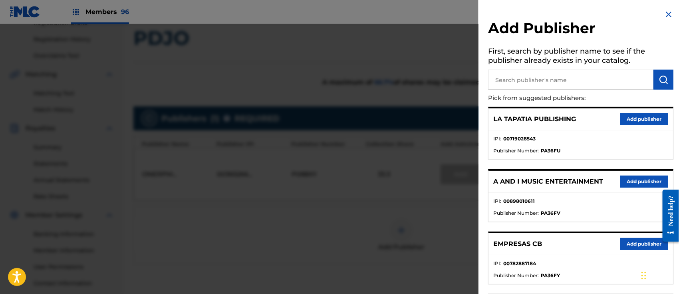
click at [631, 240] on button "Add publisher" at bounding box center [645, 244] width 48 height 12
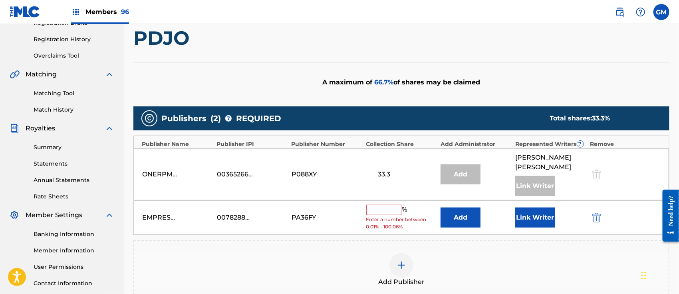
click at [383, 209] on input "text" at bounding box center [384, 210] width 36 height 10
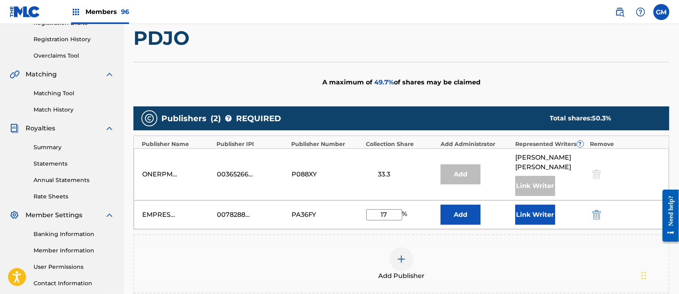
type input "17"
click at [527, 217] on button "Link Writer" at bounding box center [536, 215] width 40 height 20
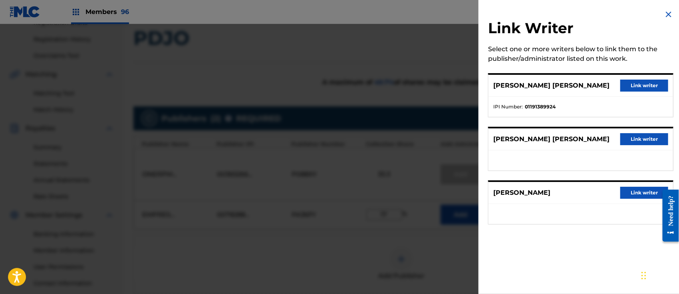
click at [631, 187] on button "Link writer" at bounding box center [645, 193] width 48 height 12
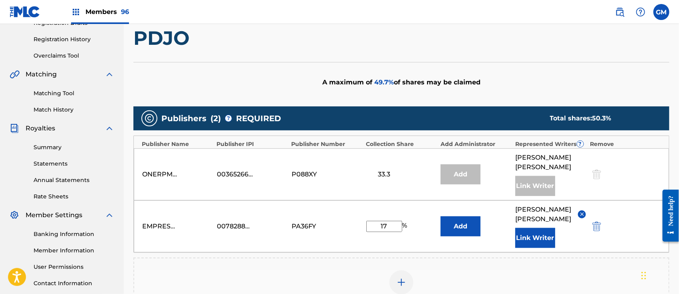
scroll to position [269, 0]
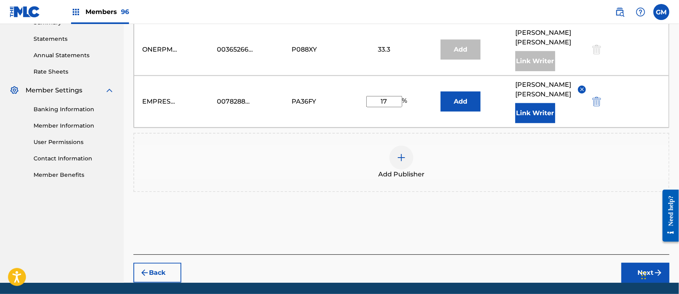
click at [635, 263] on button "Next" at bounding box center [646, 273] width 48 height 20
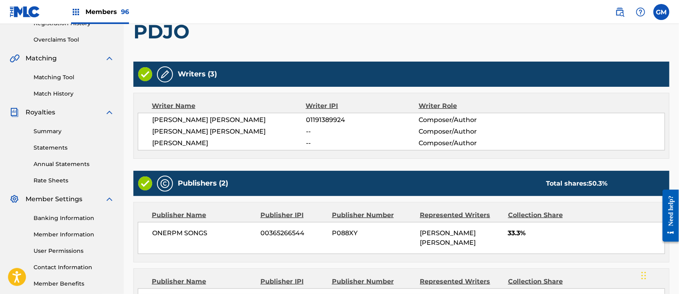
scroll to position [263, 0]
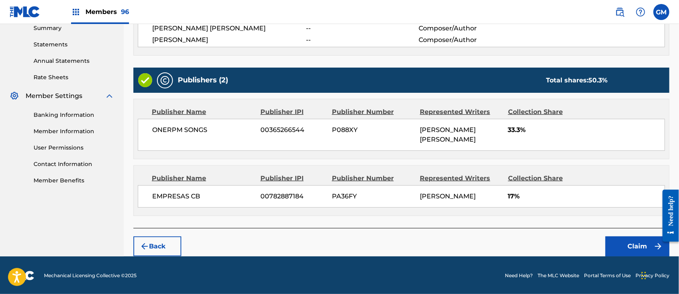
click at [626, 246] on button "Claim" at bounding box center [638, 246] width 64 height 20
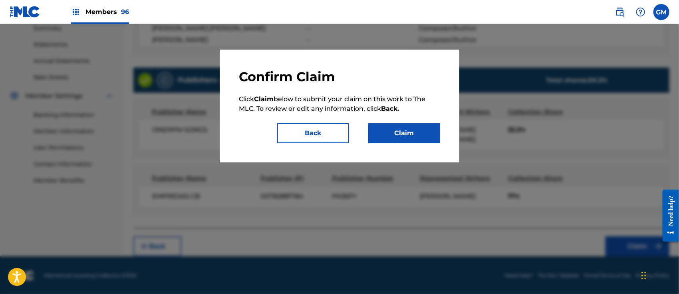
click at [406, 135] on button "Claim" at bounding box center [404, 133] width 72 height 20
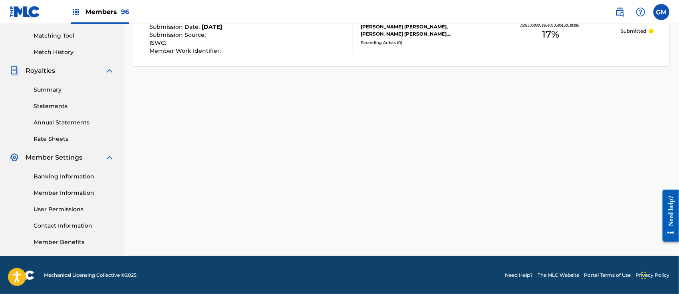
scroll to position [0, 0]
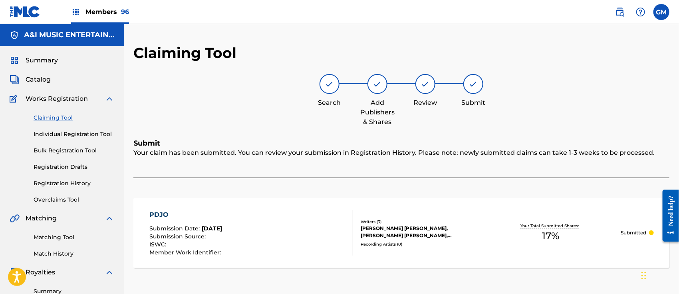
click at [58, 114] on link "Claiming Tool" at bounding box center [74, 117] width 81 height 8
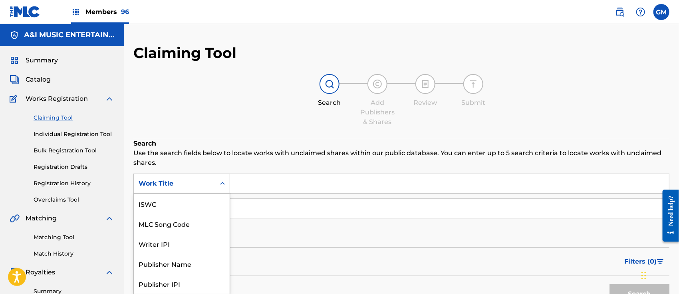
click at [224, 181] on div "7 results available. Use Up and Down to choose options, press Enter to select t…" at bounding box center [181, 183] width 97 height 20
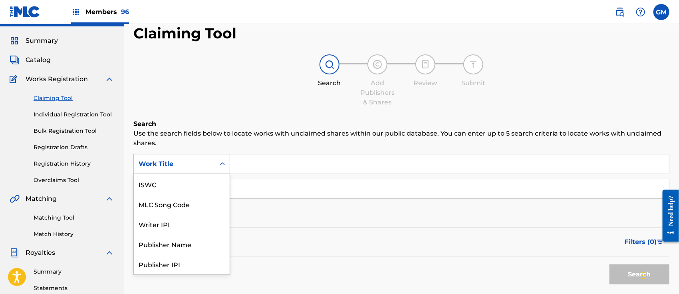
scroll to position [20, 0]
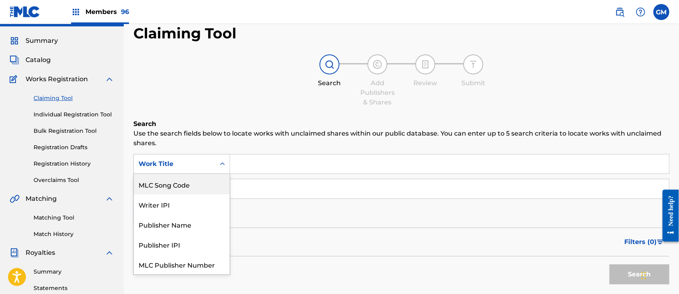
click at [195, 181] on div "MLC Song Code" at bounding box center [182, 184] width 96 height 20
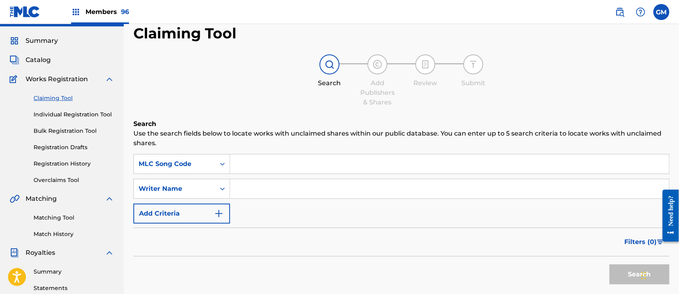
click at [250, 165] on input "Search Form" at bounding box center [449, 163] width 439 height 19
paste input "N95E3B"
type input "N95E3B"
click at [609, 269] on div "Search" at bounding box center [638, 272] width 64 height 32
click at [620, 273] on button "Search" at bounding box center [640, 274] width 60 height 20
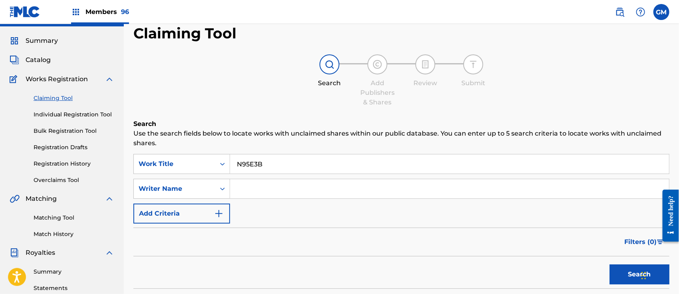
scroll to position [144, 0]
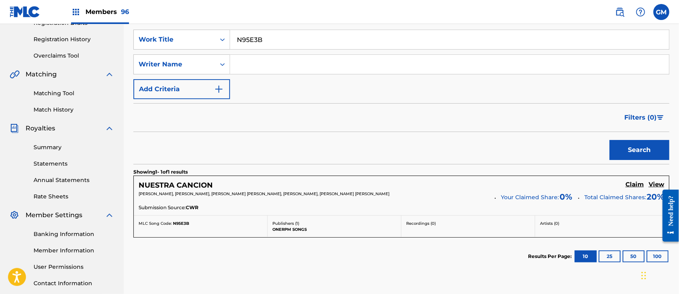
click at [635, 181] on h5 "Claim" at bounding box center [635, 185] width 18 height 8
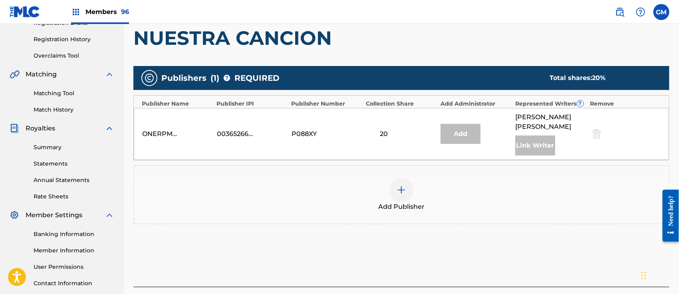
click at [403, 192] on img at bounding box center [402, 190] width 10 height 10
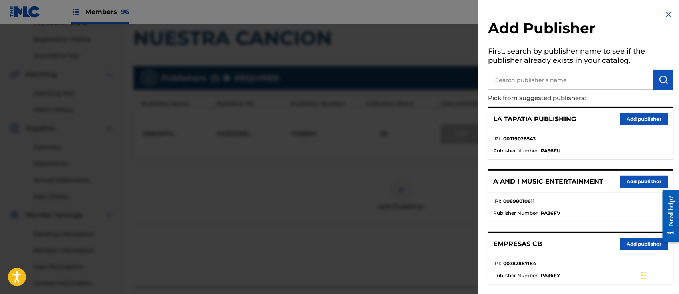
click at [627, 243] on button "Add publisher" at bounding box center [645, 244] width 48 height 12
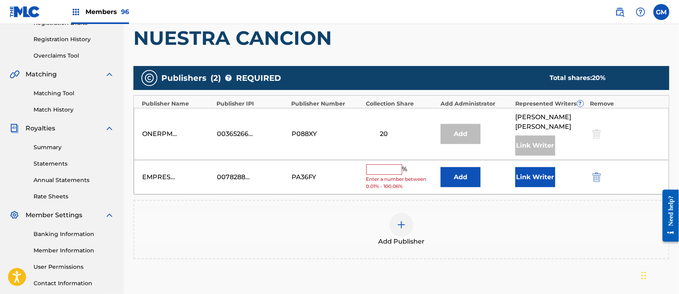
click at [390, 171] on input "text" at bounding box center [384, 169] width 36 height 10
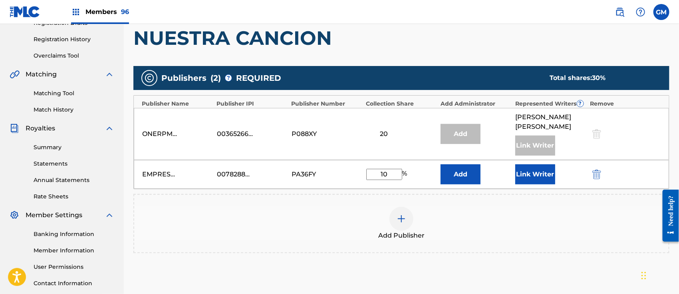
type input "10"
click at [532, 171] on button "Link Writer" at bounding box center [536, 174] width 40 height 20
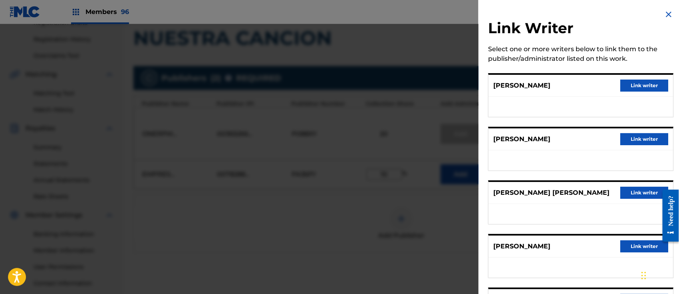
click at [625, 242] on button "Link writer" at bounding box center [645, 246] width 48 height 12
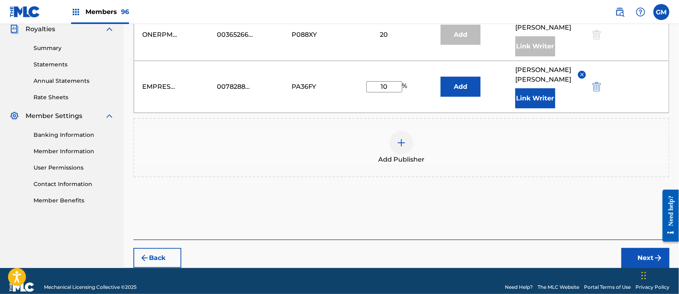
scroll to position [245, 0]
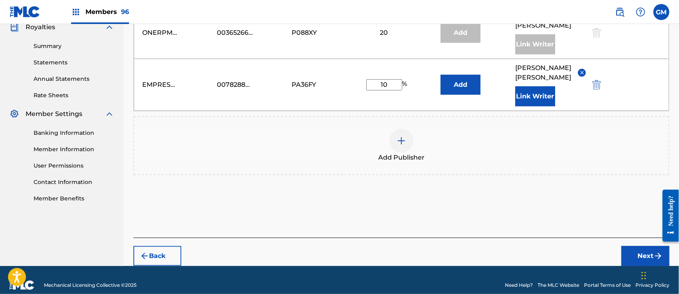
click at [636, 246] on button "Next" at bounding box center [646, 256] width 48 height 20
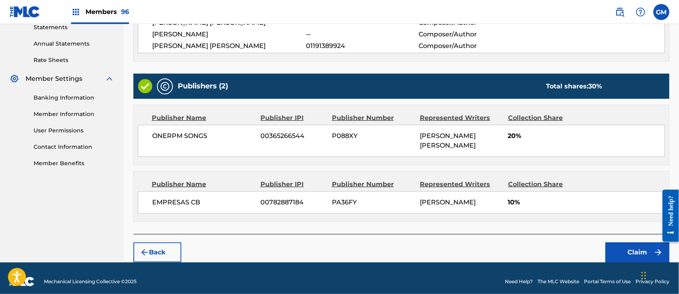
scroll to position [285, 0]
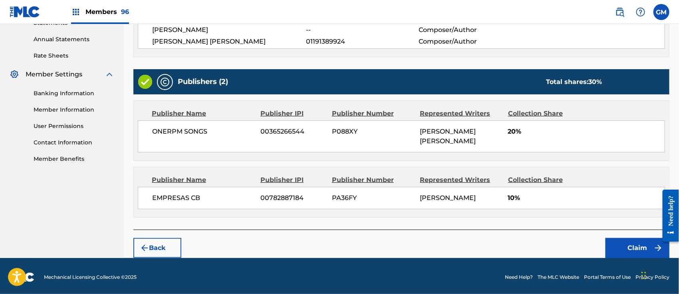
click at [626, 244] on button "Claim" at bounding box center [638, 248] width 64 height 20
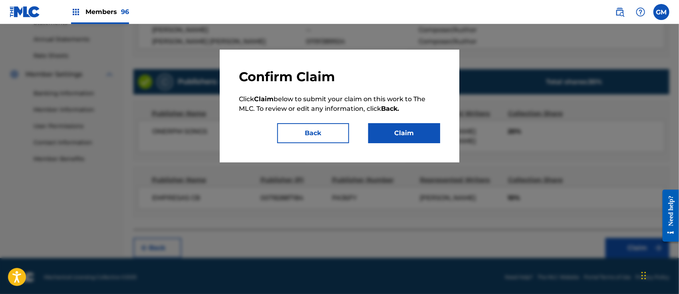
click at [409, 134] on button "Claim" at bounding box center [404, 133] width 72 height 20
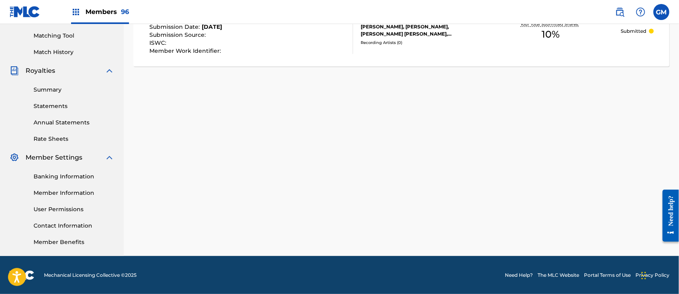
scroll to position [0, 0]
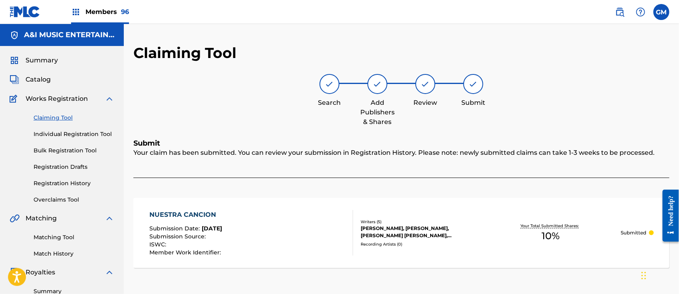
click at [62, 114] on link "Claiming Tool" at bounding box center [74, 117] width 81 height 8
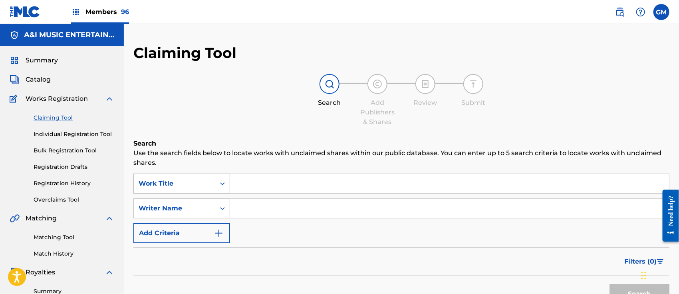
click at [225, 184] on div "Work Title" at bounding box center [181, 183] width 97 height 20
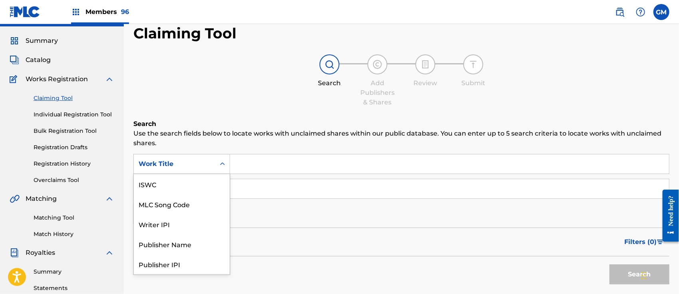
scroll to position [20, 0]
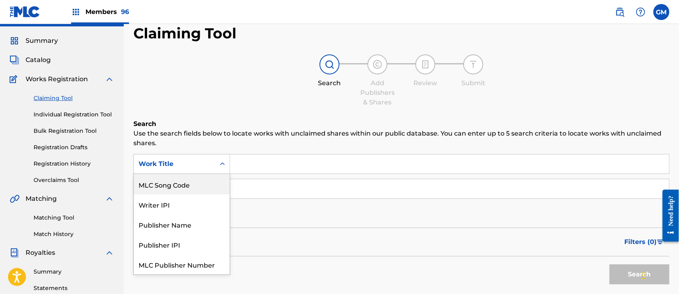
click at [200, 182] on div "MLC Song Code" at bounding box center [182, 184] width 96 height 20
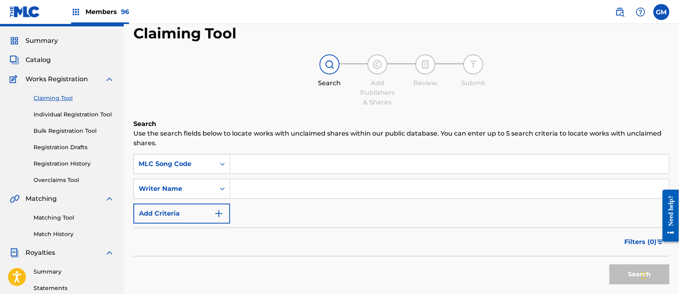
click at [247, 170] on input "Search Form" at bounding box center [449, 163] width 439 height 19
paste input "A98FNE"
type input "A98FNE"
click at [621, 275] on button "Search" at bounding box center [640, 274] width 60 height 20
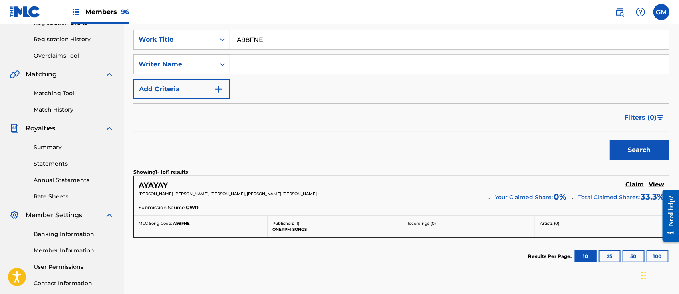
click at [630, 184] on h5 "Claim" at bounding box center [635, 185] width 18 height 8
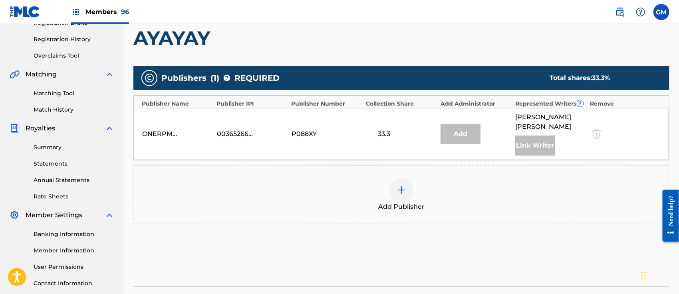
click at [402, 187] on img at bounding box center [402, 190] width 10 height 10
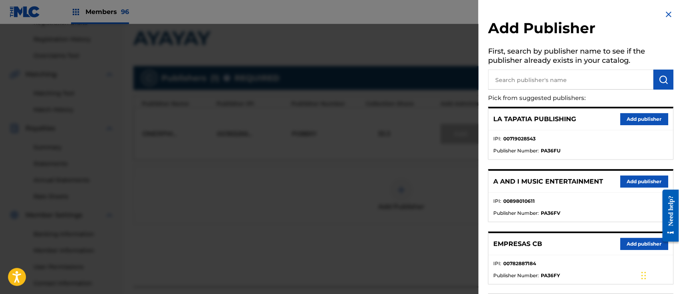
click at [621, 239] on button "Add publisher" at bounding box center [645, 244] width 48 height 12
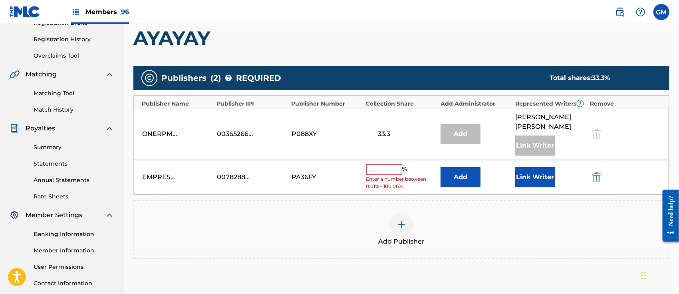
click at [379, 171] on input "text" at bounding box center [384, 169] width 36 height 10
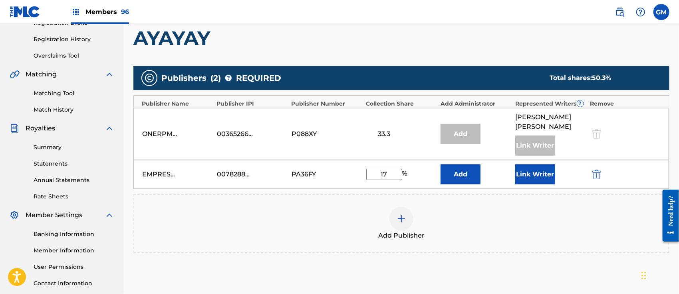
type input "17"
click at [536, 171] on button "Link Writer" at bounding box center [536, 174] width 40 height 20
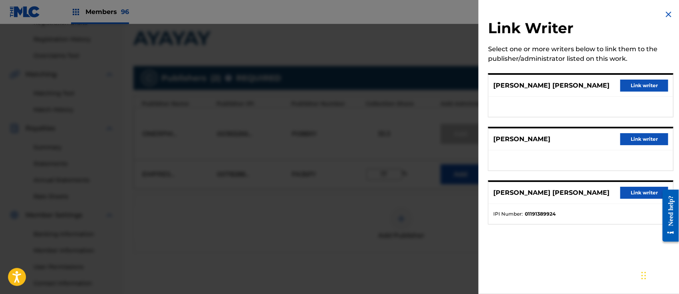
click at [635, 136] on button "Link writer" at bounding box center [645, 139] width 48 height 12
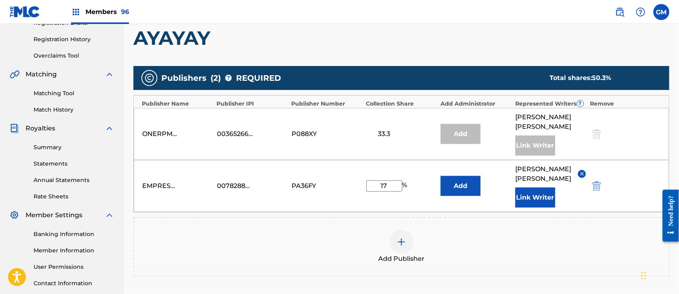
scroll to position [245, 0]
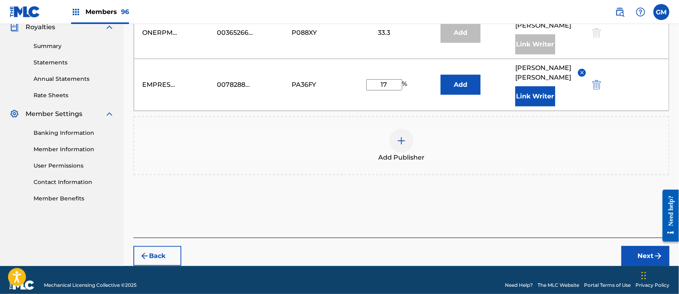
click at [636, 246] on button "Next" at bounding box center [646, 256] width 48 height 20
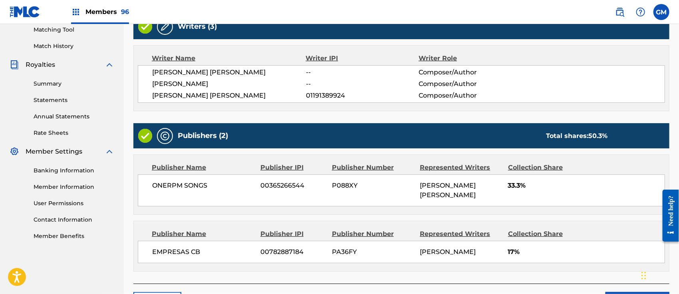
scroll to position [263, 0]
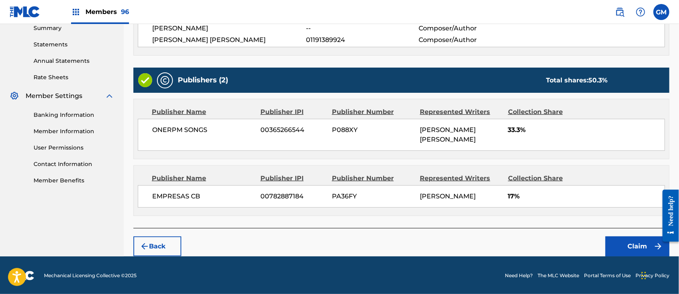
click at [626, 243] on button "Claim" at bounding box center [638, 246] width 64 height 20
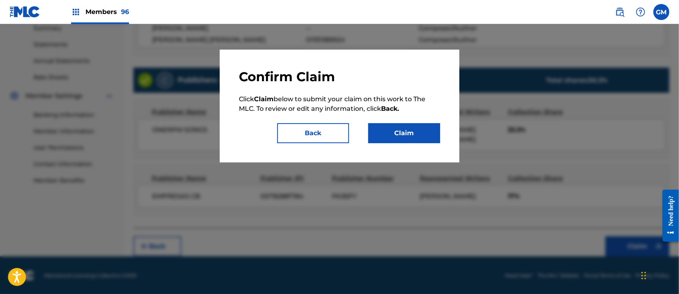
click at [404, 135] on button "Claim" at bounding box center [404, 133] width 72 height 20
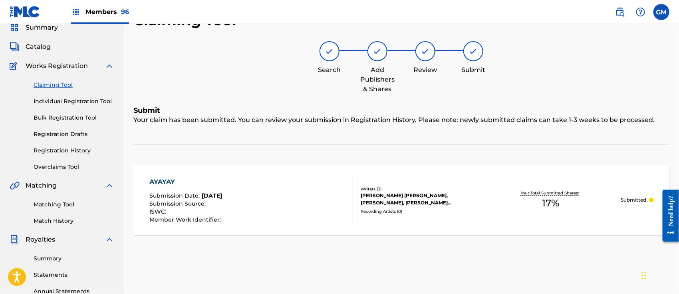
scroll to position [0, 0]
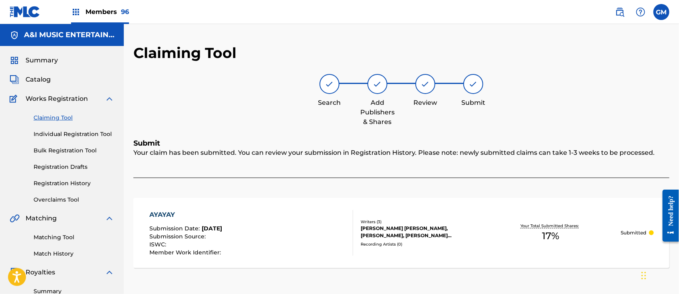
click at [55, 117] on link "Claiming Tool" at bounding box center [74, 117] width 81 height 8
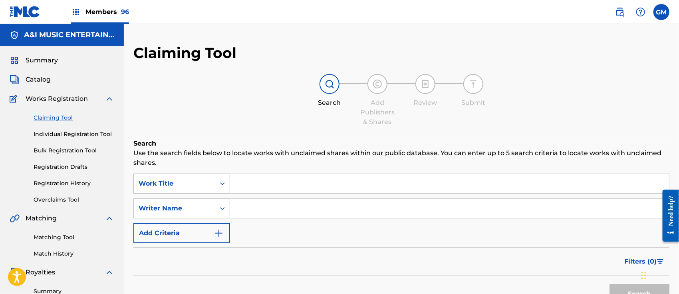
click at [224, 179] on div "Work Title" at bounding box center [181, 183] width 97 height 20
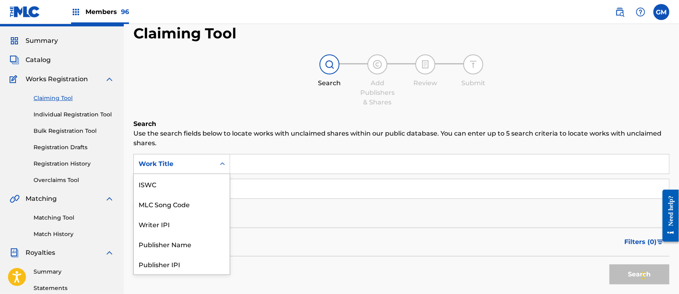
scroll to position [20, 0]
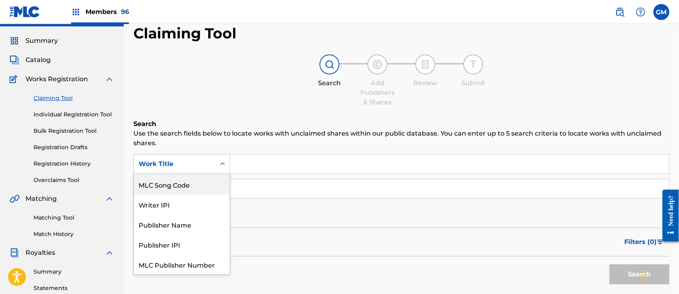
click at [199, 180] on div "MLC Song Code" at bounding box center [182, 184] width 96 height 20
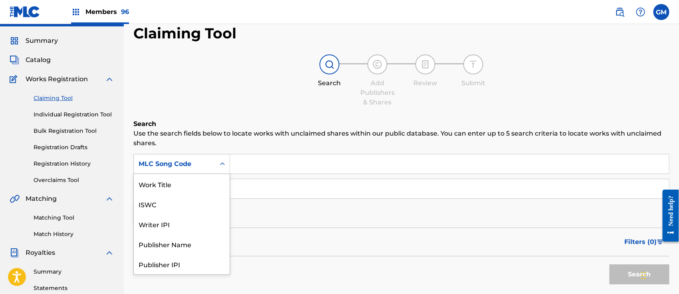
click at [230, 165] on div "Search Form" at bounding box center [222, 164] width 14 height 14
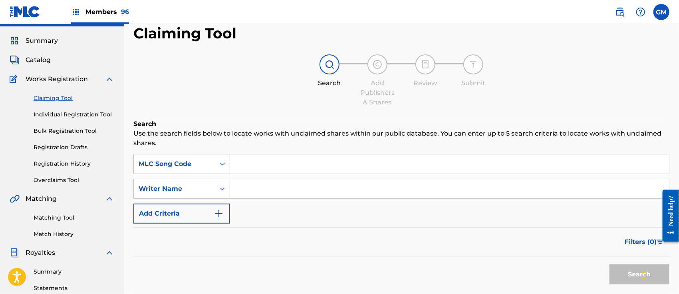
click at [251, 162] on input "Search Form" at bounding box center [449, 163] width 439 height 19
paste input "J58NUY"
type input "J58NUY"
click at [620, 271] on button "Search" at bounding box center [640, 274] width 60 height 20
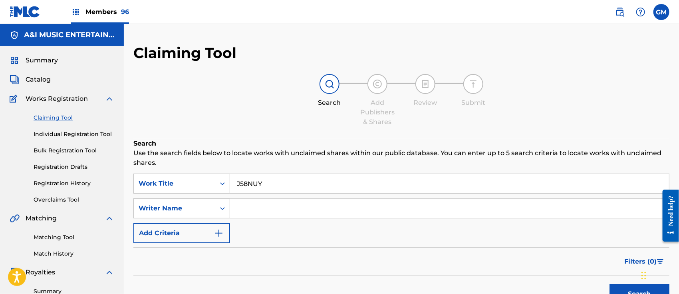
scroll to position [124, 0]
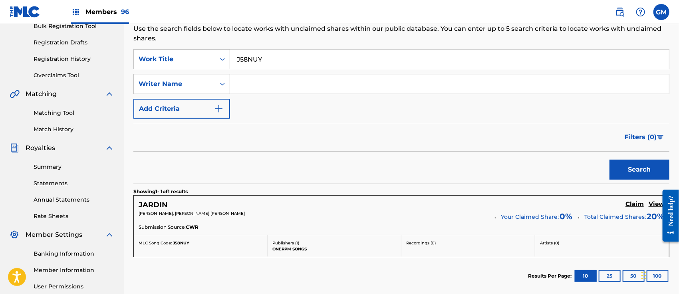
click at [632, 204] on h5 "Claim" at bounding box center [635, 204] width 18 height 8
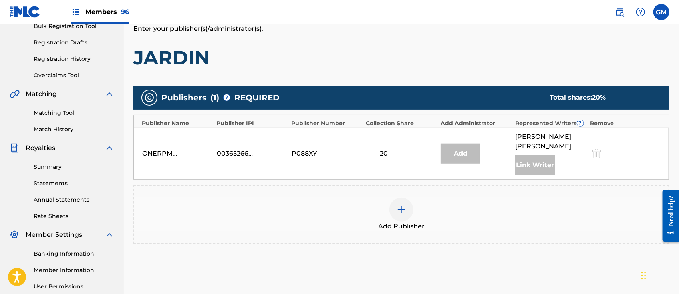
click at [400, 209] on img at bounding box center [402, 210] width 10 height 10
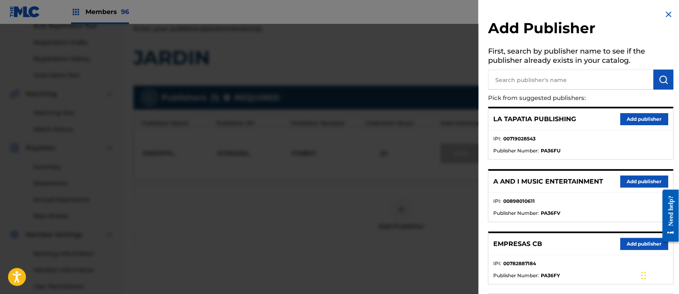
click at [631, 238] on button "Add publisher" at bounding box center [645, 244] width 48 height 12
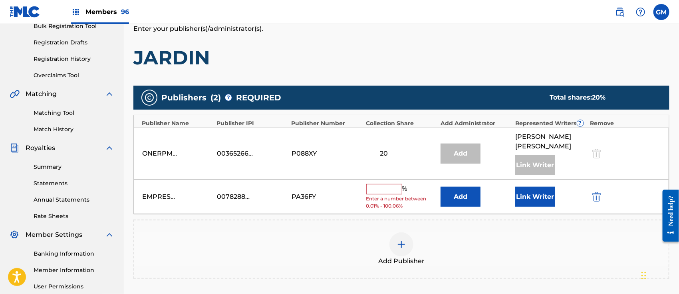
click at [382, 189] on input "text" at bounding box center [384, 189] width 36 height 10
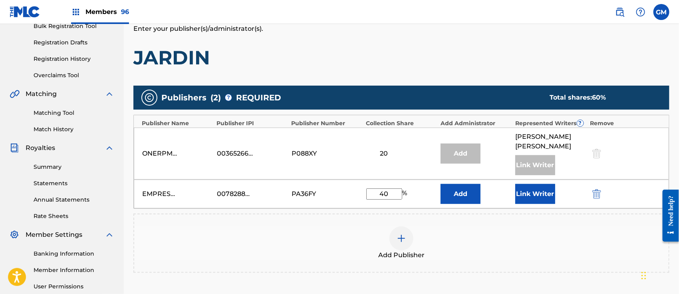
type input "40"
click at [532, 189] on button "Link Writer" at bounding box center [536, 194] width 40 height 20
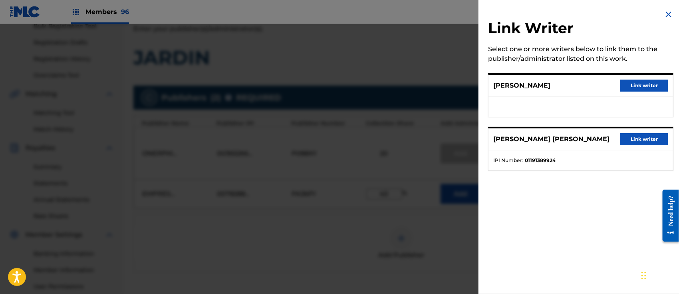
click at [630, 84] on button "Link writer" at bounding box center [645, 86] width 48 height 12
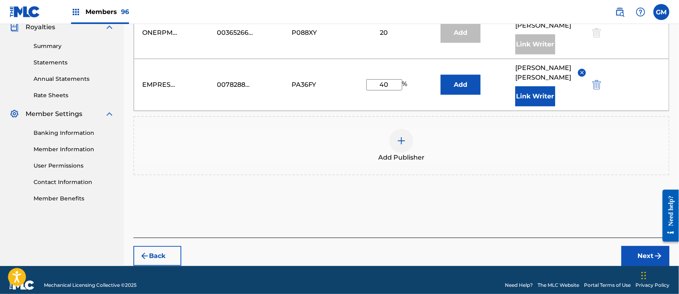
click at [636, 246] on button "Next" at bounding box center [646, 256] width 48 height 20
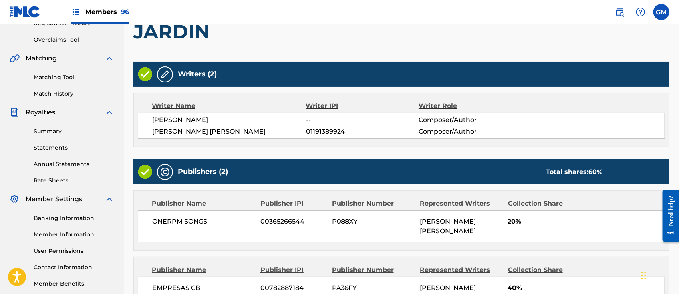
scroll to position [251, 0]
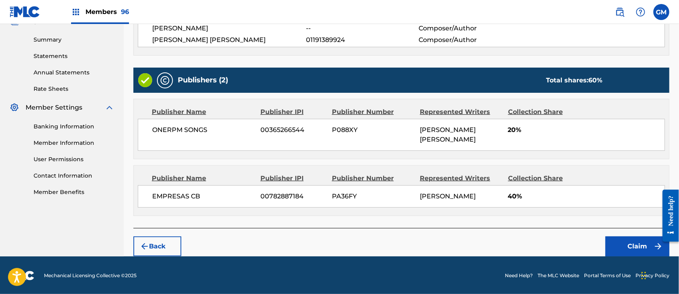
click at [631, 242] on button "Claim" at bounding box center [638, 246] width 64 height 20
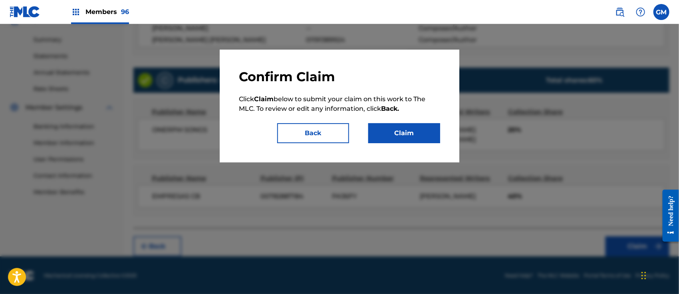
click at [410, 129] on button "Claim" at bounding box center [404, 133] width 72 height 20
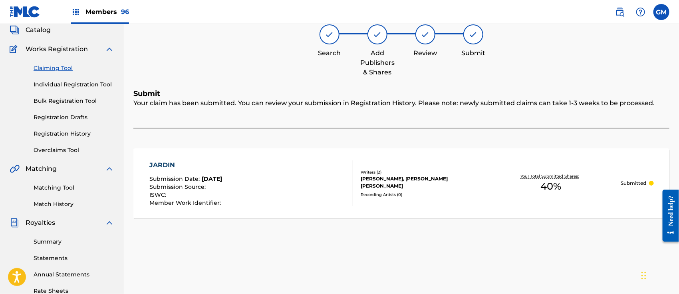
scroll to position [0, 0]
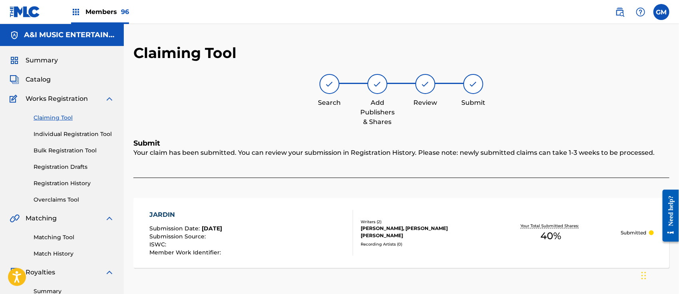
click at [50, 115] on link "Claiming Tool" at bounding box center [74, 117] width 81 height 8
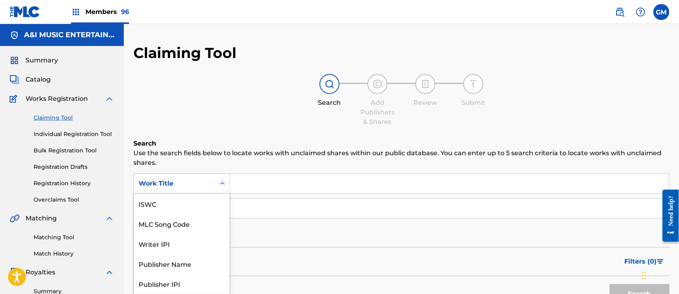
click at [223, 180] on div "7 results available. Use Up and Down to choose options, press Enter to select t…" at bounding box center [181, 183] width 97 height 20
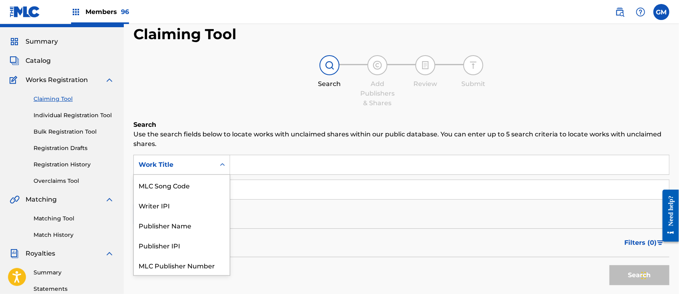
scroll to position [20, 0]
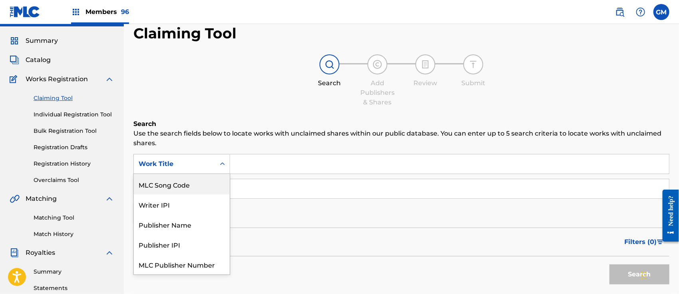
click at [199, 176] on div "MLC Song Code" at bounding box center [182, 184] width 96 height 20
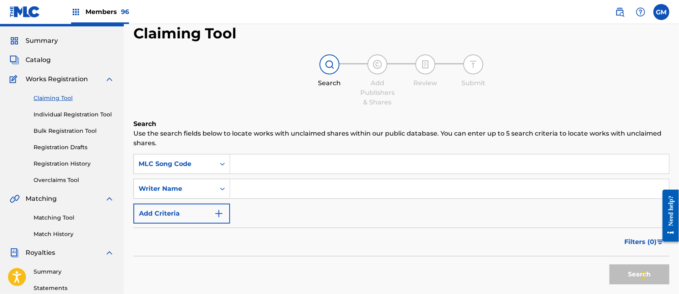
click at [253, 156] on input "Search Form" at bounding box center [449, 163] width 439 height 19
paste input "T52AKB"
type input "T52AKB"
click at [614, 269] on button "Search" at bounding box center [640, 274] width 60 height 20
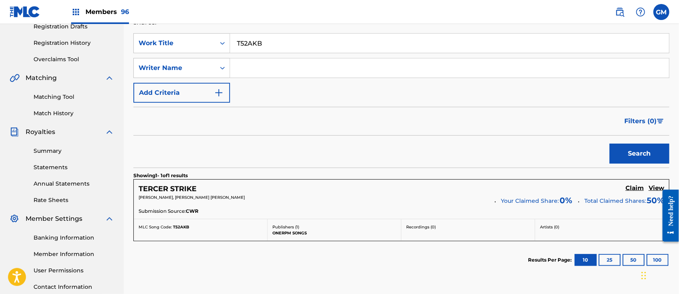
scroll to position [144, 0]
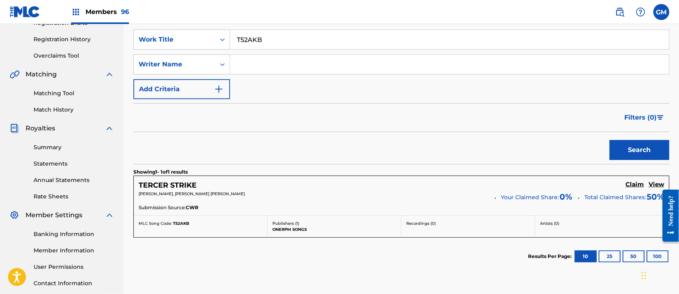
click at [633, 183] on h5 "Claim" at bounding box center [635, 185] width 18 height 8
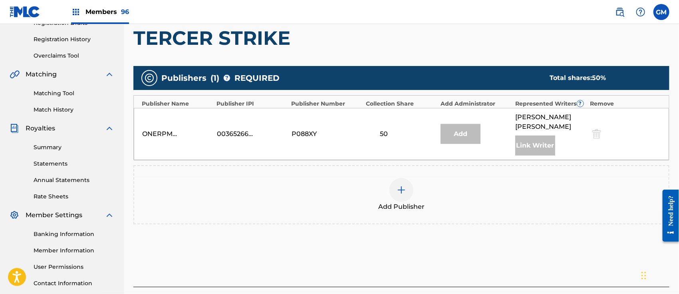
click at [404, 182] on div at bounding box center [402, 190] width 24 height 24
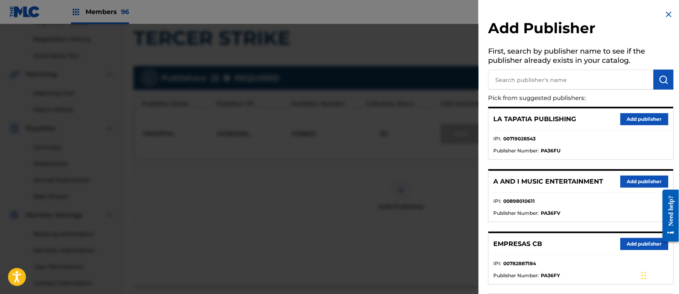
click at [622, 239] on button "Add publisher" at bounding box center [645, 244] width 48 height 12
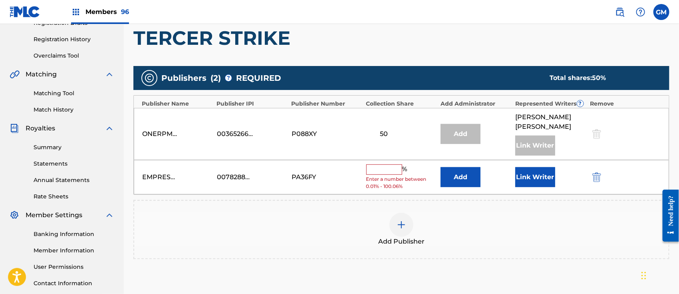
click at [385, 171] on input "text" at bounding box center [384, 169] width 36 height 10
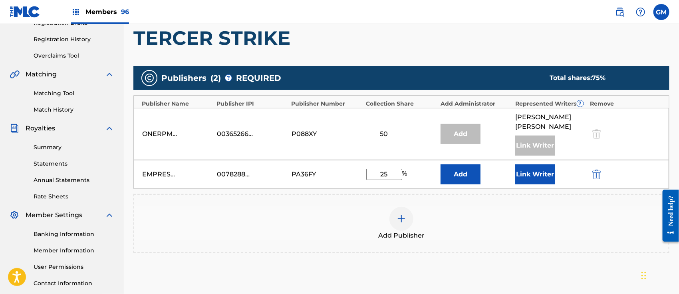
type input "25"
click at [538, 171] on button "Link Writer" at bounding box center [536, 174] width 40 height 20
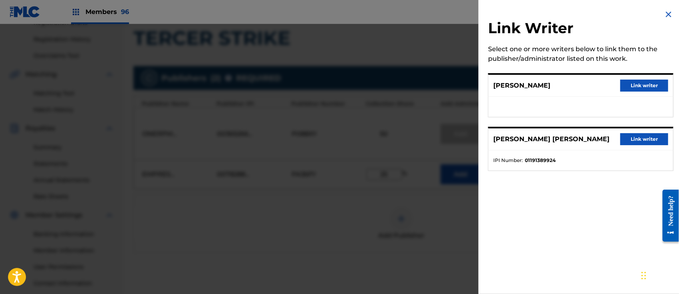
click at [636, 83] on button "Link writer" at bounding box center [645, 86] width 48 height 12
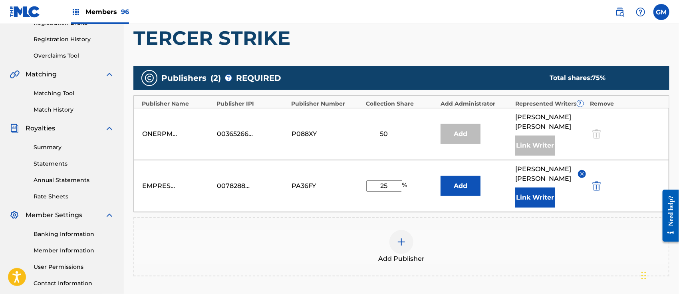
scroll to position [245, 0]
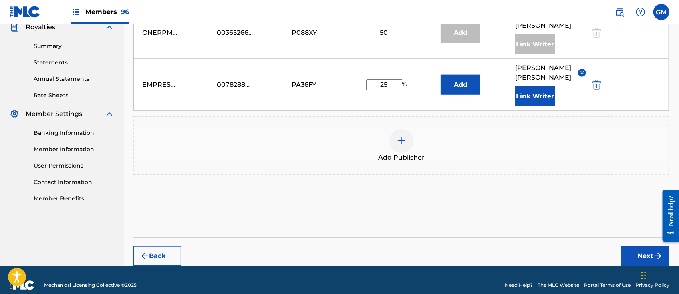
click at [634, 246] on button "Next" at bounding box center [646, 256] width 48 height 20
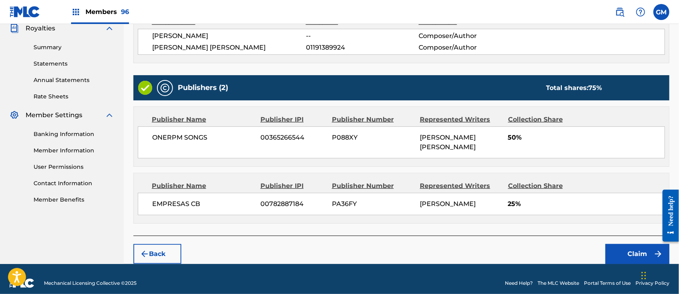
scroll to position [251, 0]
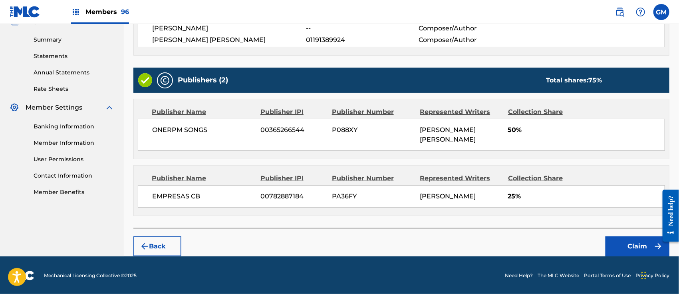
click at [621, 241] on button "Claim" at bounding box center [638, 246] width 64 height 20
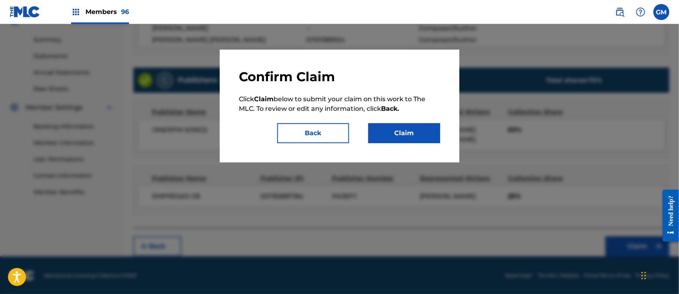
click at [418, 127] on button "Claim" at bounding box center [404, 133] width 72 height 20
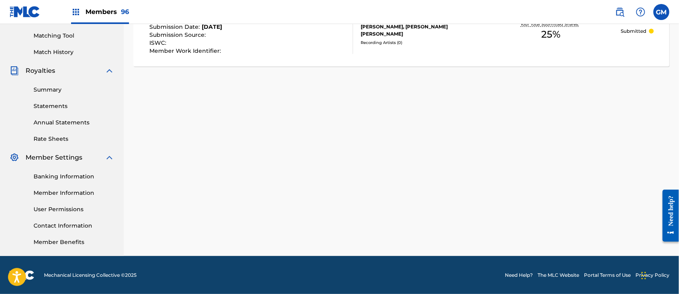
scroll to position [0, 0]
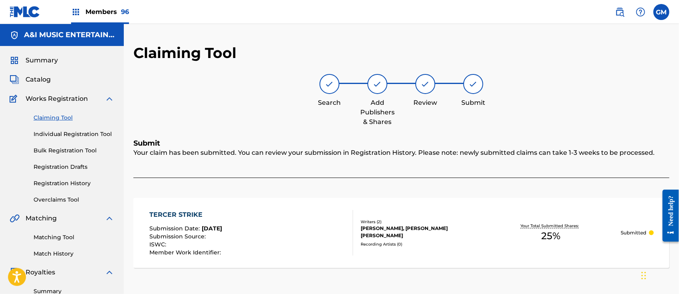
click at [58, 117] on link "Claiming Tool" at bounding box center [74, 117] width 81 height 8
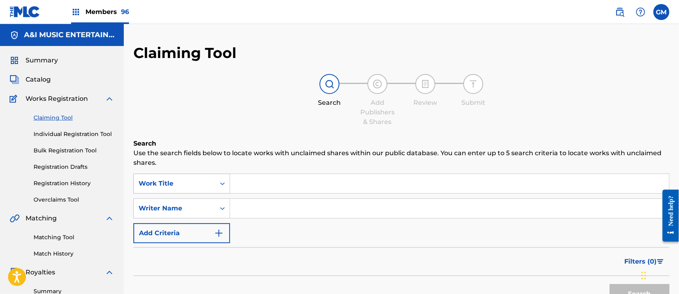
click at [223, 183] on div "Work Title" at bounding box center [181, 183] width 97 height 20
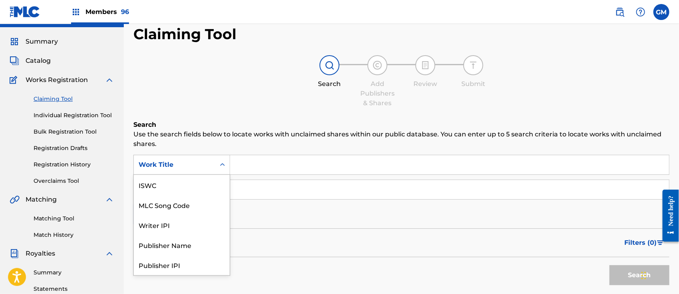
scroll to position [20, 0]
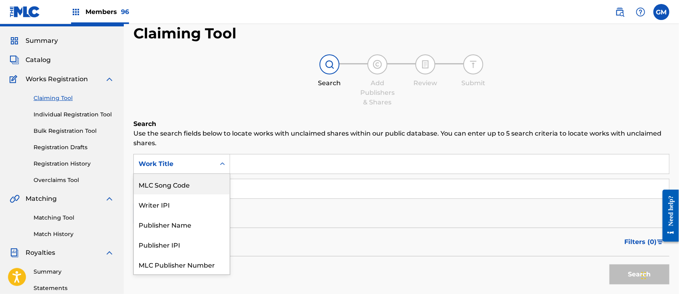
click at [196, 183] on div "MLC Song Code" at bounding box center [182, 184] width 96 height 20
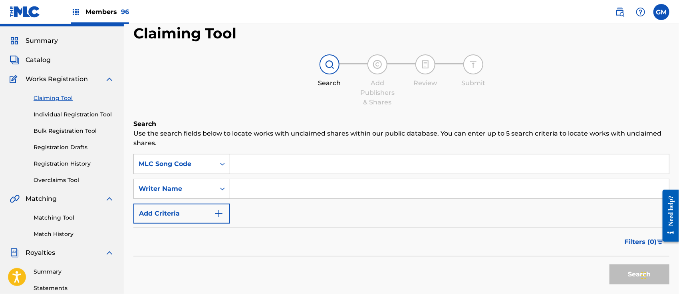
click at [246, 163] on input "Search Form" at bounding box center [449, 163] width 439 height 19
paste input "LS8OVK"
type input "LS8OVK"
click at [612, 267] on button "Search" at bounding box center [640, 274] width 60 height 20
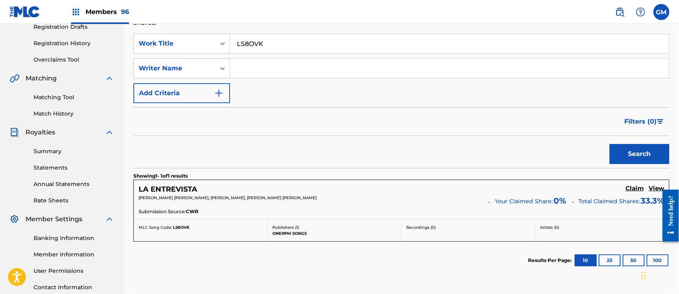
scroll to position [144, 0]
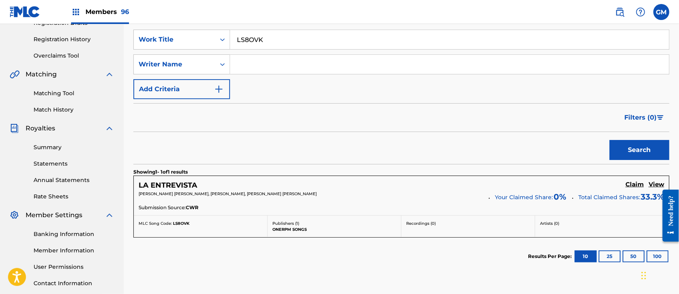
click at [631, 181] on h5 "Claim" at bounding box center [635, 185] width 18 height 8
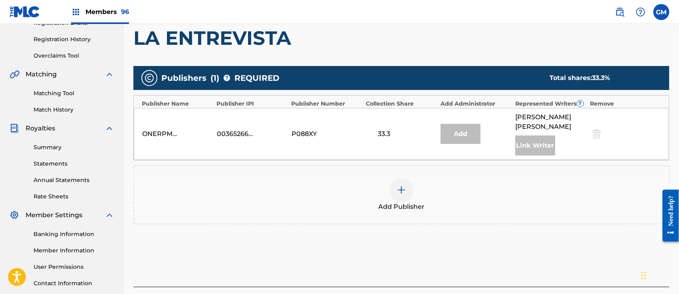
click at [403, 184] on div at bounding box center [402, 190] width 24 height 24
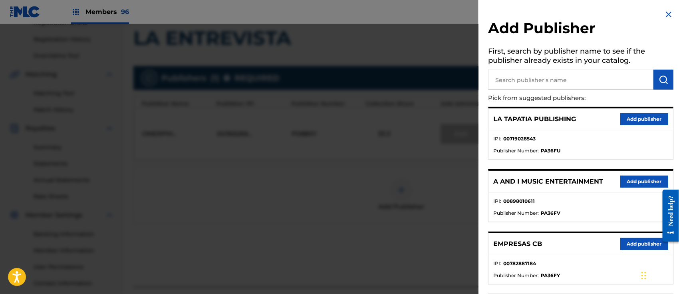
click at [630, 243] on button "Add publisher" at bounding box center [645, 244] width 48 height 12
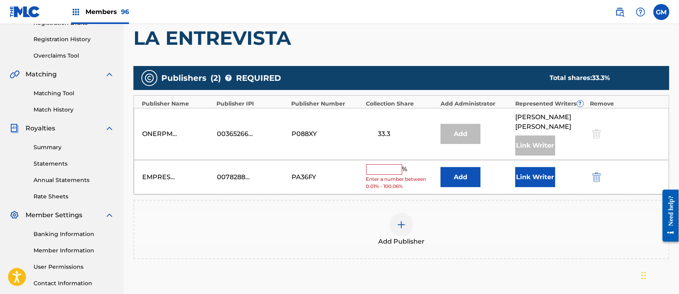
click at [380, 168] on input "text" at bounding box center [384, 169] width 36 height 10
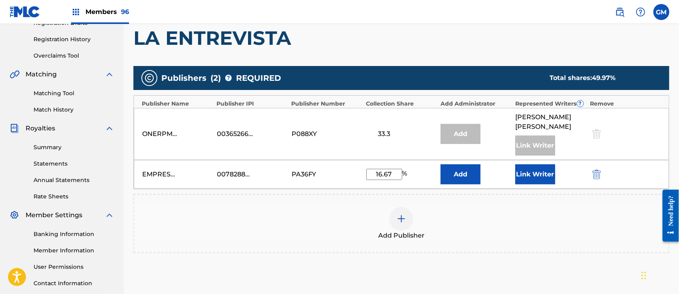
type input "16.67"
click at [537, 171] on button "Link Writer" at bounding box center [536, 174] width 40 height 20
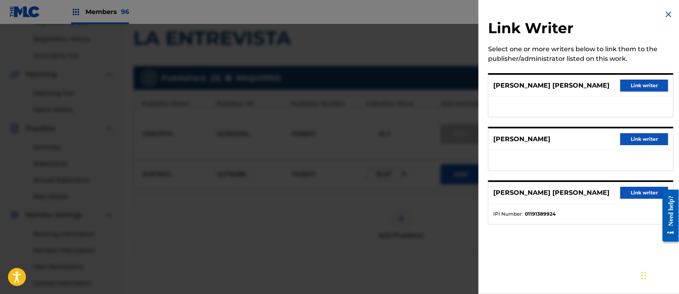
click at [626, 136] on button "Link writer" at bounding box center [645, 139] width 48 height 12
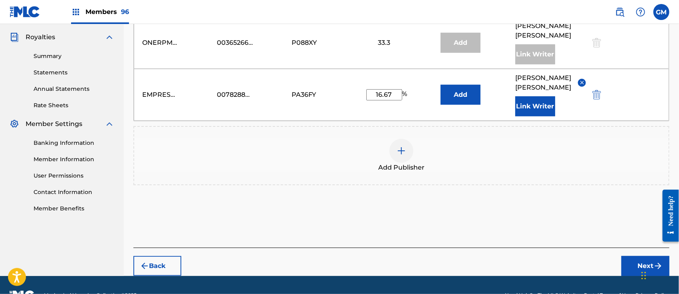
scroll to position [245, 0]
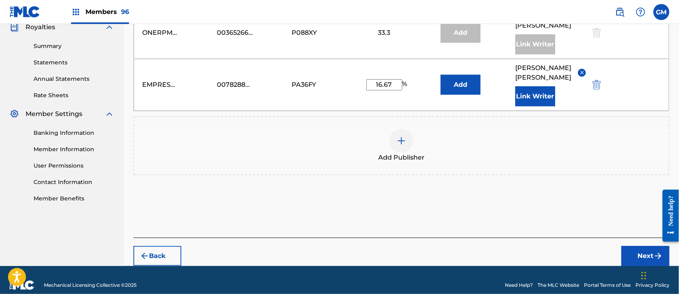
click at [633, 246] on button "Next" at bounding box center [646, 256] width 48 height 20
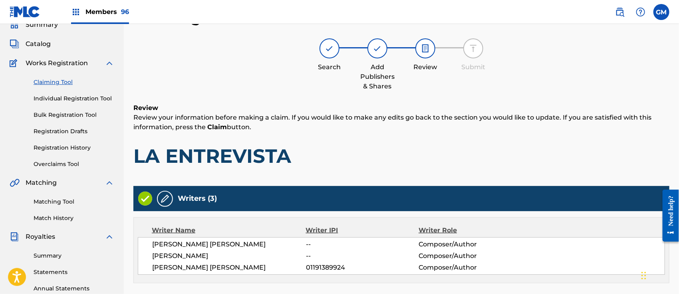
scroll to position [263, 0]
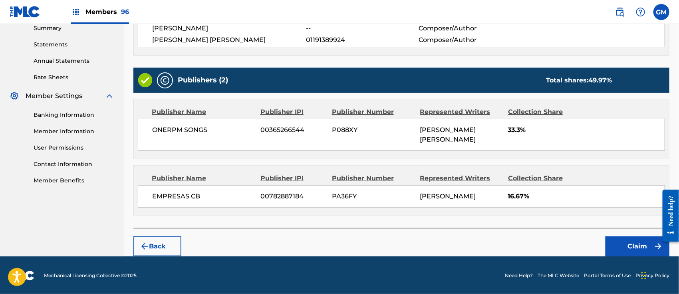
click at [627, 238] on button "Claim" at bounding box center [638, 246] width 64 height 20
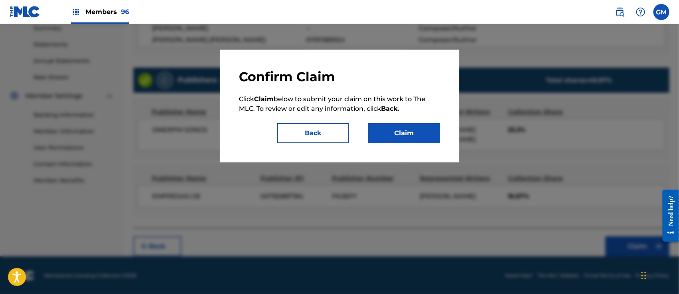
click at [418, 128] on button "Claim" at bounding box center [404, 133] width 72 height 20
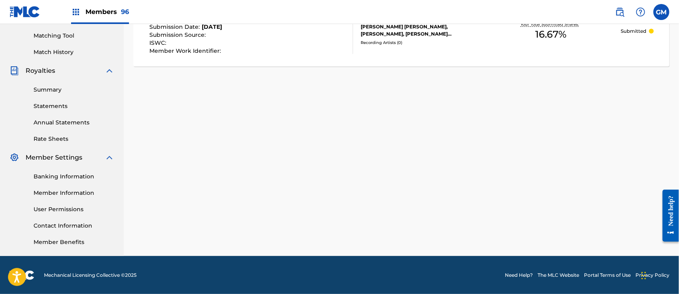
scroll to position [0, 0]
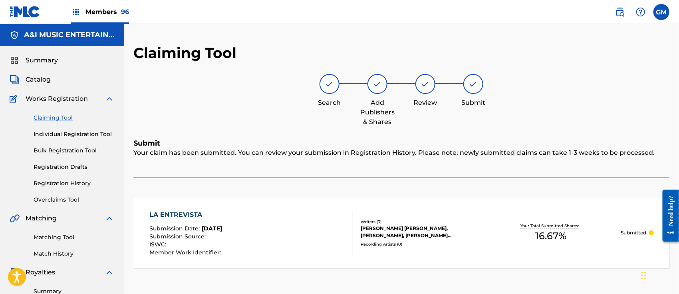
click at [56, 117] on link "Claiming Tool" at bounding box center [74, 117] width 81 height 8
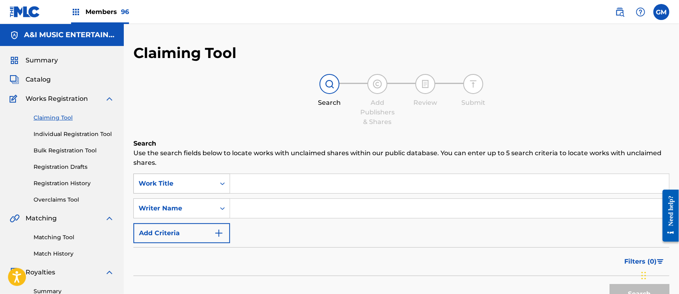
click at [223, 182] on div "Work Title" at bounding box center [181, 183] width 97 height 20
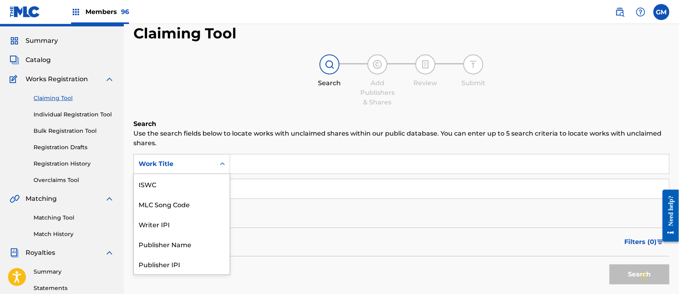
scroll to position [20, 0]
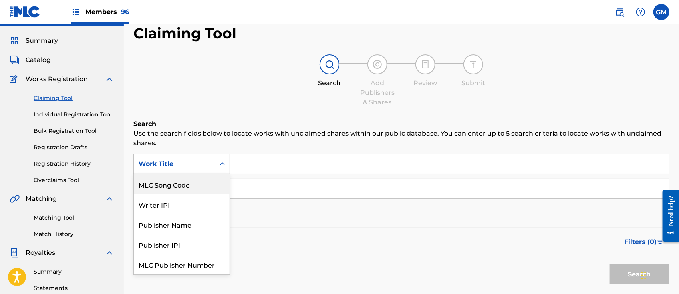
click at [192, 180] on div "MLC Song Code" at bounding box center [182, 184] width 96 height 20
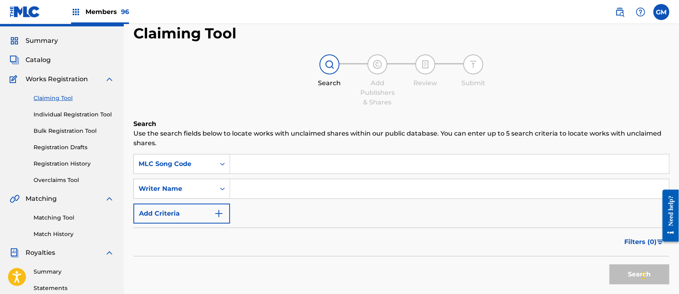
click at [265, 166] on input "Search Form" at bounding box center [449, 163] width 439 height 19
paste input "T52HA6"
type input "T52HA6"
click at [617, 272] on button "Search" at bounding box center [640, 274] width 60 height 20
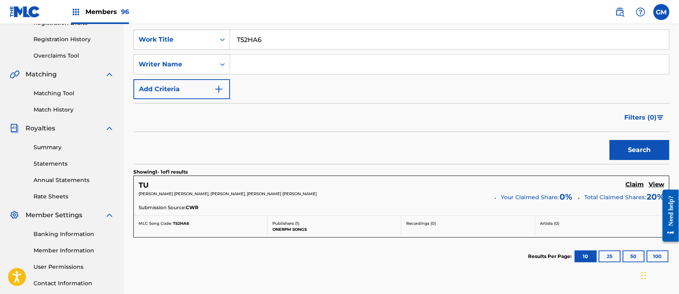
click at [634, 184] on h5 "Claim" at bounding box center [635, 185] width 18 height 8
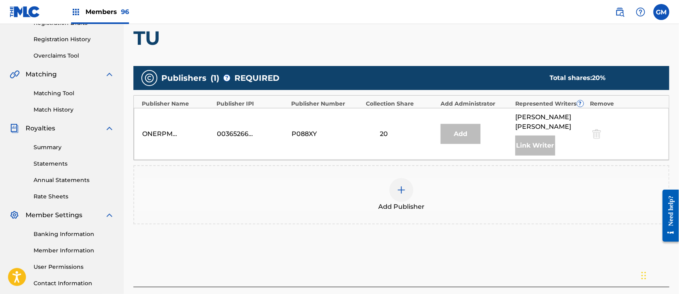
click at [396, 189] on div at bounding box center [402, 190] width 24 height 24
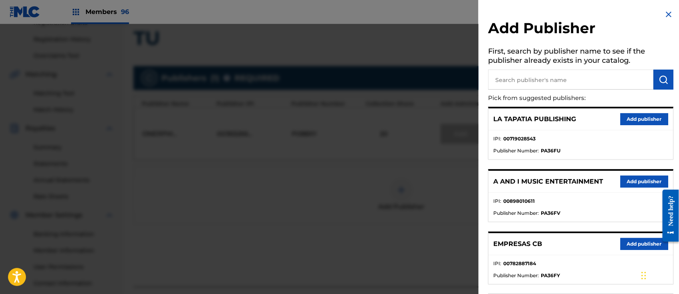
click at [632, 240] on button "Add publisher" at bounding box center [645, 244] width 48 height 12
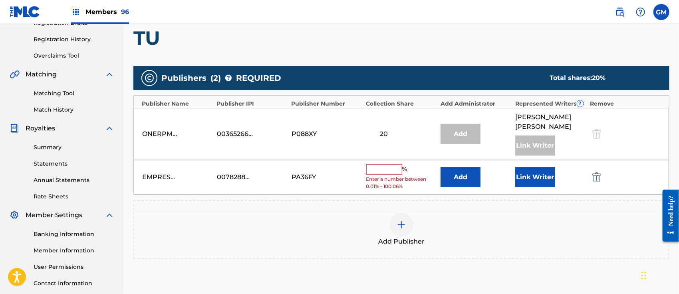
click at [377, 167] on input "text" at bounding box center [384, 169] width 36 height 10
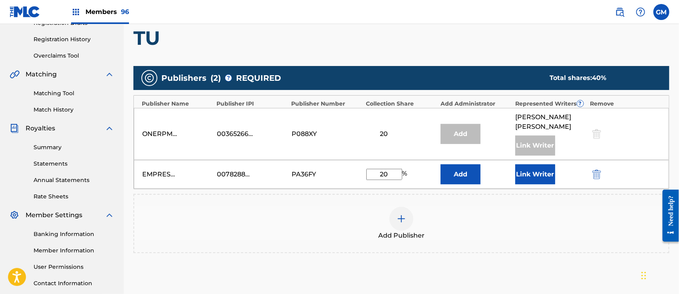
type input "20"
click at [544, 167] on button "Link Writer" at bounding box center [536, 174] width 40 height 20
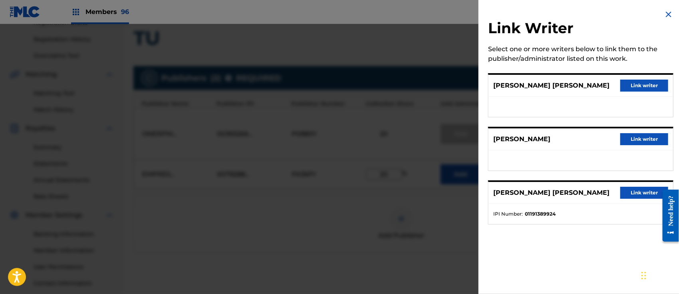
click at [636, 138] on button "Link writer" at bounding box center [645, 139] width 48 height 12
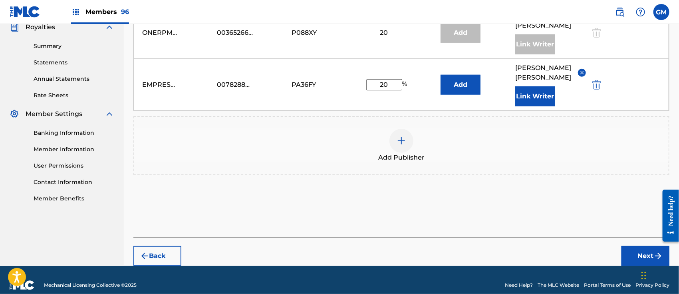
click at [633, 246] on button "Next" at bounding box center [646, 256] width 48 height 20
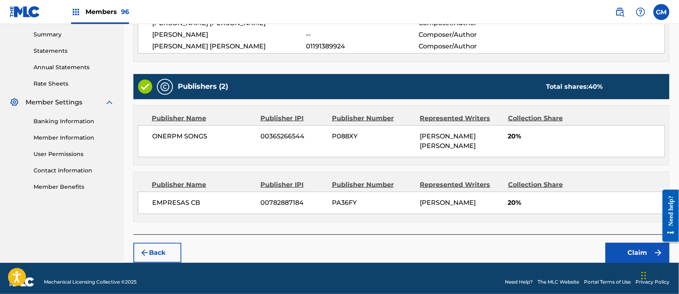
scroll to position [263, 0]
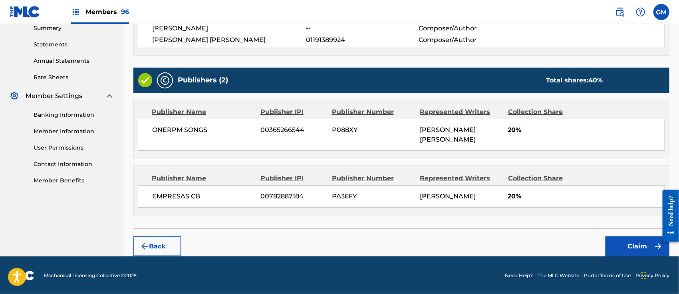
click at [629, 245] on button "Claim" at bounding box center [638, 246] width 64 height 20
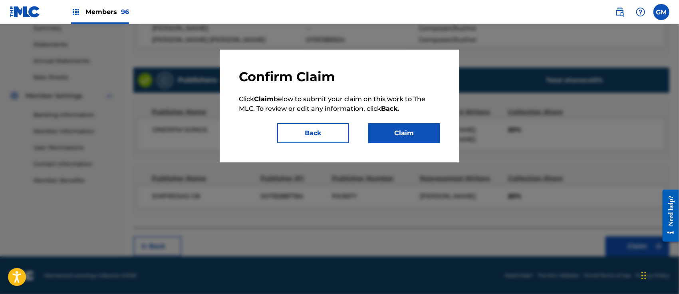
click at [420, 132] on button "Claim" at bounding box center [404, 133] width 72 height 20
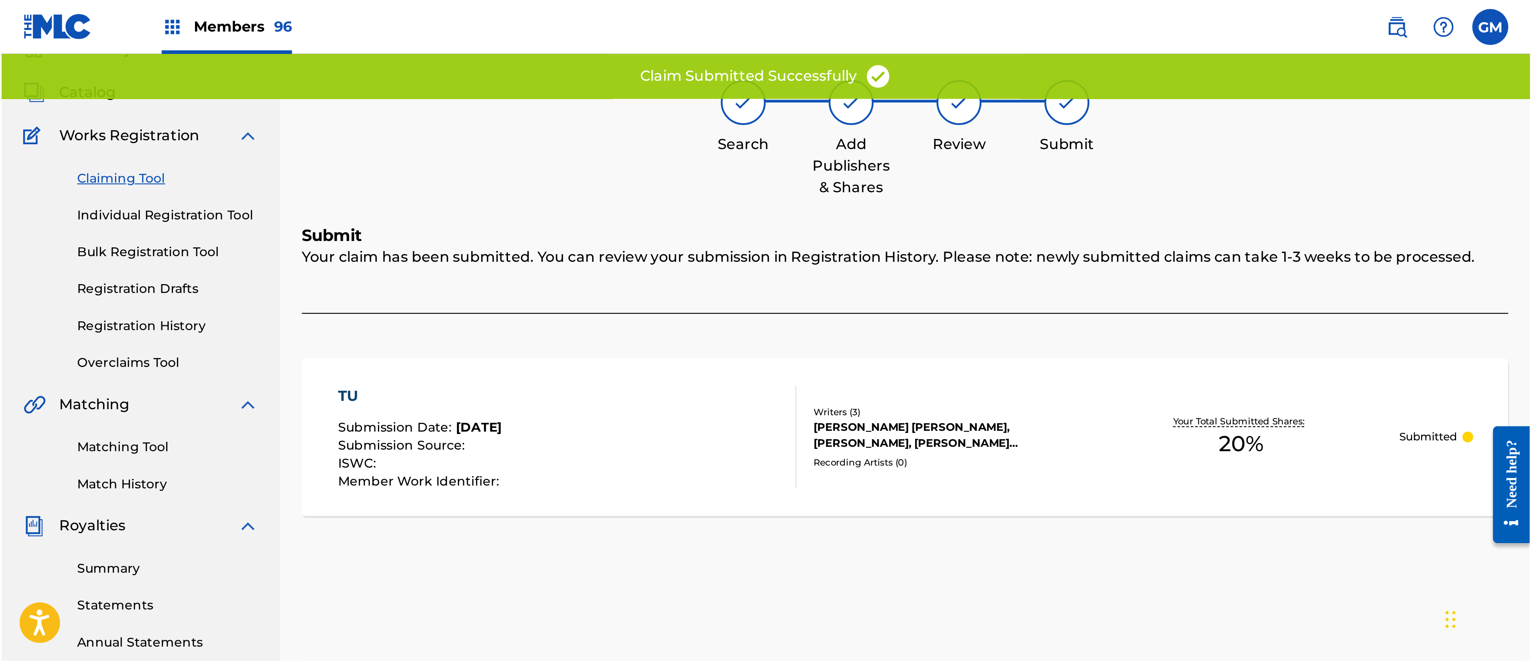
scroll to position [0, 0]
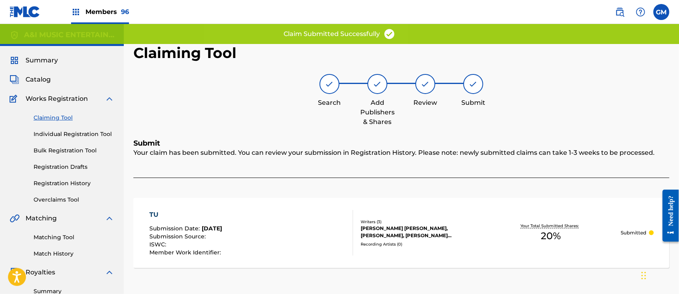
click at [54, 180] on link "Registration History" at bounding box center [74, 183] width 81 height 8
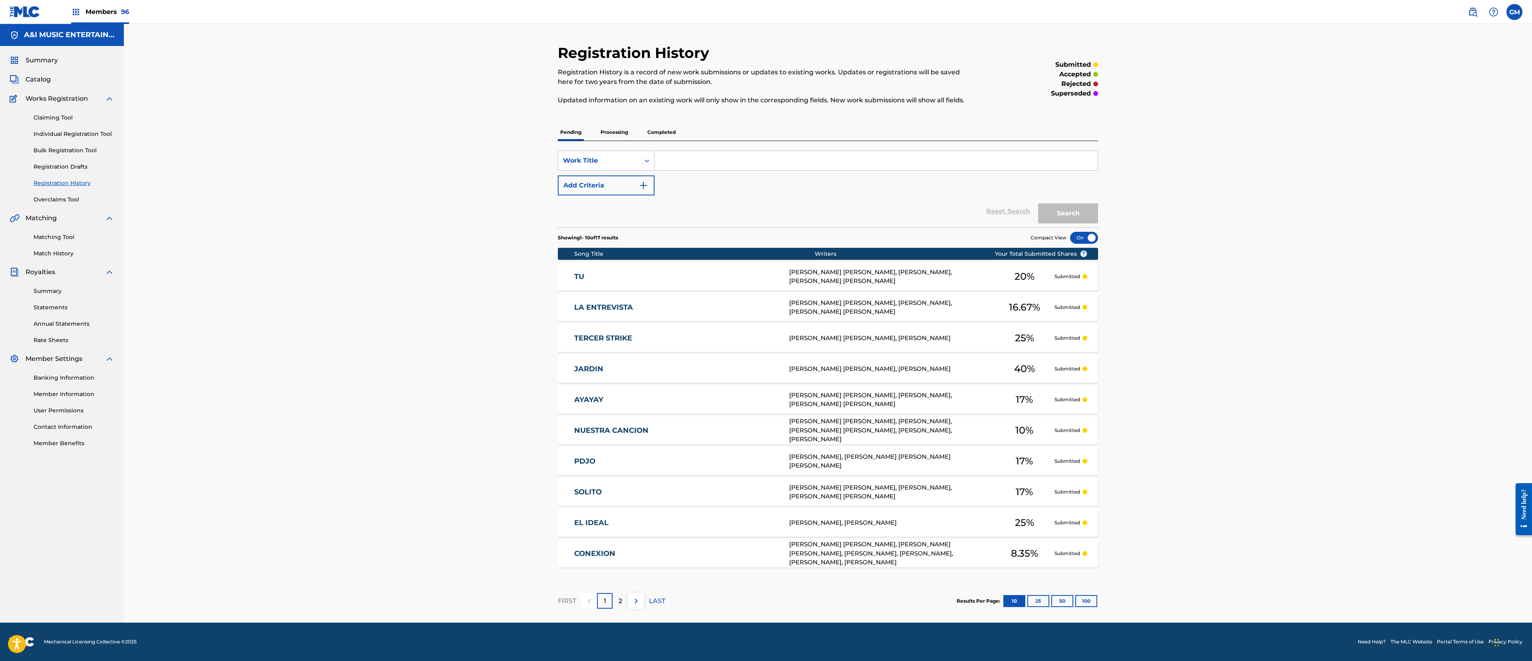
click at [636, 275] on button "25" at bounding box center [1038, 601] width 22 height 12
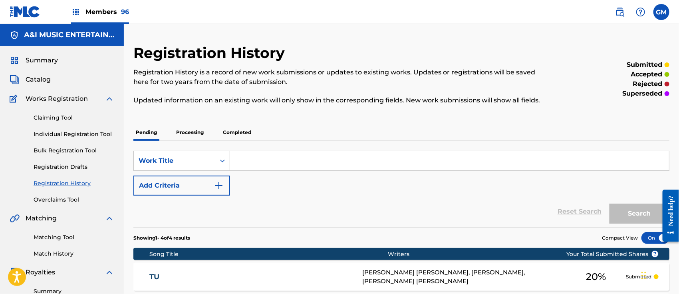
click at [100, 8] on span "Members 96" at bounding box center [108, 11] width 44 height 9
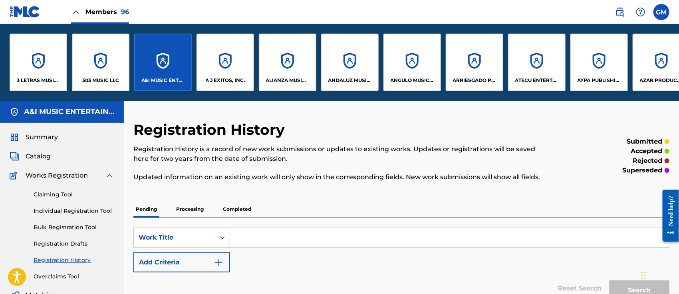
click at [100, 77] on p "503 MUSIC LLC" at bounding box center [100, 80] width 37 height 7
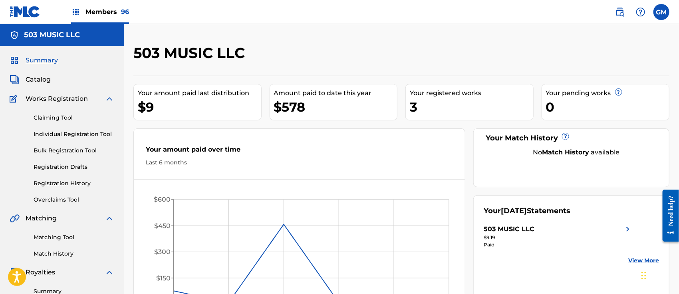
click at [636, 14] on label at bounding box center [662, 12] width 16 height 16
click at [636, 12] on input "GM [PERSON_NAME] [PERSON_NAME][EMAIL_ADDRESS][DOMAIN_NAME] Notification Prefere…" at bounding box center [662, 12] width 0 height 0
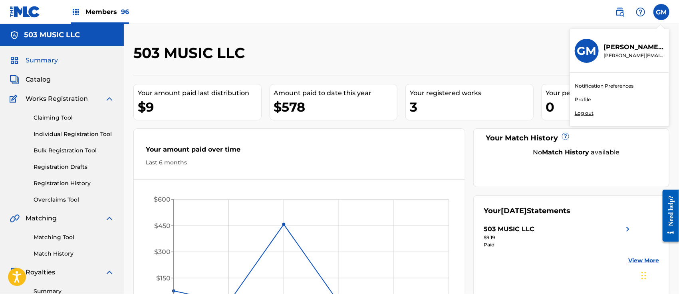
click at [581, 113] on p "Log out" at bounding box center [584, 112] width 19 height 7
click at [636, 12] on input "GM [PERSON_NAME] [PERSON_NAME][EMAIL_ADDRESS][DOMAIN_NAME] Notification Prefere…" at bounding box center [662, 12] width 0 height 0
